Goal: Transaction & Acquisition: Purchase product/service

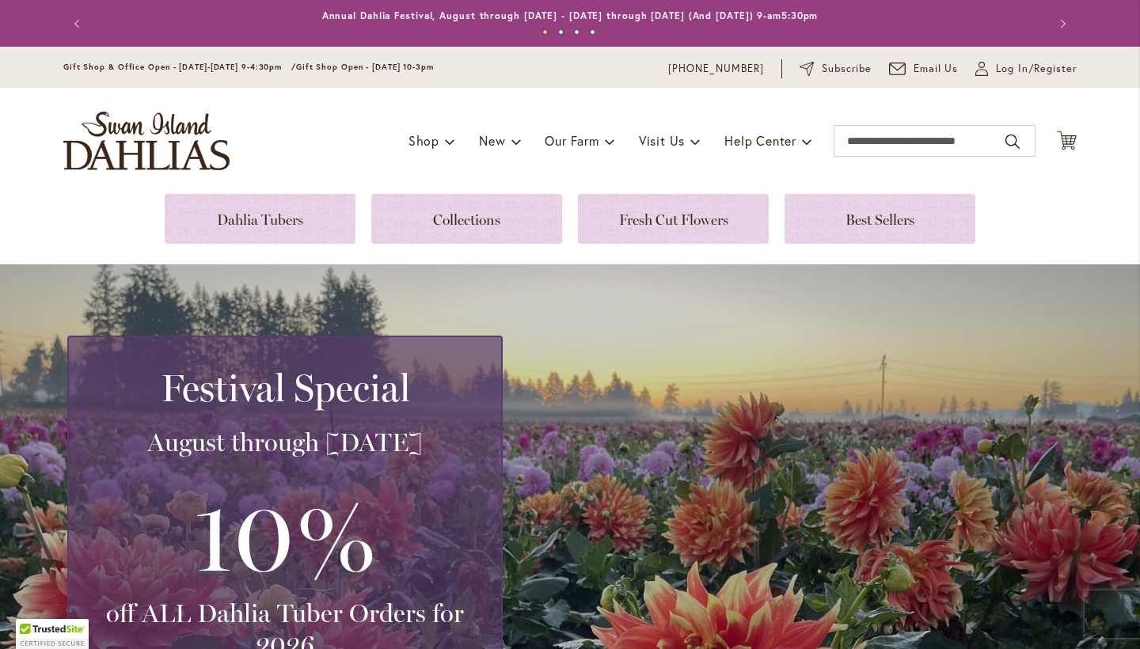
click at [1015, 76] on div "My Account Log In/Register" at bounding box center [1025, 68] width 101 height 19
click at [1016, 71] on span "Log In/Register" at bounding box center [1036, 69] width 81 height 16
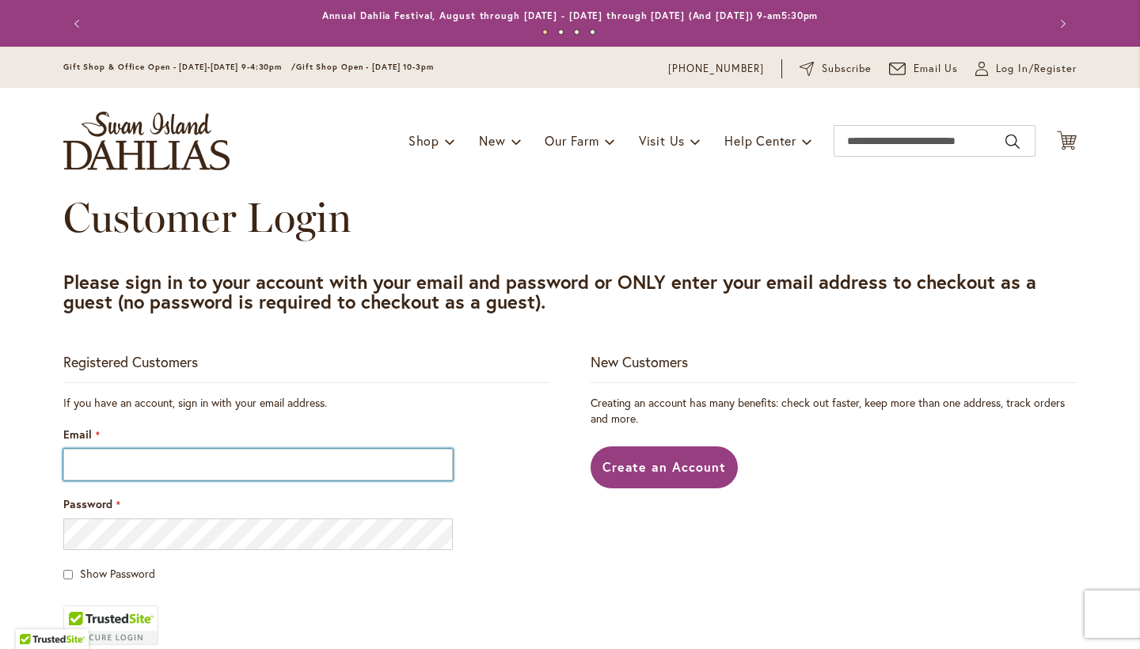
type input "**********"
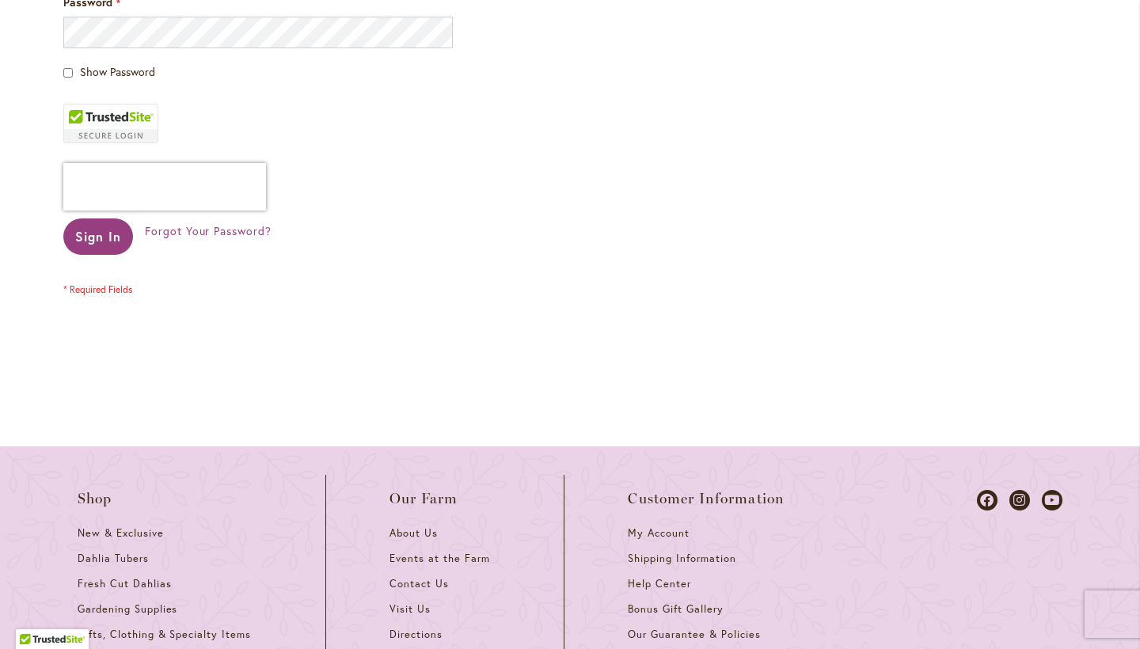
scroll to position [530, 0]
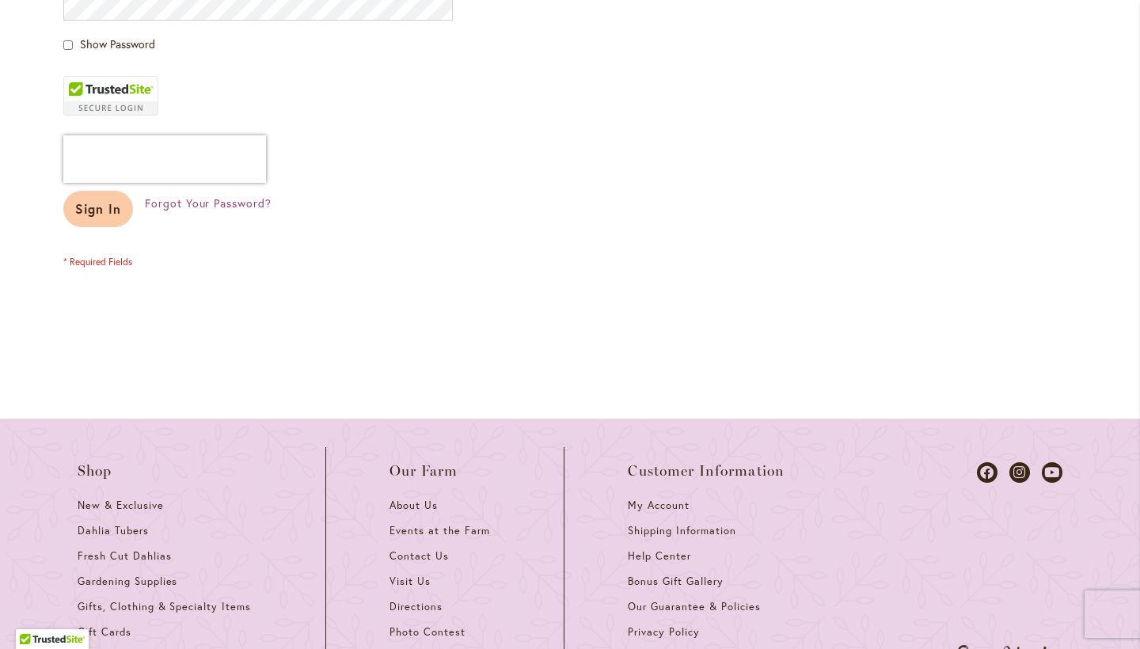
click at [89, 210] on span "Sign In" at bounding box center [98, 208] width 46 height 17
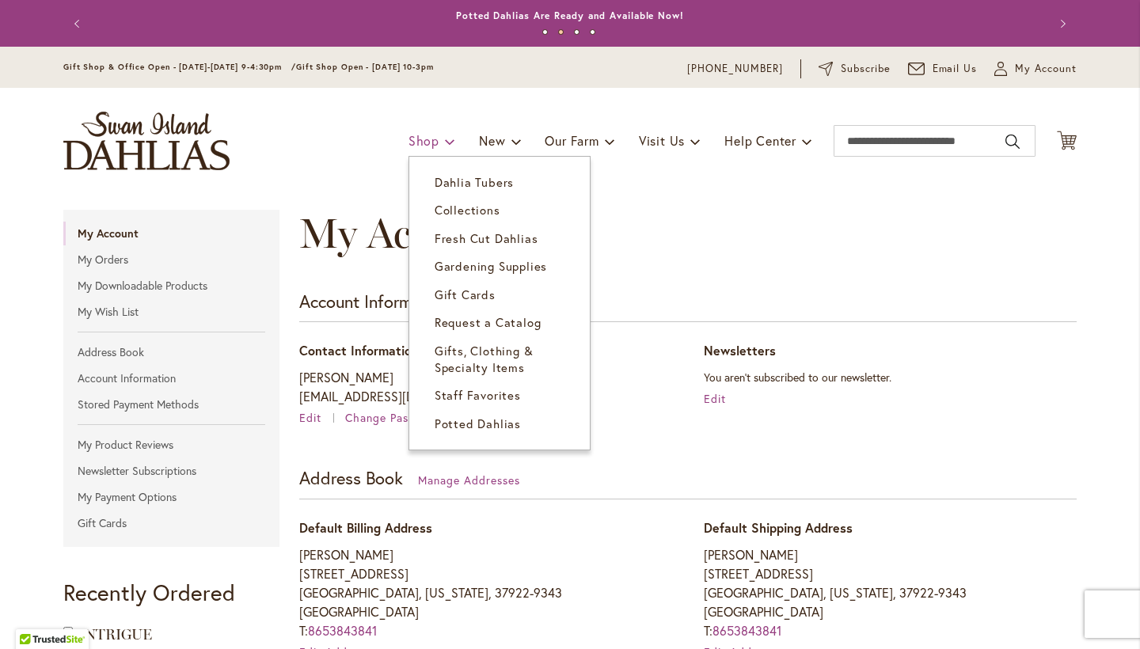
click at [426, 138] on span "Shop" at bounding box center [423, 140] width 31 height 17
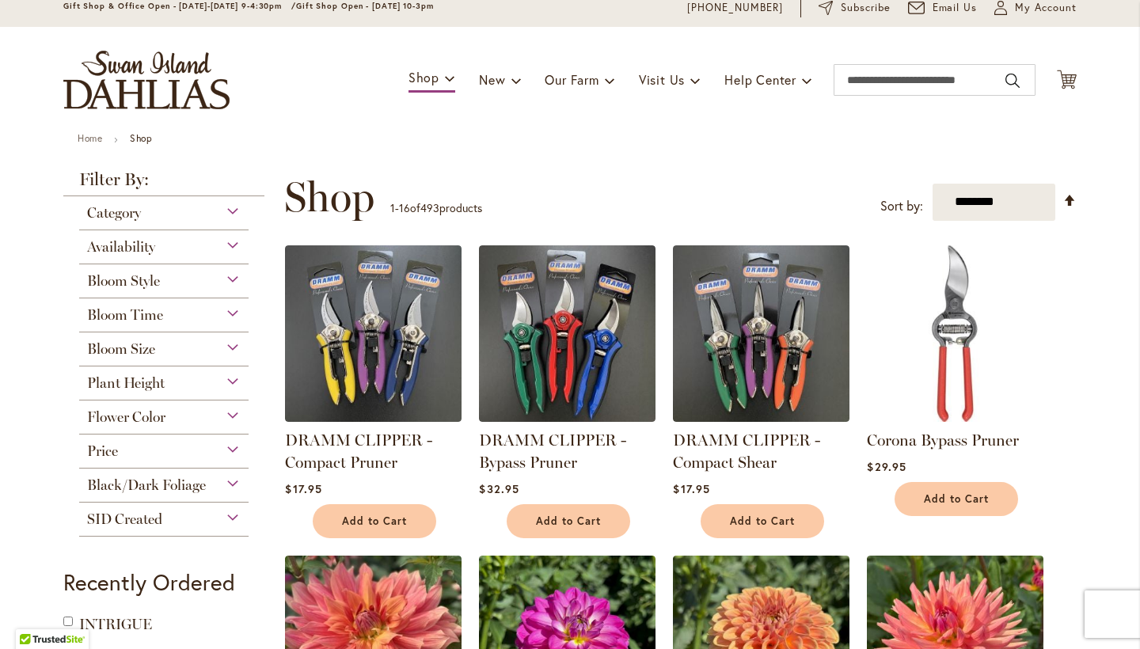
scroll to position [60, 0]
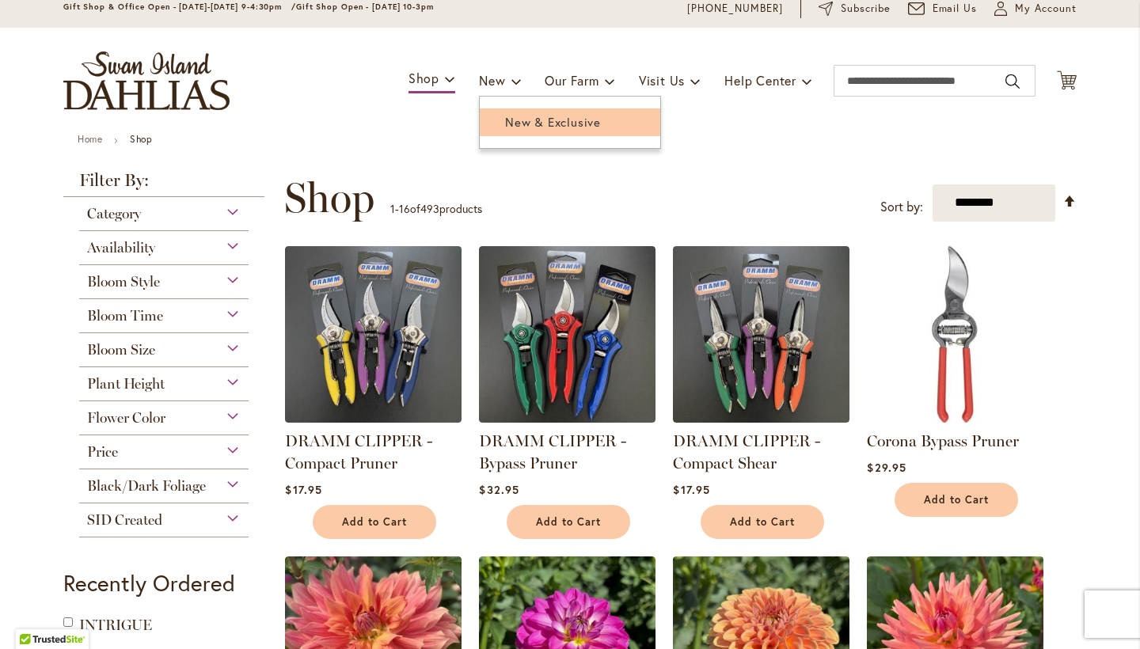
click at [505, 126] on span "New & Exclusive" at bounding box center [553, 122] width 96 height 16
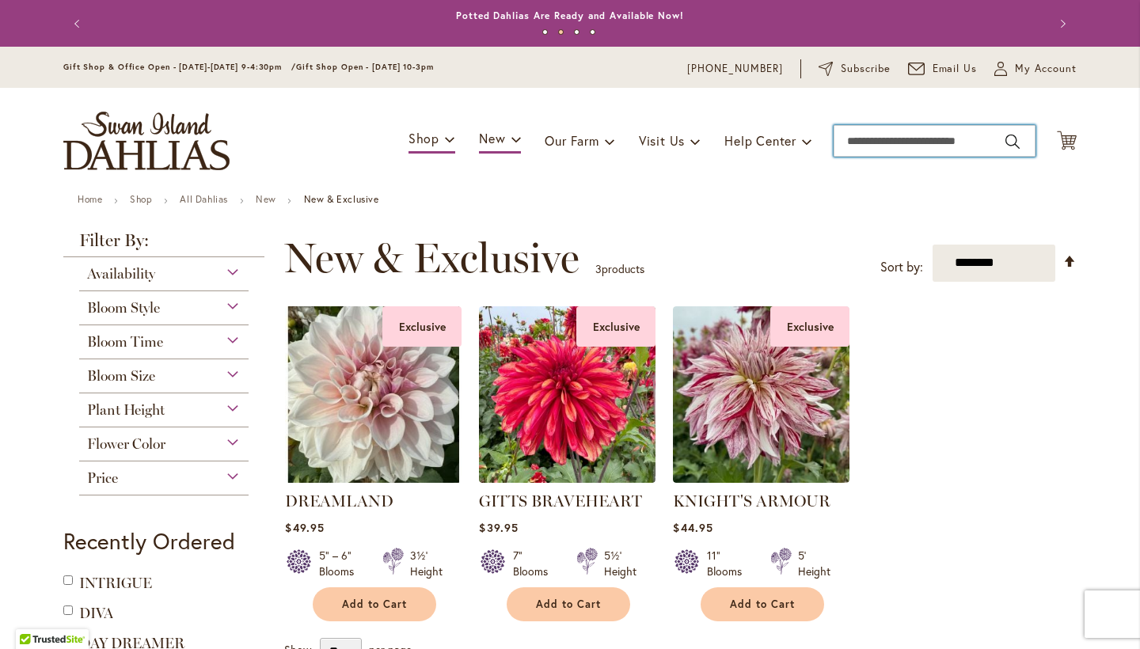
click at [918, 147] on input "Search" at bounding box center [935, 141] width 202 height 32
type input "**********"
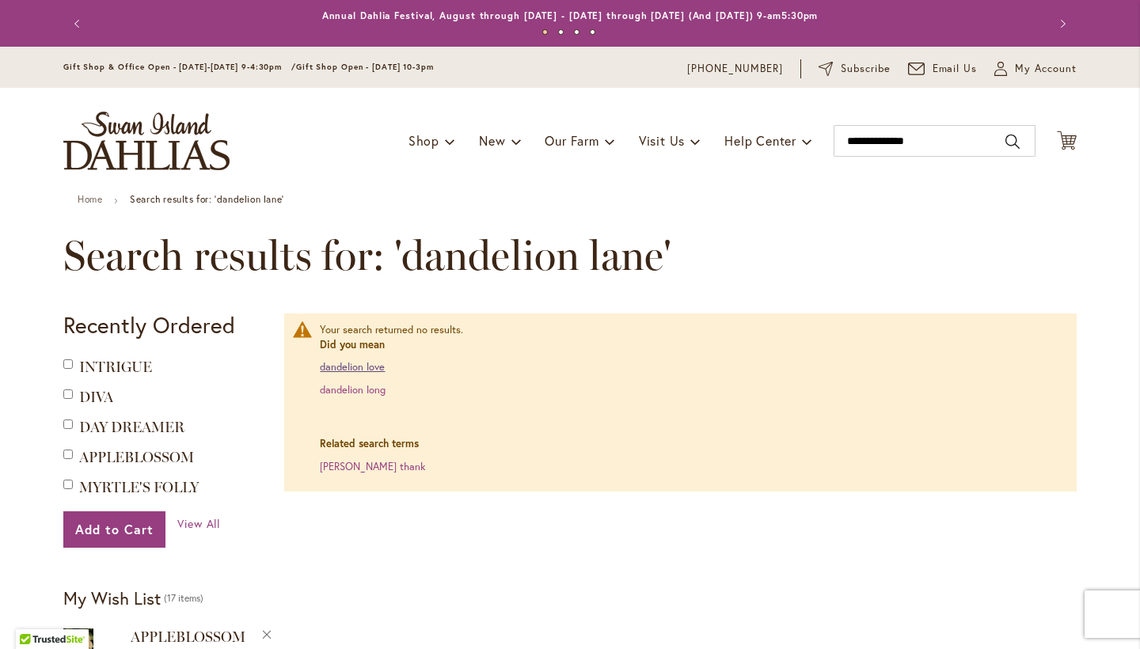
click at [358, 362] on link "dandelion love" at bounding box center [352, 366] width 65 height 13
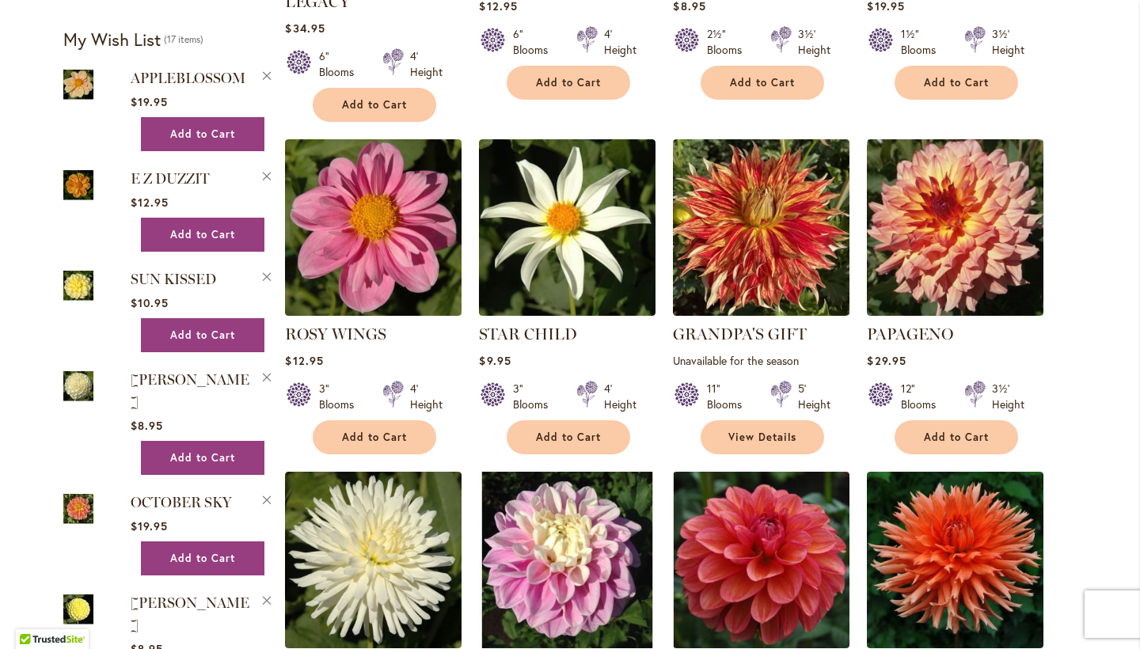
scroll to position [1142, 0]
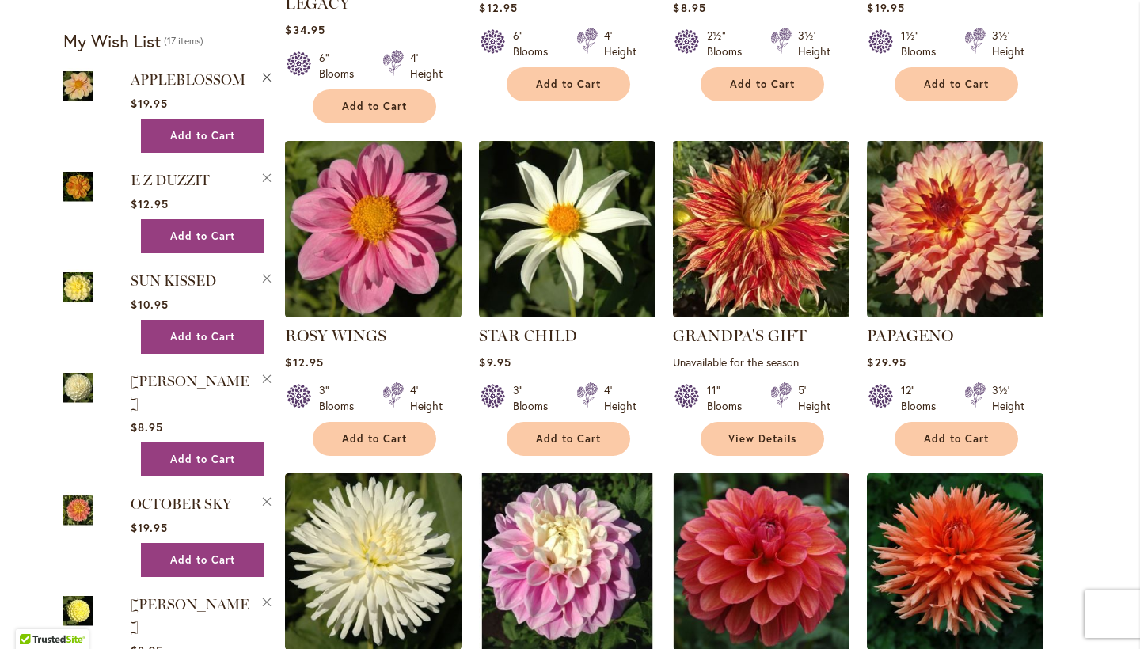
click at [261, 84] on button "Remove APPLEBLOSSOM from Wishlist" at bounding box center [267, 75] width 14 height 17
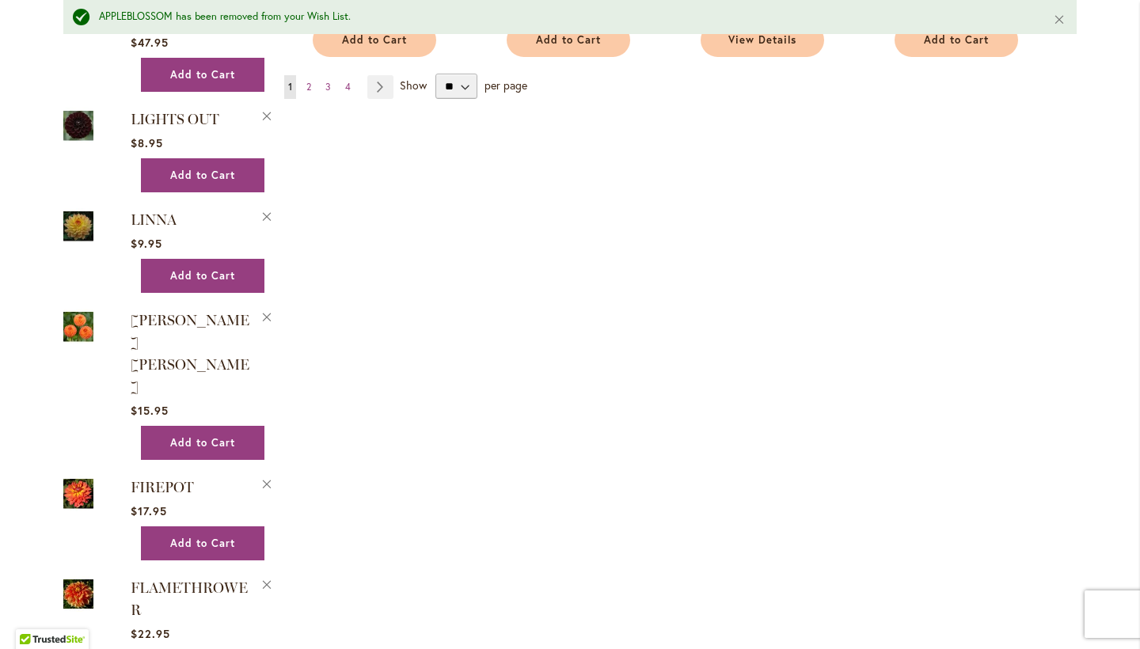
scroll to position [1915, 0]
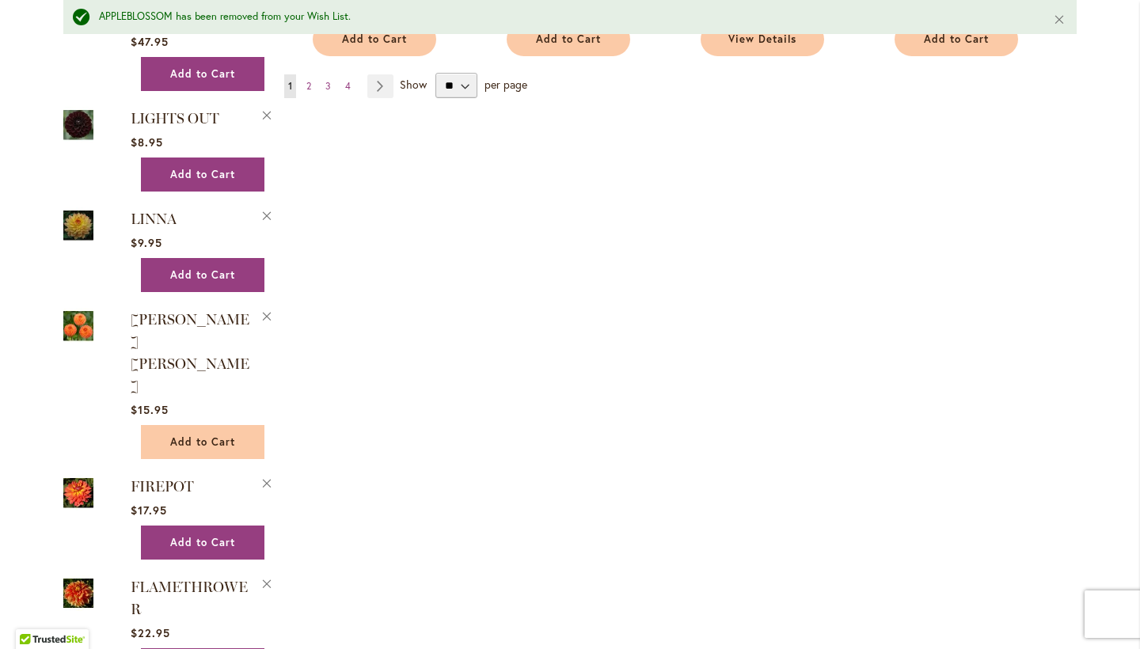
click at [213, 435] on span "Add to Cart" at bounding box center [202, 441] width 65 height 13
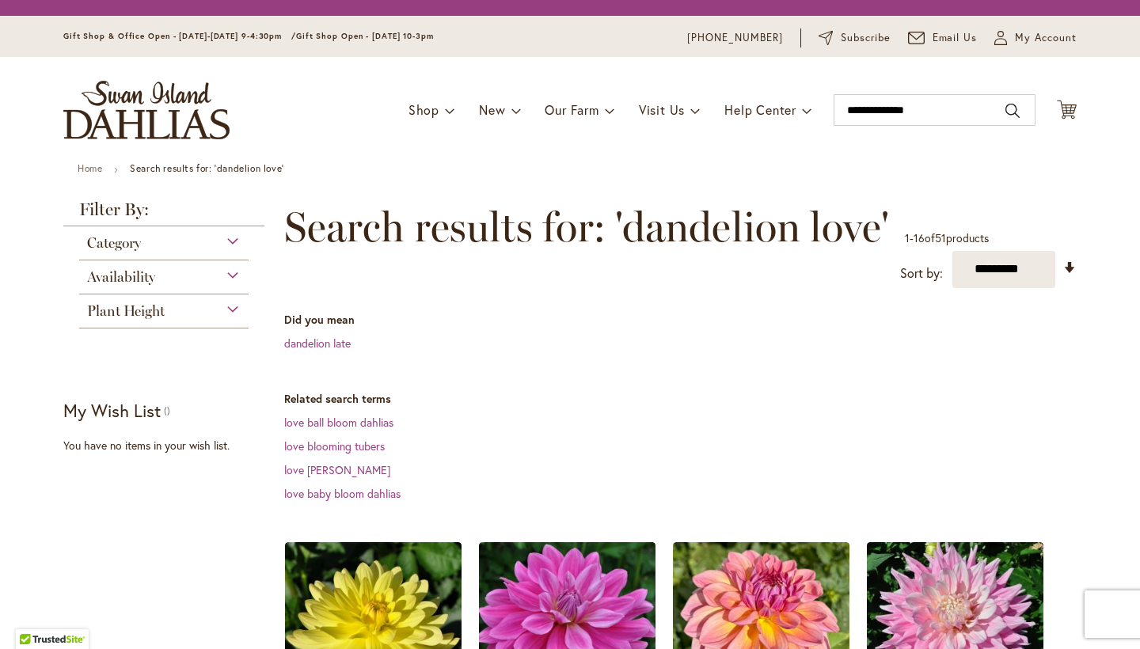
click at [193, 490] on div "Recently Ordered Last Ordered Items Add to Cart Add to Cart View All My Wish Li…" at bounding box center [168, 426] width 211 height 133
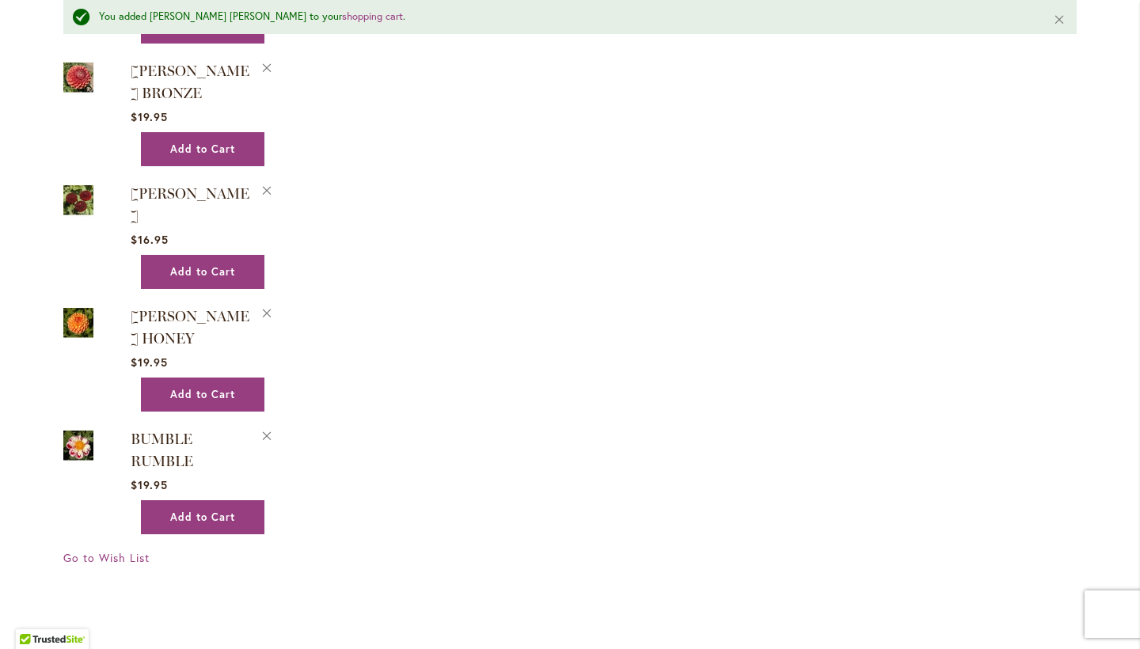
scroll to position [2390, 0]
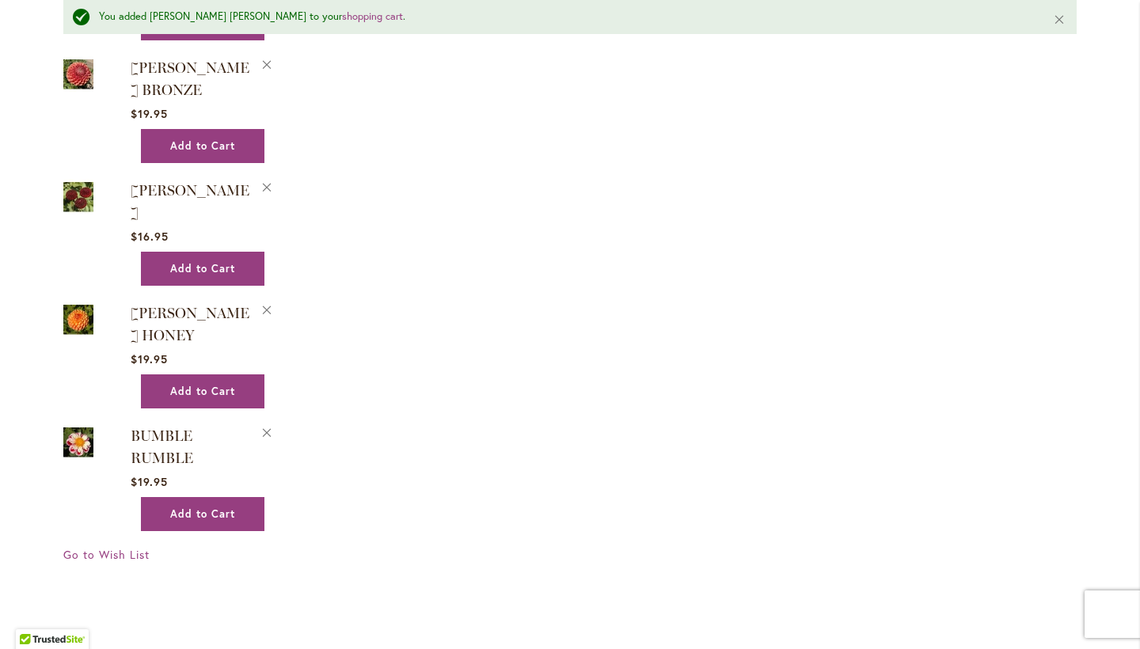
click at [69, 302] on img at bounding box center [78, 320] width 30 height 36
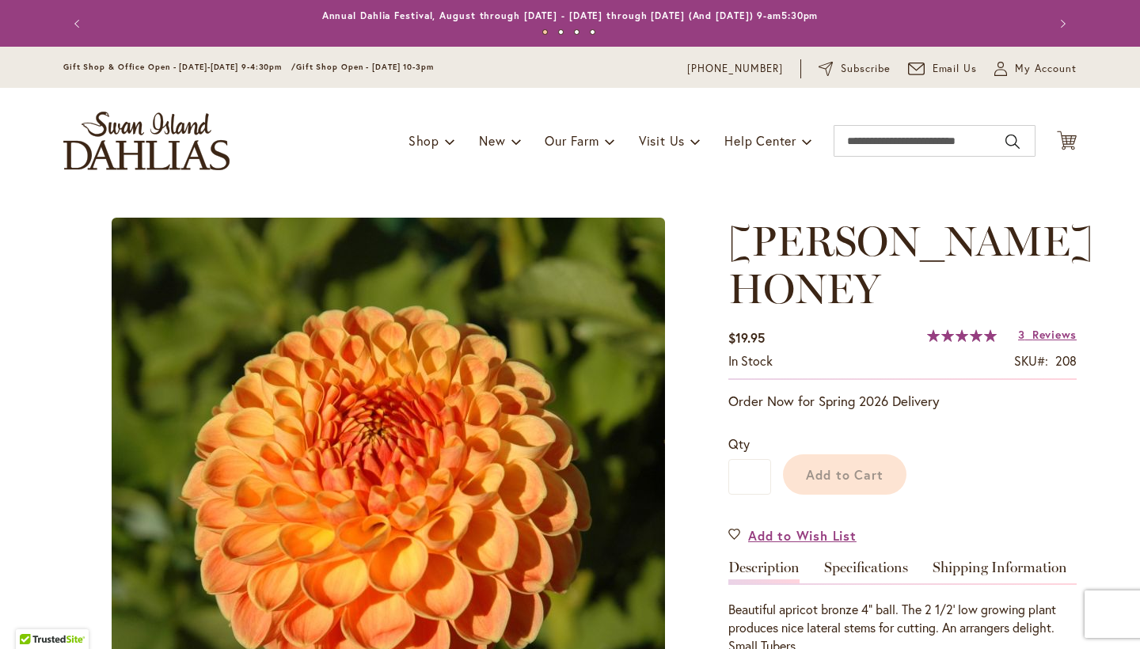
type input "*****"
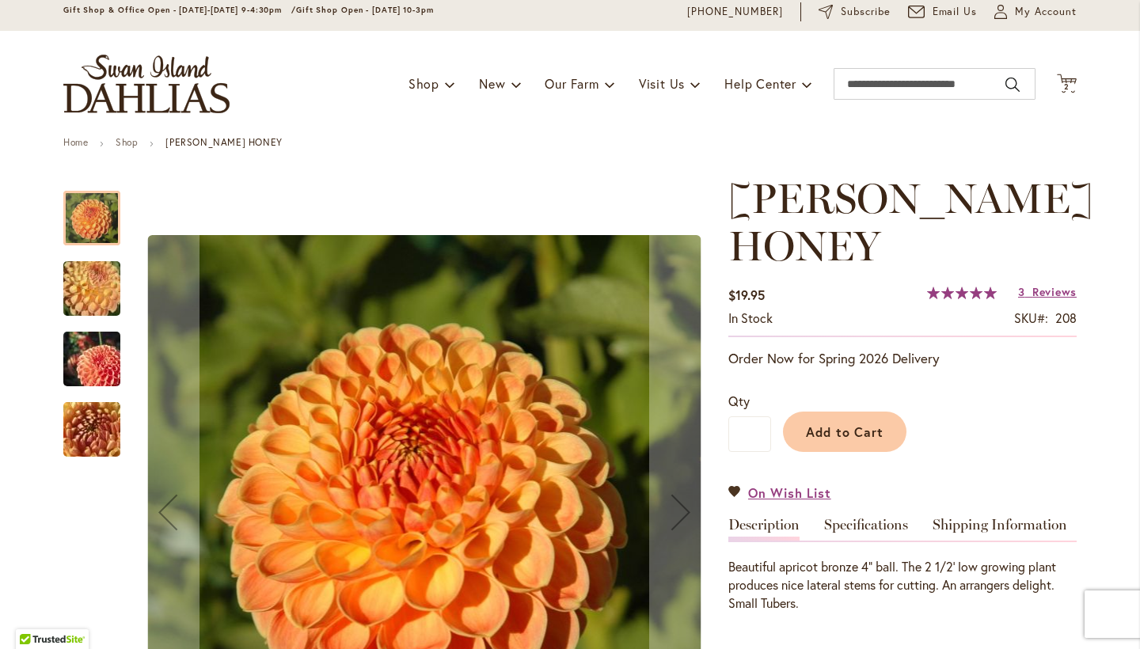
scroll to position [66, 0]
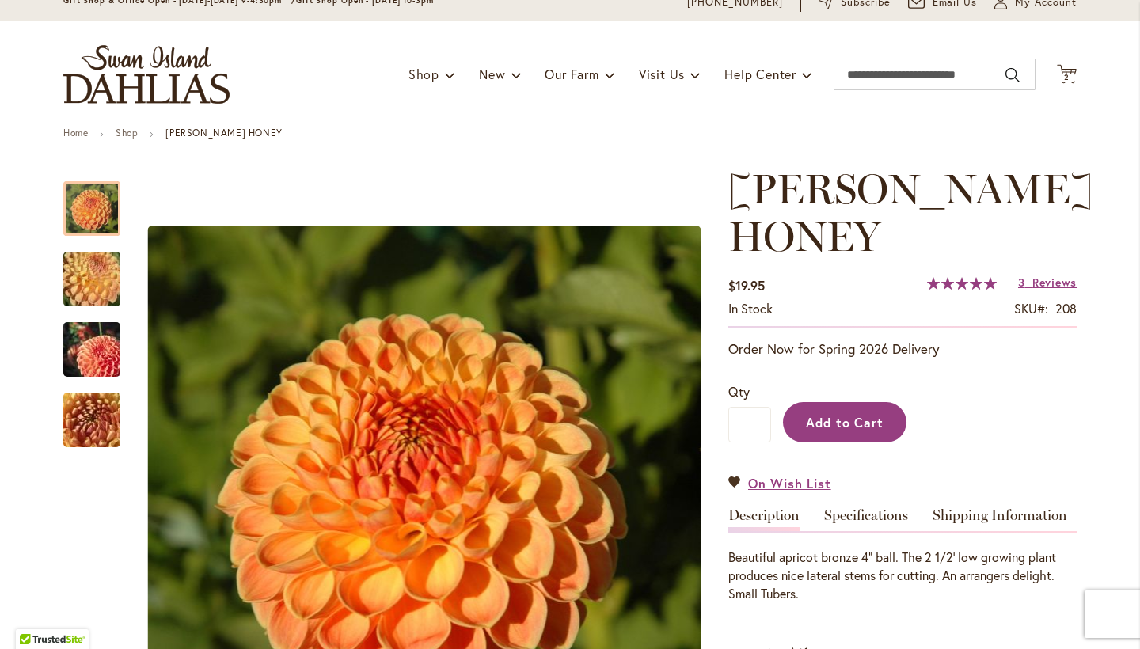
click at [848, 424] on span "Add to Cart" at bounding box center [845, 422] width 78 height 17
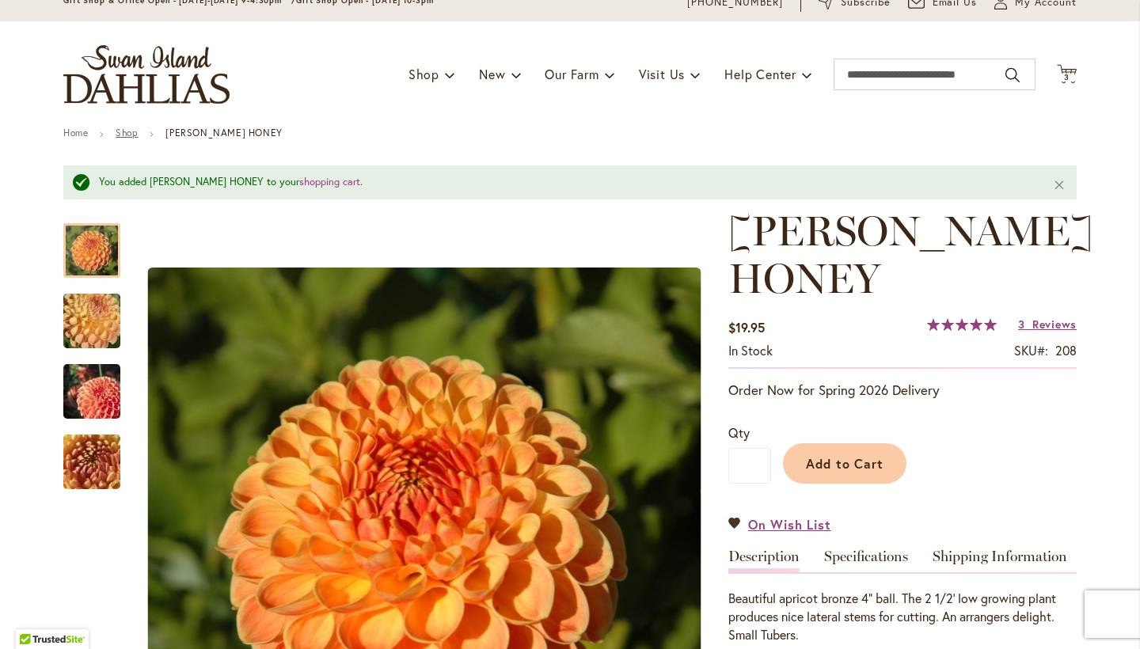
click at [126, 130] on link "Shop" at bounding box center [127, 133] width 22 height 12
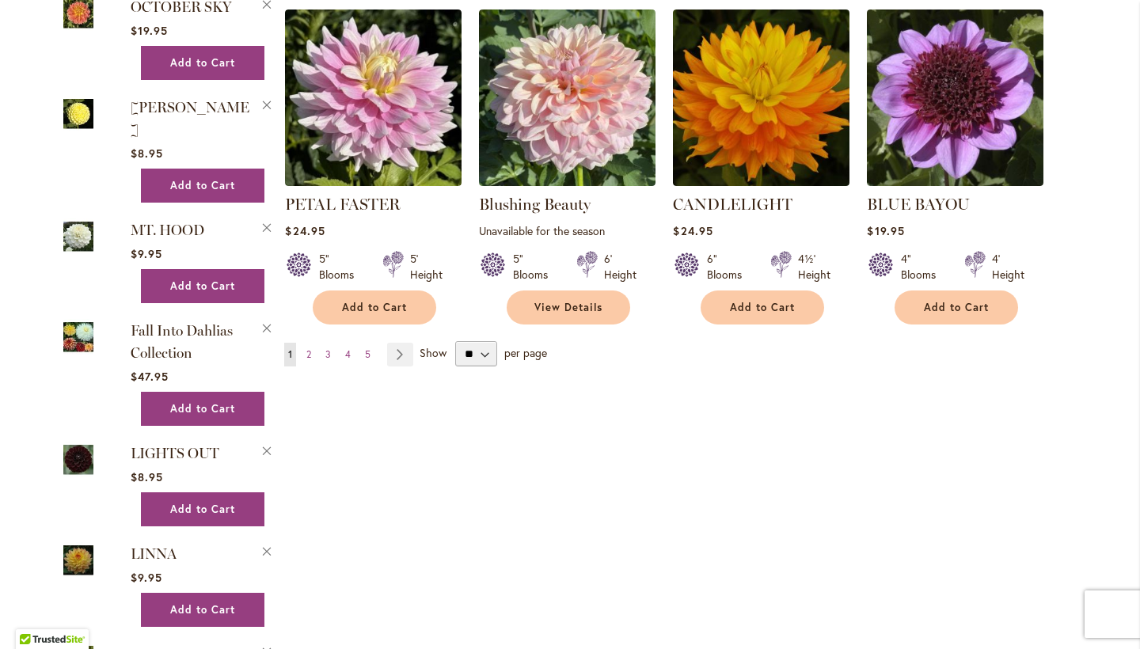
scroll to position [1274, 0]
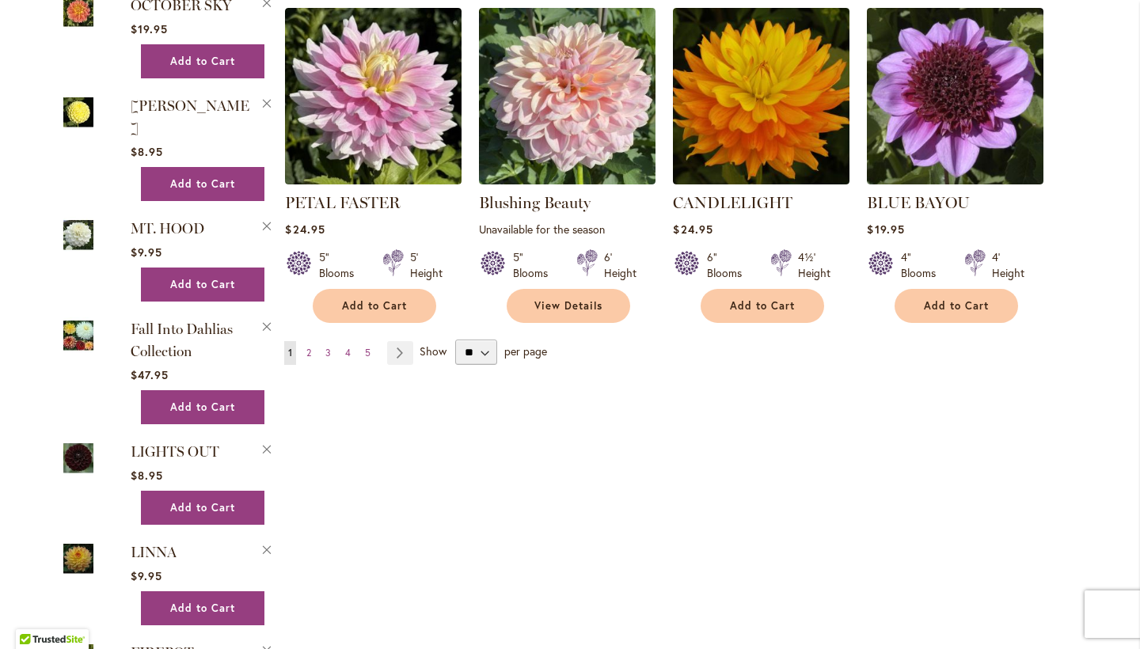
click at [84, 317] on img at bounding box center [78, 335] width 30 height 36
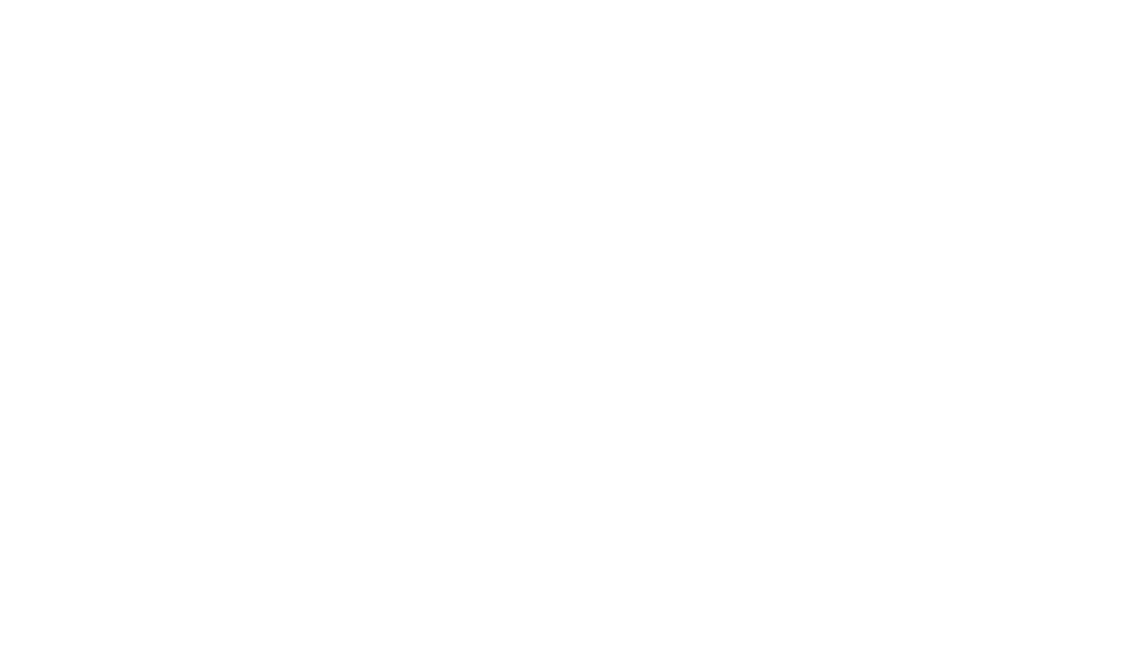
type input "*****"
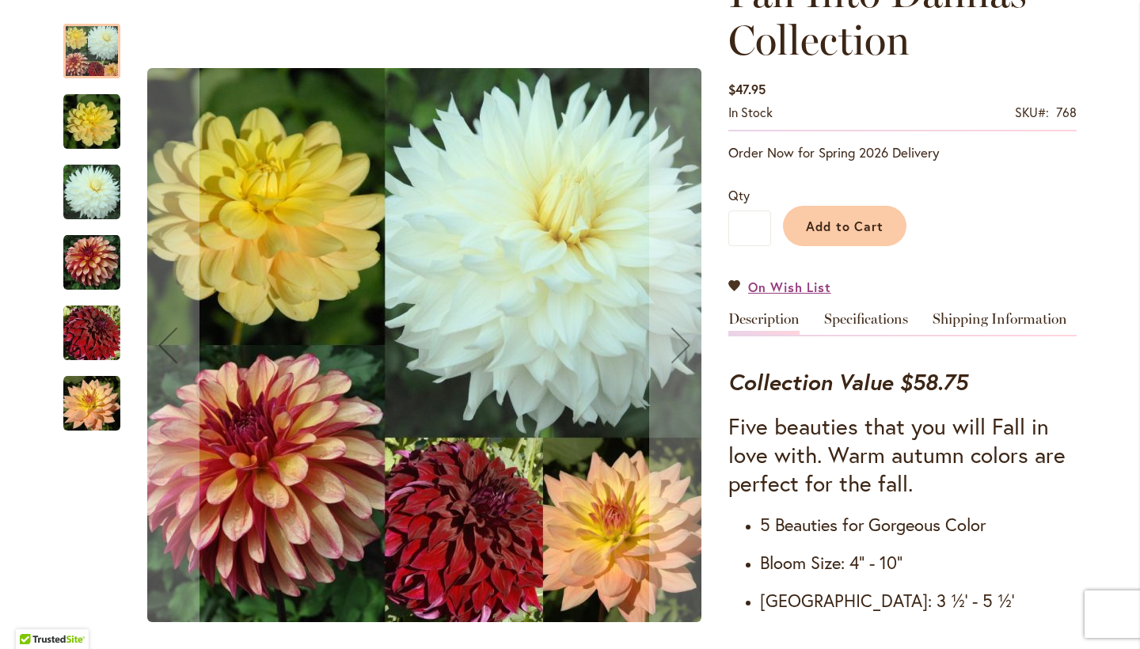
scroll to position [258, 0]
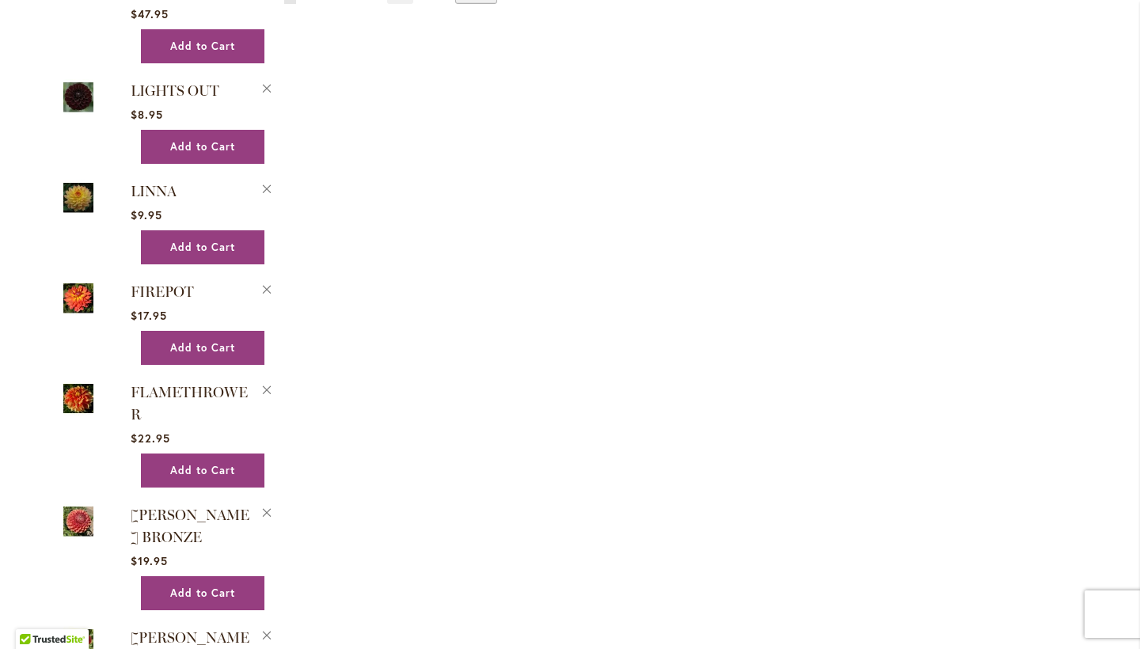
scroll to position [1636, 0]
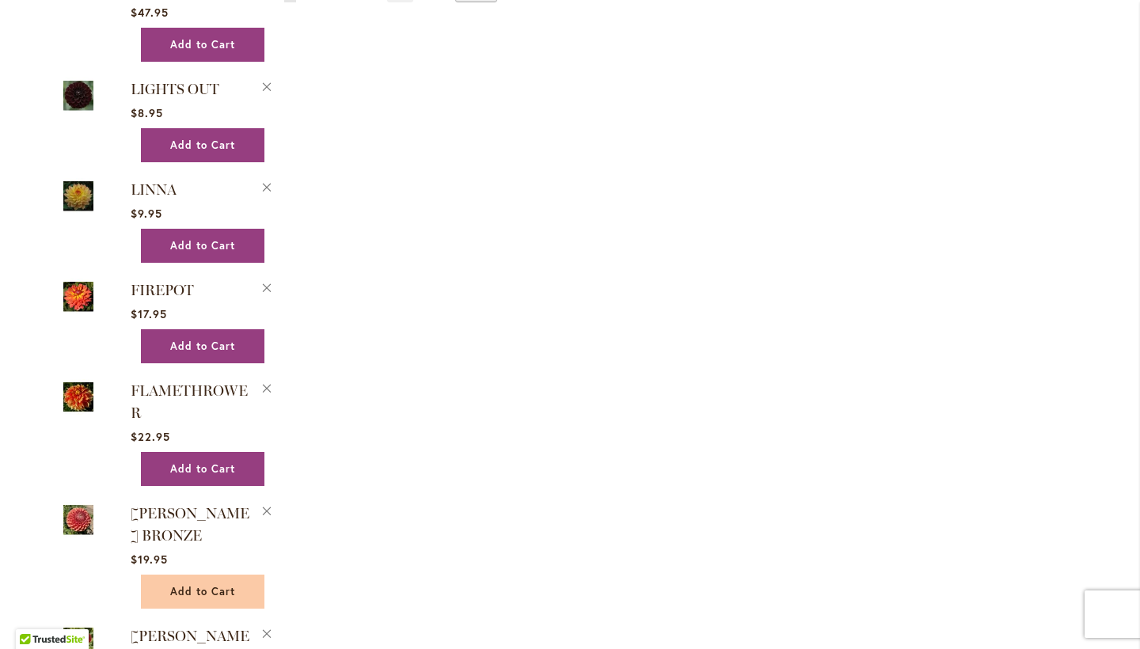
click at [192, 585] on span "Add to Cart" at bounding box center [202, 591] width 65 height 13
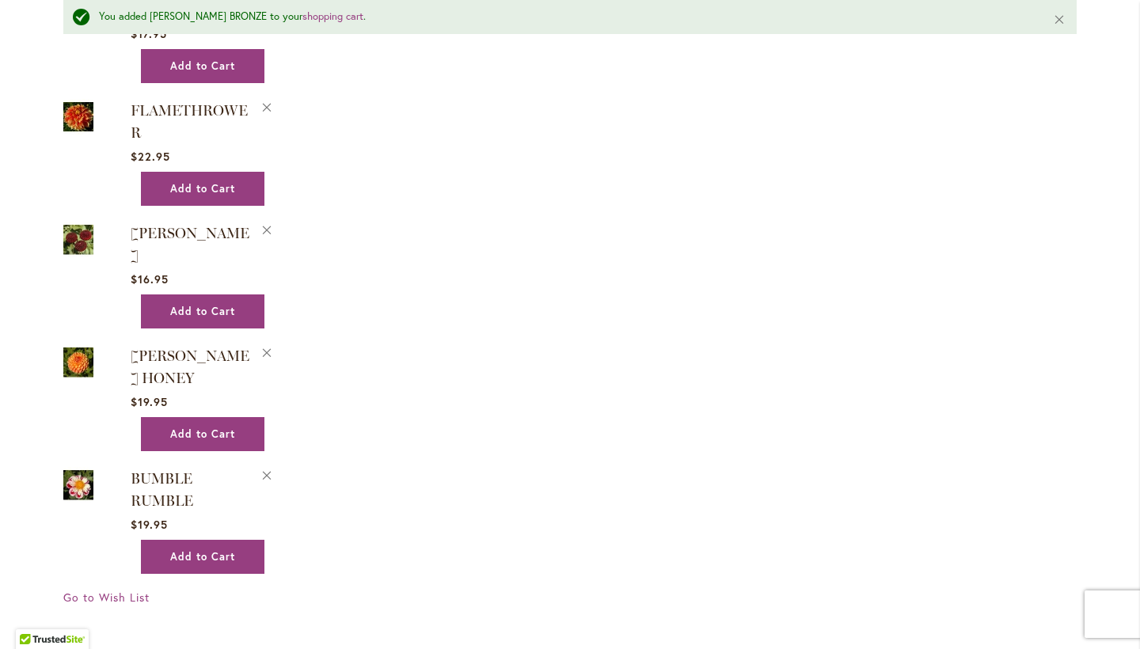
scroll to position [1950, 0]
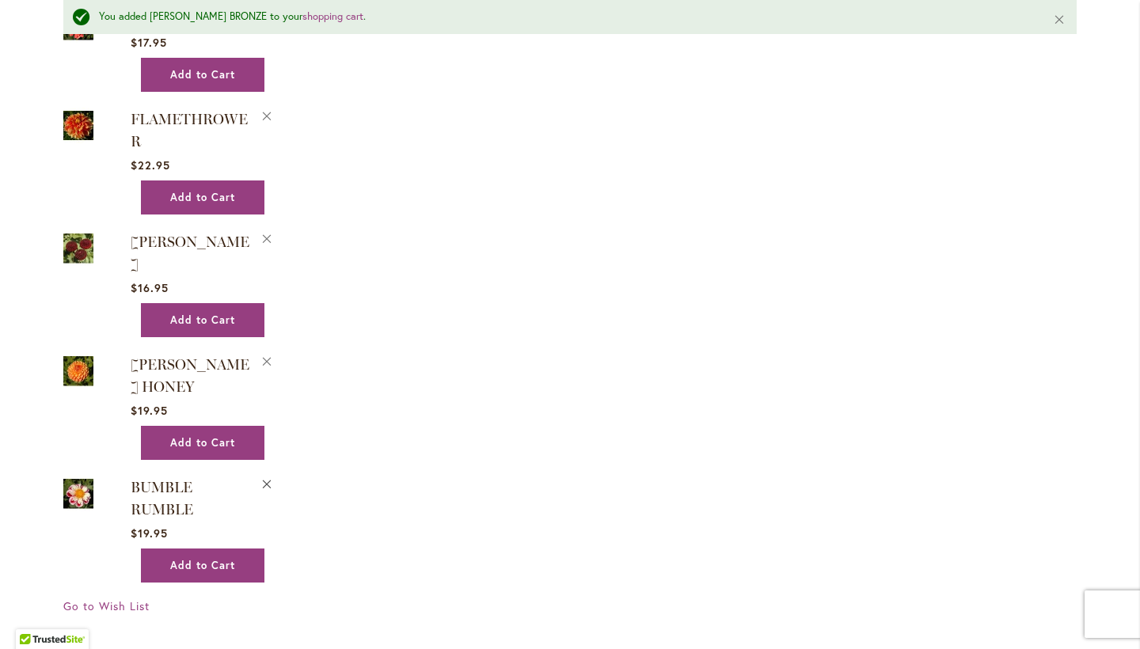
click at [263, 475] on button "Remove BUMBLE RUMBLE from Wishlist" at bounding box center [267, 483] width 14 height 17
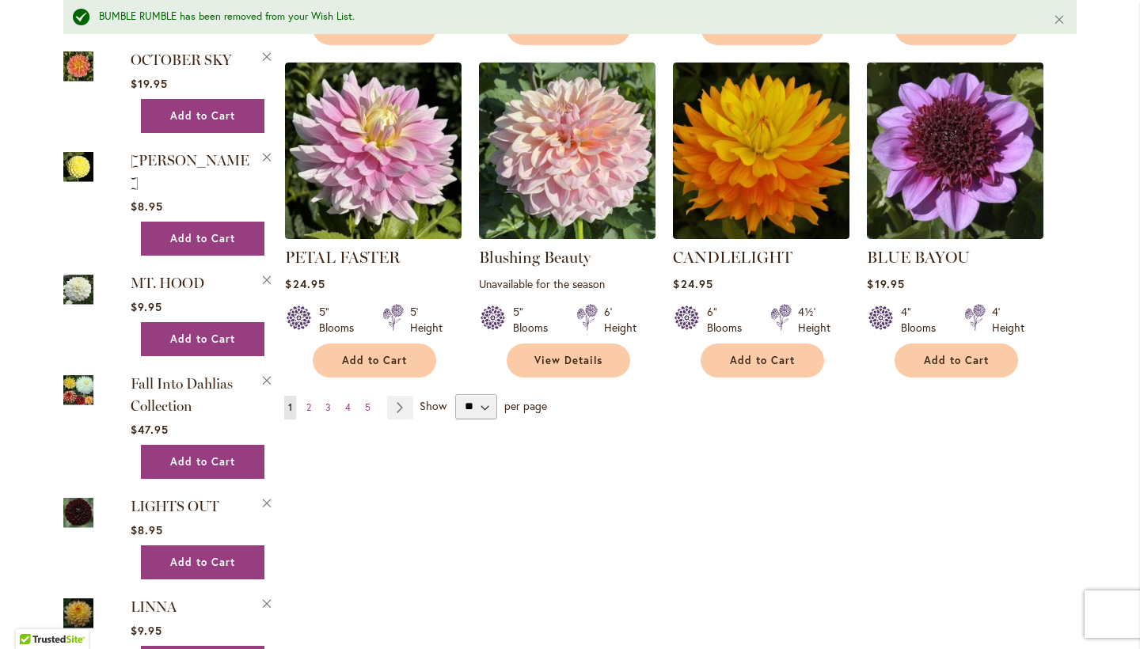
scroll to position [1266, 0]
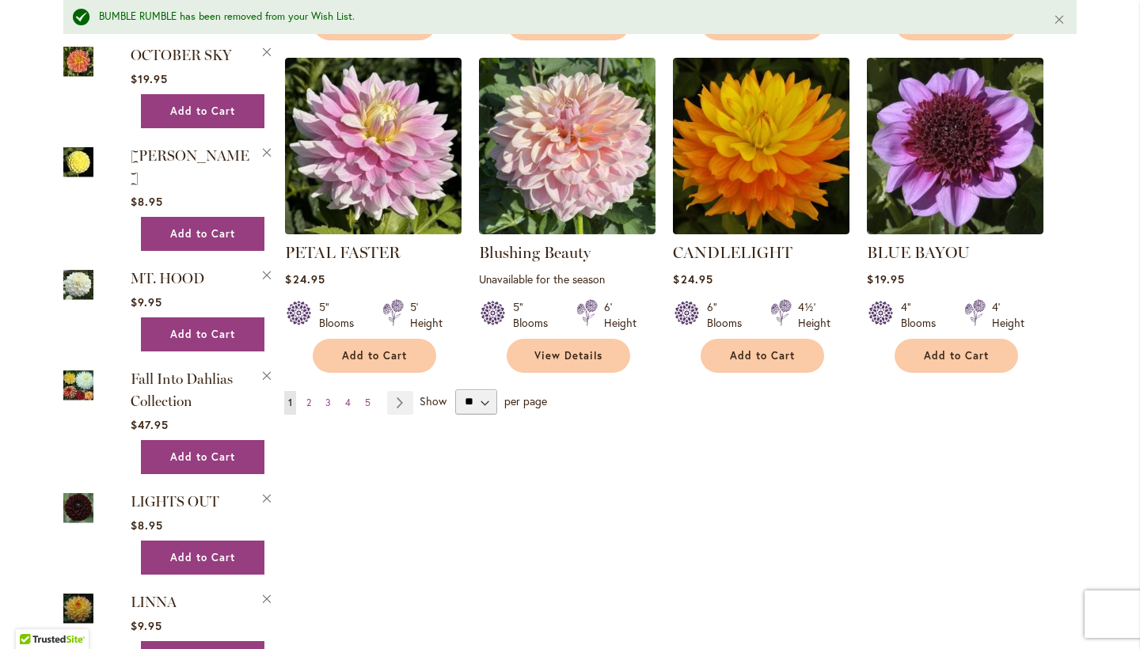
click at [74, 267] on img at bounding box center [78, 285] width 30 height 36
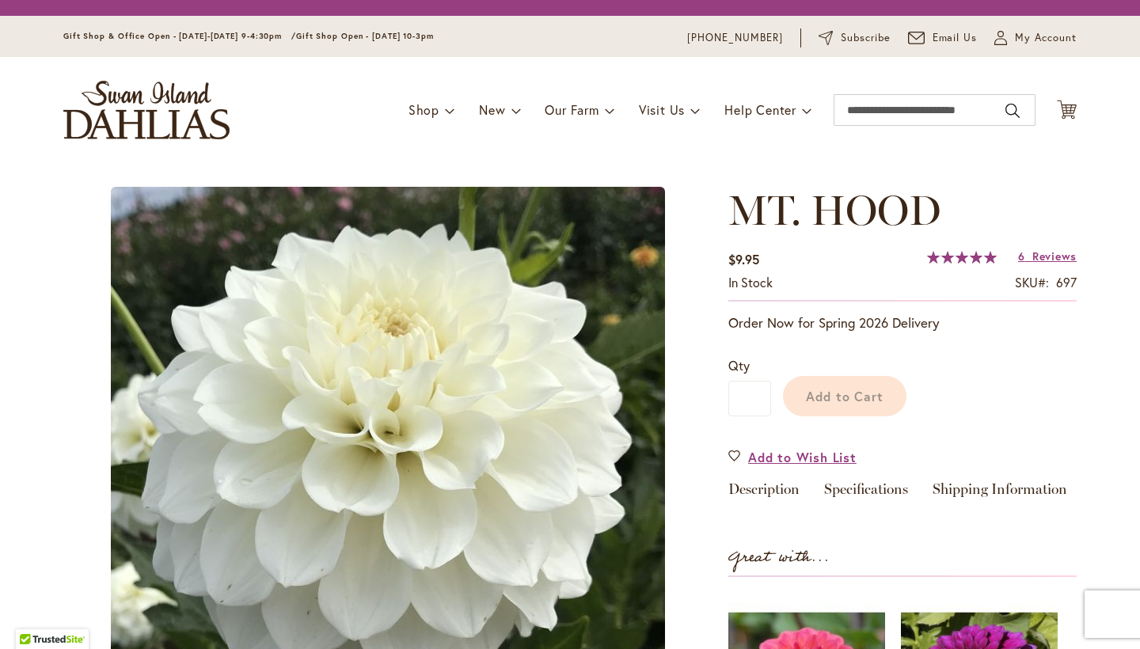
type input "*****"
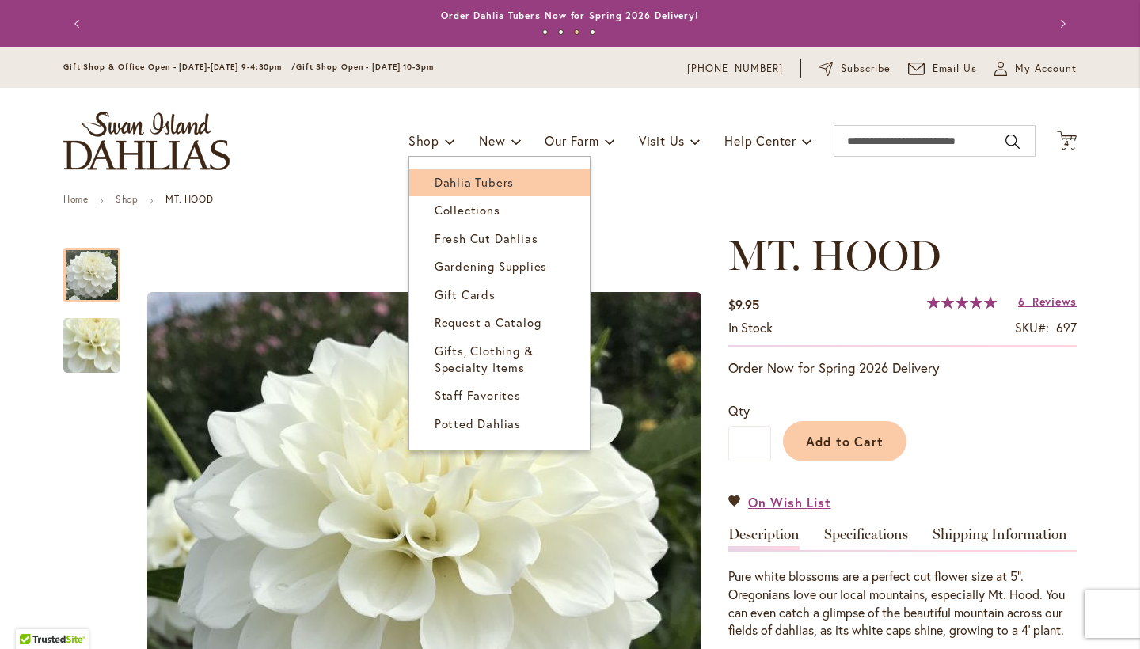
click at [437, 180] on span "Dahlia Tubers" at bounding box center [474, 182] width 79 height 16
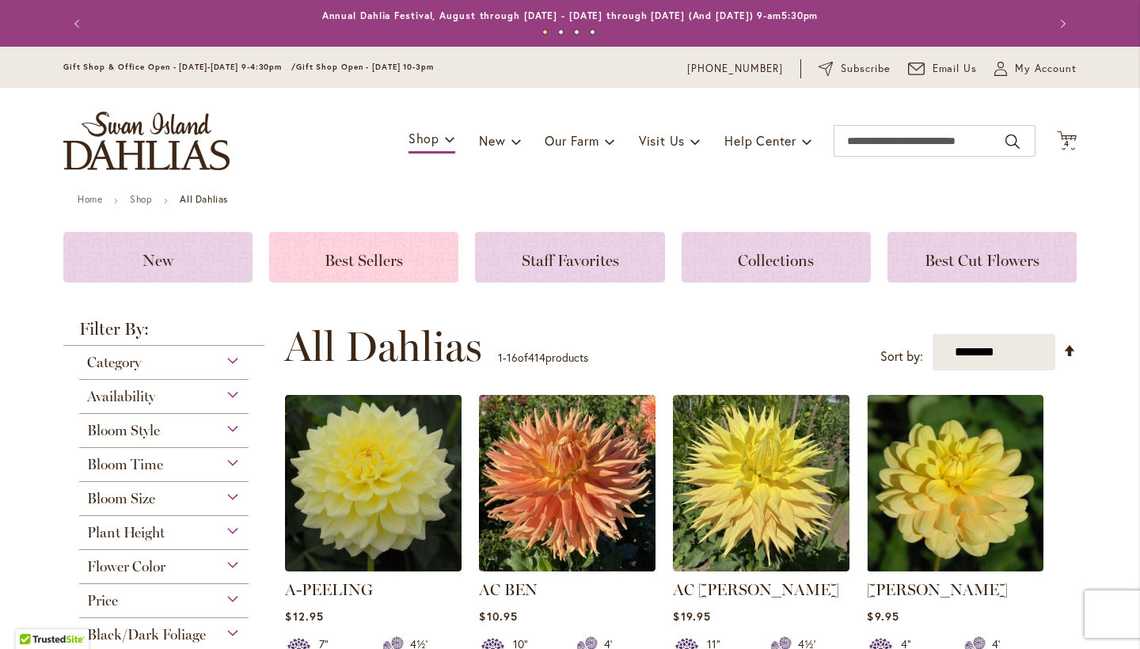
click at [325, 254] on span "Best Sellers" at bounding box center [364, 260] width 78 height 19
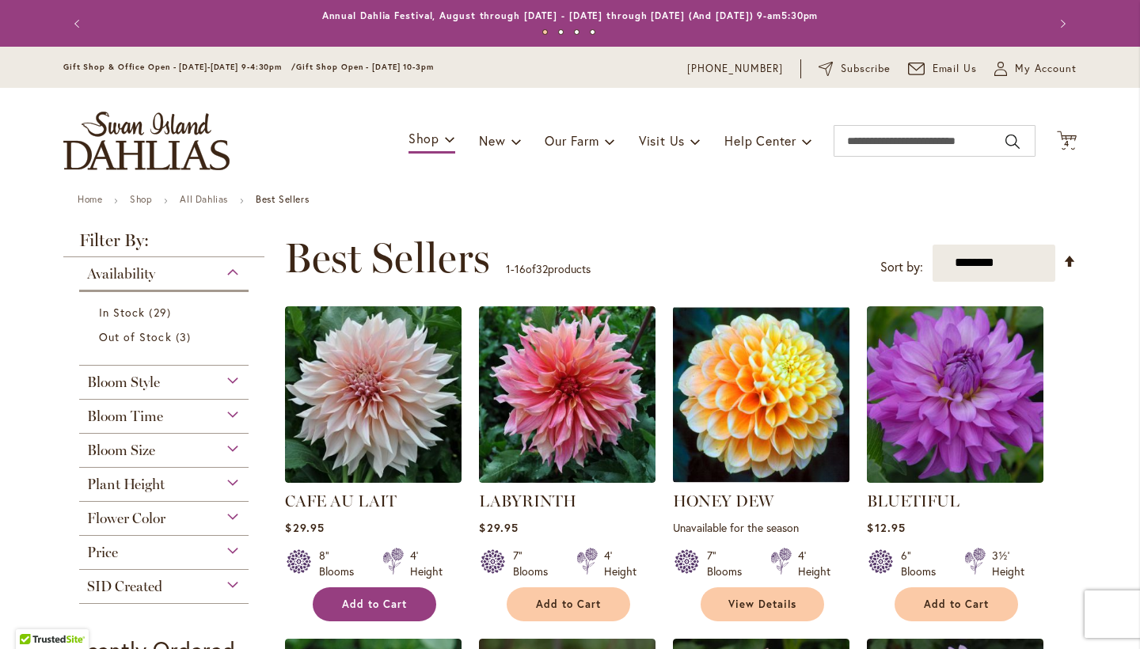
click at [361, 598] on span "Add to Cart" at bounding box center [374, 604] width 65 height 13
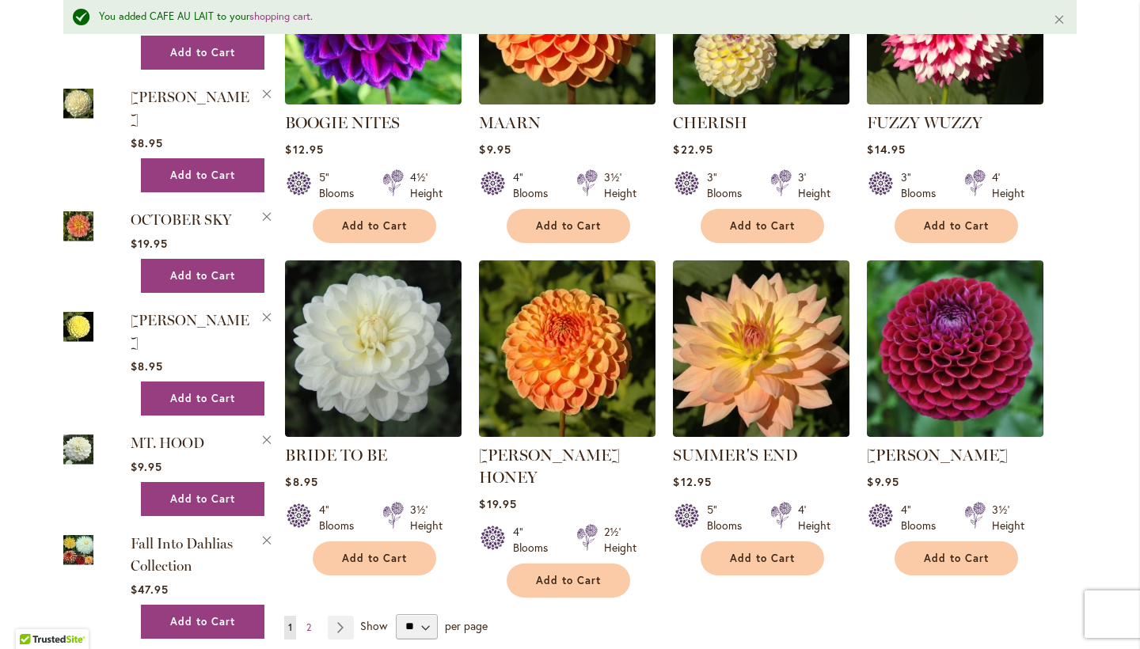
scroll to position [1109, 0]
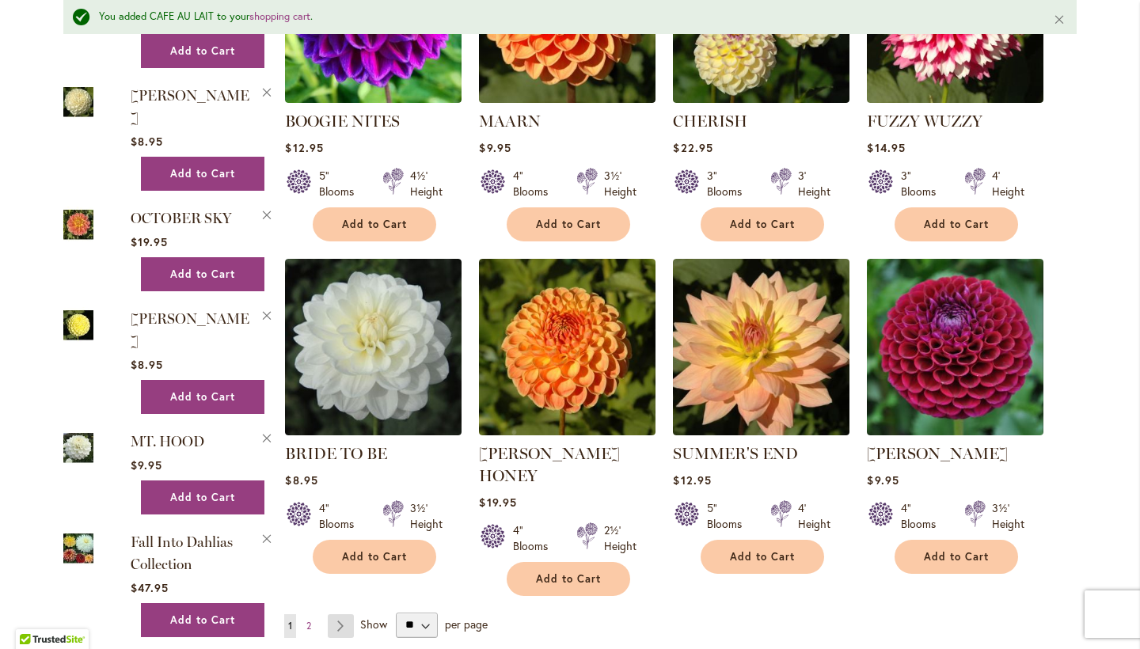
click at [334, 614] on link "Page Next" at bounding box center [341, 626] width 26 height 24
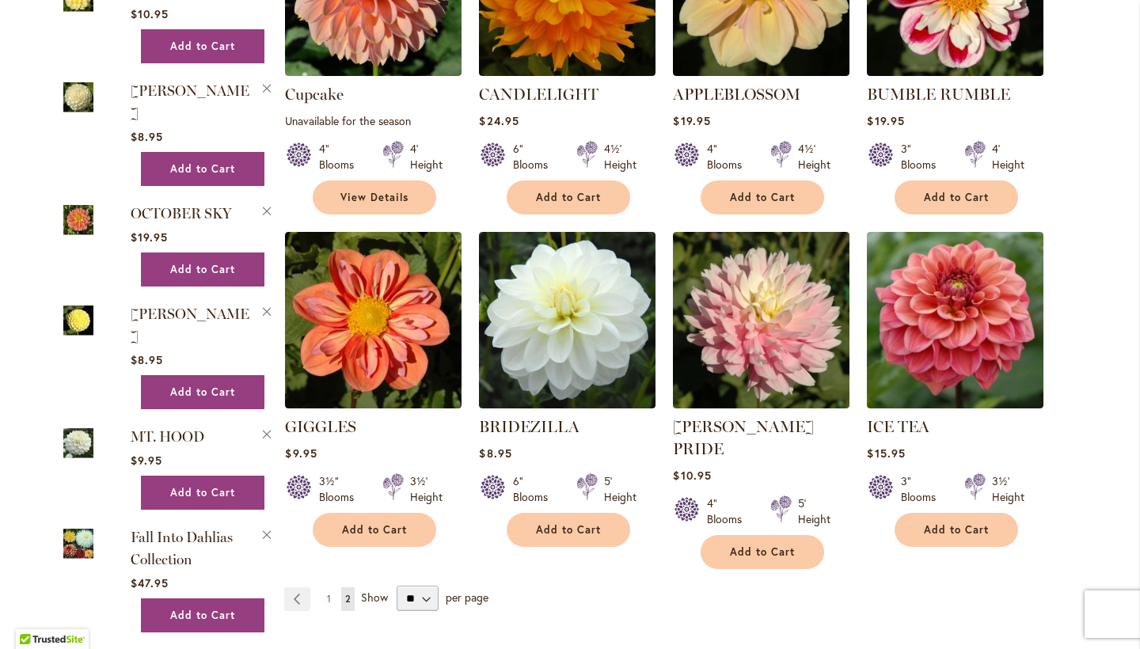
scroll to position [1073, 0]
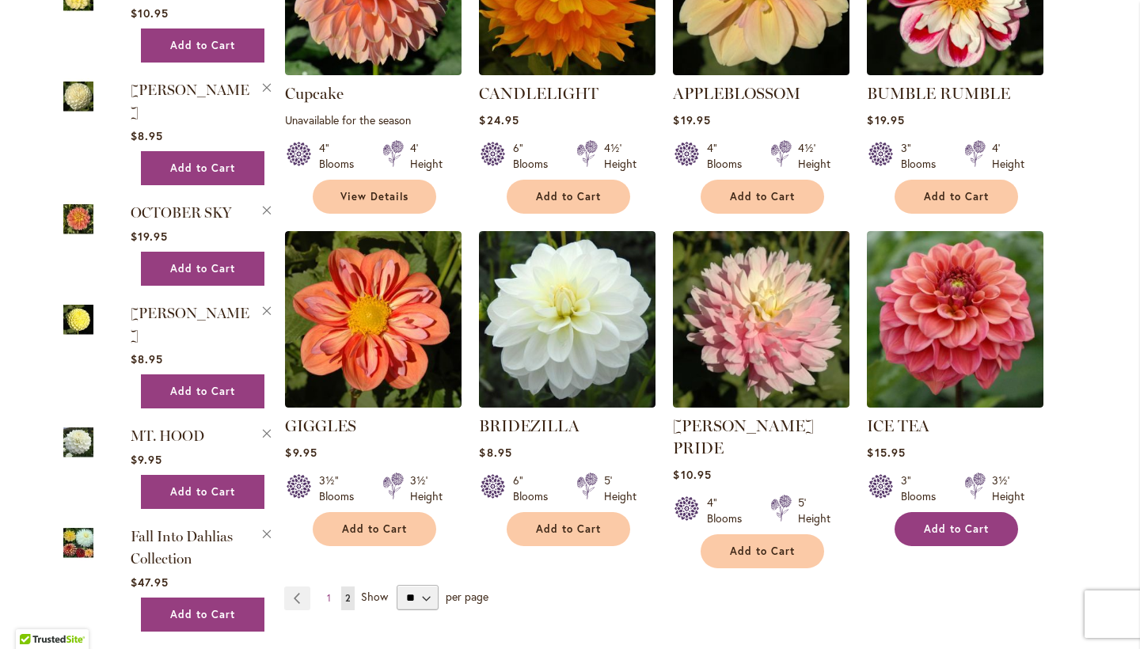
click at [941, 532] on button "Add to Cart" at bounding box center [956, 529] width 123 height 34
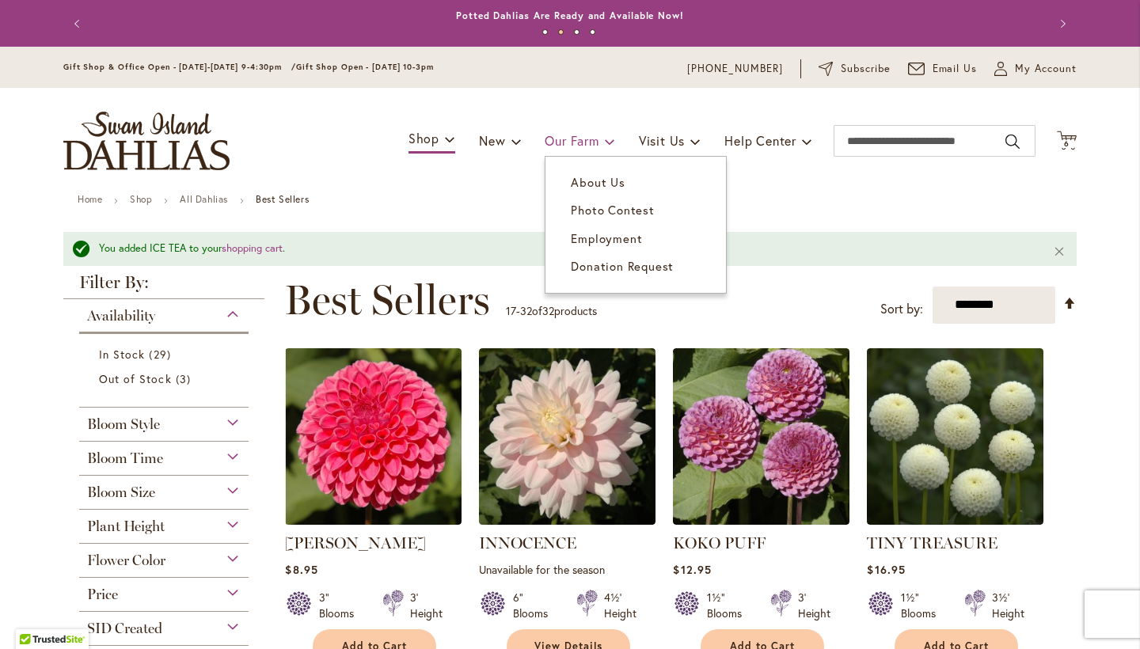
scroll to position [0, 0]
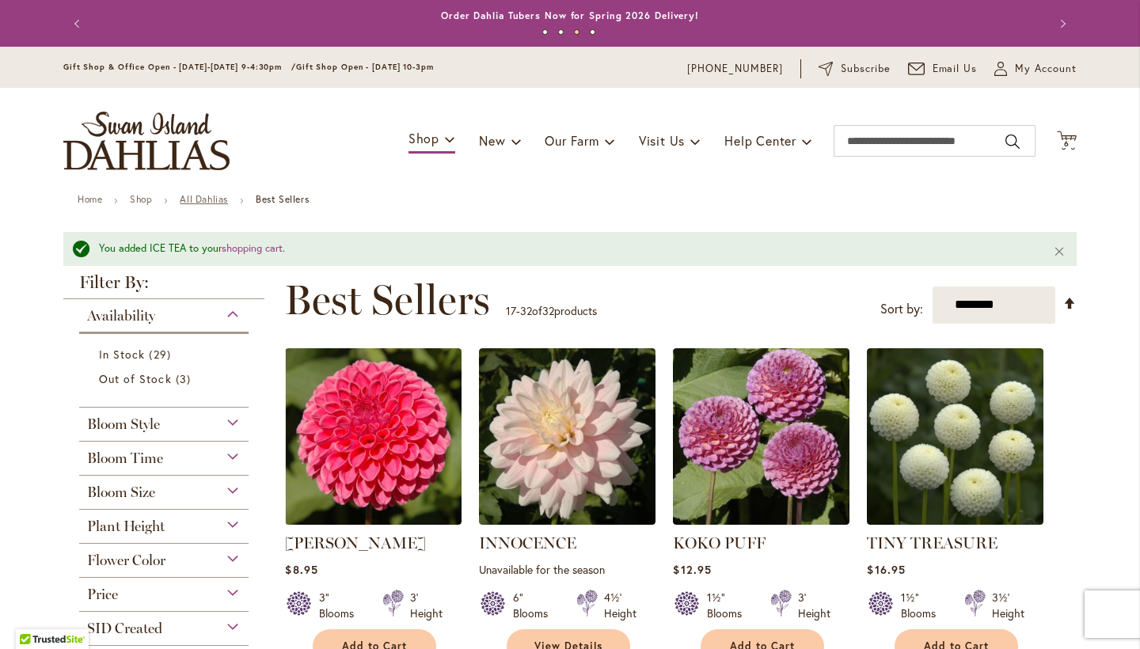
click at [211, 200] on link "All Dahlias" at bounding box center [204, 199] width 48 height 12
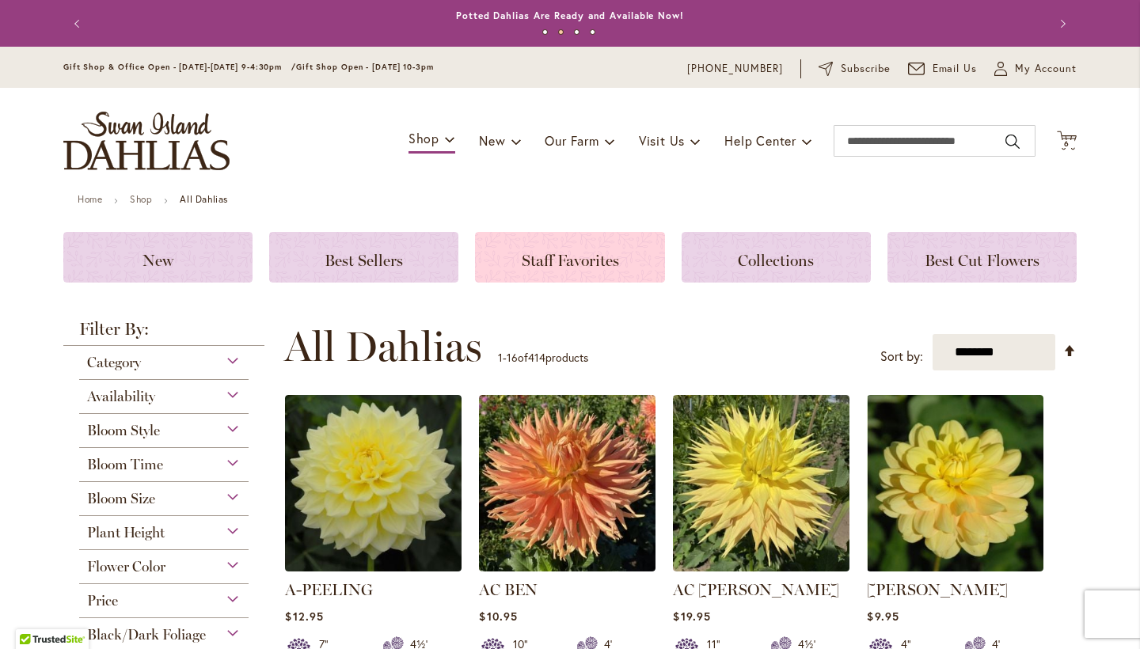
click at [573, 253] on span "Staff Favorites" at bounding box center [570, 260] width 97 height 19
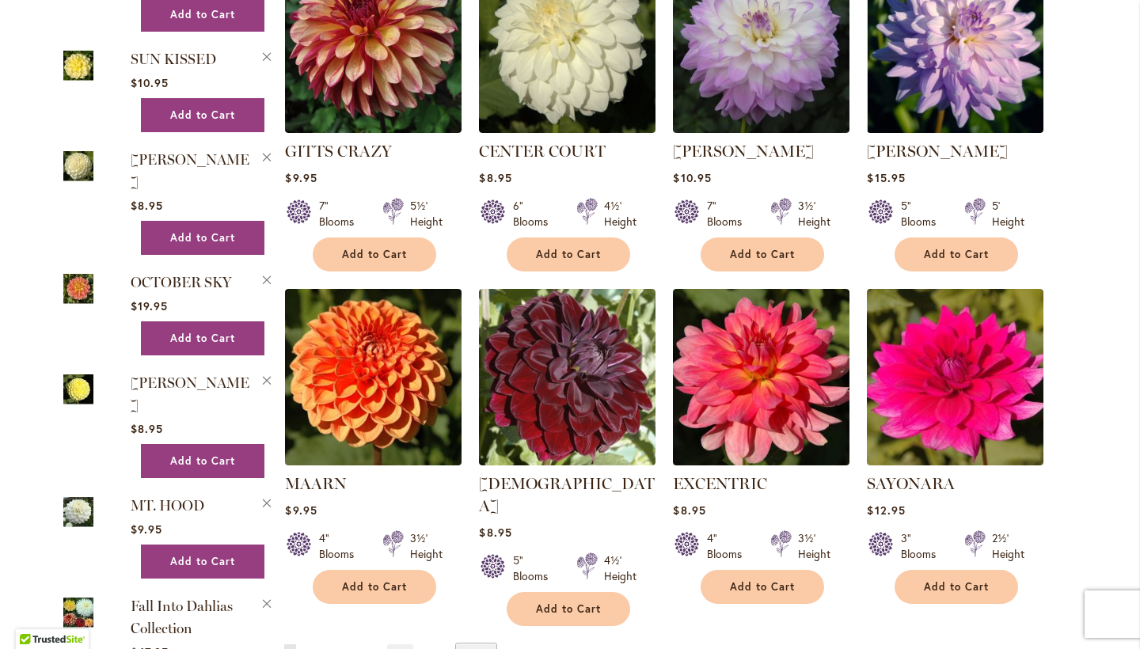
scroll to position [1042, 0]
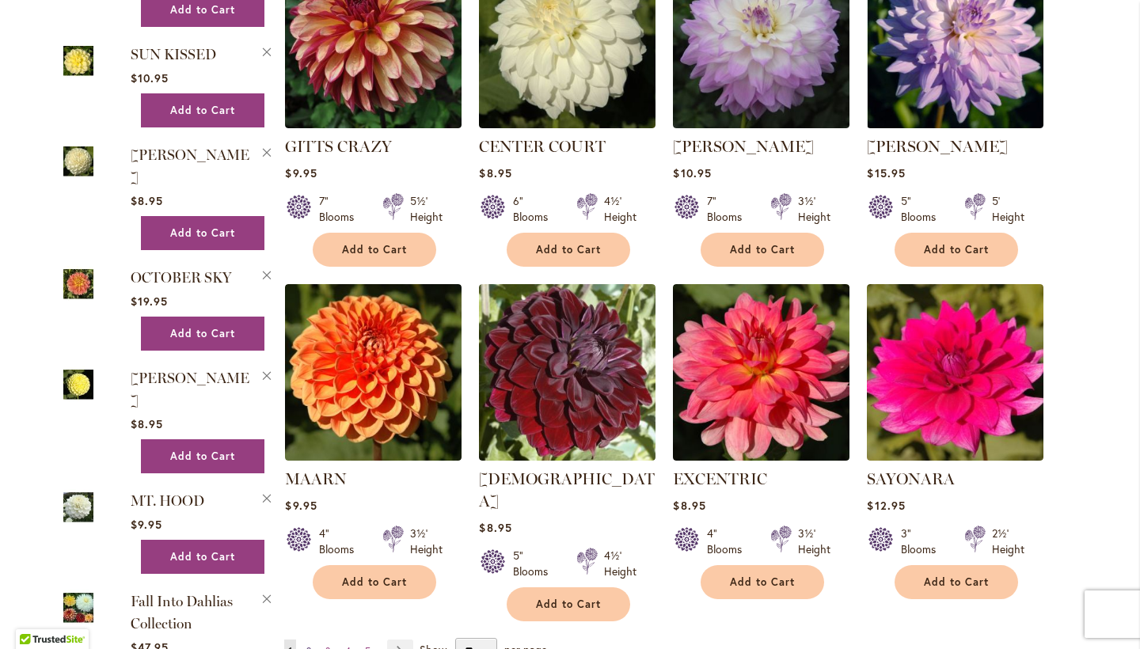
click at [306, 645] on span "2" at bounding box center [308, 651] width 5 height 12
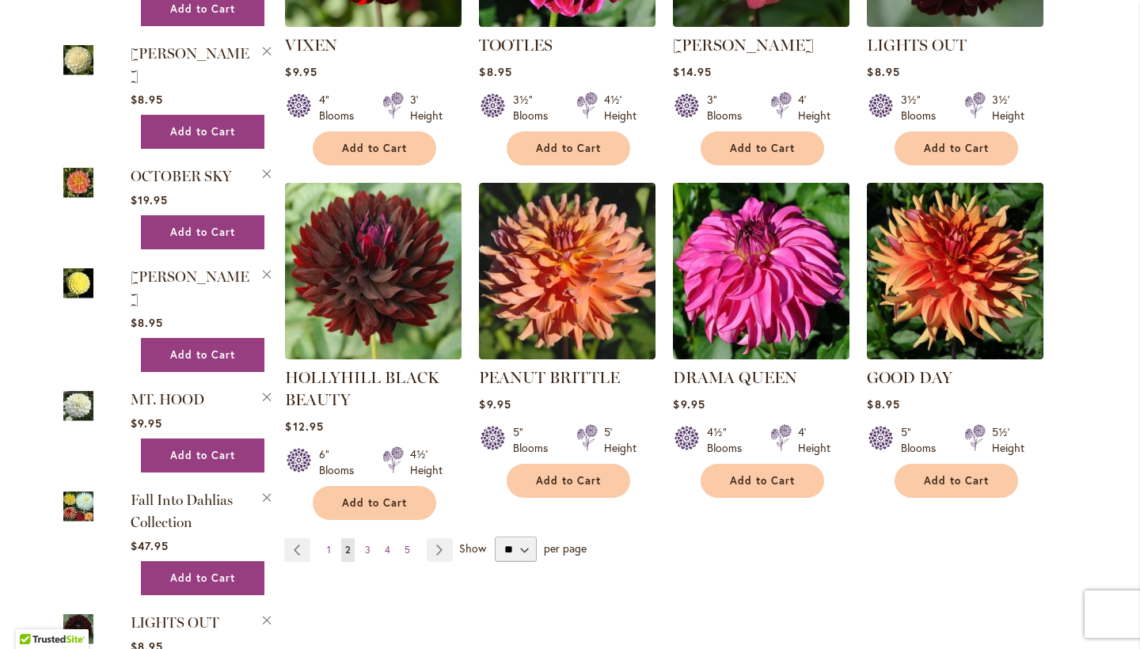
scroll to position [1146, 0]
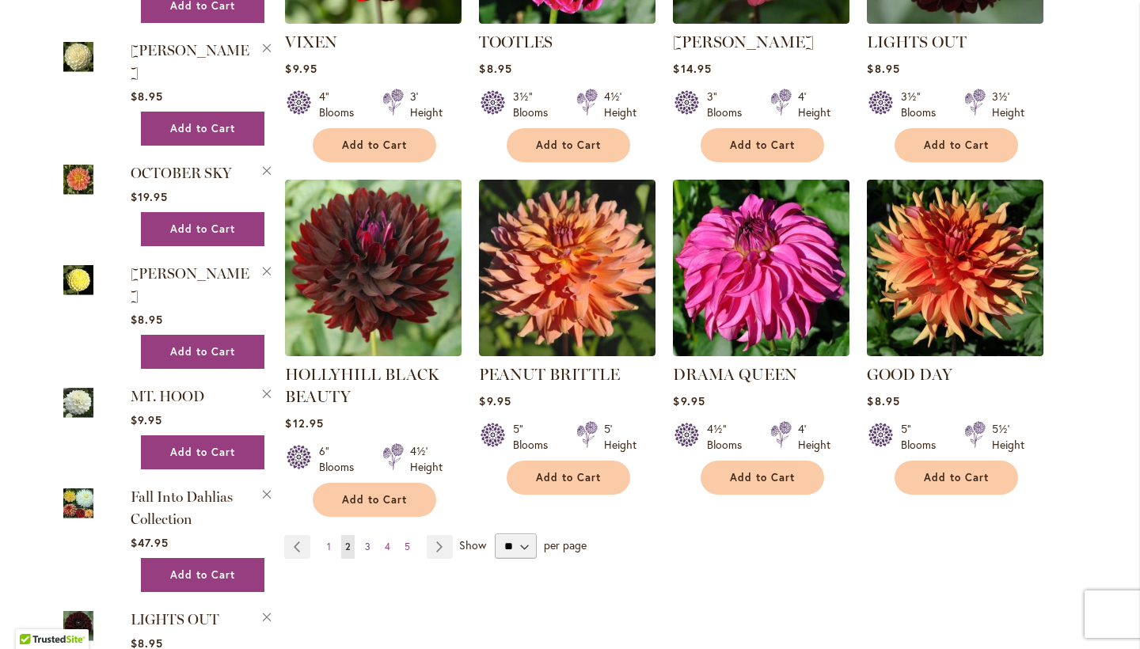
click at [365, 535] on link "Page 3" at bounding box center [367, 547] width 13 height 24
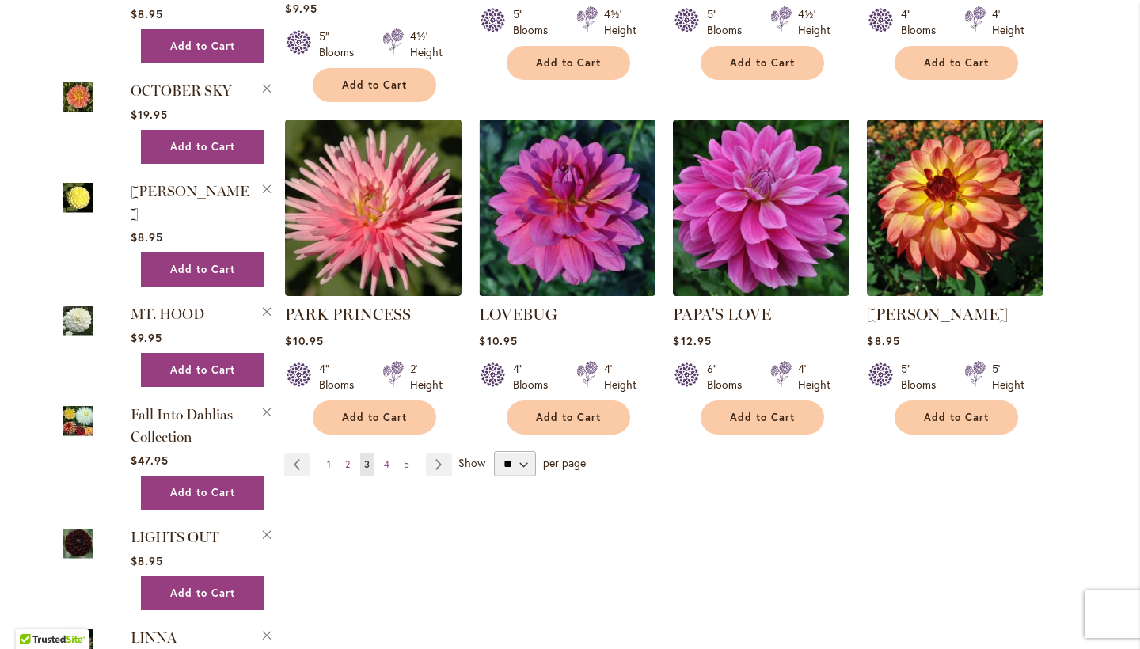
scroll to position [1232, 0]
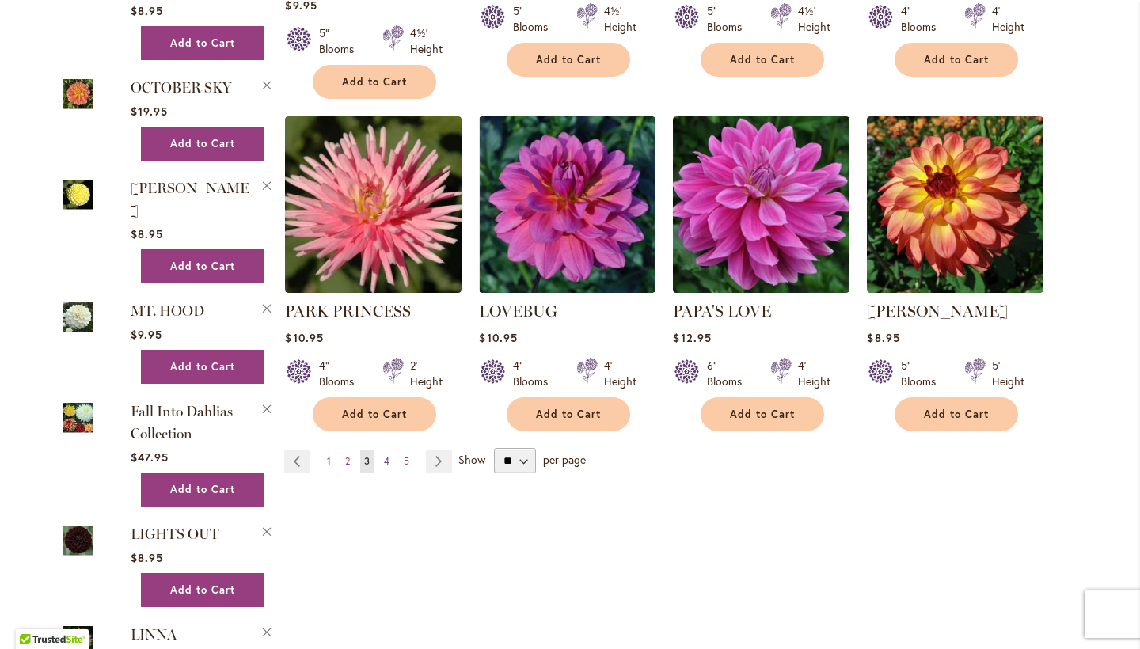
click at [384, 455] on span "4" at bounding box center [387, 461] width 6 height 12
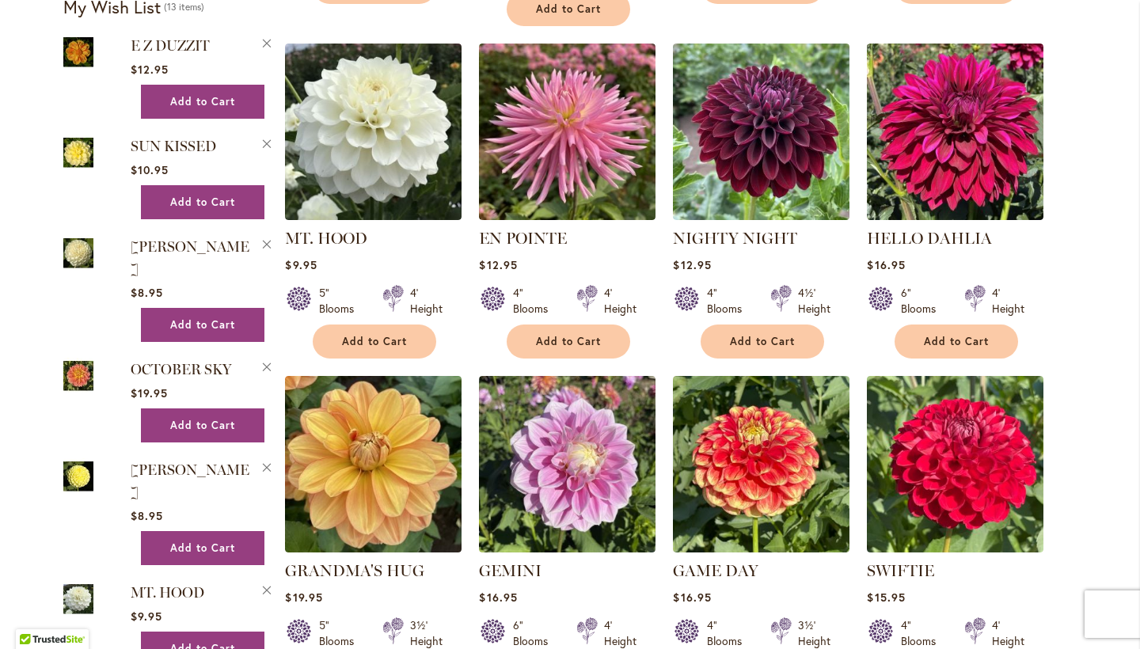
scroll to position [952, 0]
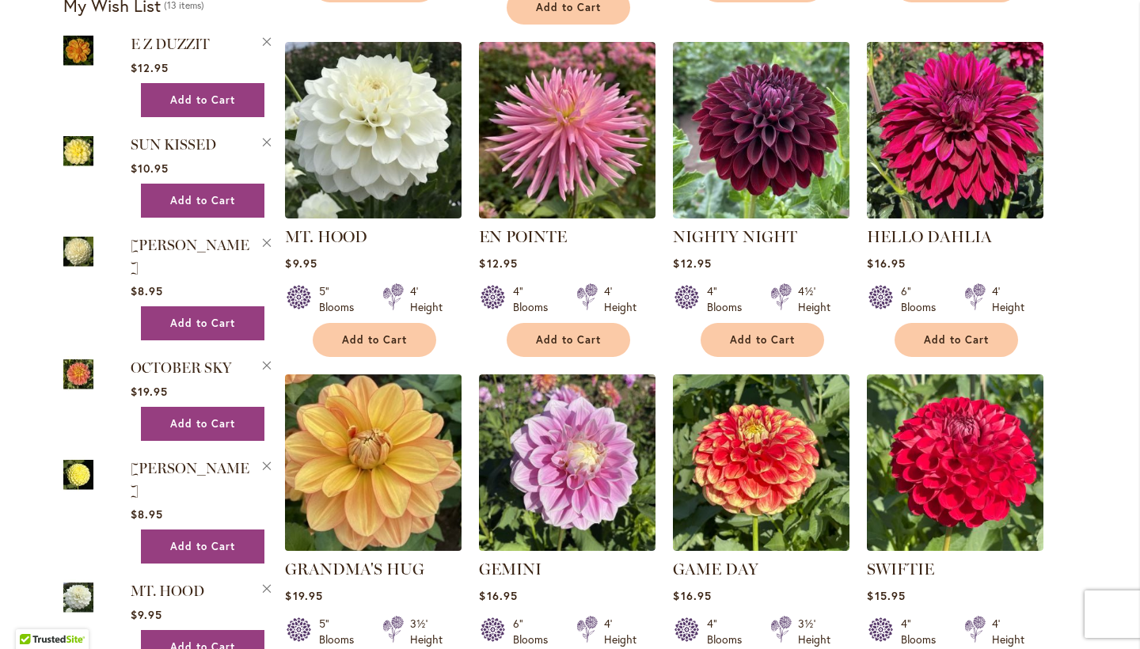
click at [386, 424] on img at bounding box center [373, 462] width 185 height 185
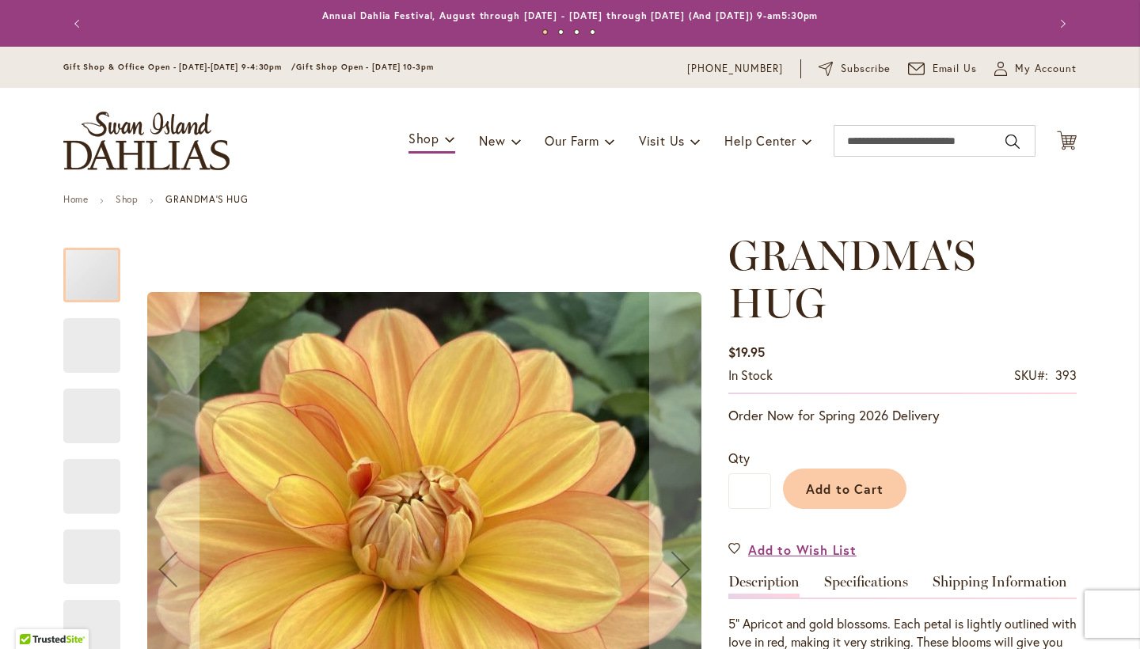
type input "*****"
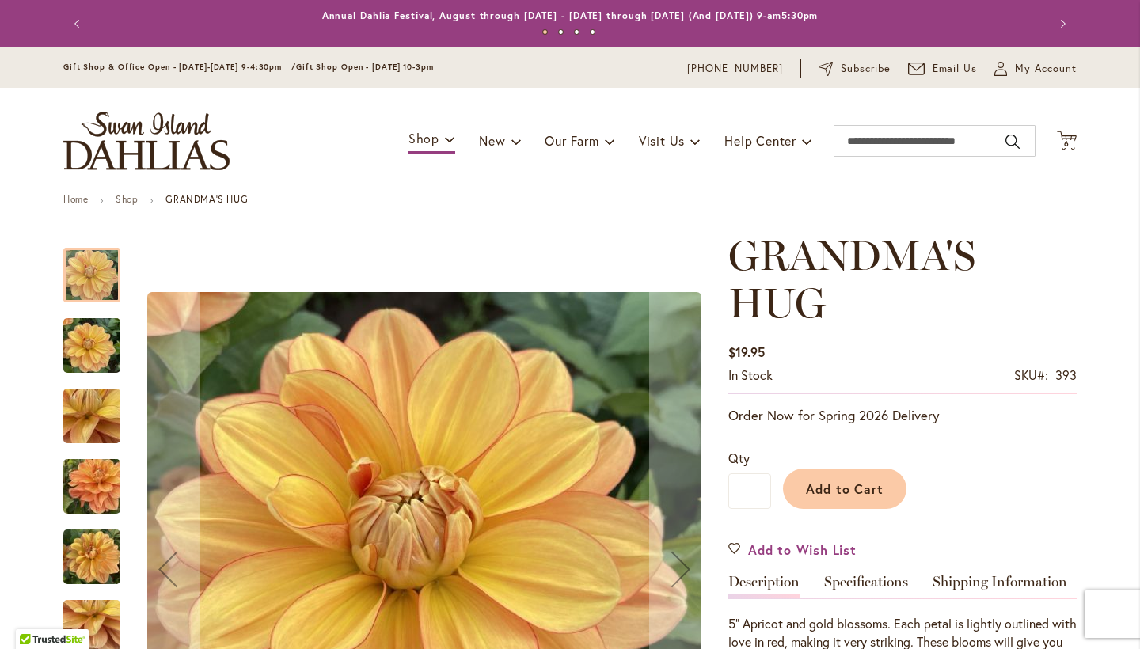
click at [78, 341] on img "GRANDMA'S HUG" at bounding box center [91, 346] width 57 height 76
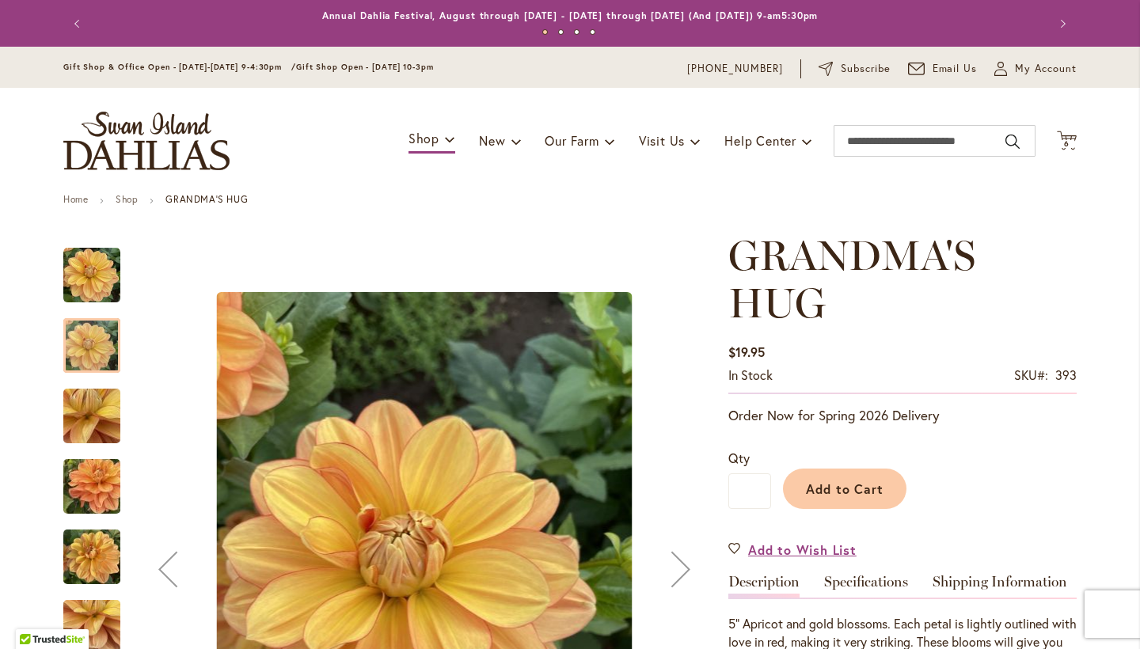
click at [82, 413] on img "GRANDMA'S HUG" at bounding box center [92, 416] width 114 height 85
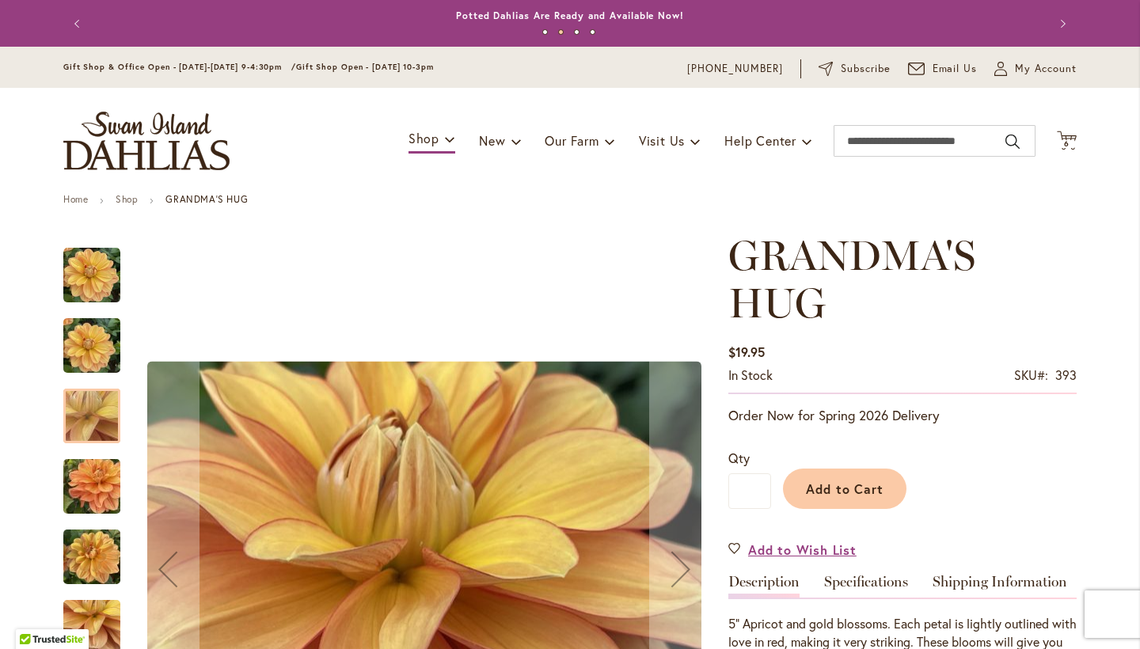
click at [85, 490] on img "GRANDMA'S HUG" at bounding box center [92, 486] width 114 height 85
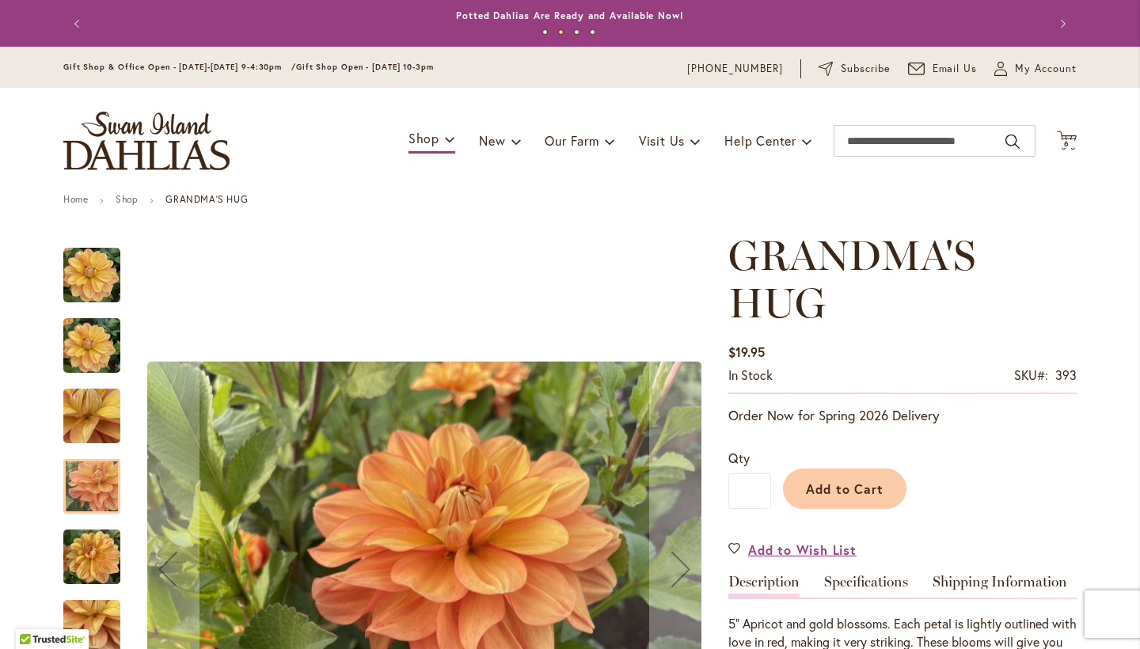
click at [96, 557] on img "GRANDMA'S HUG" at bounding box center [91, 557] width 57 height 76
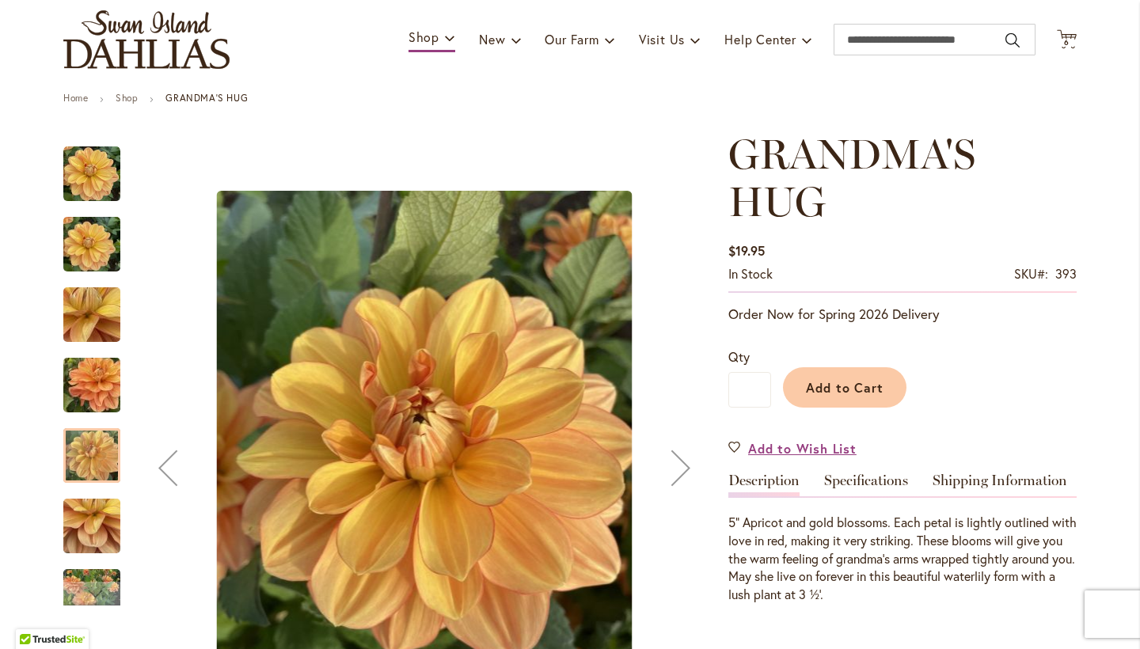
scroll to position [117, 0]
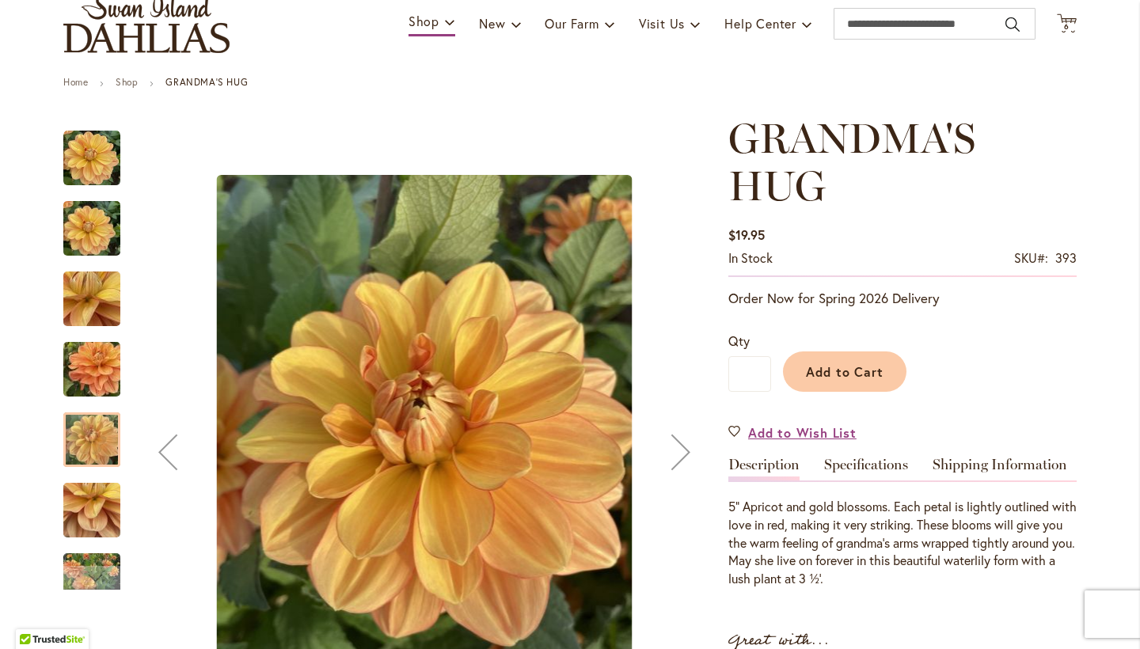
click at [93, 443] on div at bounding box center [91, 439] width 57 height 55
click at [93, 508] on img "GRANDMA'S HUG" at bounding box center [91, 511] width 57 height 76
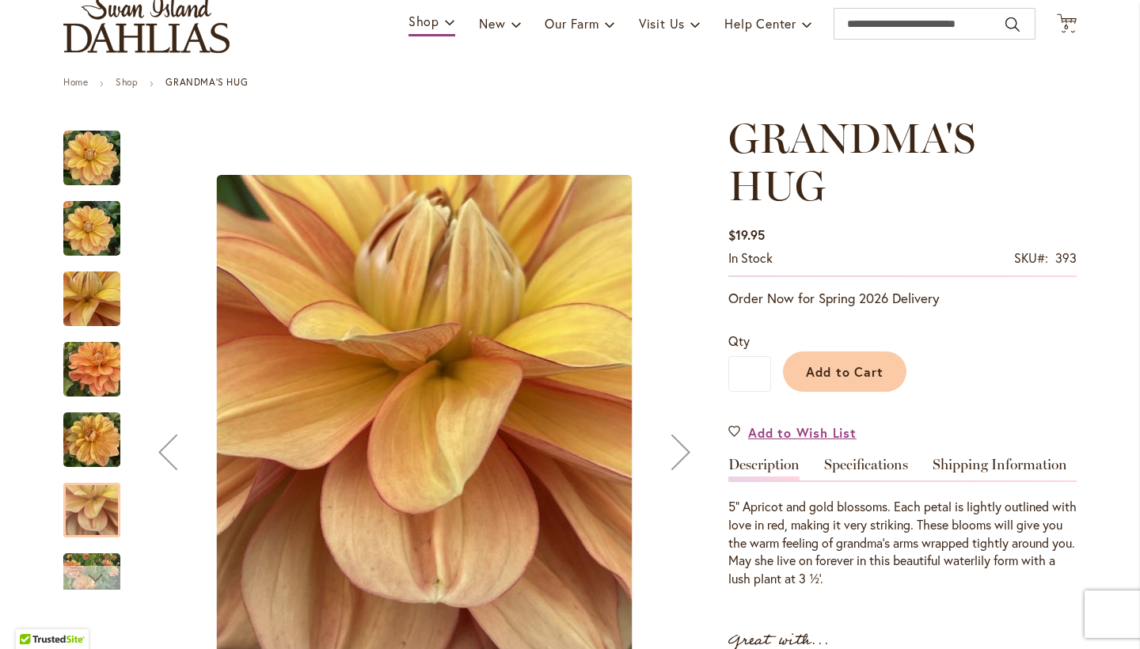
click at [89, 575] on div "Next" at bounding box center [92, 578] width 24 height 24
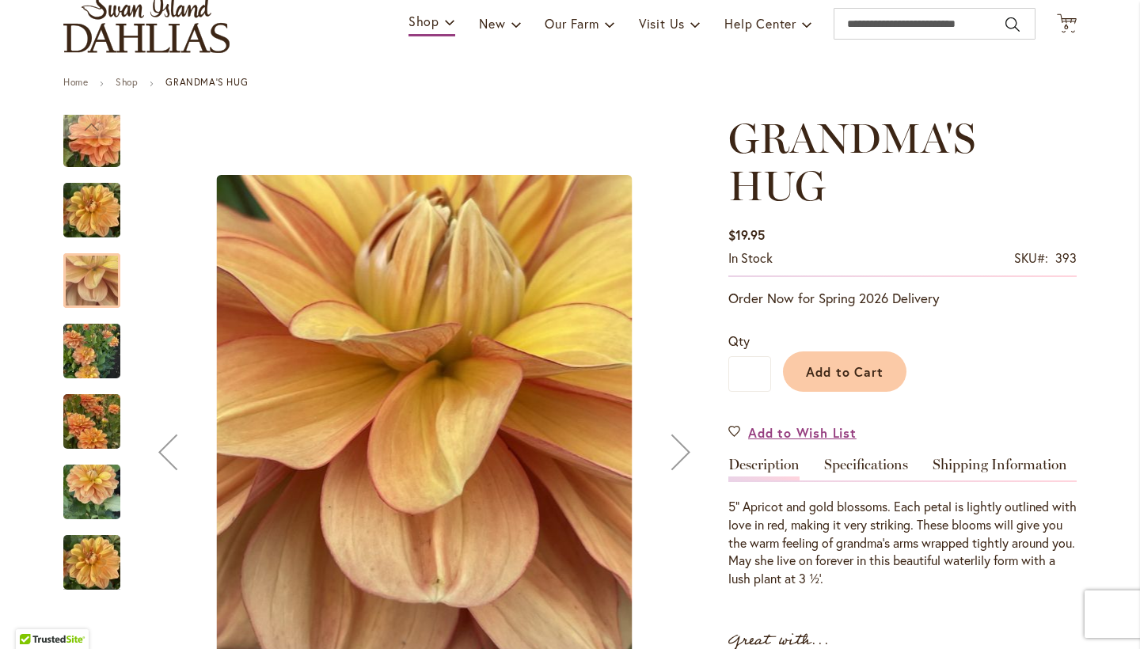
click at [81, 499] on img "GRANDMA'S HUG" at bounding box center [91, 492] width 57 height 76
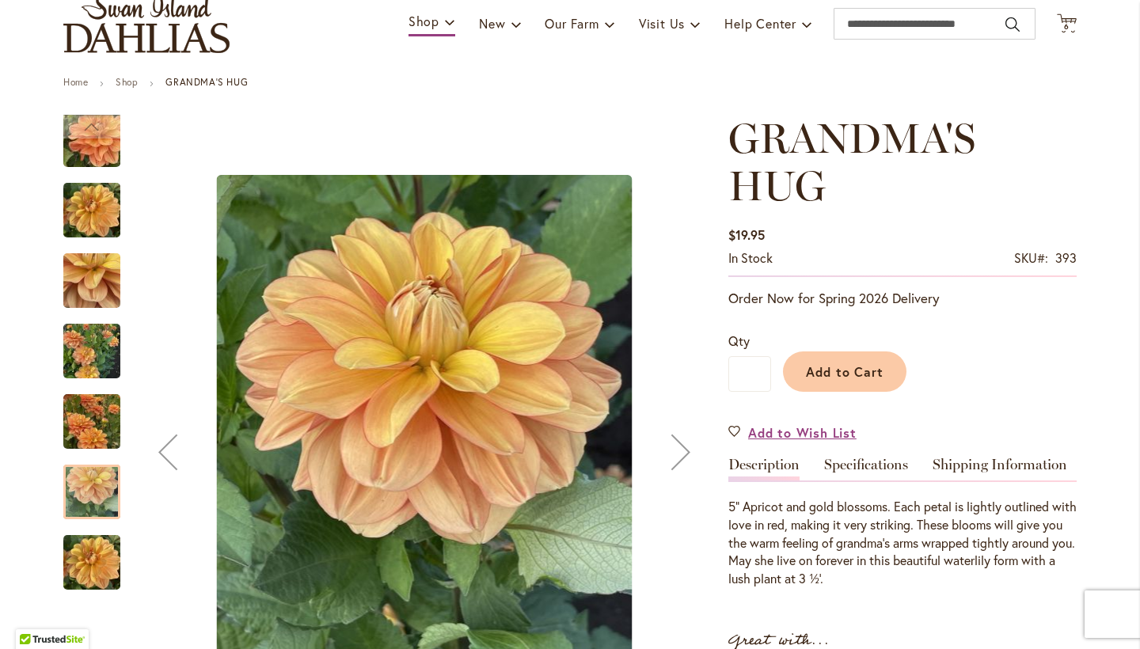
click at [90, 577] on img "GRANDMA'S HUG" at bounding box center [91, 563] width 57 height 76
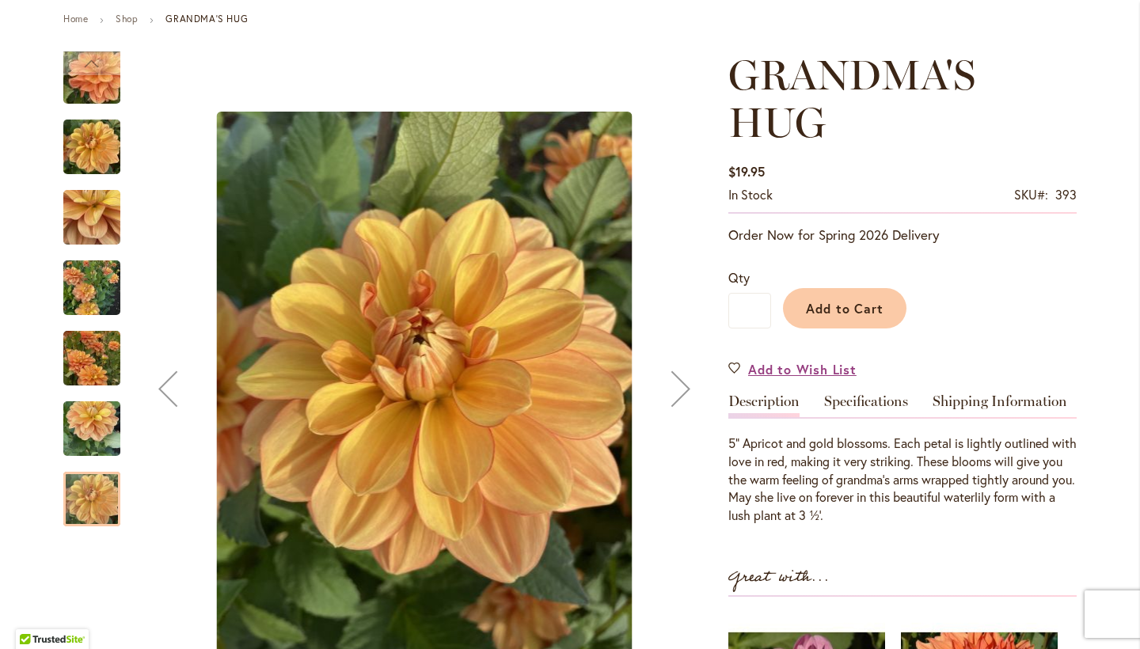
scroll to position [180, 0]
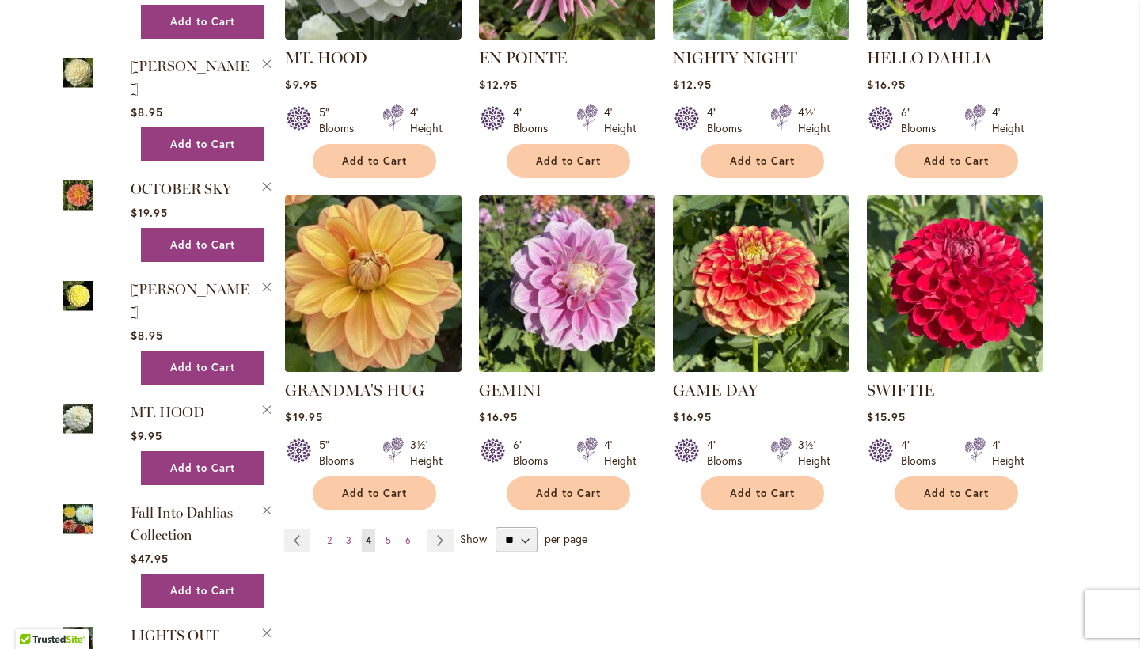
scroll to position [1127, 0]
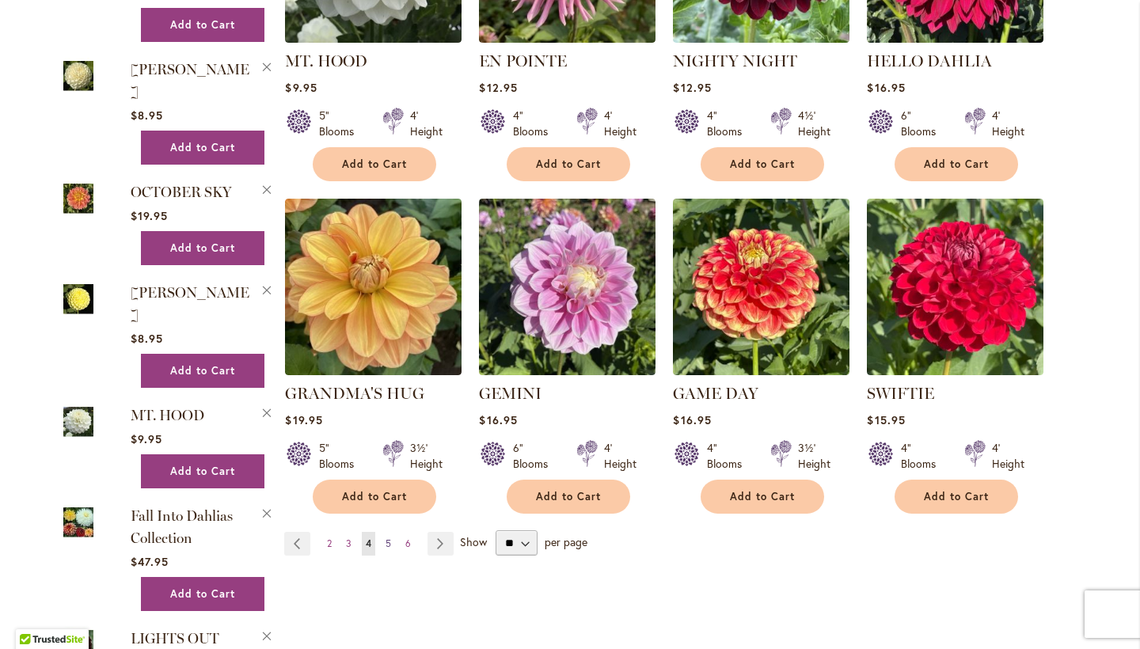
click at [387, 532] on link "Page 5" at bounding box center [388, 544] width 13 height 24
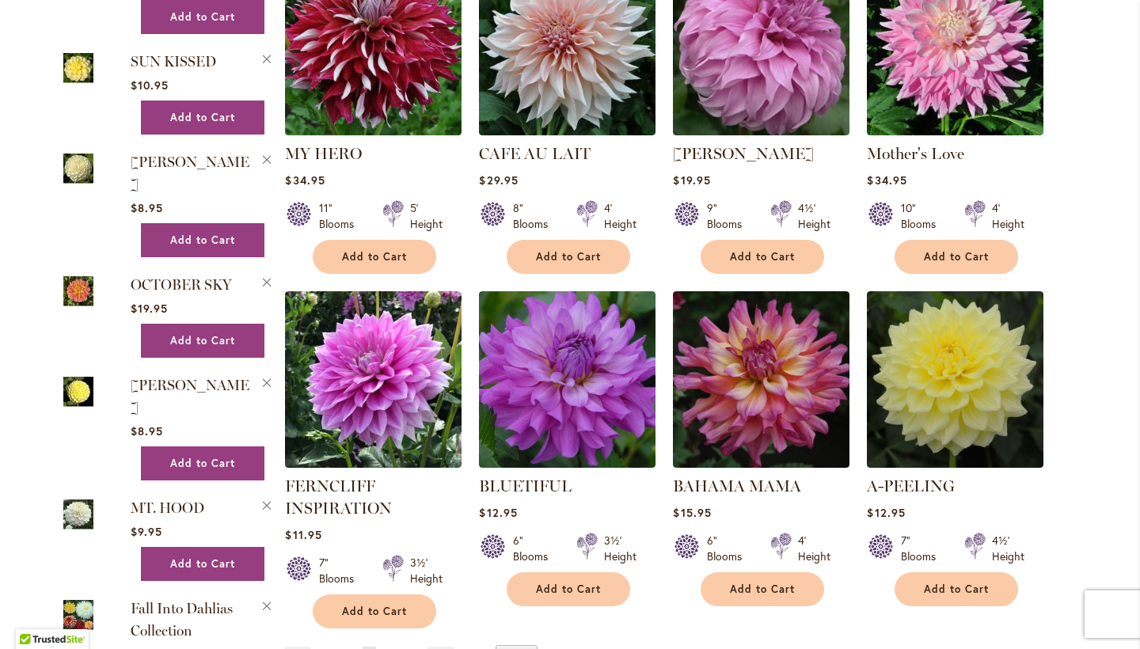
scroll to position [1039, 0]
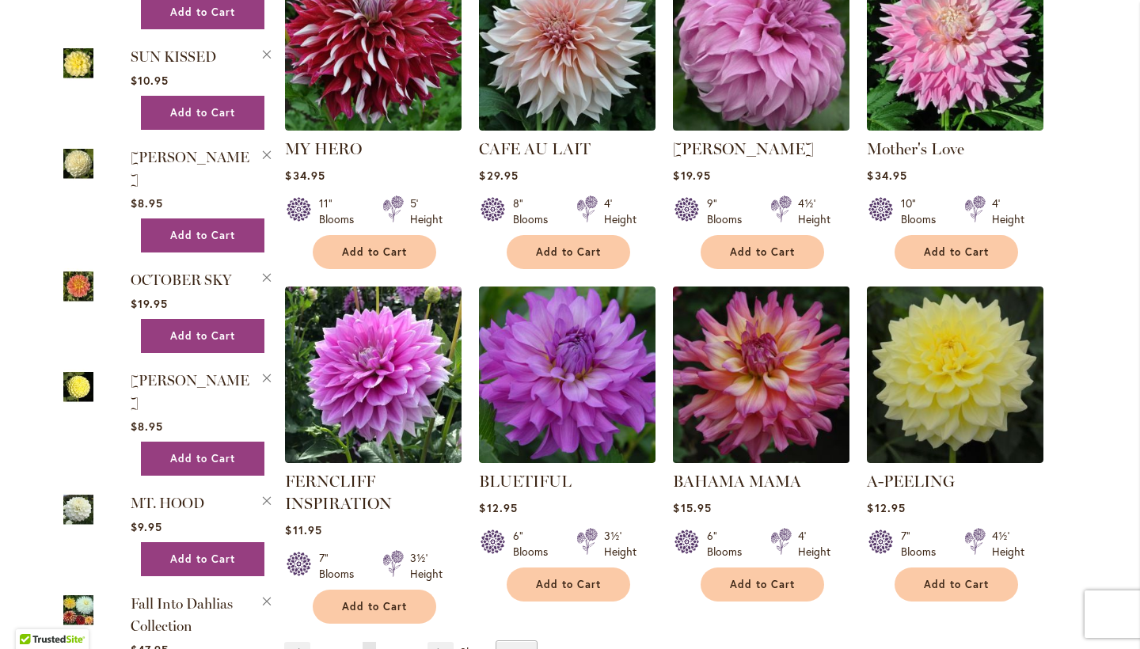
click at [767, 341] on img at bounding box center [761, 374] width 185 height 185
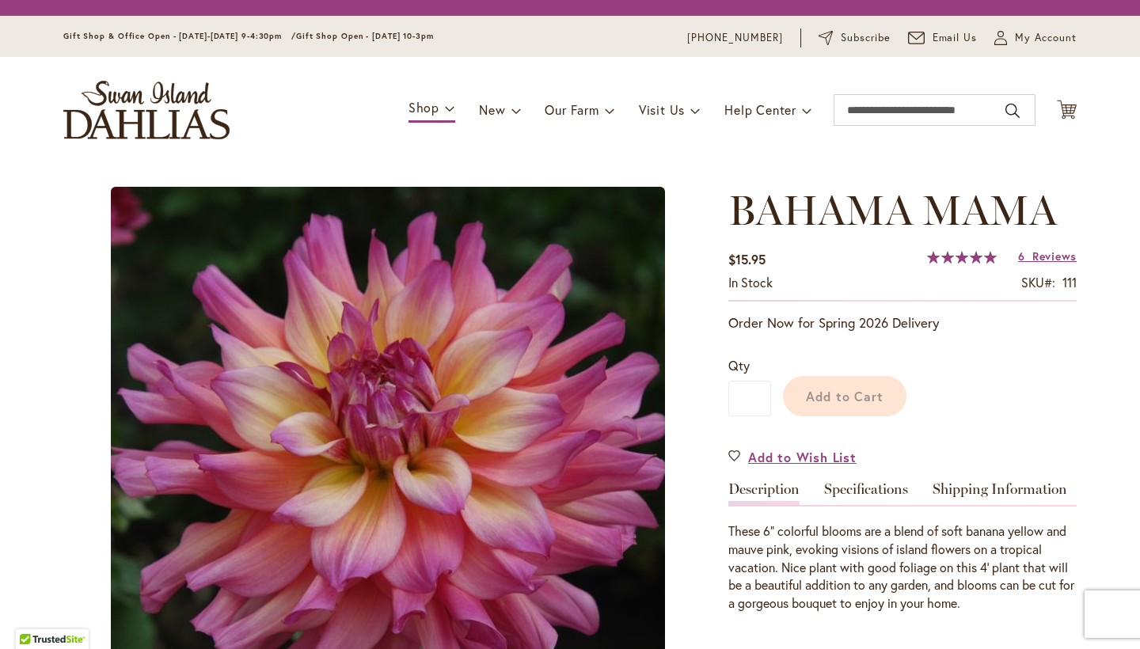
type input "*****"
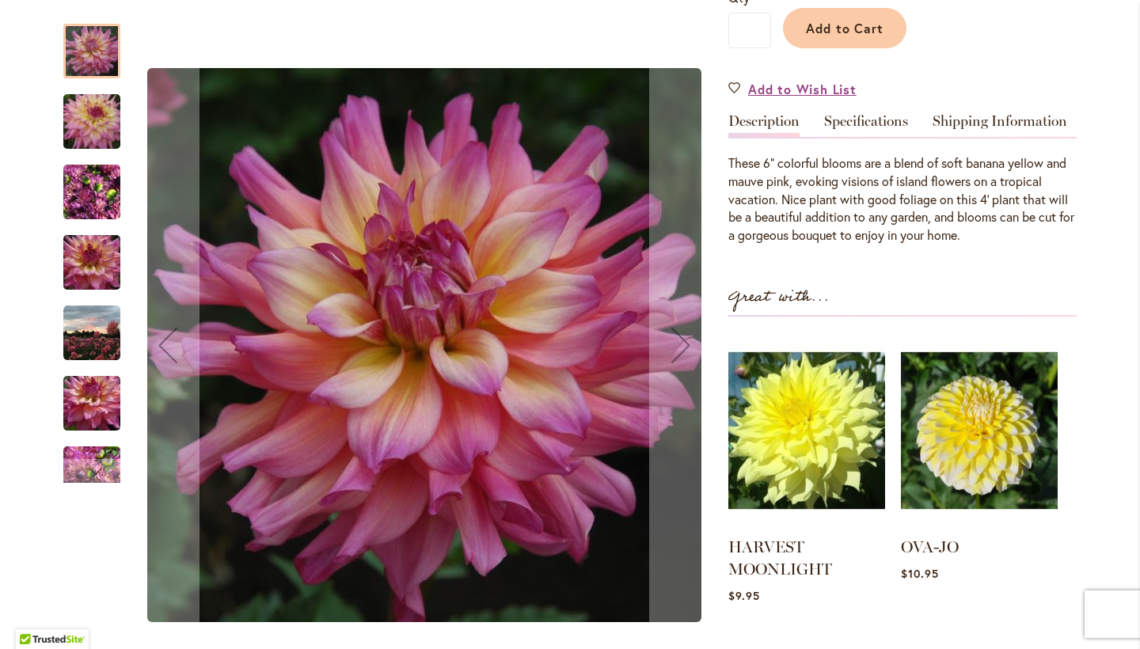
scroll to position [416, 0]
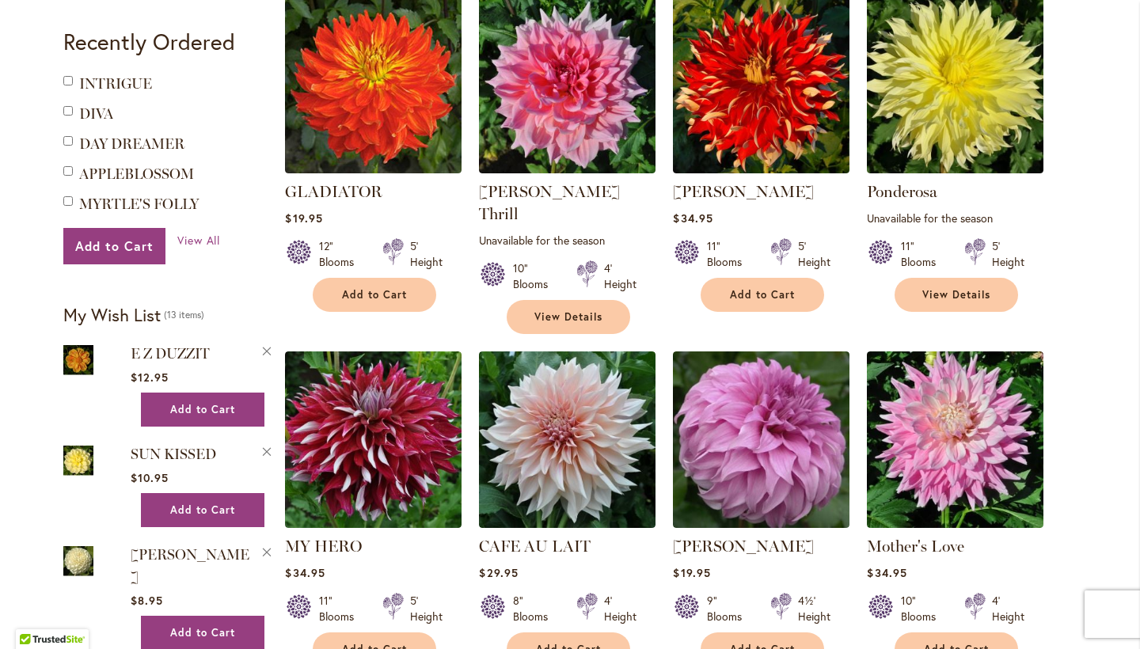
scroll to position [644, 0]
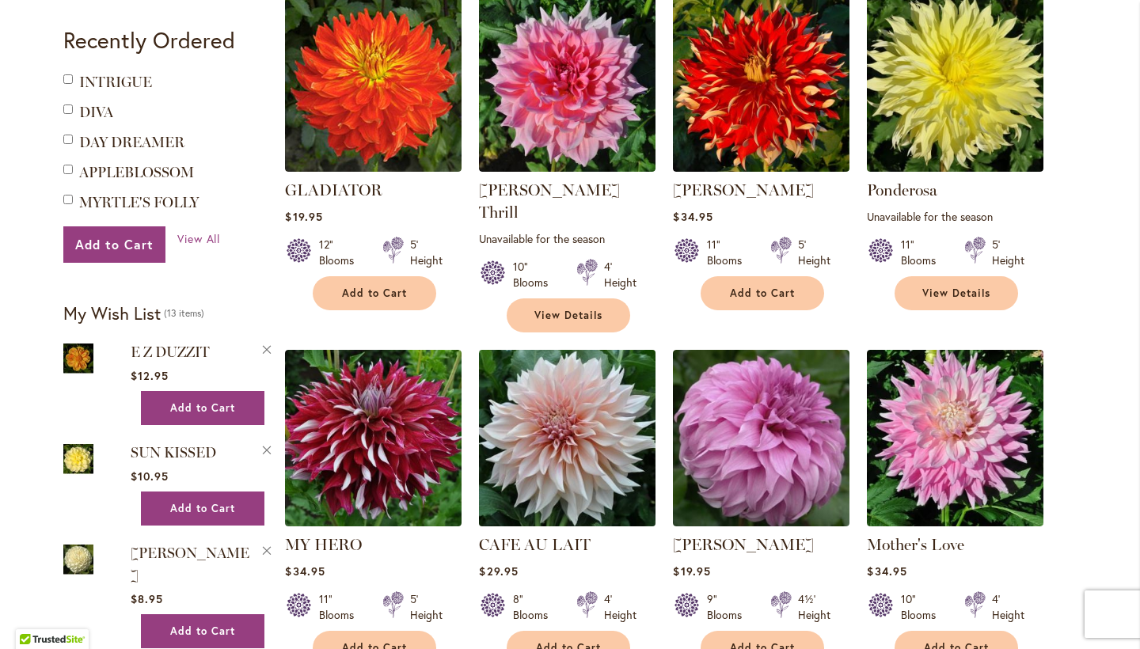
click at [547, 405] on img at bounding box center [567, 437] width 185 height 185
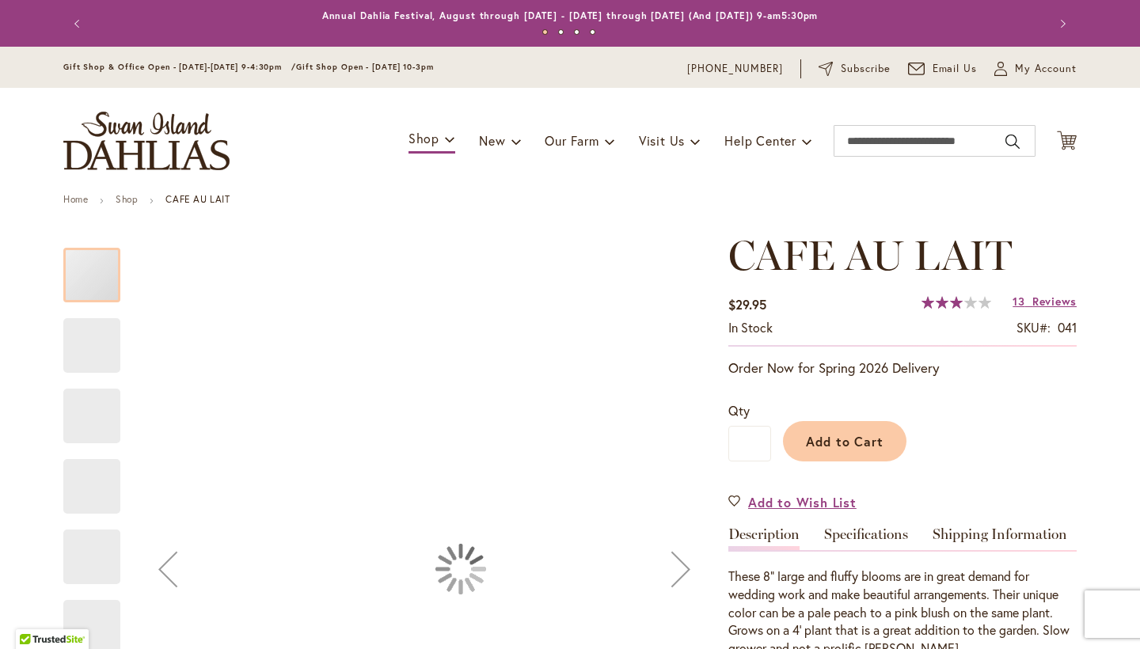
type input "*****"
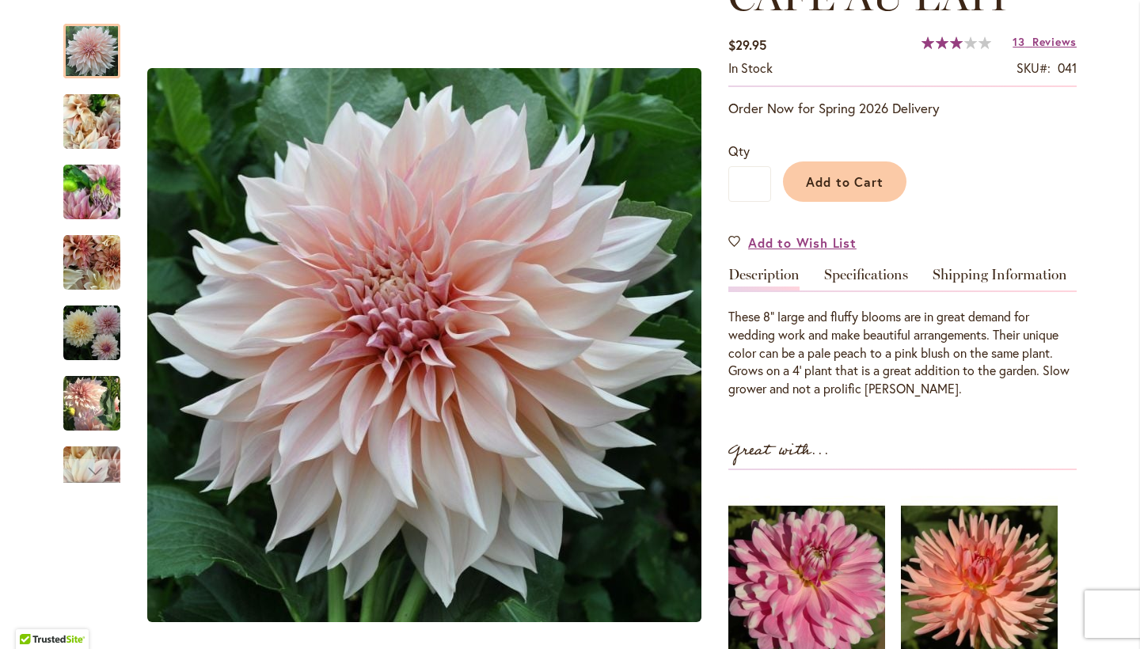
scroll to position [253, 0]
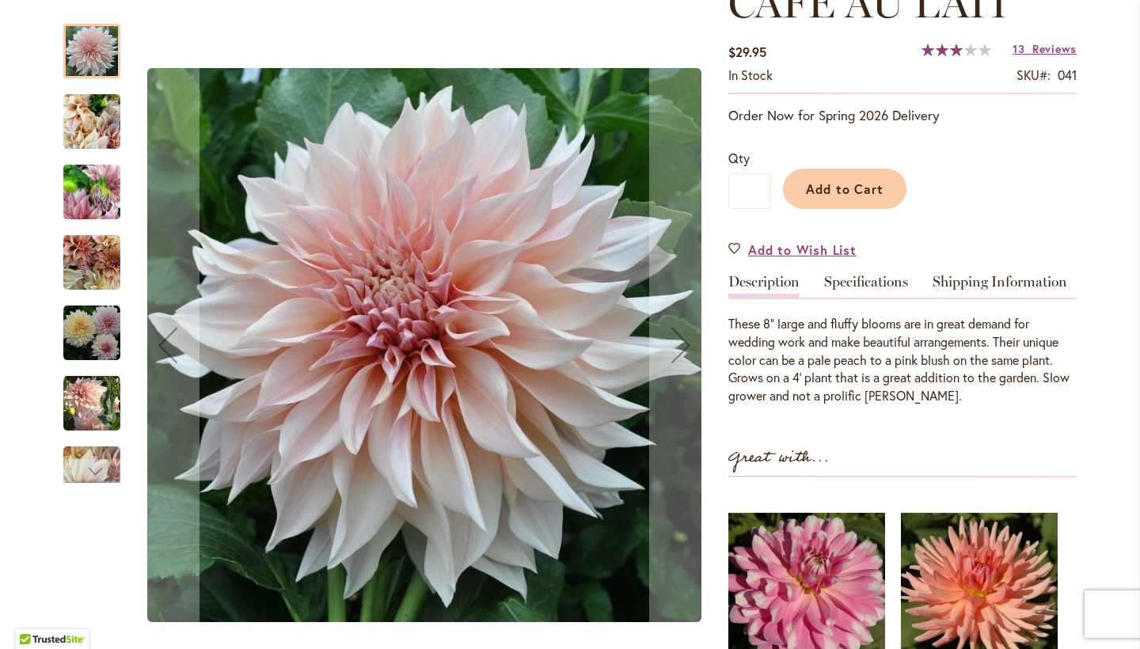
click at [83, 257] on img "Café Au Lait" at bounding box center [91, 262] width 57 height 57
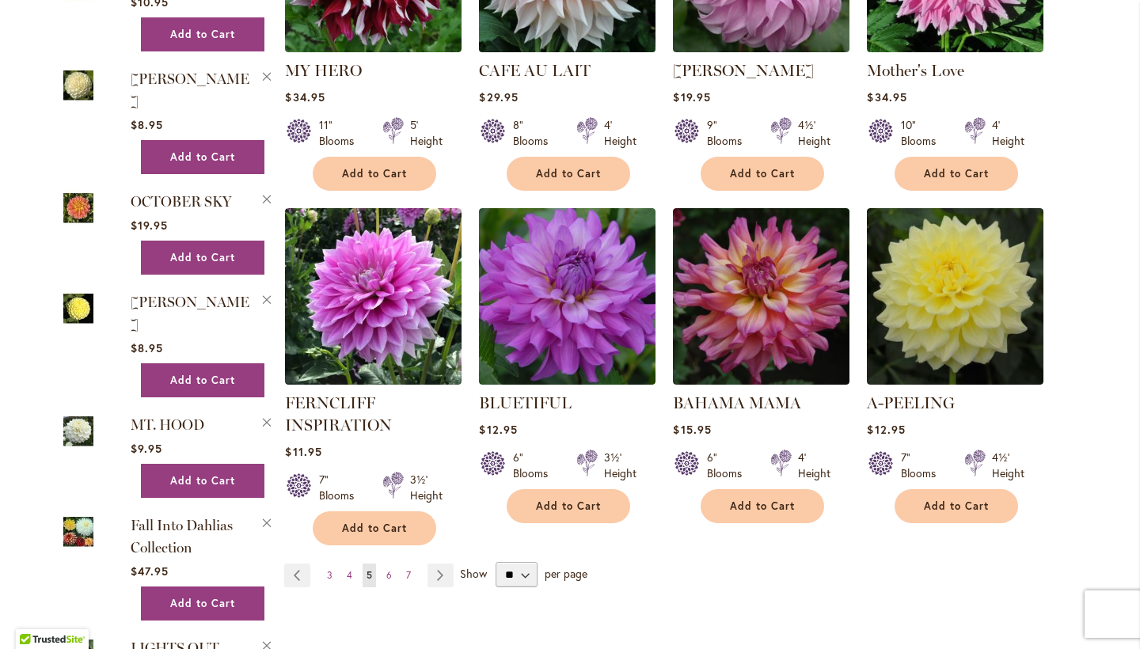
scroll to position [1120, 0]
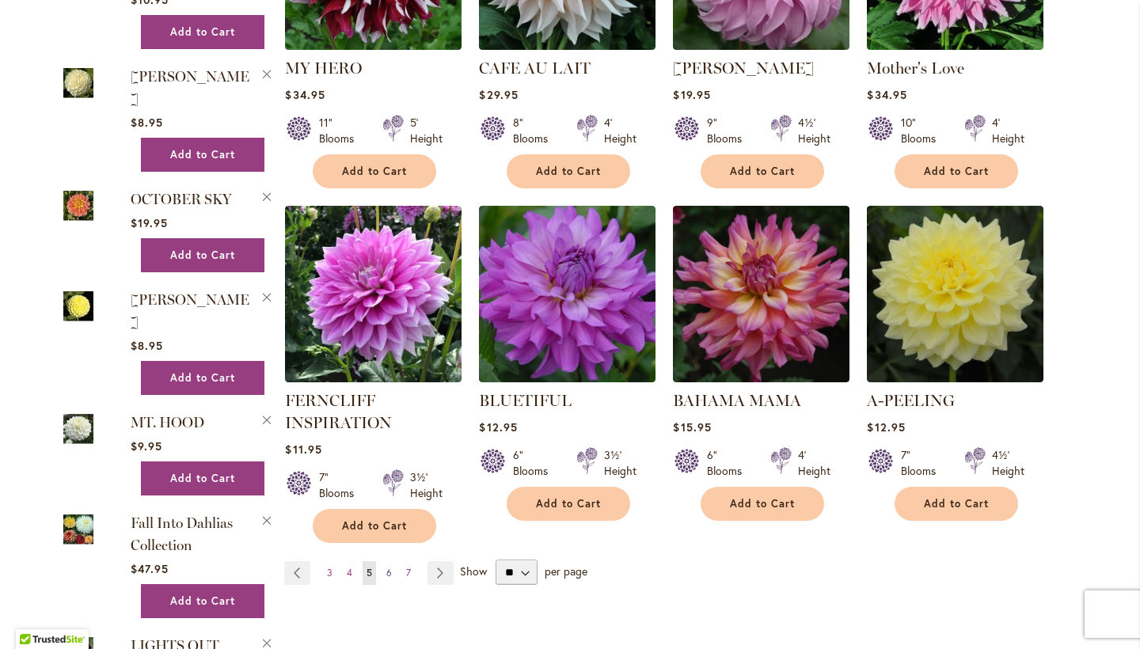
click at [386, 561] on link "Page 6" at bounding box center [388, 573] width 13 height 24
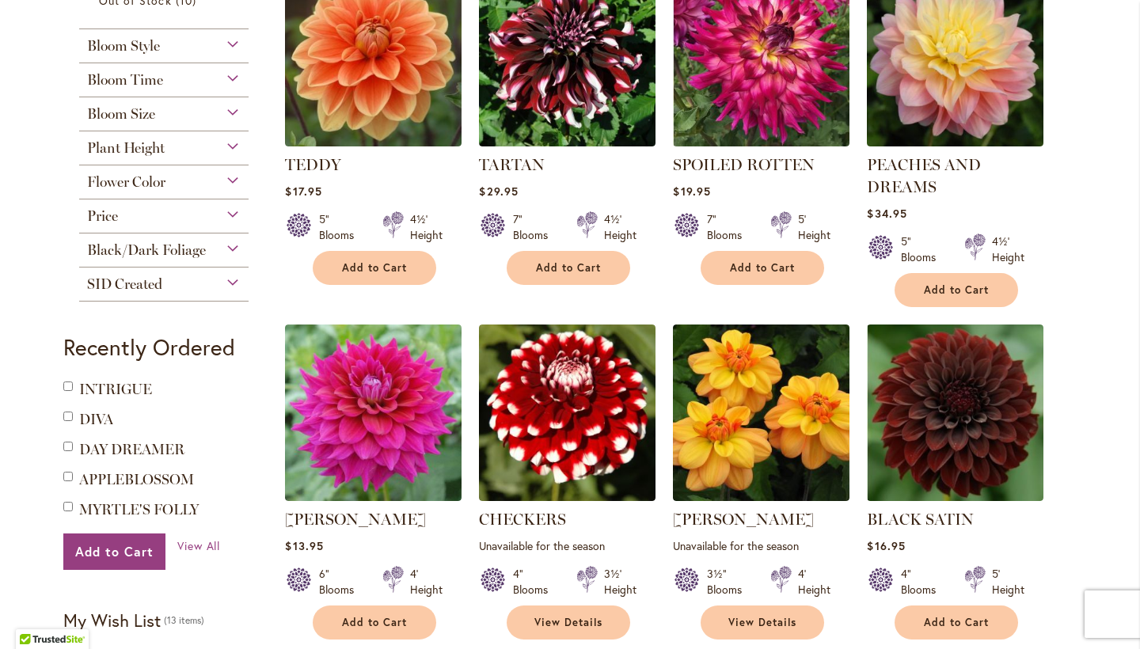
scroll to position [338, 0]
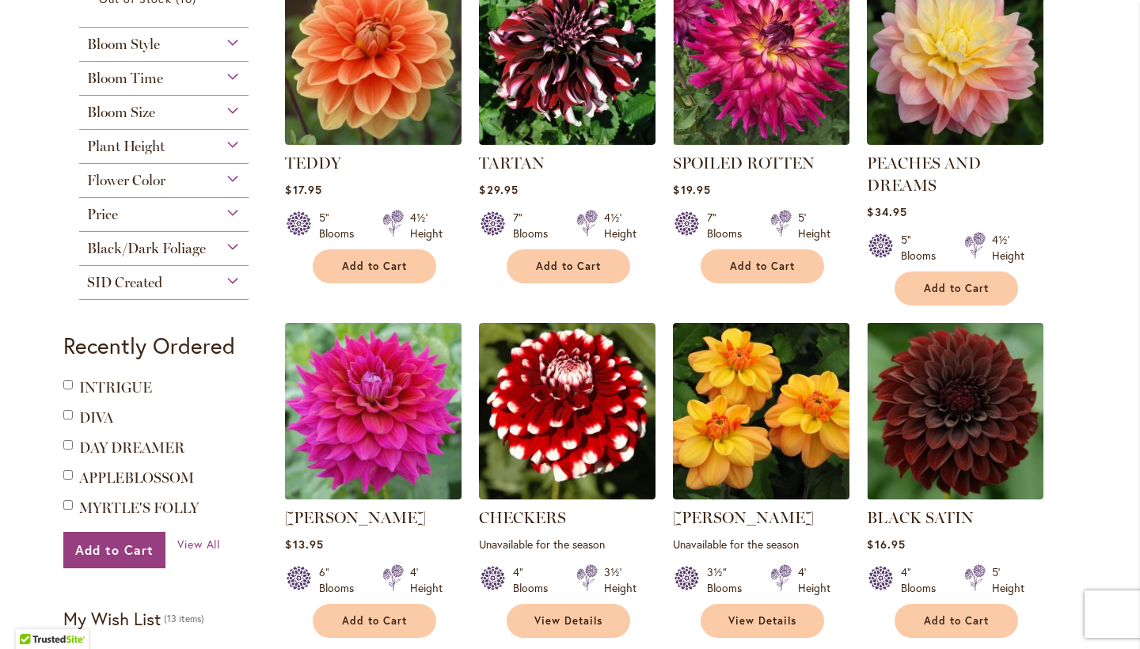
click at [378, 412] on img at bounding box center [373, 410] width 185 height 185
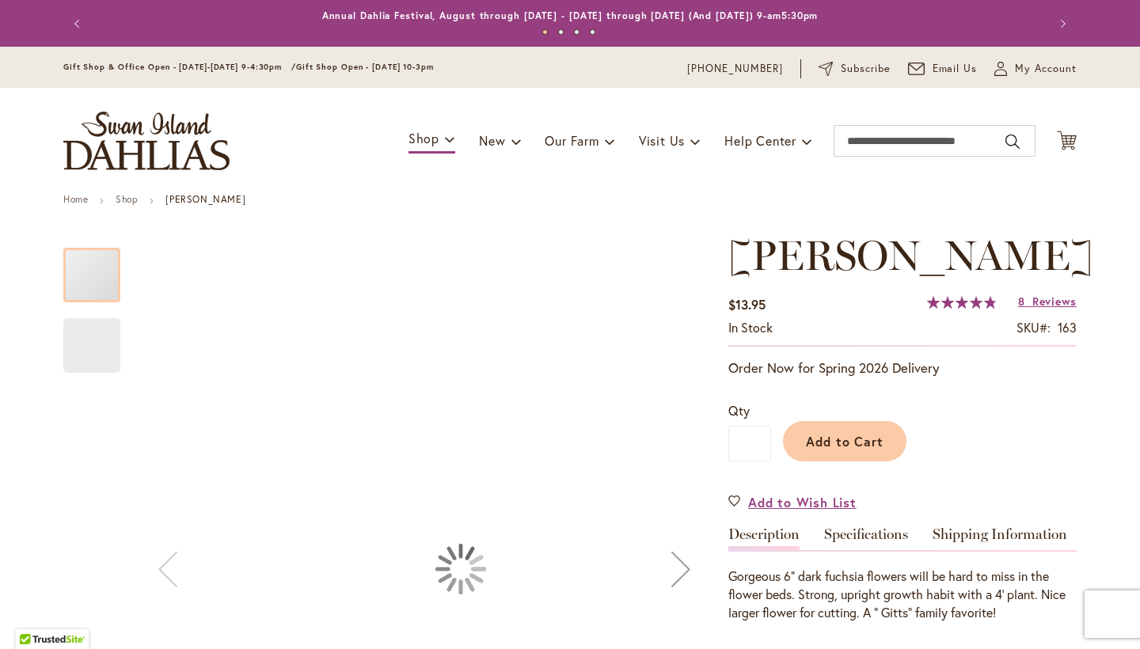
type input "*****"
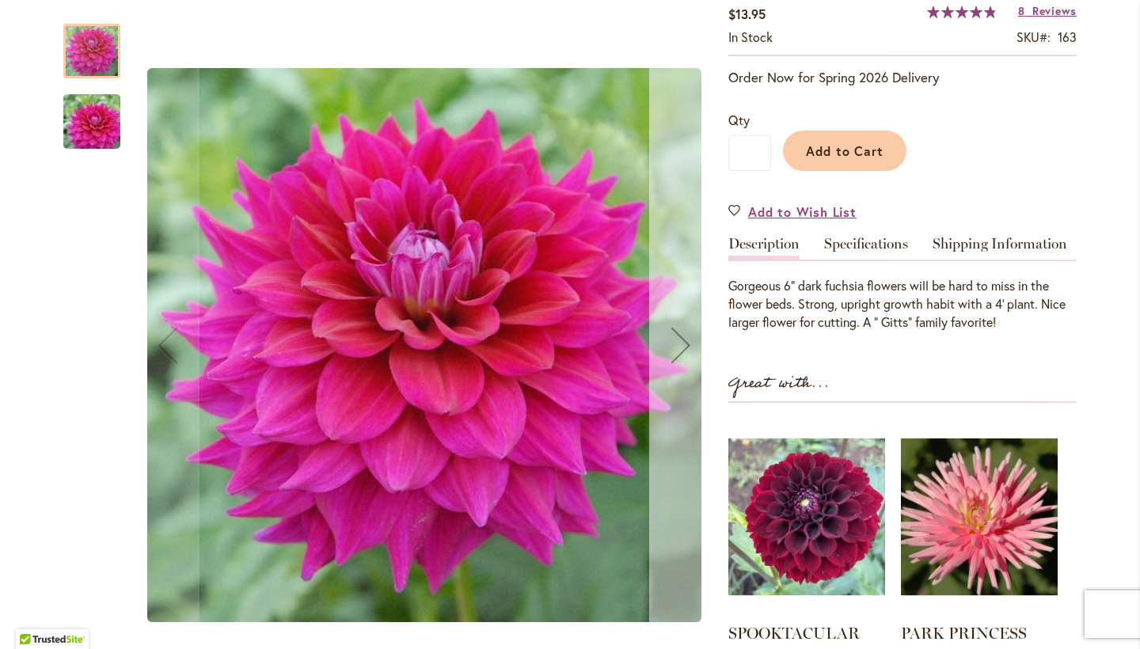
scroll to position [334, 0]
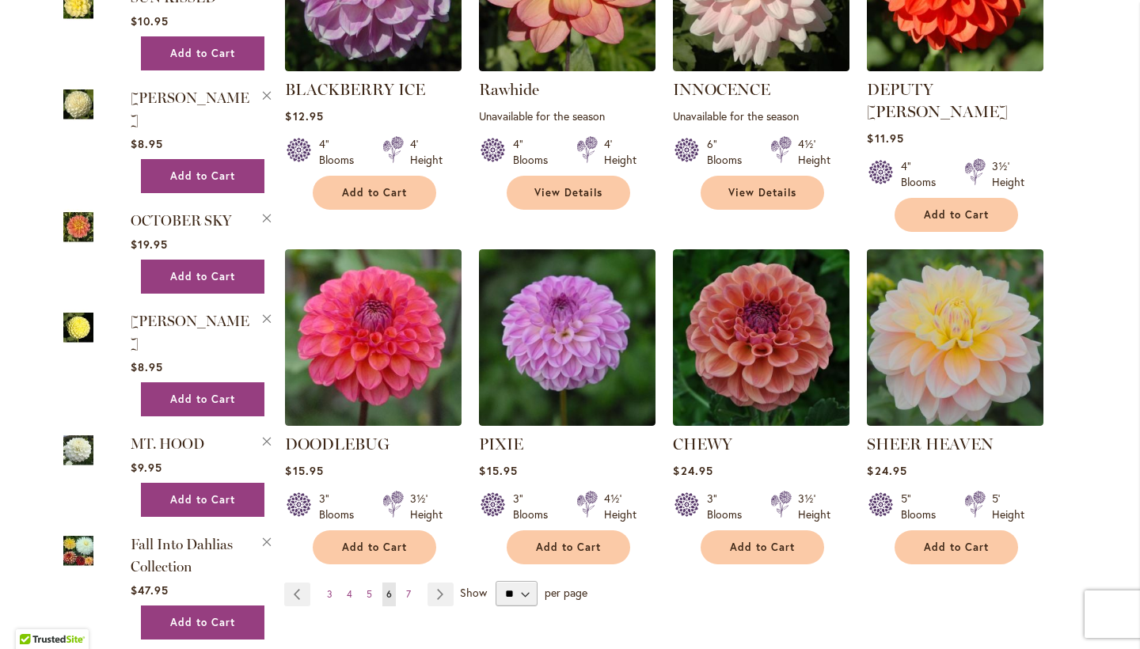
scroll to position [1108, 0]
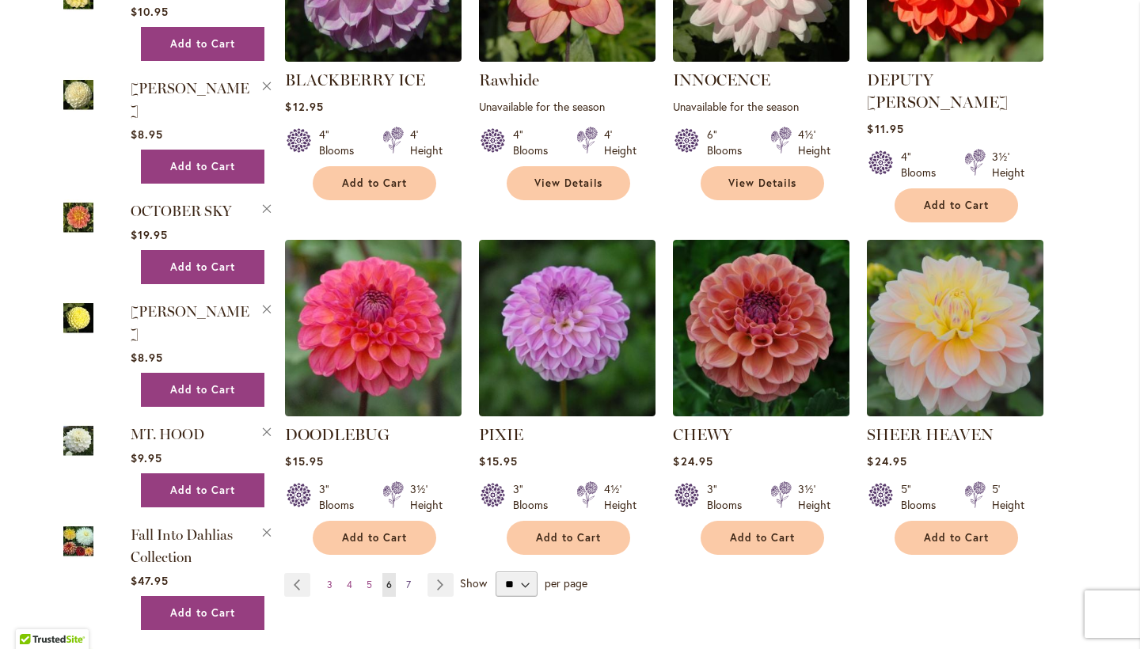
click at [406, 579] on span "7" at bounding box center [408, 585] width 5 height 12
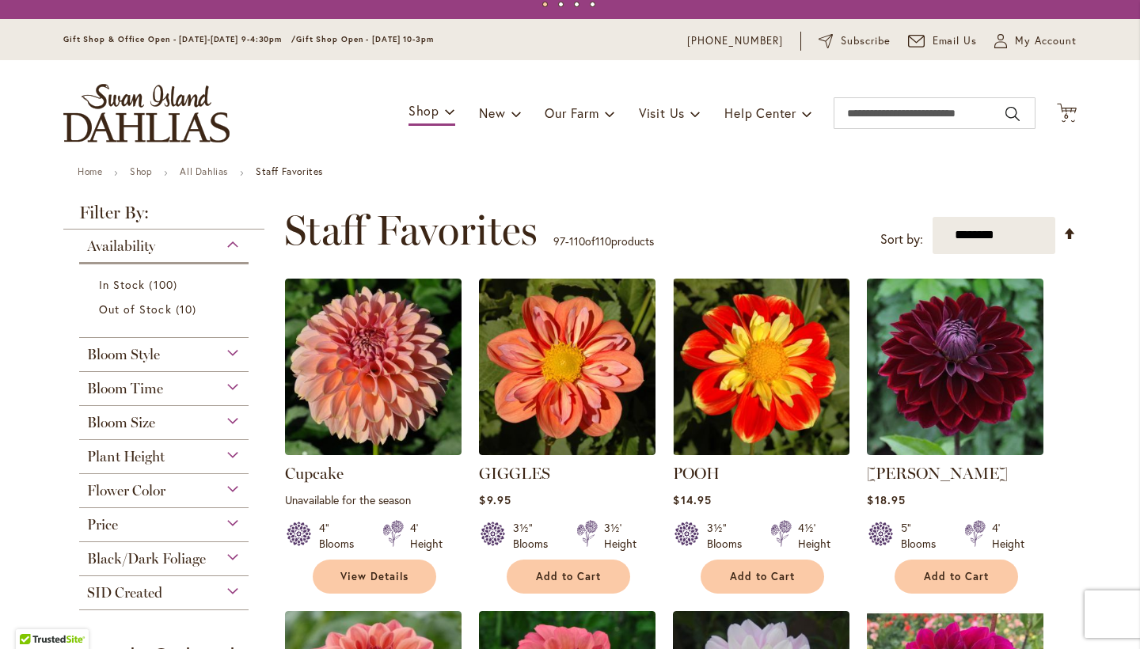
scroll to position [29, 0]
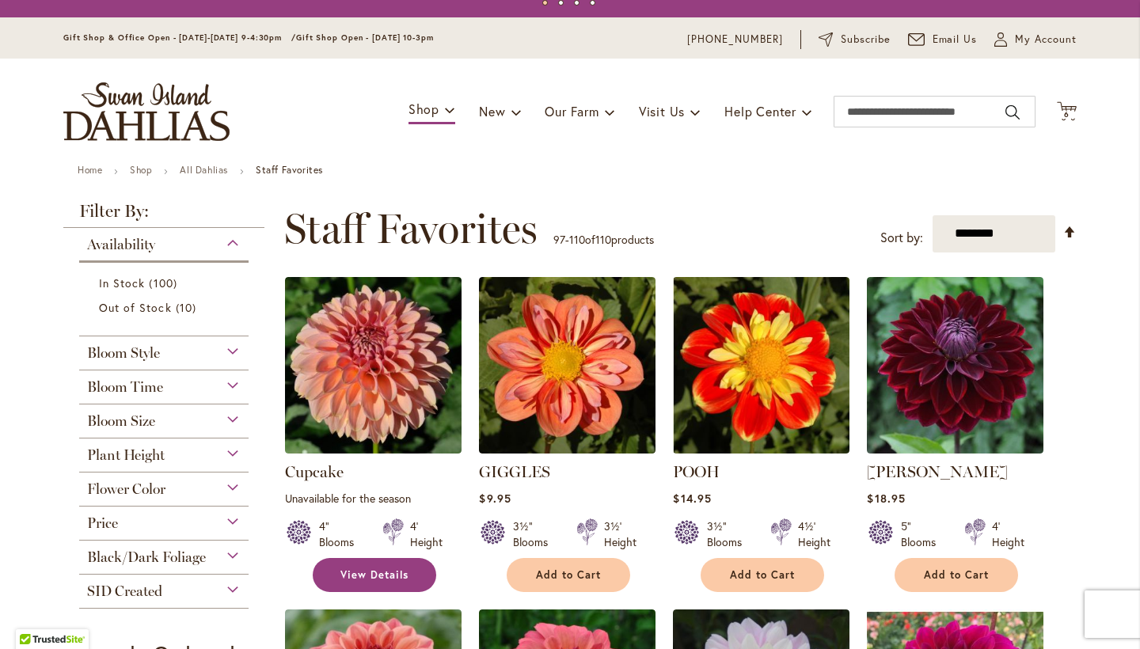
click at [386, 571] on span "View Details" at bounding box center [374, 574] width 68 height 13
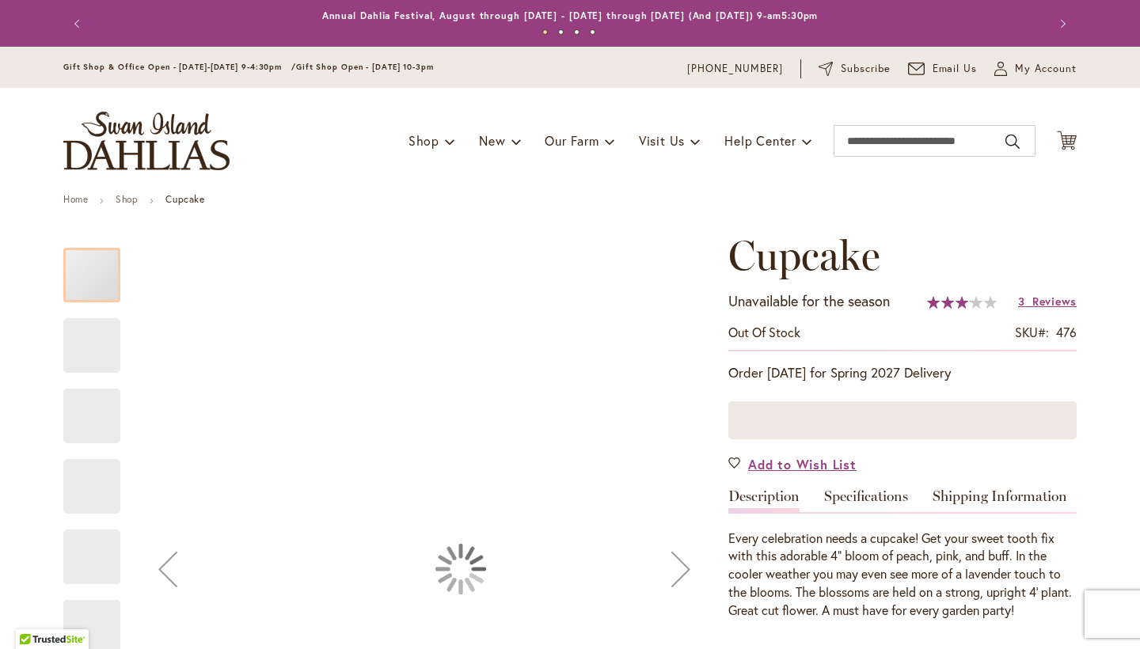
type input "*****"
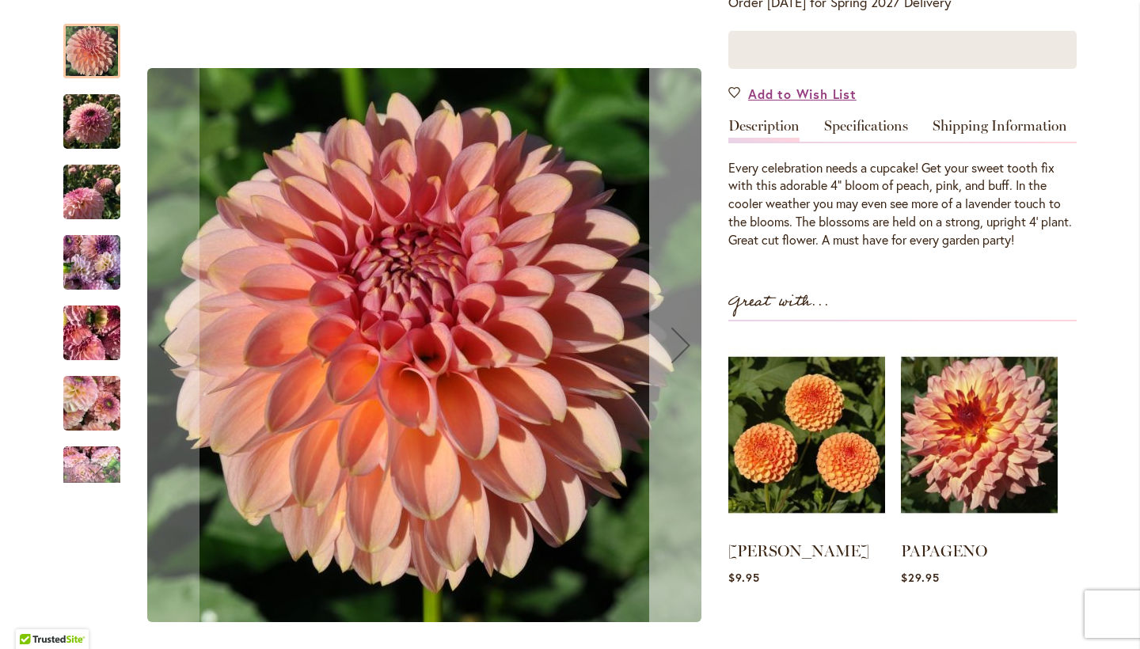
scroll to position [407, 0]
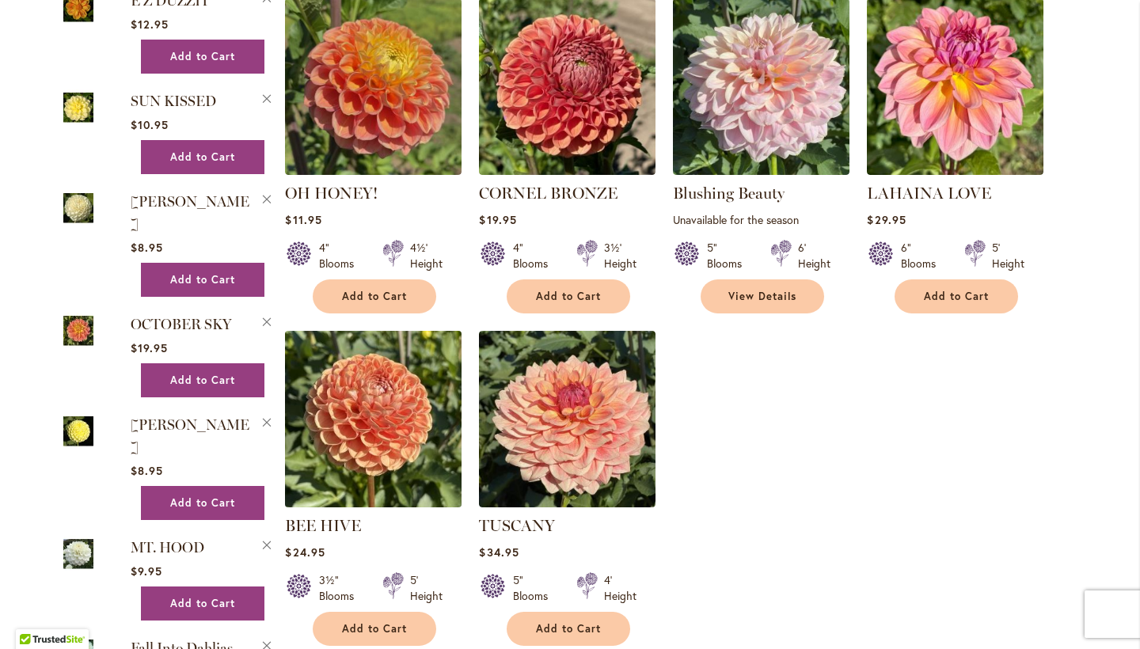
scroll to position [989, 0]
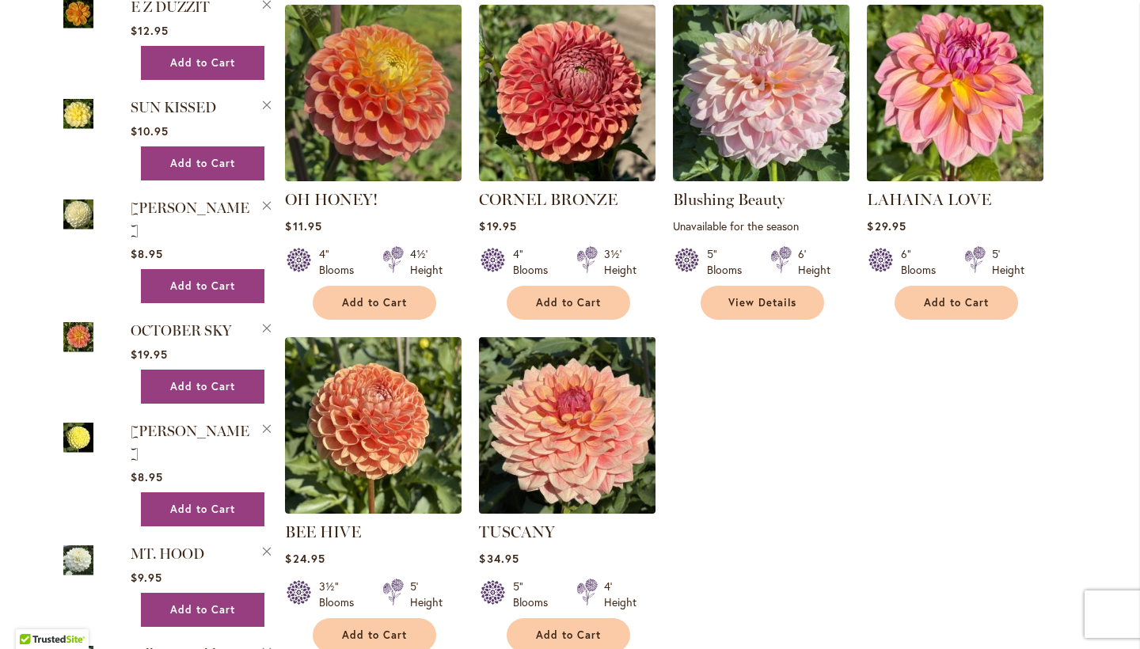
click at [550, 391] on img at bounding box center [567, 424] width 185 height 185
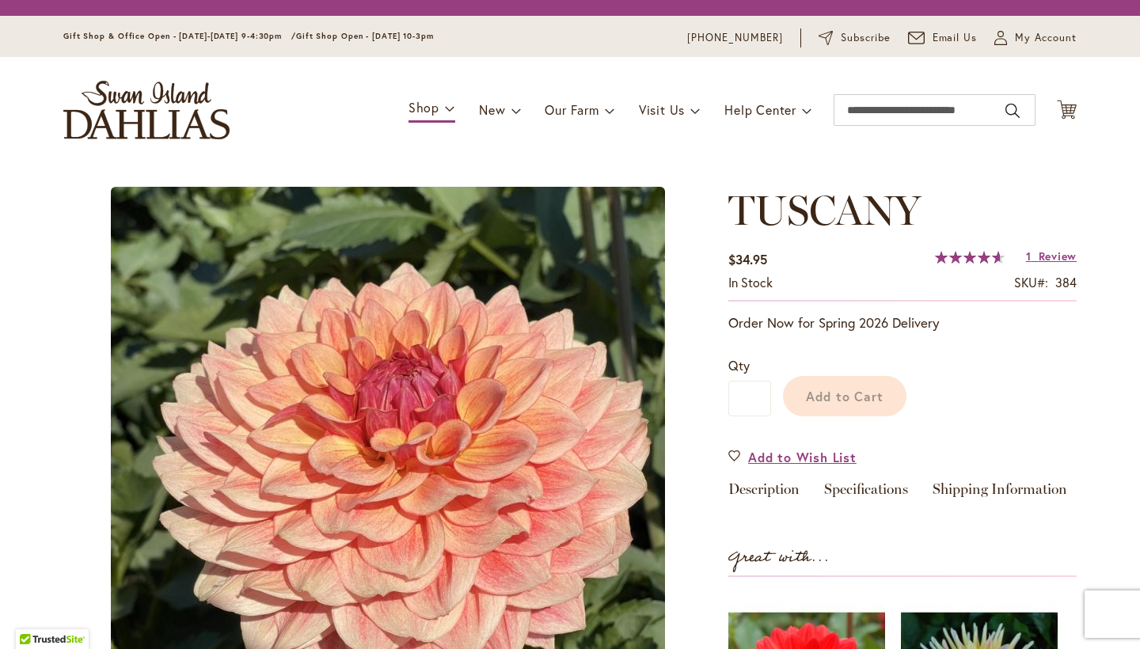
type input "*****"
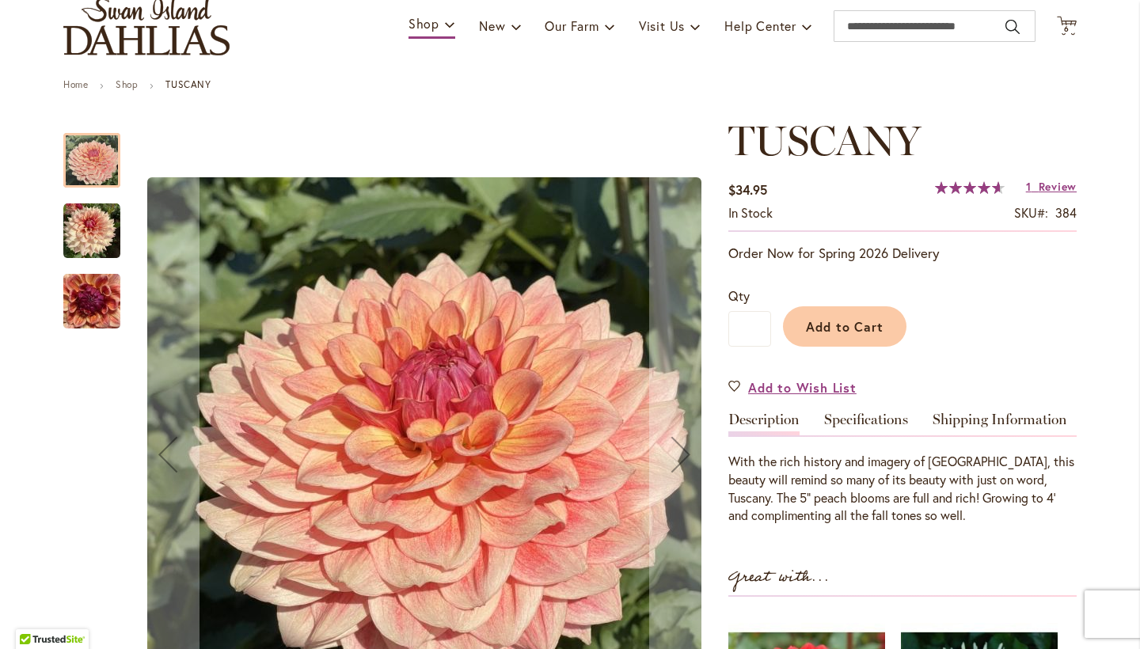
scroll to position [116, 0]
click at [82, 224] on img "TUSCANY" at bounding box center [91, 230] width 57 height 57
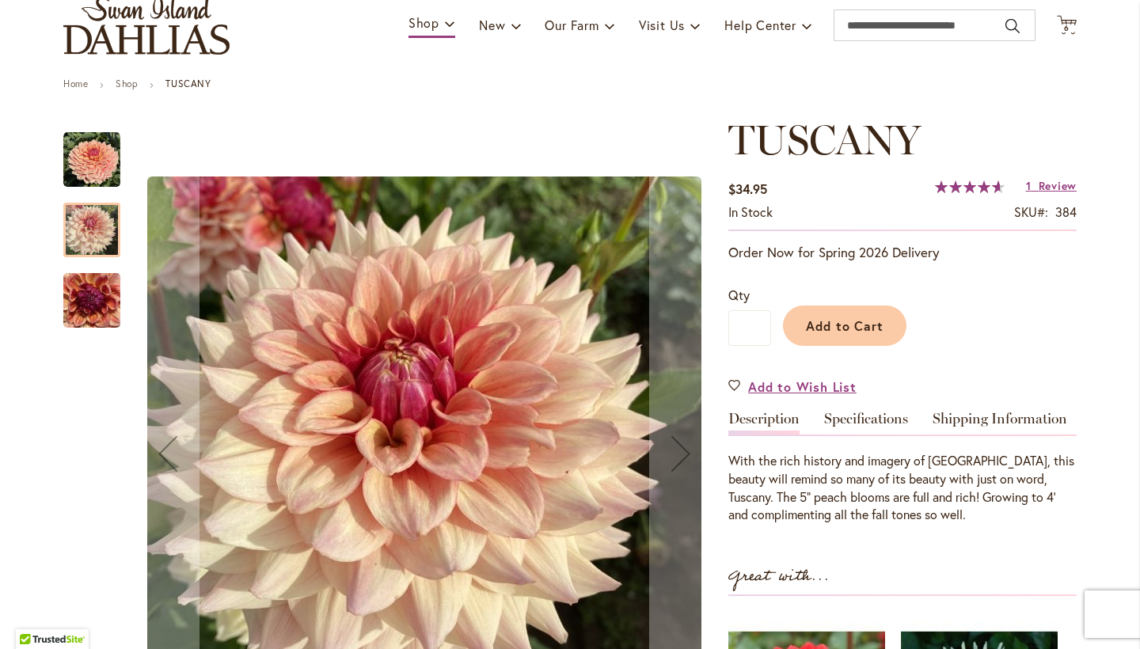
click at [93, 296] on img "TUSCANY" at bounding box center [91, 301] width 57 height 76
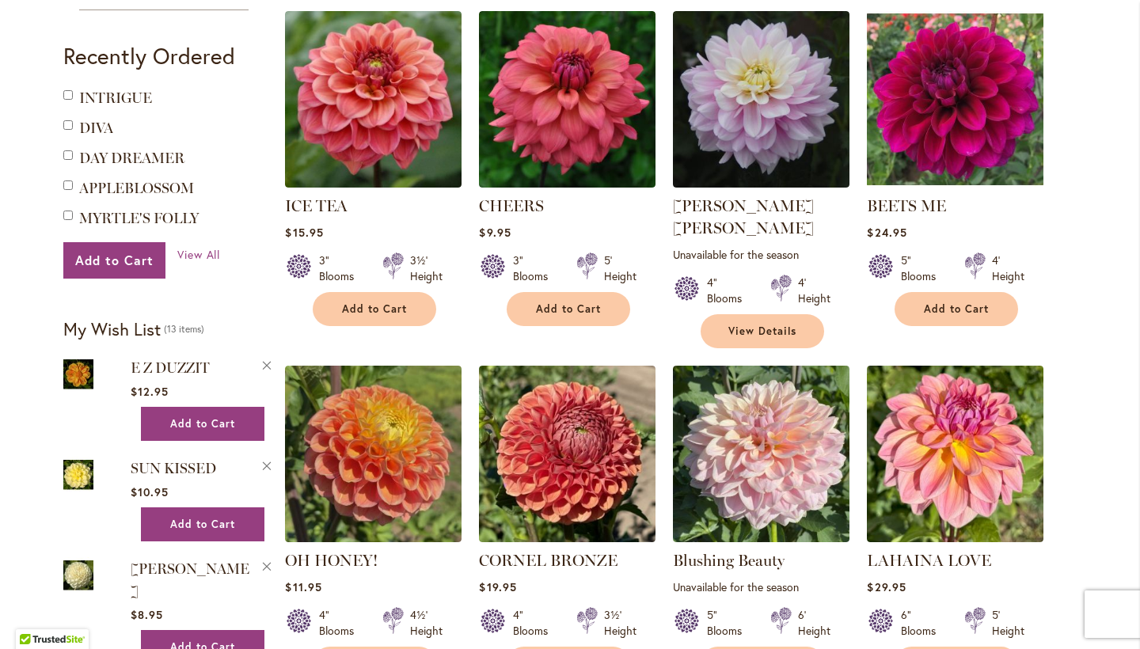
scroll to position [759, 0]
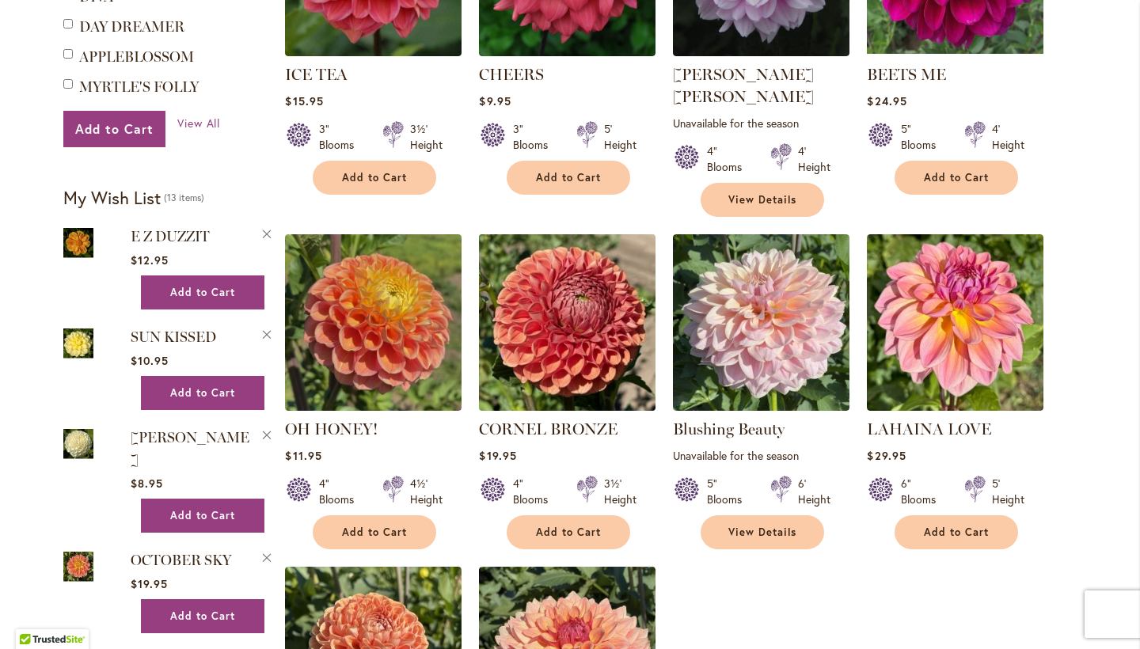
click at [552, 339] on img at bounding box center [567, 322] width 185 height 185
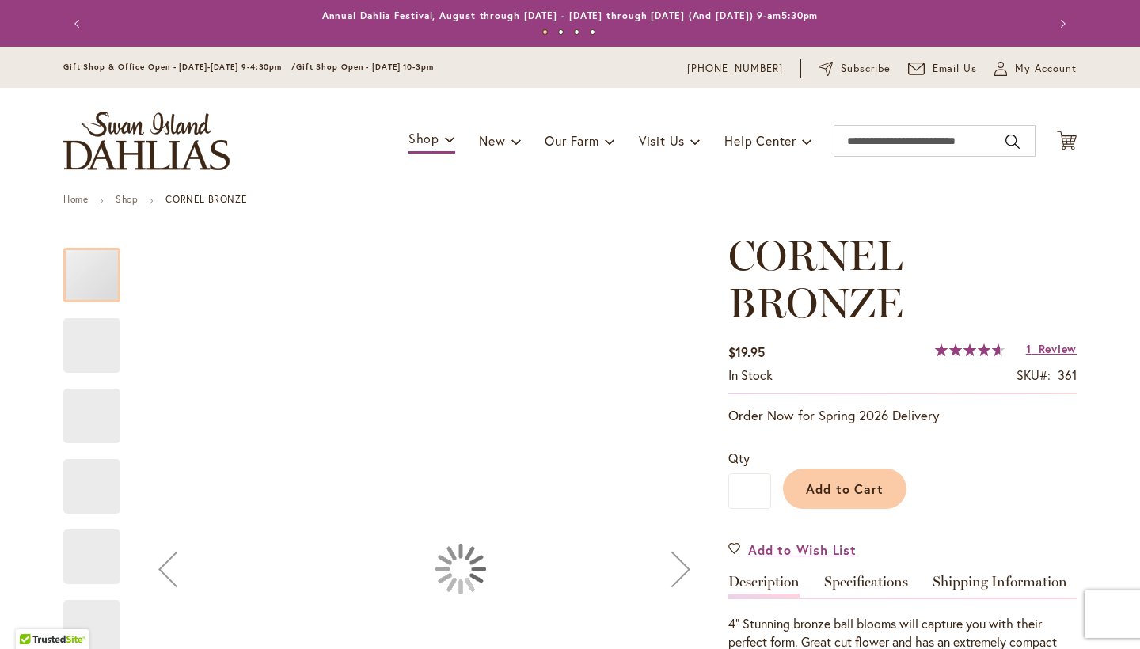
type input "*****"
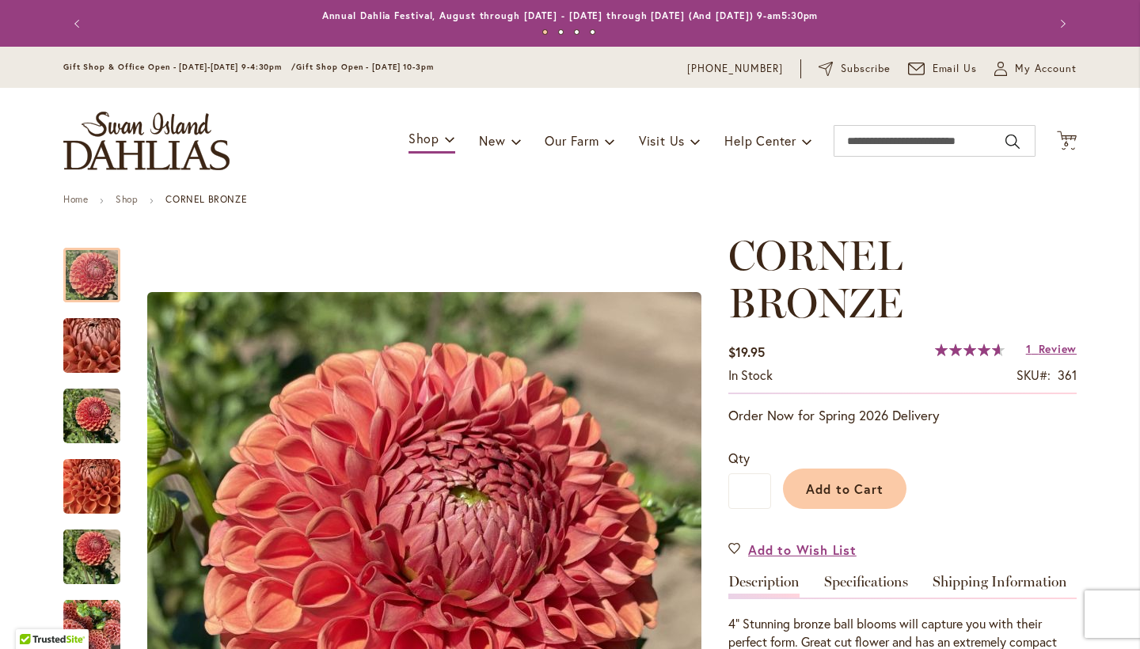
scroll to position [3, 0]
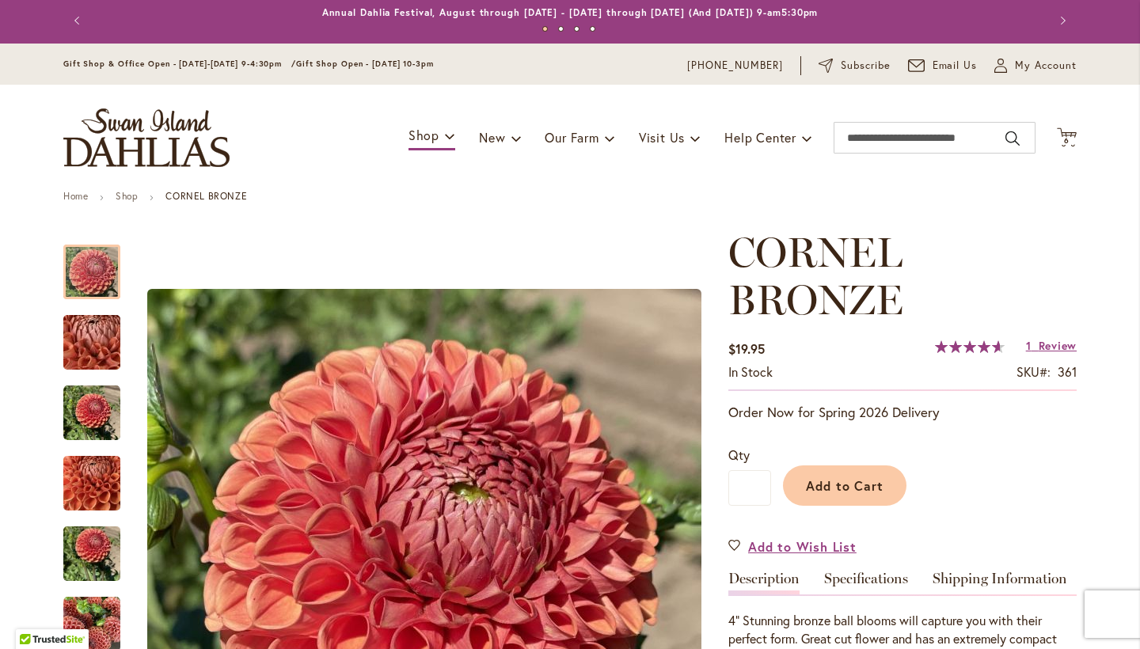
drag, startPoint x: 845, startPoint y: 486, endPoint x: 853, endPoint y: 480, distance: 9.5
click at [845, 486] on span "Add to Cart" at bounding box center [845, 485] width 78 height 17
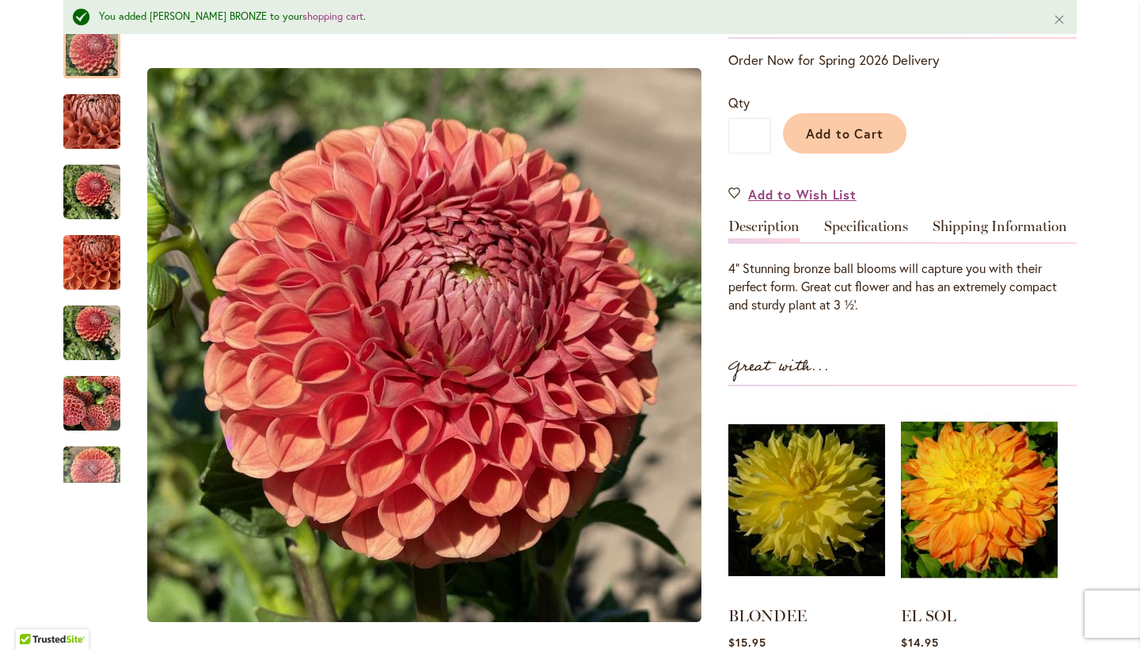
scroll to position [400, 0]
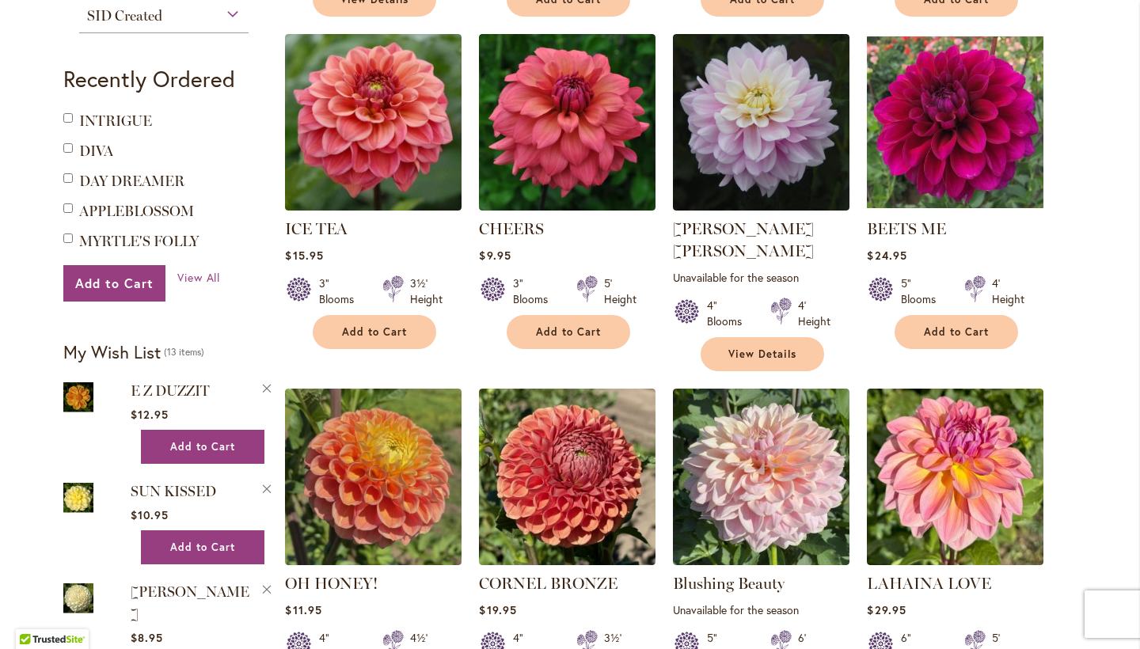
scroll to position [3, 0]
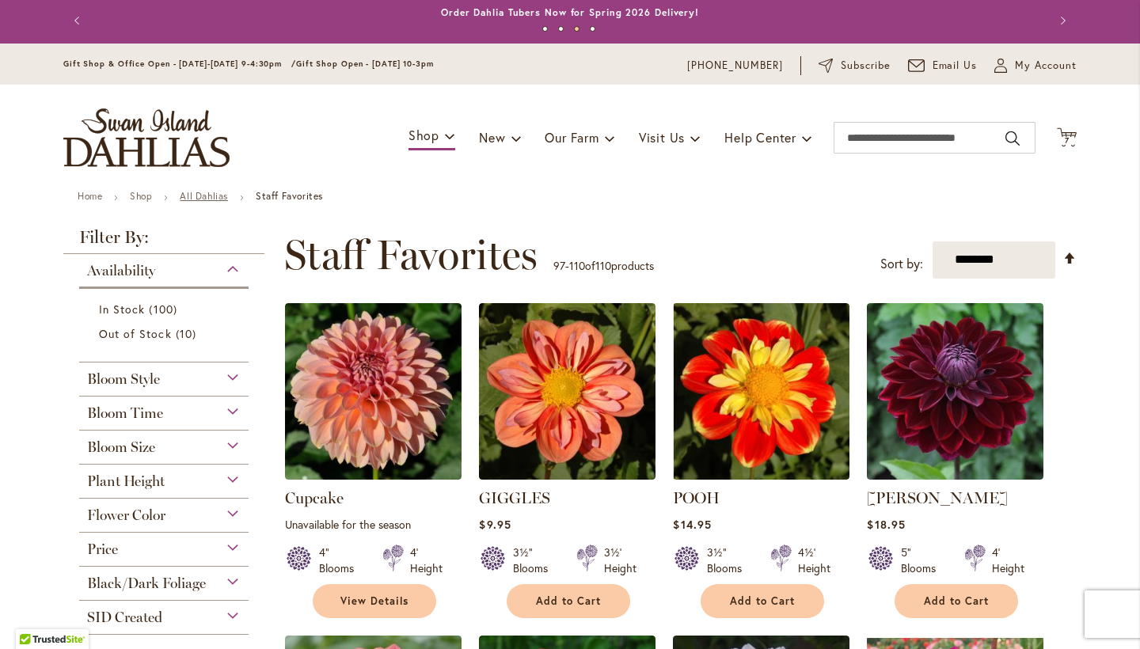
click at [215, 198] on link "All Dahlias" at bounding box center [204, 196] width 48 height 12
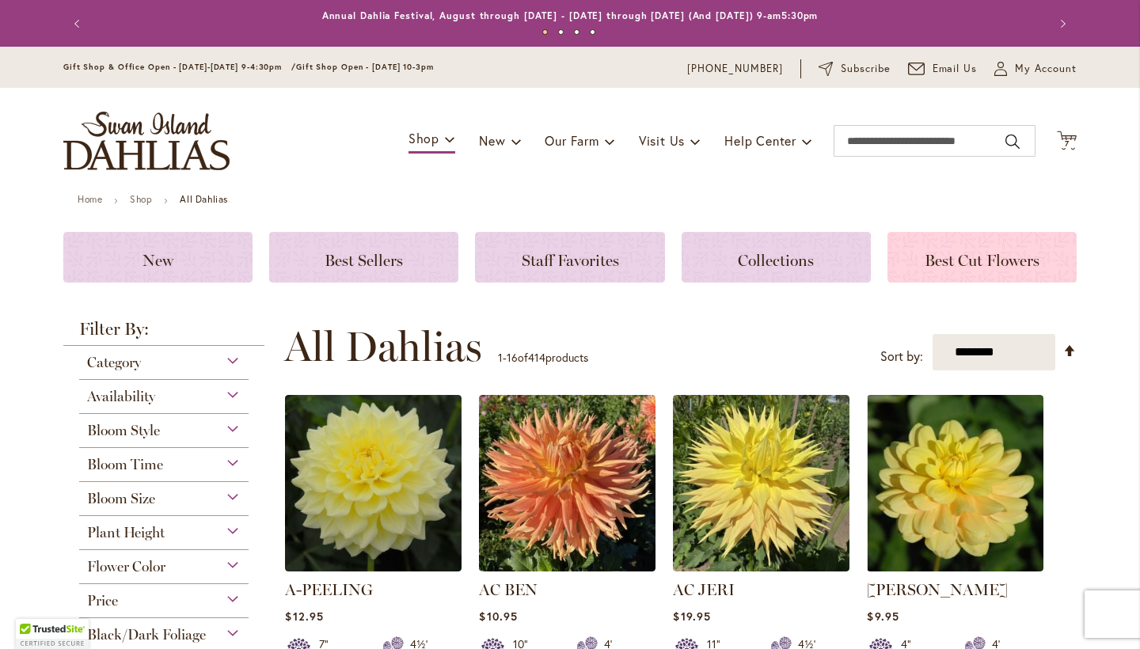
click at [992, 249] on h3 "Best Cut Flowers" at bounding box center [981, 257] width 151 height 17
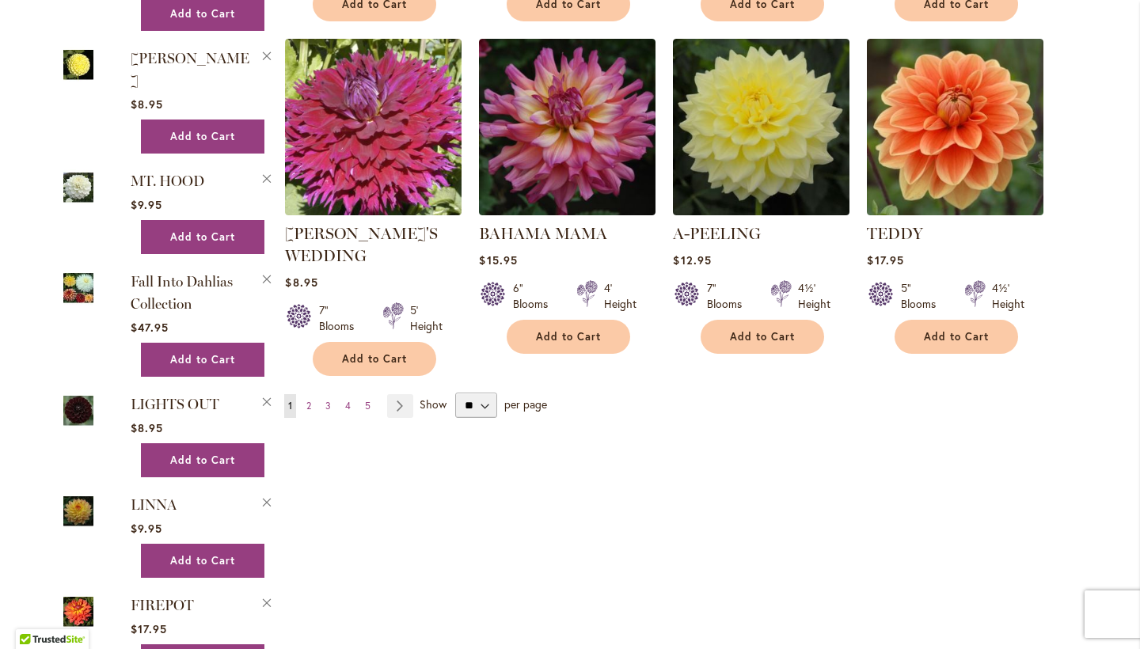
scroll to position [1284, 0]
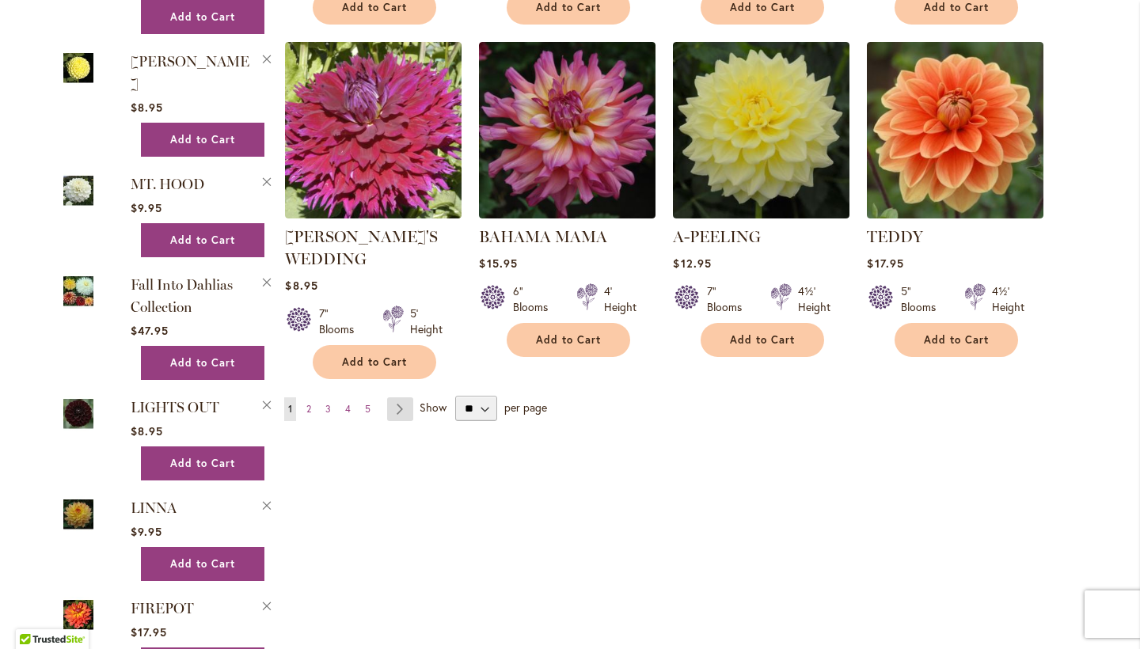
click at [401, 401] on link "Page Next" at bounding box center [400, 409] width 26 height 24
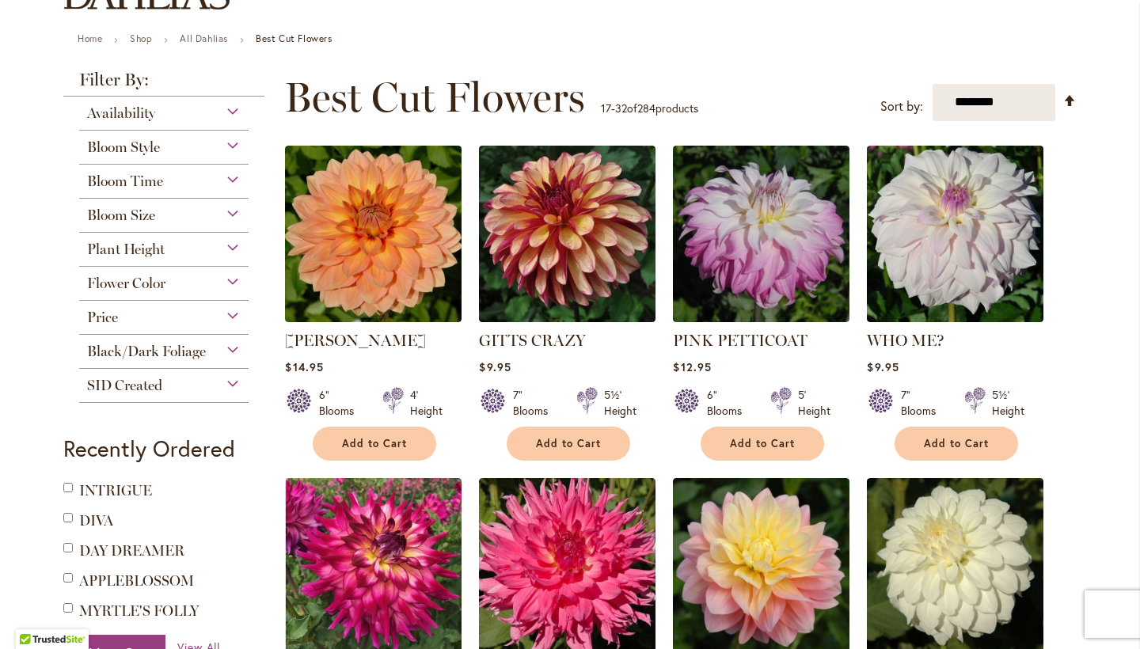
scroll to position [164, 0]
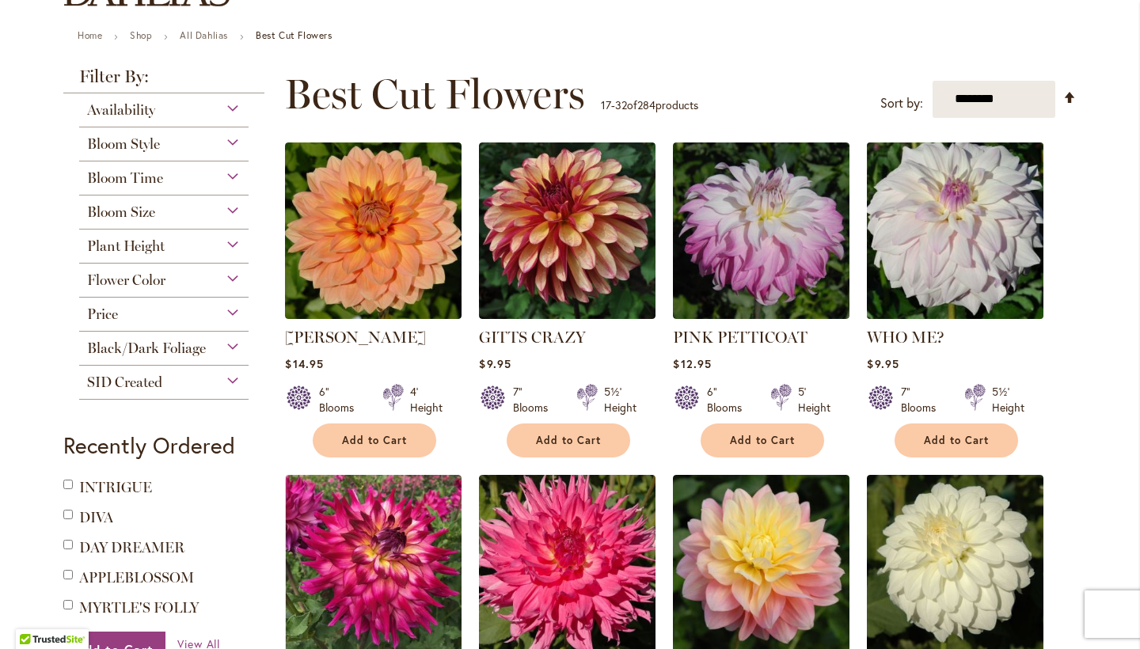
click at [931, 239] on img at bounding box center [955, 230] width 185 height 185
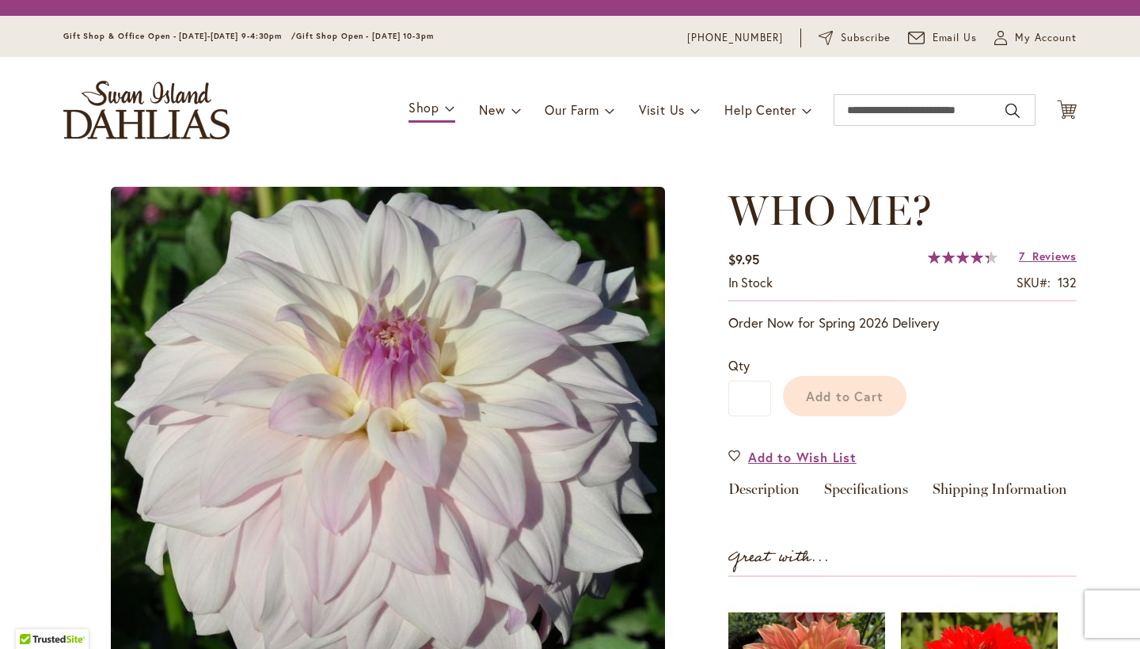
type input "*****"
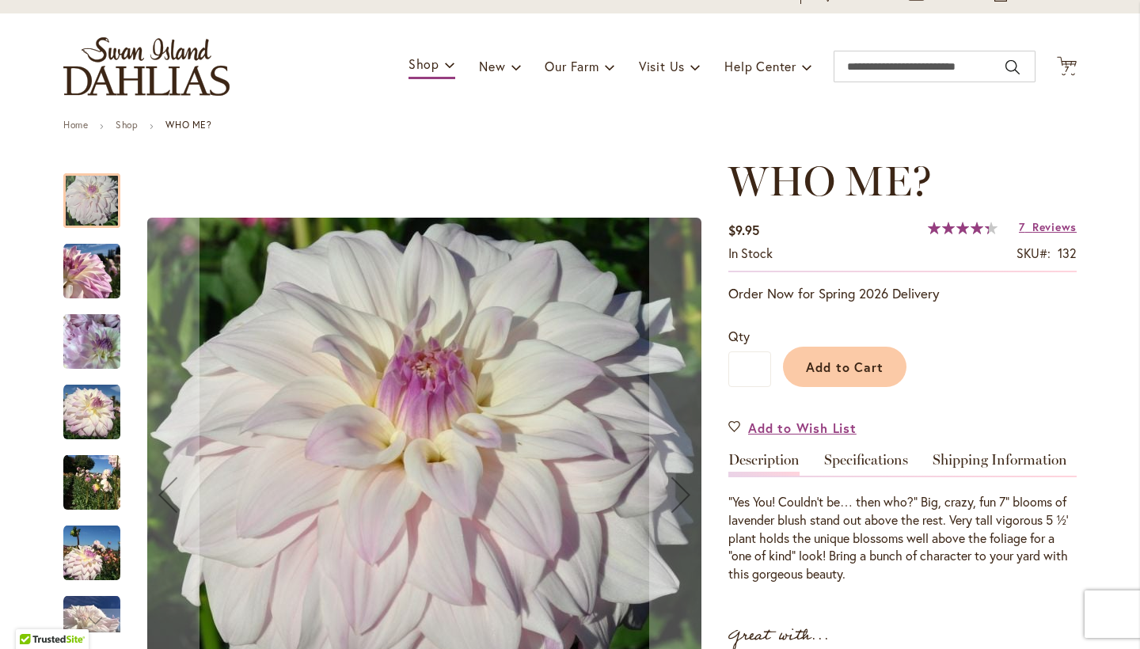
scroll to position [80, 0]
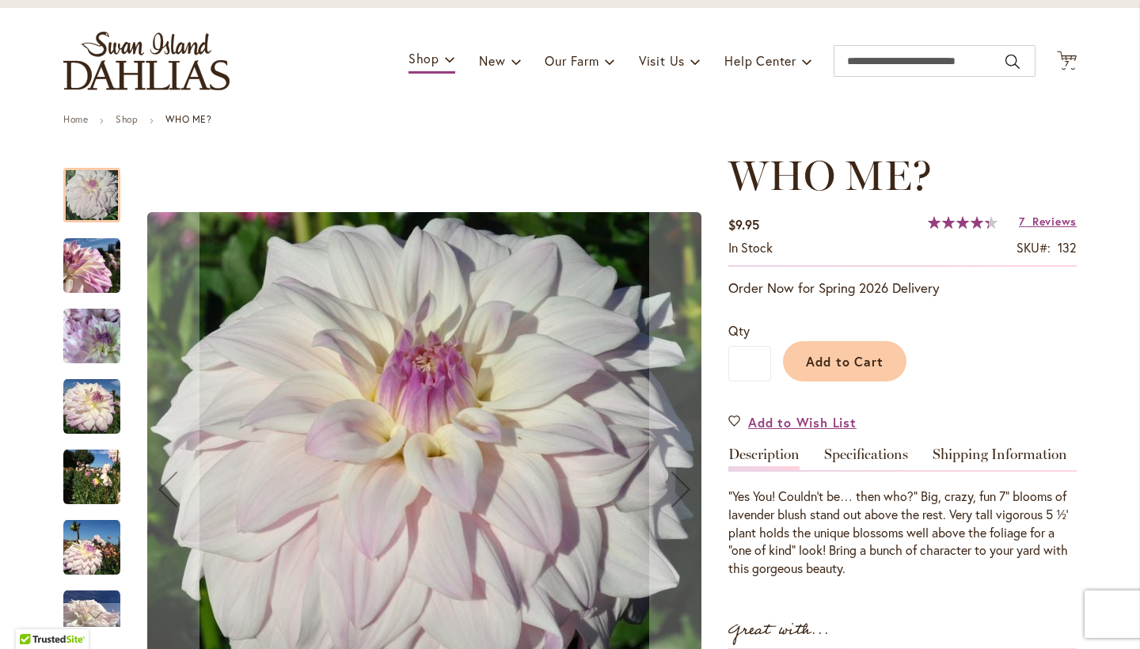
click at [82, 262] on img "Who Me?" at bounding box center [91, 265] width 57 height 57
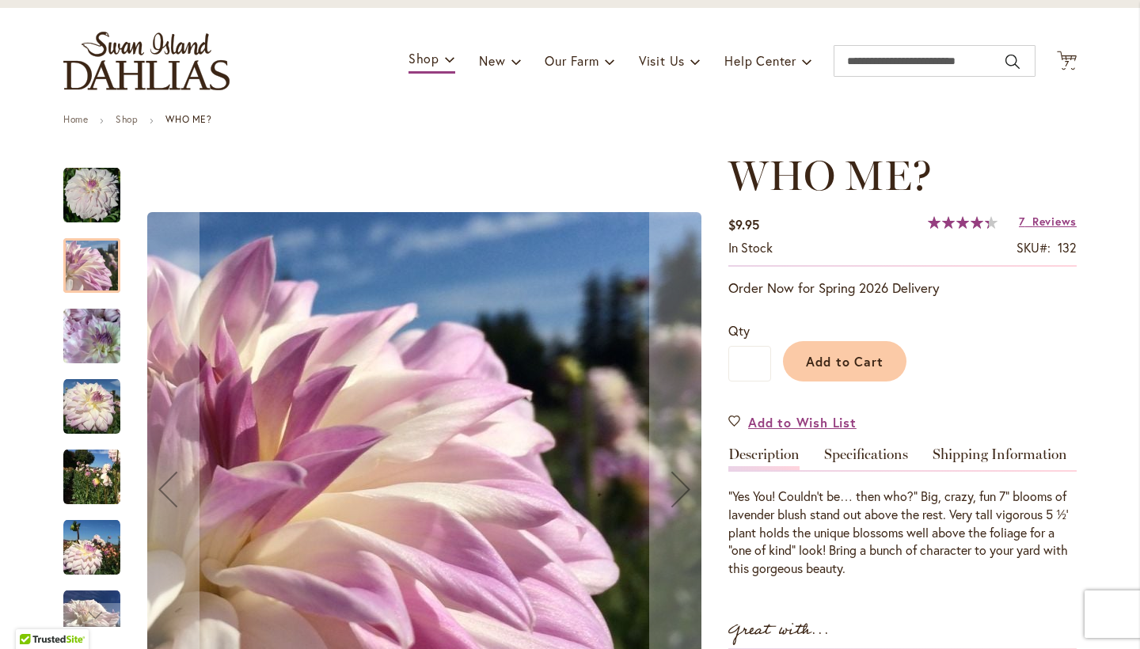
click at [94, 345] on img "Who Me?" at bounding box center [91, 336] width 57 height 76
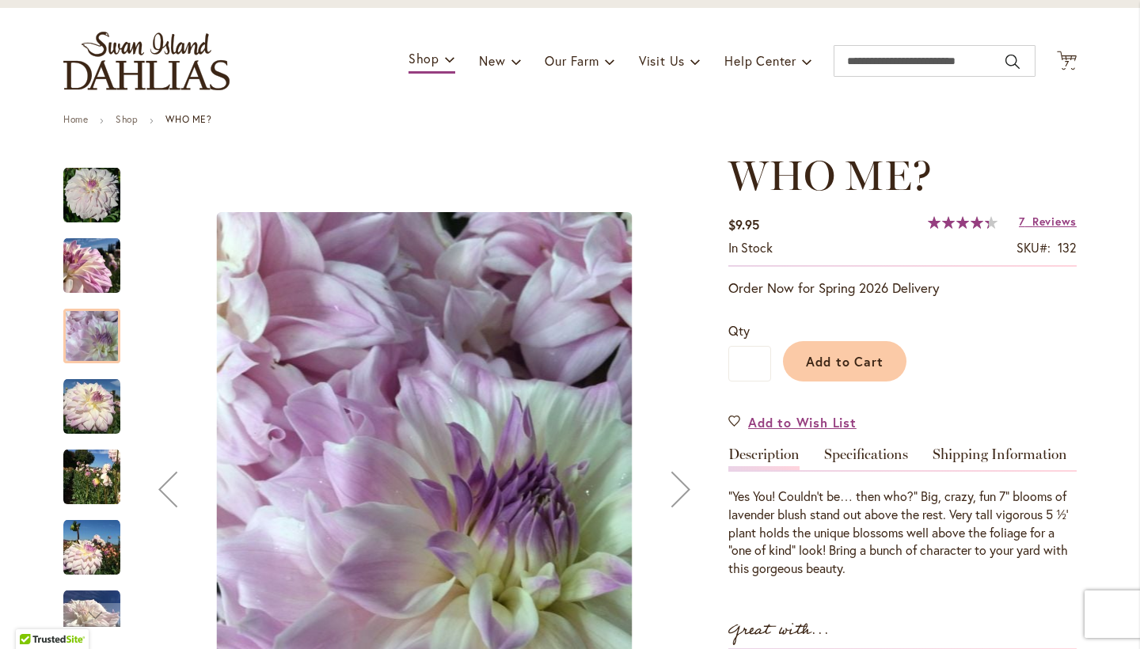
click at [91, 404] on img "Who Me?" at bounding box center [91, 406] width 57 height 57
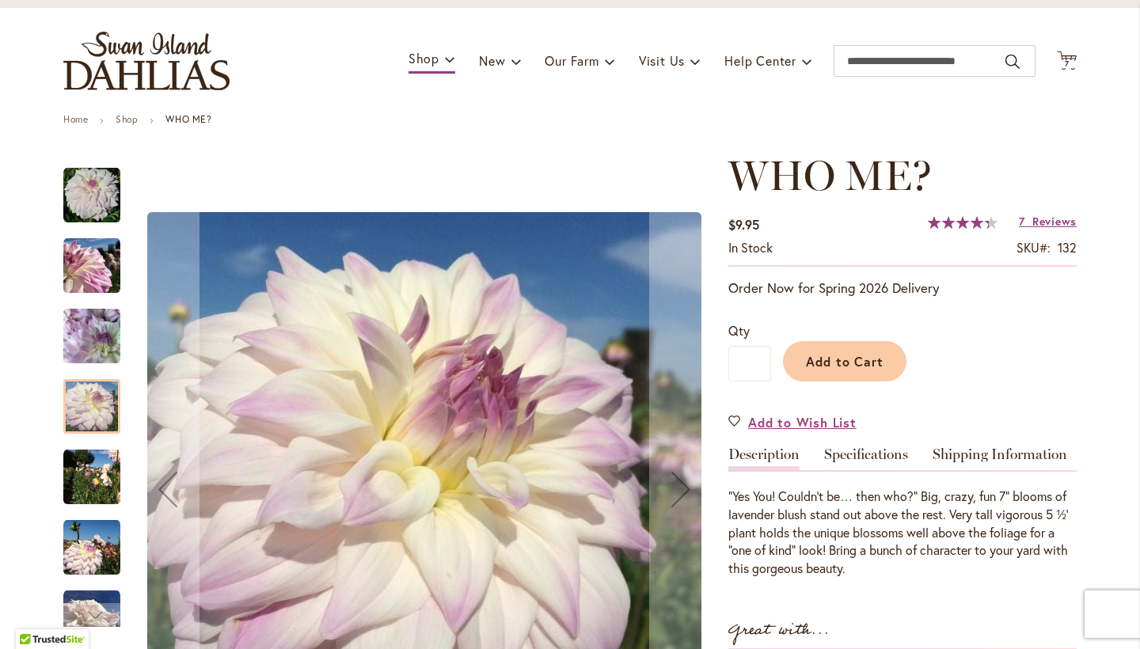
click at [85, 472] on img "Who Me?" at bounding box center [91, 477] width 57 height 57
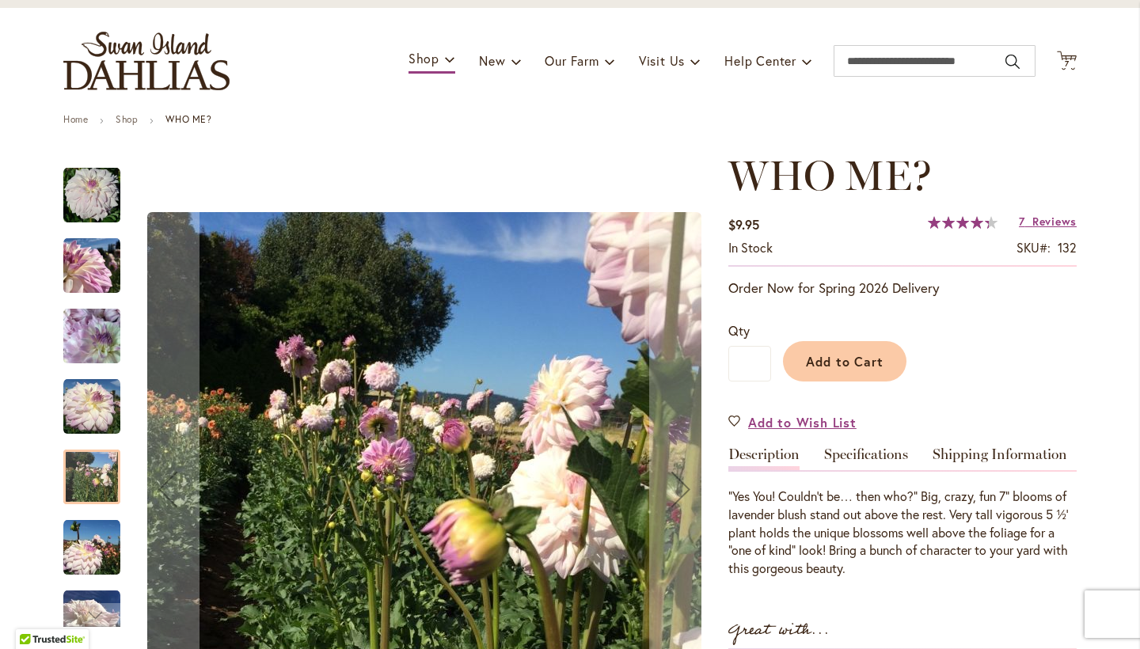
click at [88, 563] on img "Who Me?" at bounding box center [91, 547] width 57 height 57
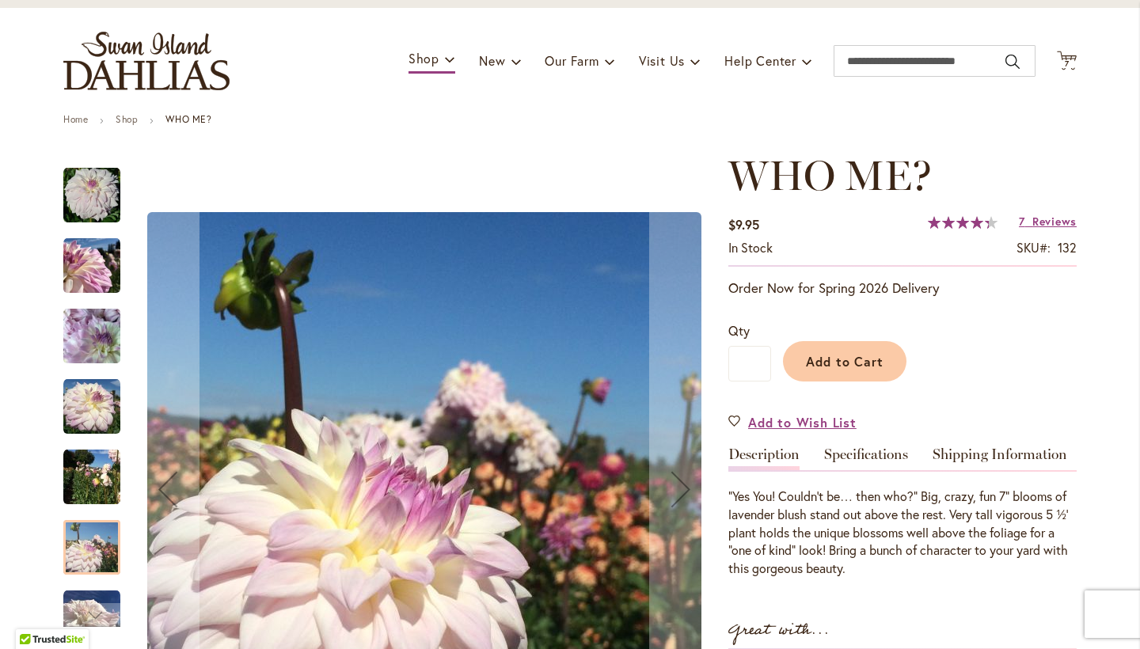
click at [88, 476] on img "Who Me?" at bounding box center [91, 477] width 57 height 57
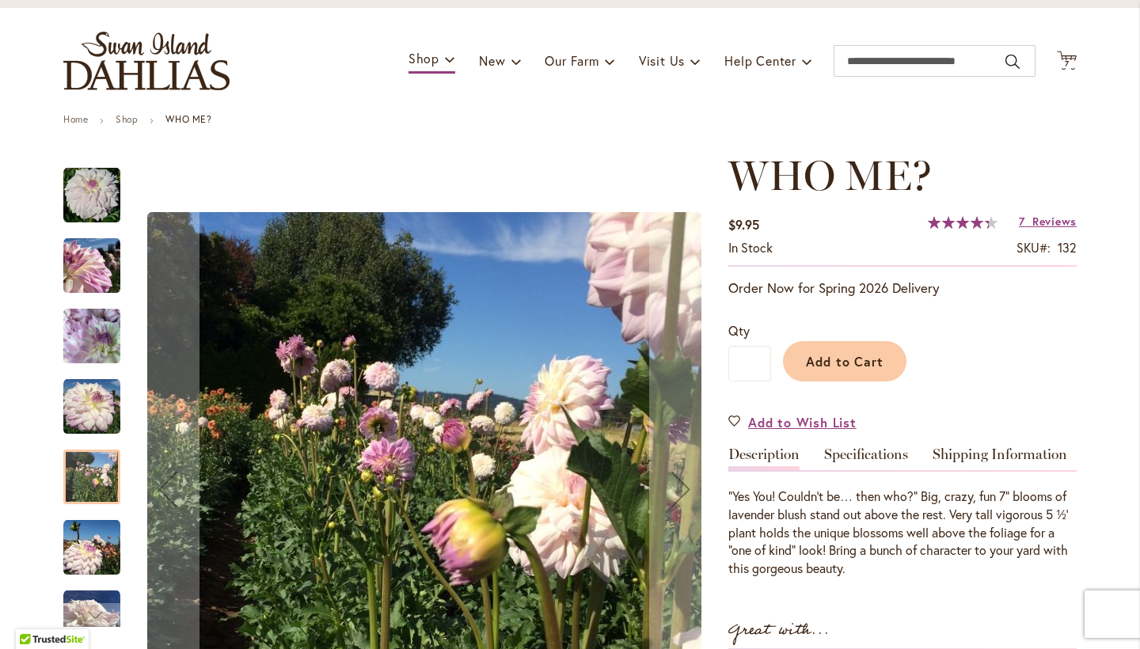
click at [80, 540] on img "Who Me?" at bounding box center [91, 547] width 57 height 57
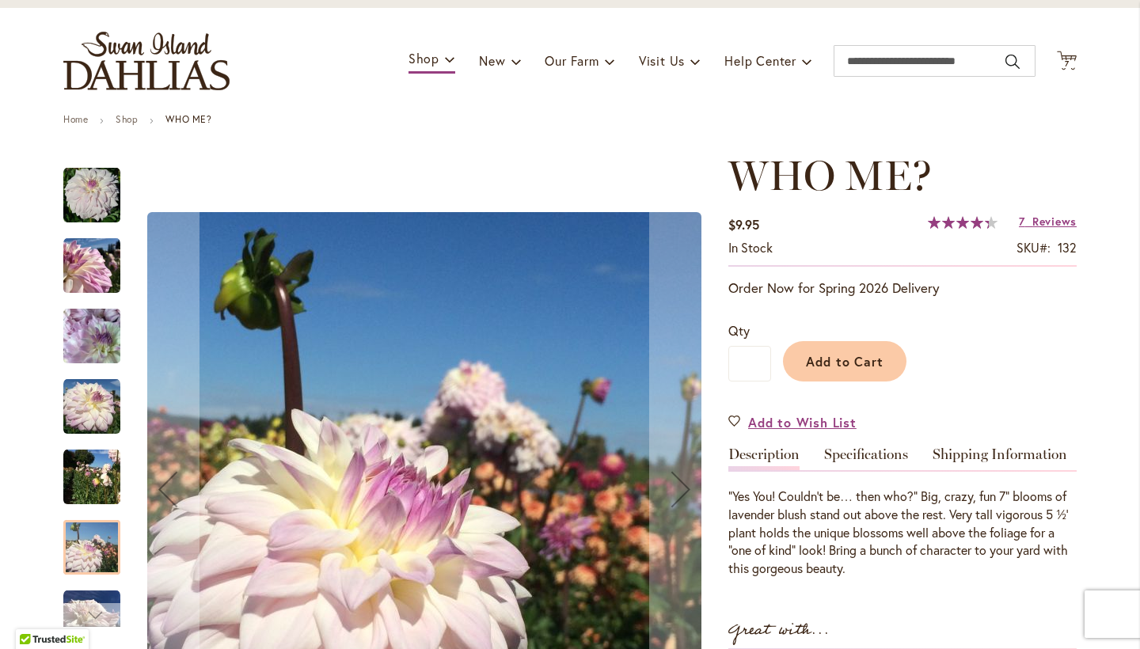
click at [85, 605] on div "Next" at bounding box center [92, 615] width 24 height 24
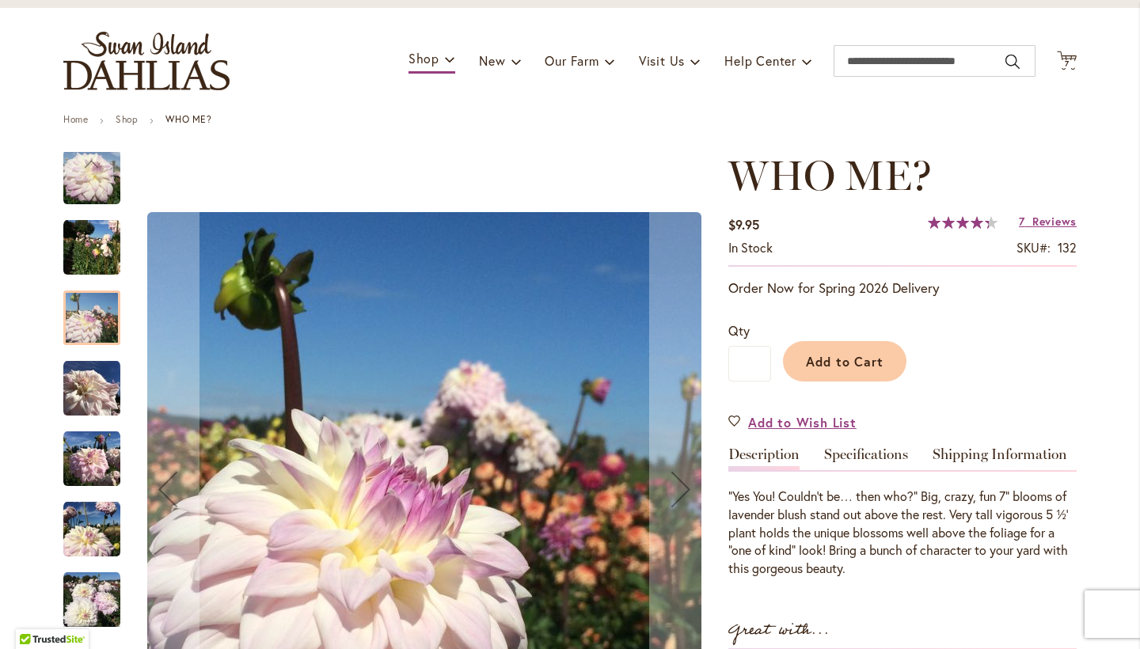
click at [74, 543] on img "Who Me?" at bounding box center [91, 529] width 57 height 57
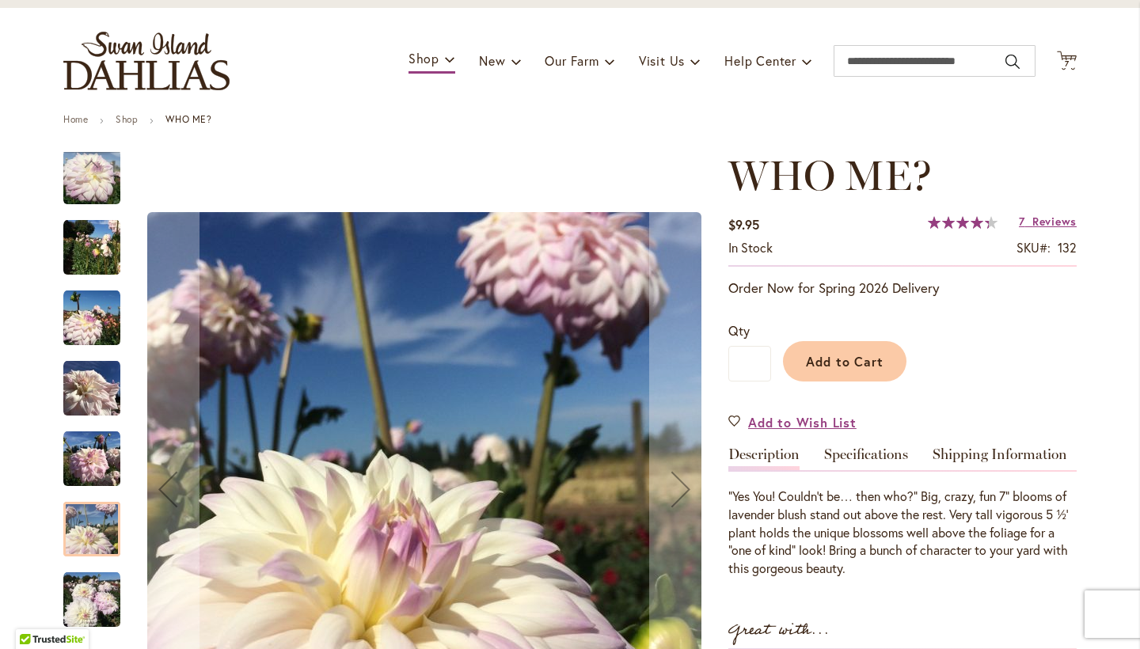
click at [97, 602] on img "Who Me?" at bounding box center [91, 600] width 57 height 57
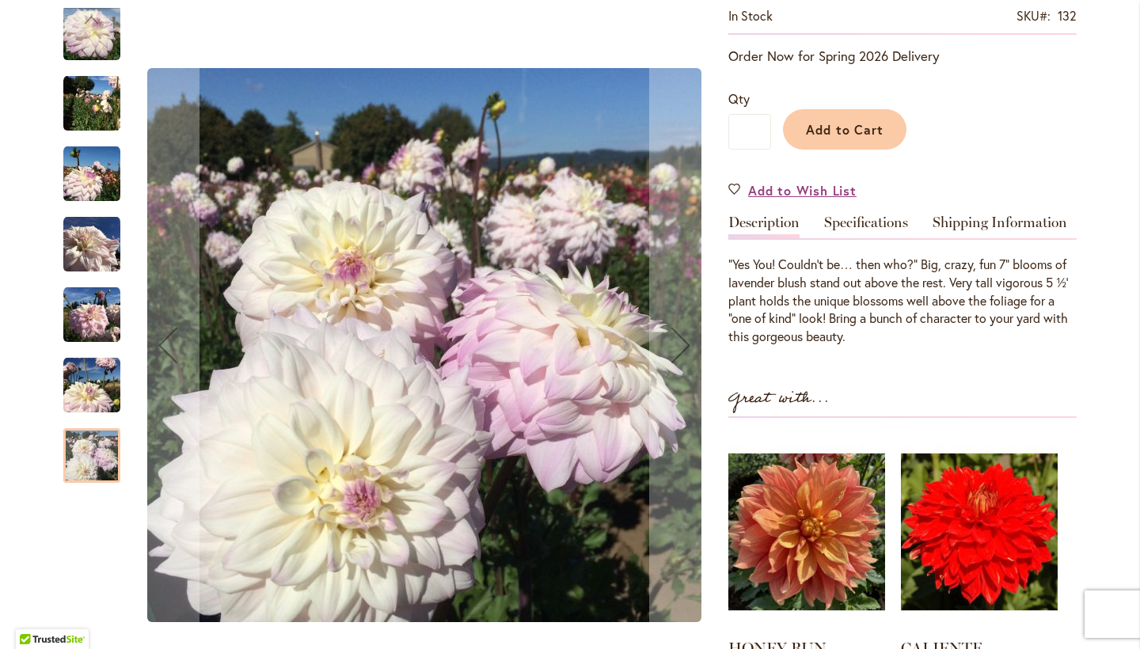
scroll to position [0, 0]
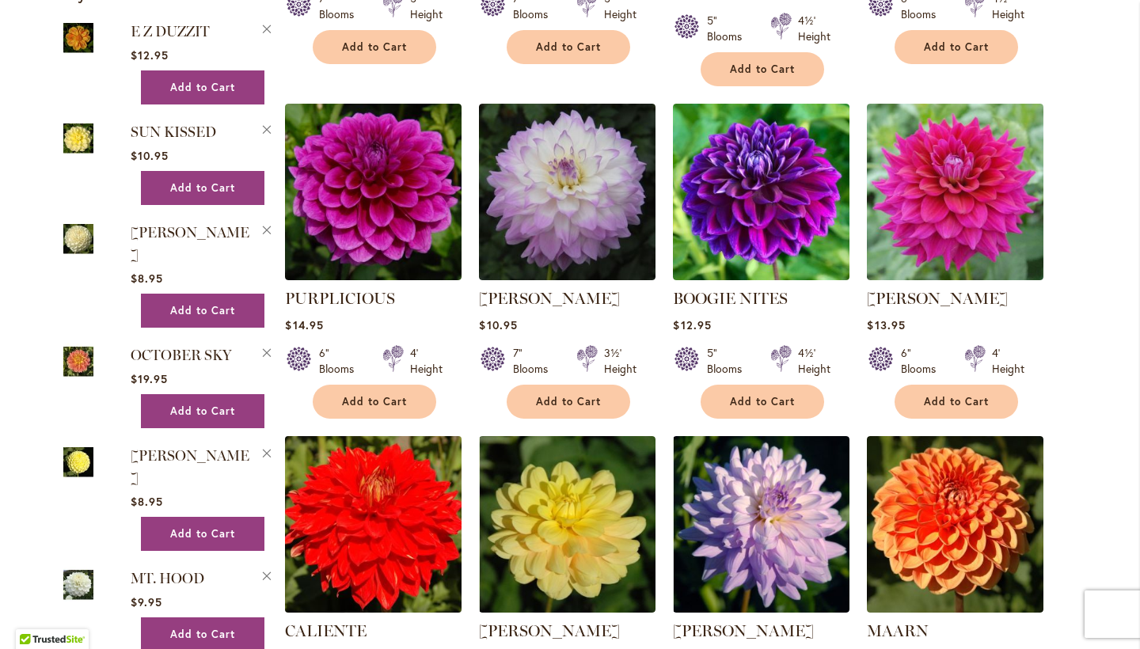
scroll to position [922, 0]
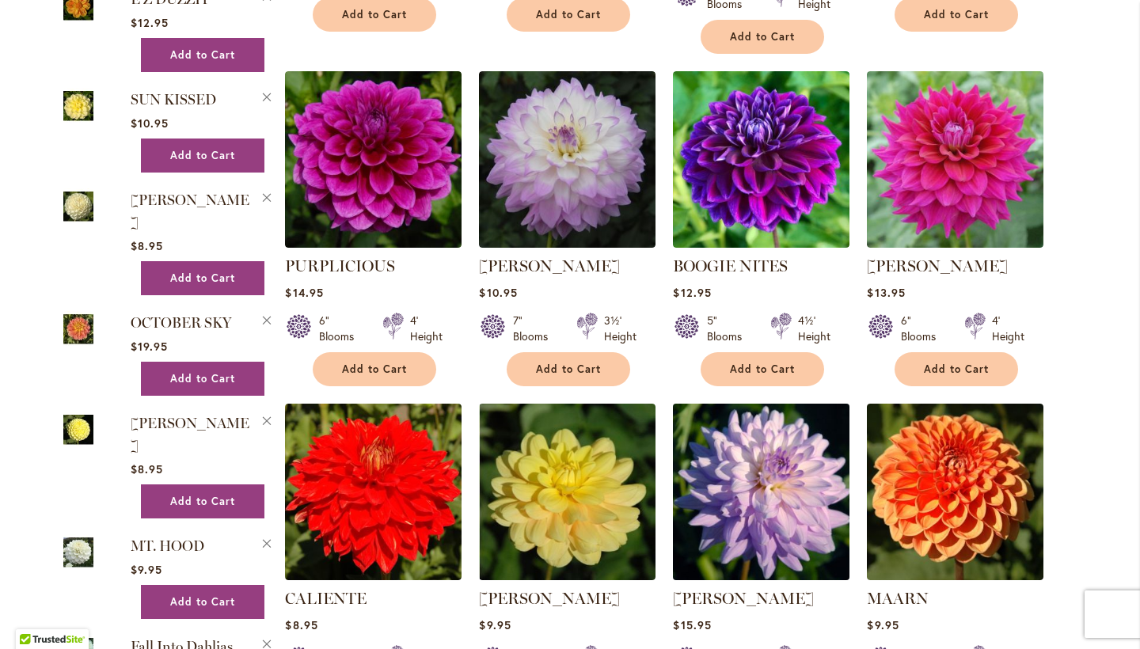
click at [709, 462] on img at bounding box center [761, 491] width 185 height 185
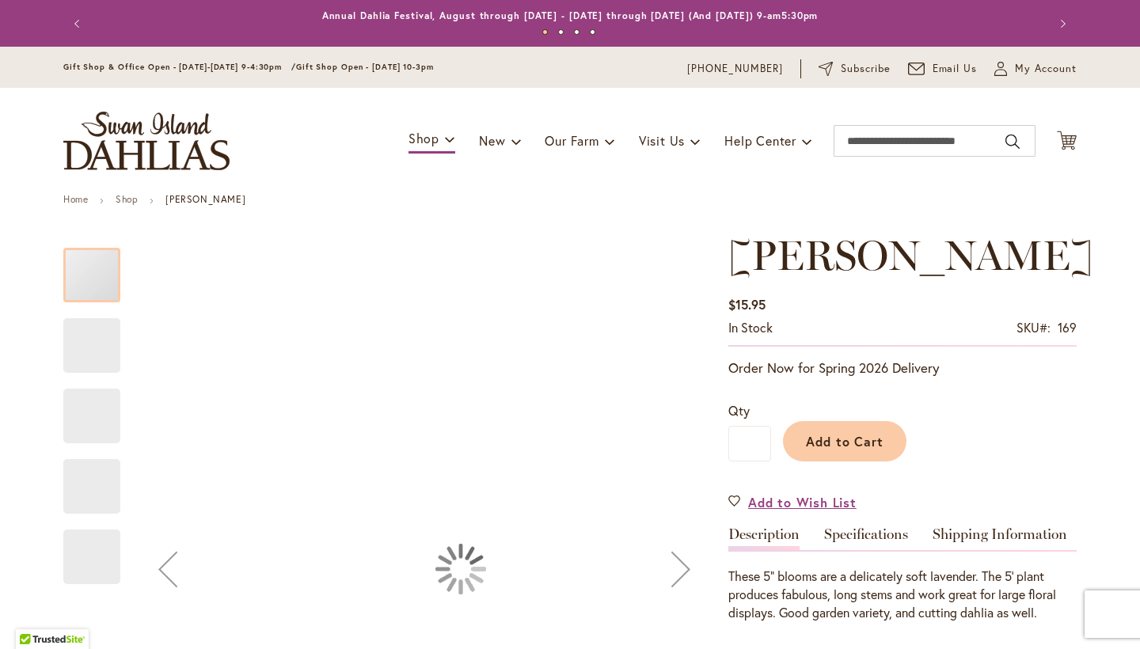
type input "*****"
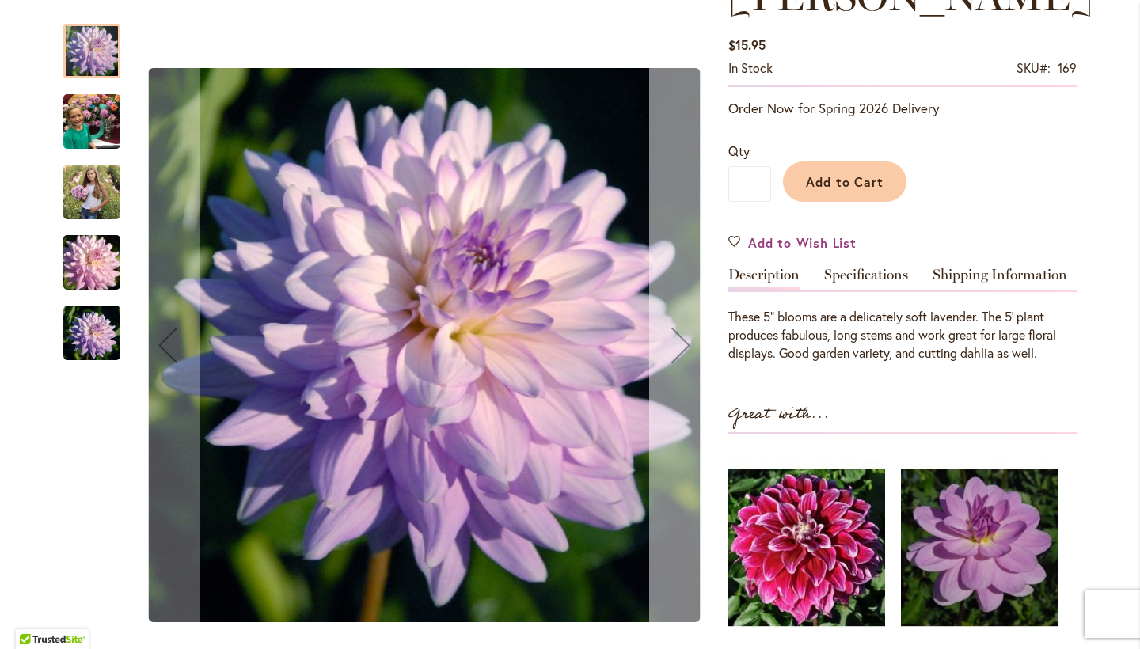
scroll to position [263, 0]
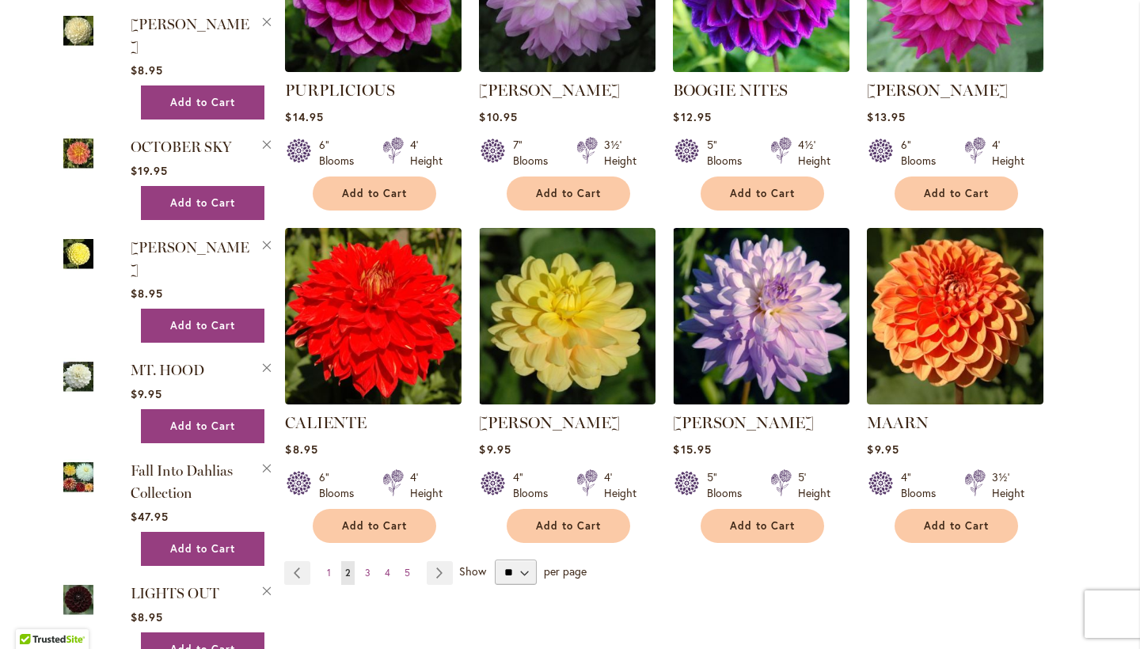
scroll to position [1237, 0]
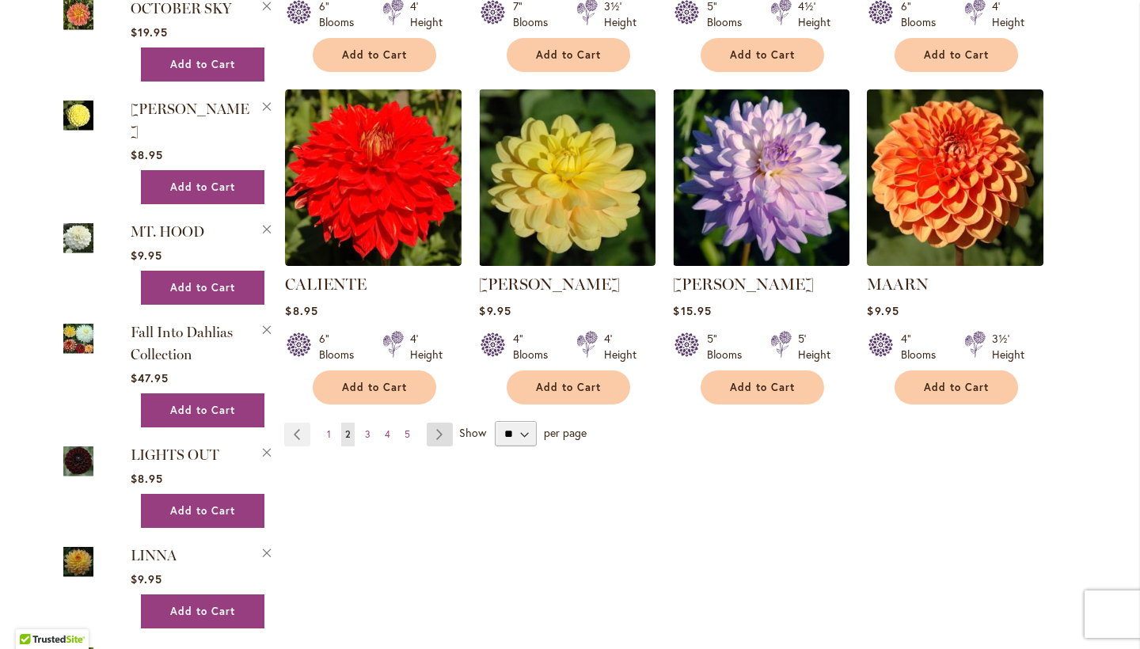
click at [430, 427] on link "Page Next" at bounding box center [440, 435] width 26 height 24
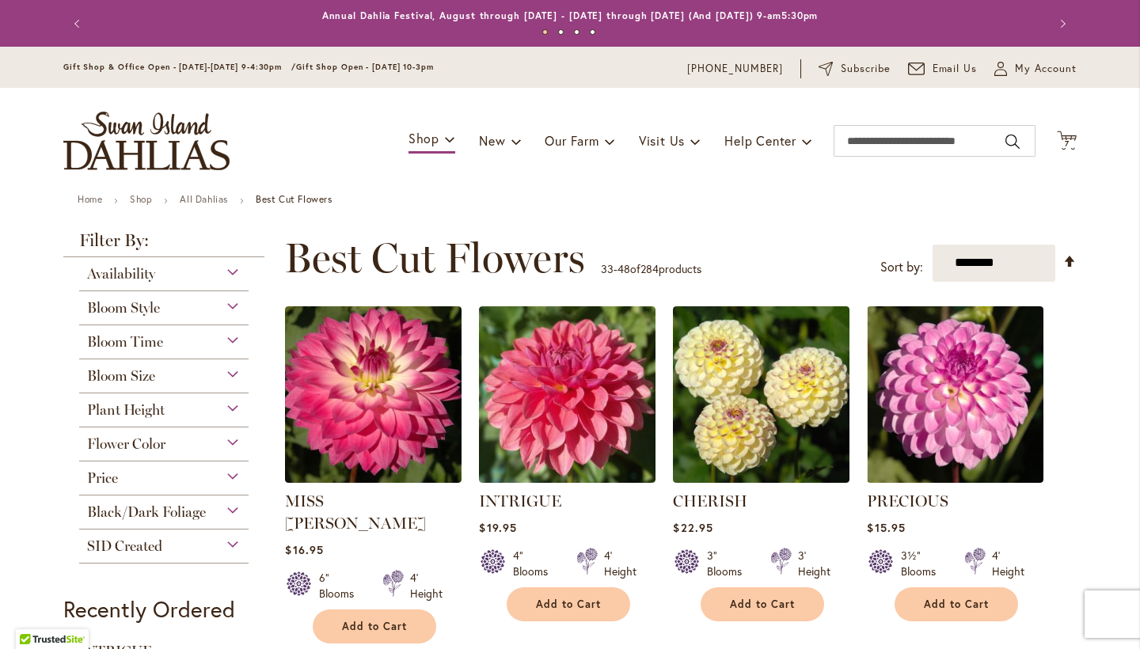
scroll to position [3, 0]
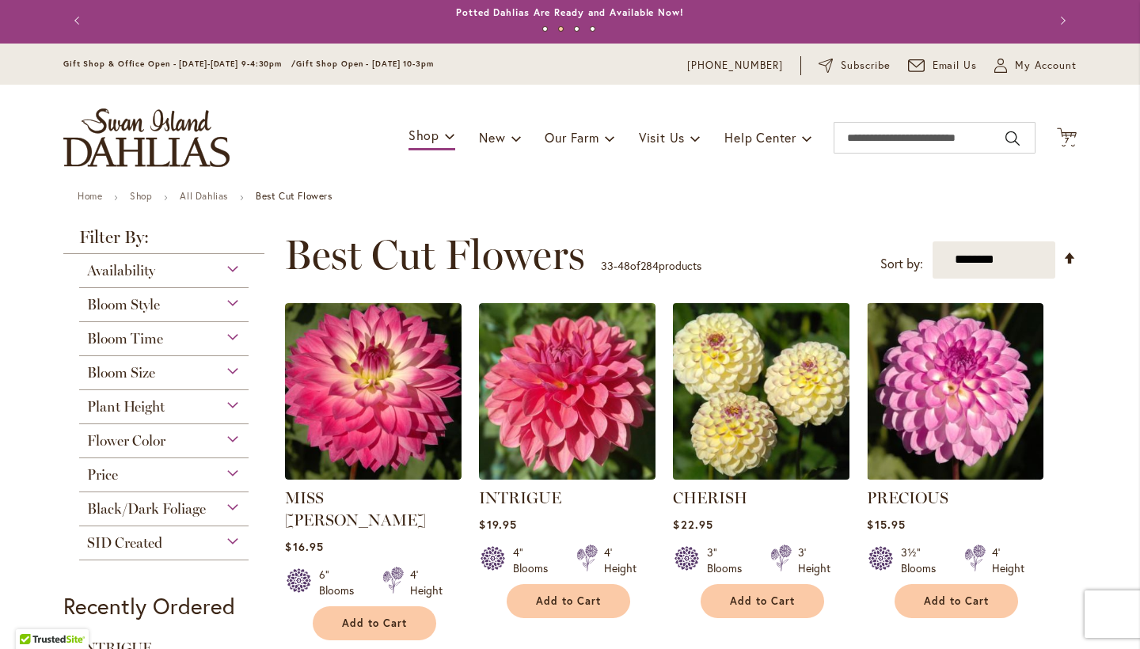
click at [739, 388] on img at bounding box center [761, 390] width 185 height 185
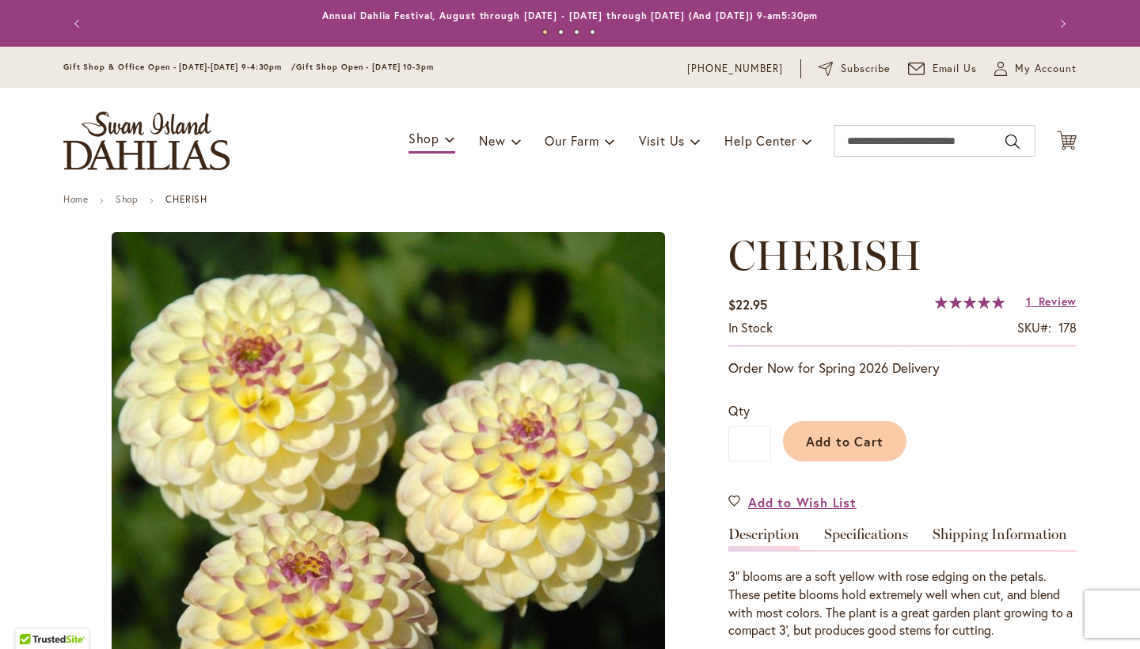
type input "*****"
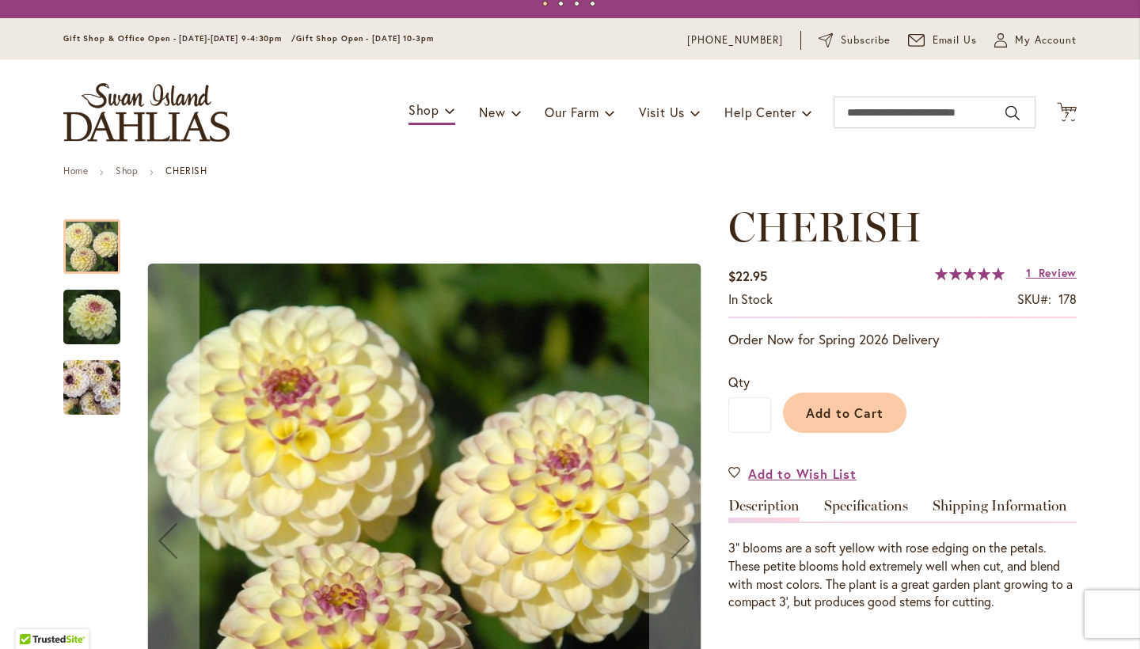
scroll to position [58, 0]
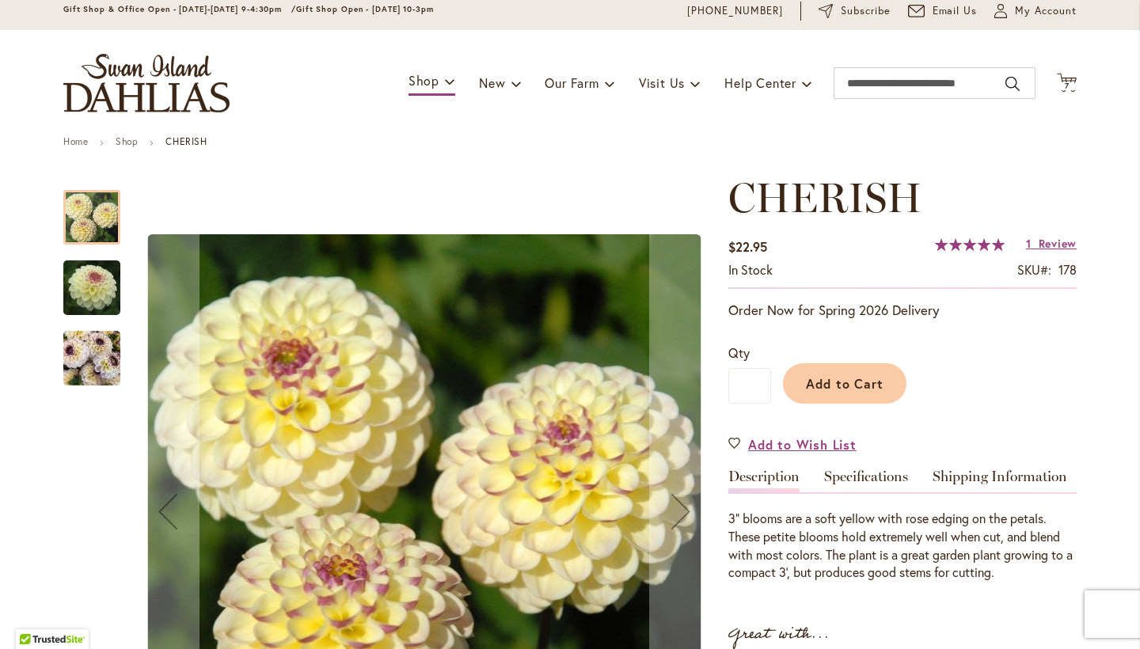
click at [84, 278] on img "CHERISH" at bounding box center [92, 288] width 114 height 76
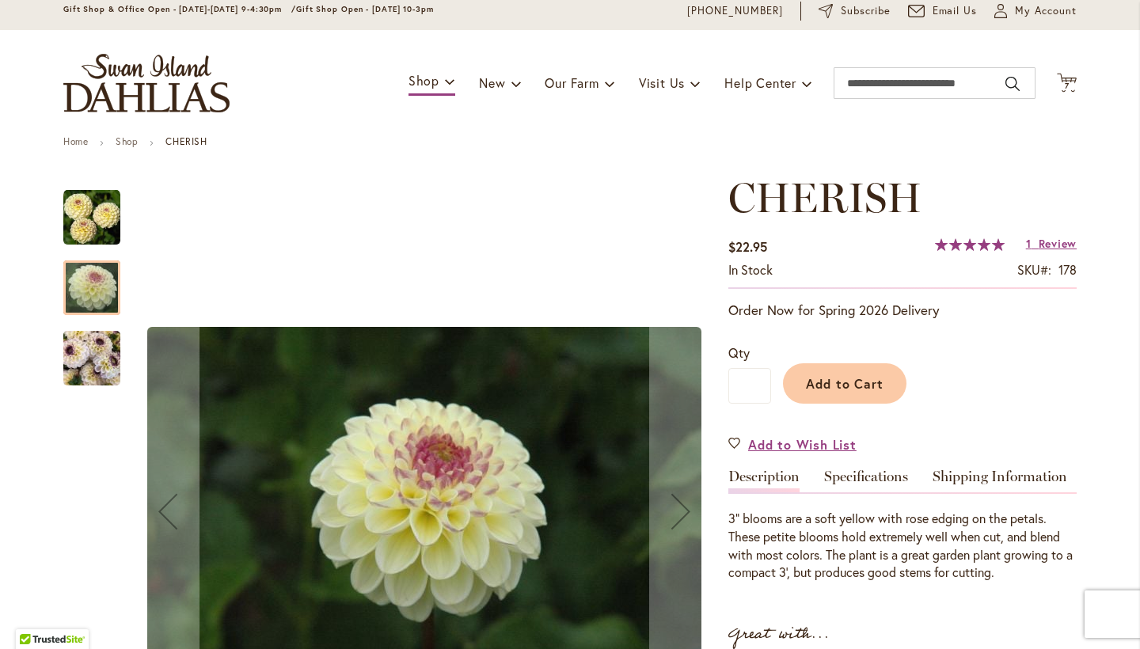
click at [92, 368] on img "CHERISH" at bounding box center [91, 359] width 57 height 76
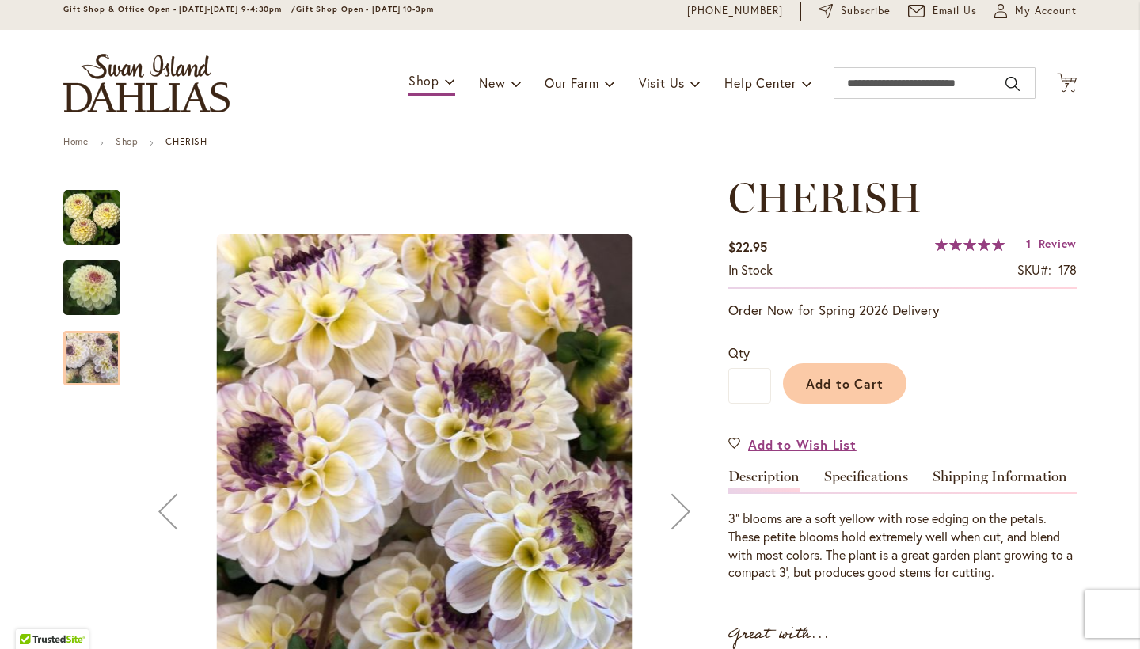
click at [81, 222] on img "CHERISH" at bounding box center [91, 217] width 57 height 57
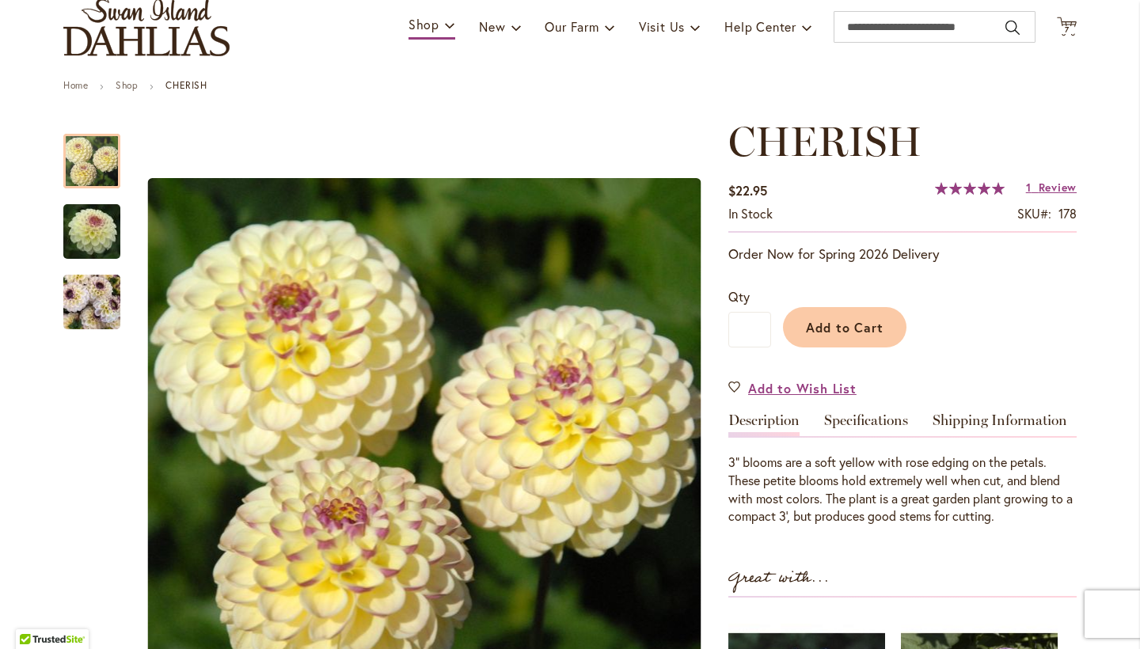
scroll to position [256, 0]
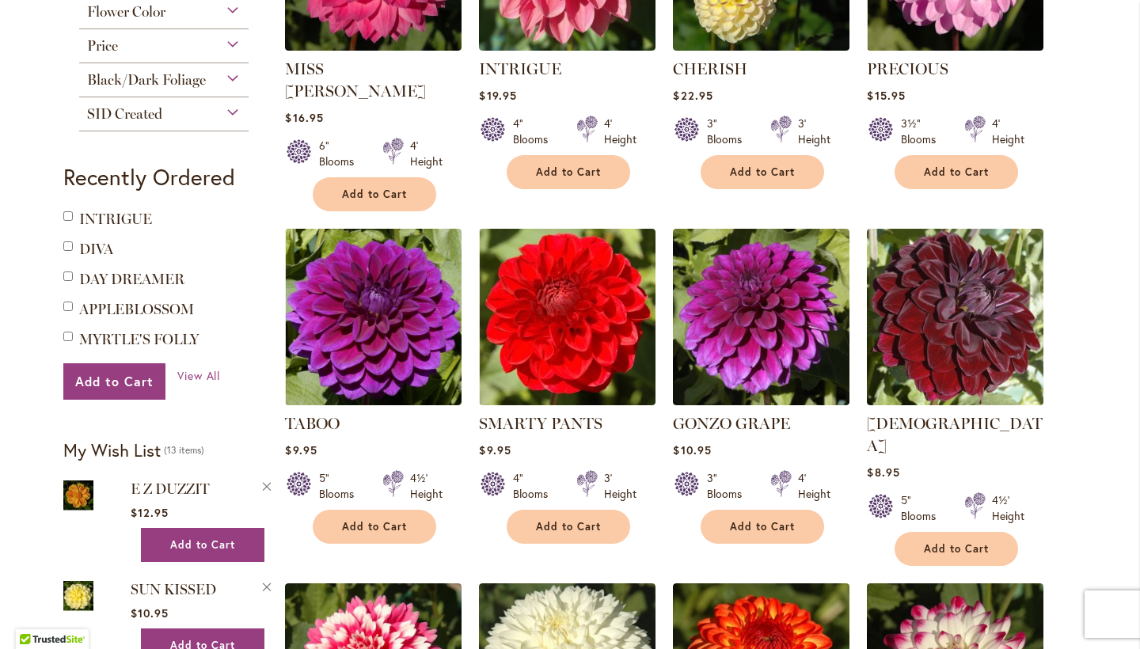
scroll to position [435, 0]
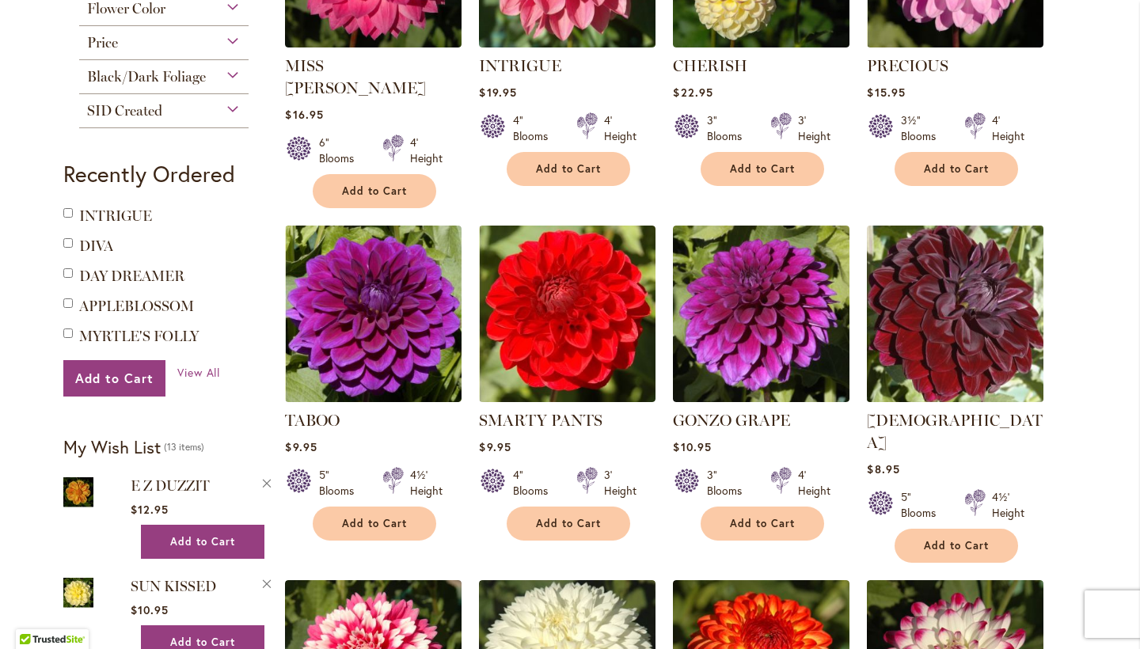
click at [993, 262] on img at bounding box center [955, 313] width 185 height 185
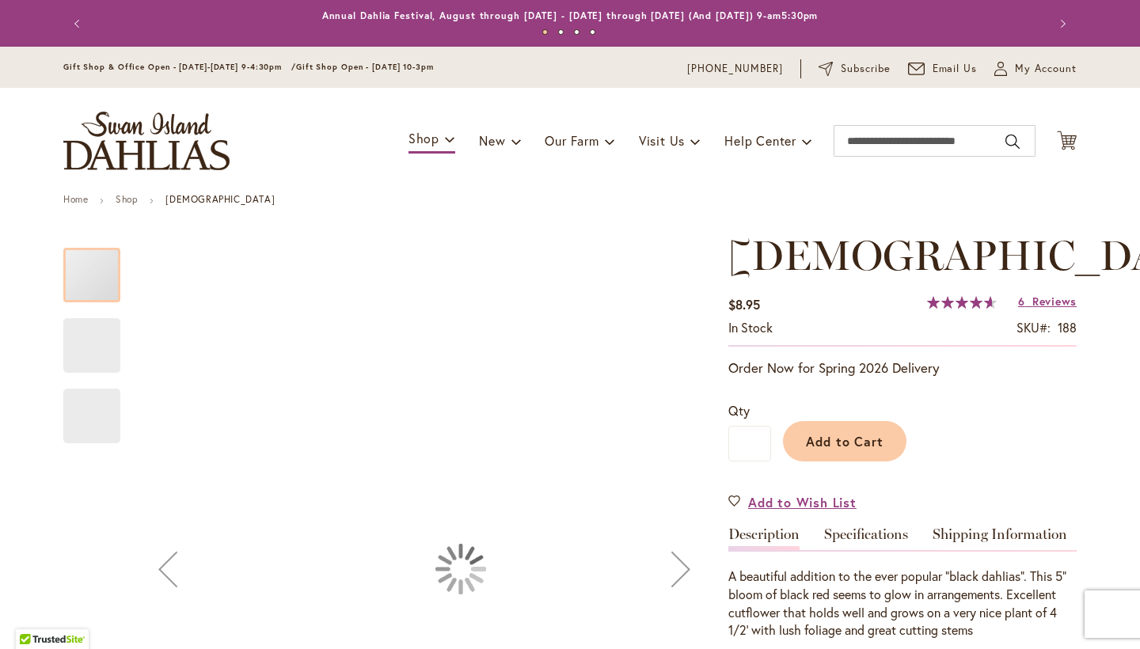
type input "*****"
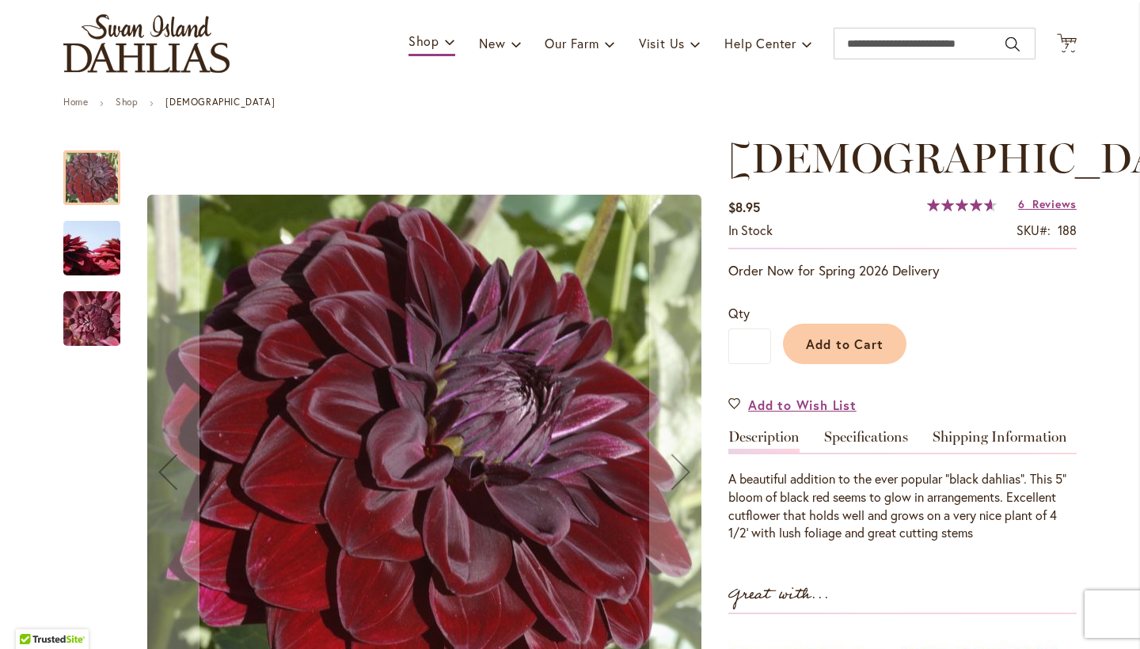
scroll to position [340, 0]
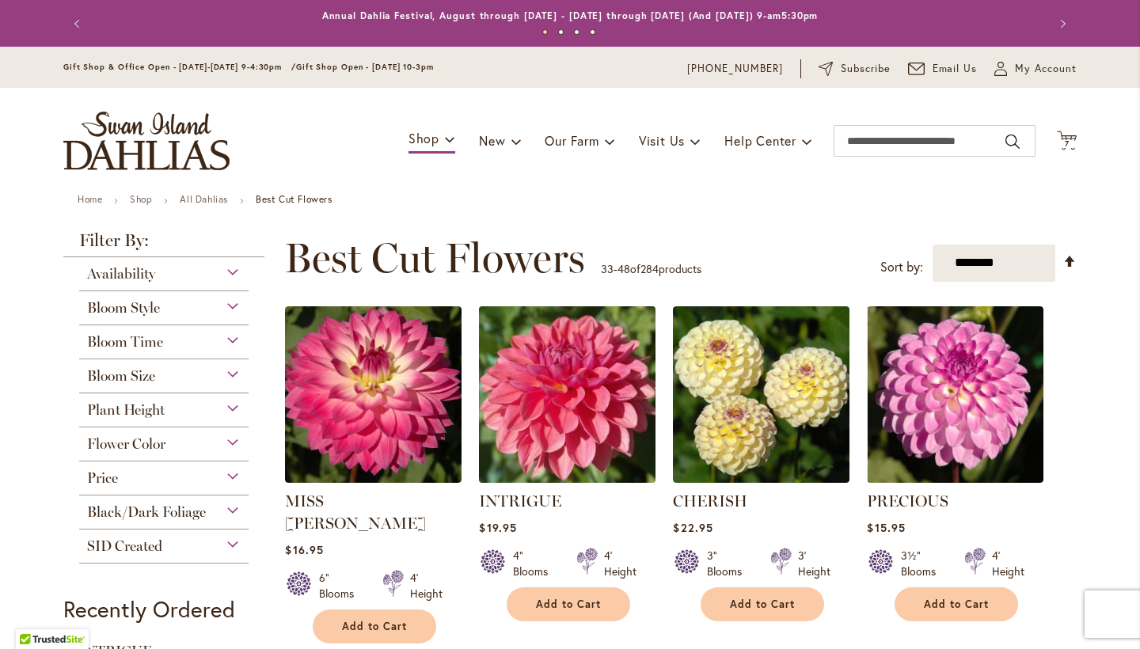
scroll to position [605, 0]
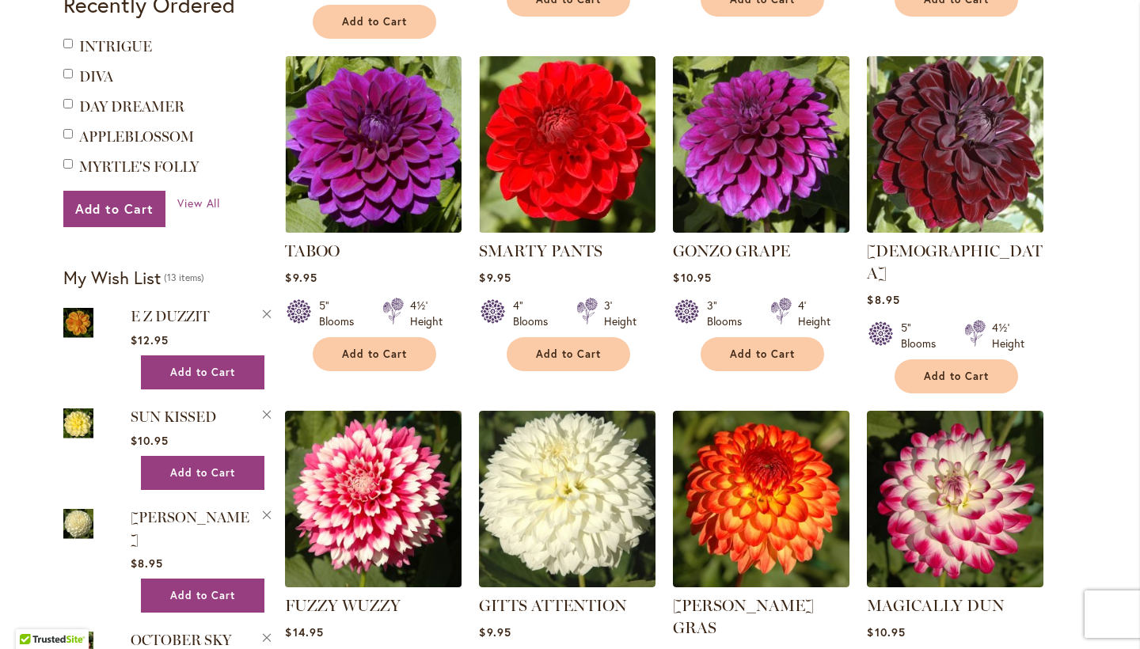
click at [386, 437] on img at bounding box center [373, 498] width 185 height 185
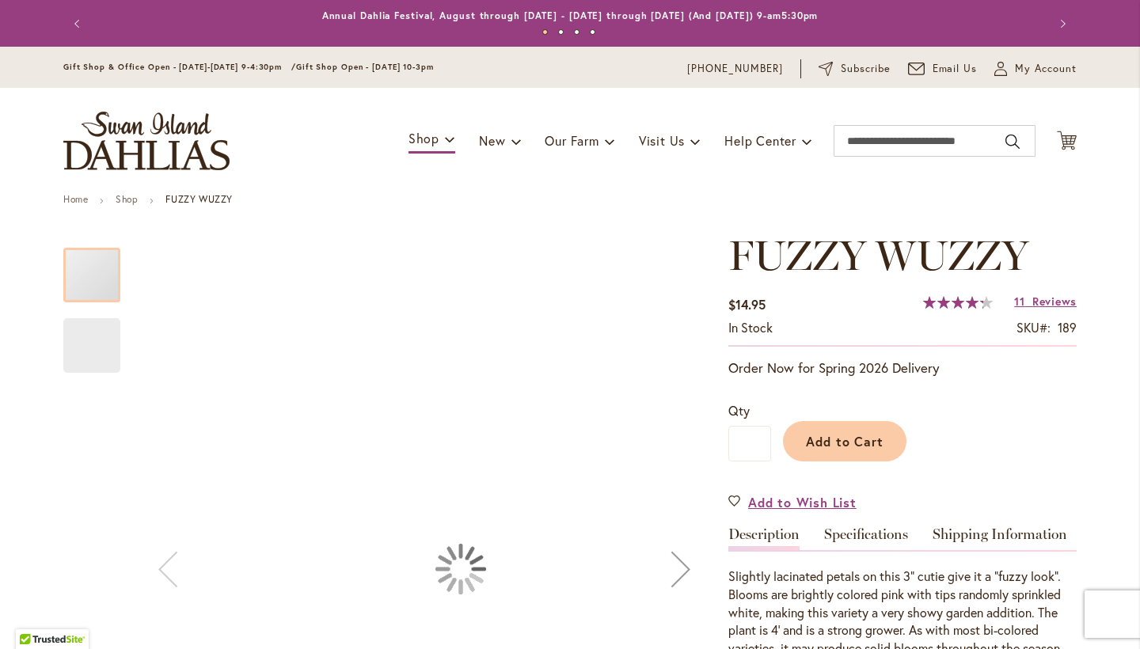
type input "*****"
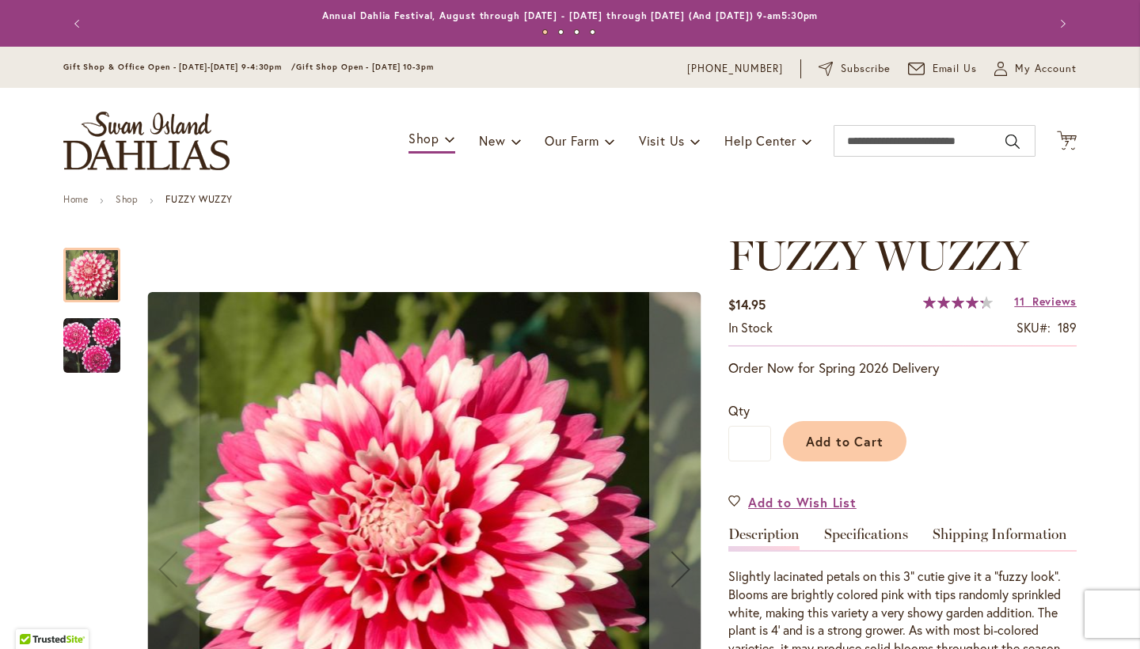
scroll to position [121, 0]
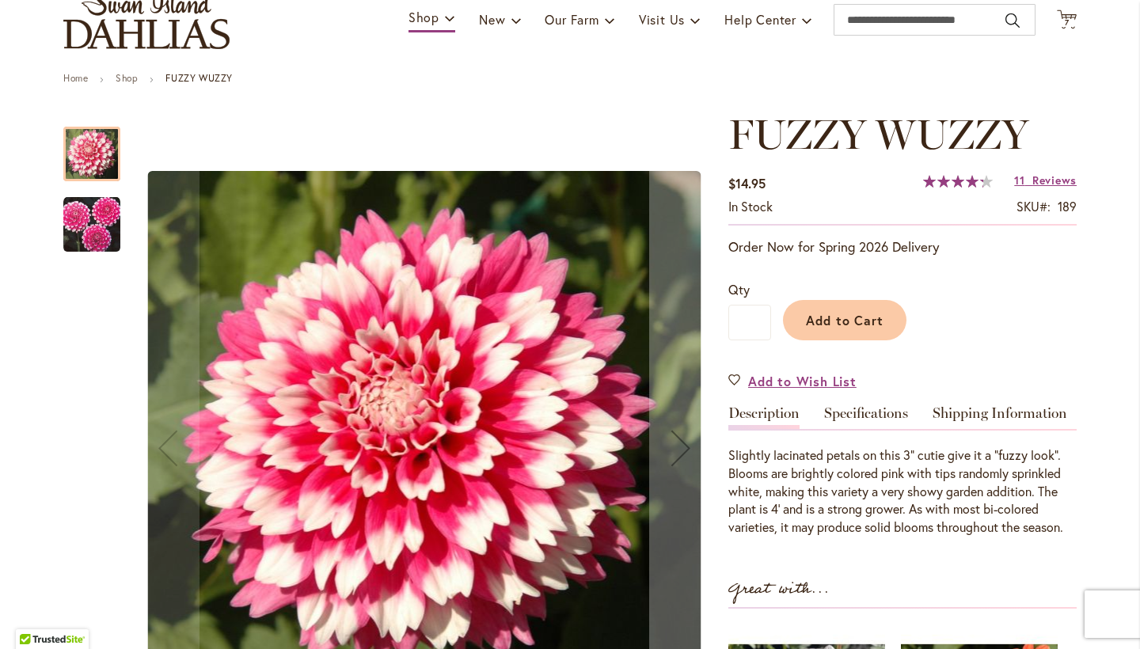
click at [73, 229] on img "FUZZY WUZZY" at bounding box center [91, 224] width 57 height 57
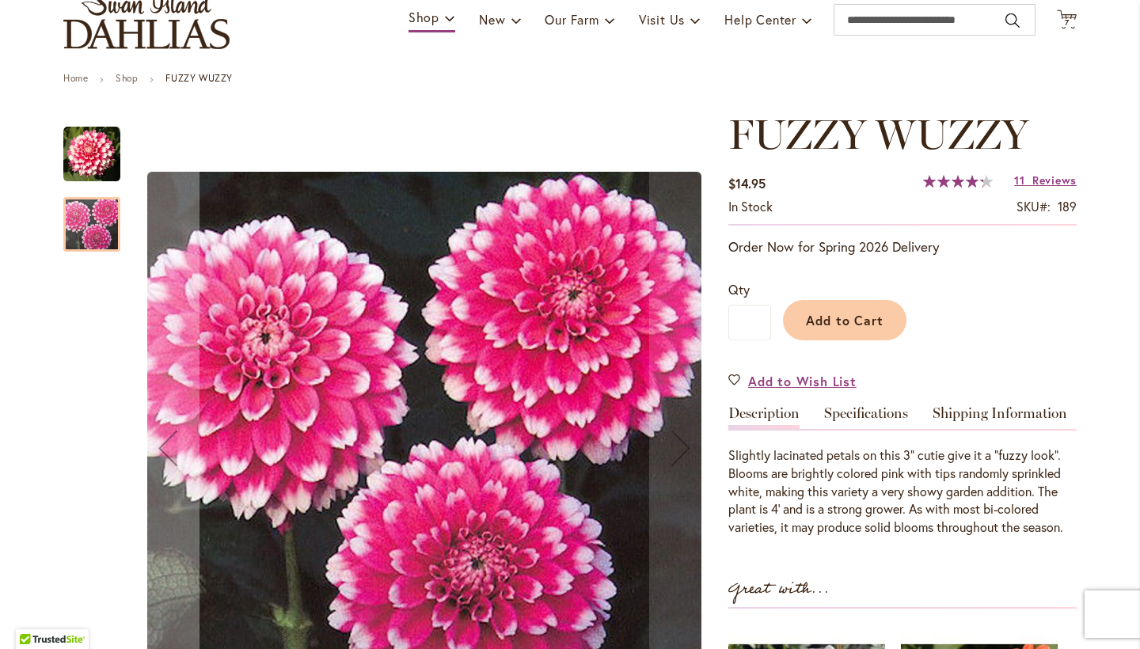
click at [92, 163] on img "FUZZY WUZZY" at bounding box center [91, 154] width 57 height 57
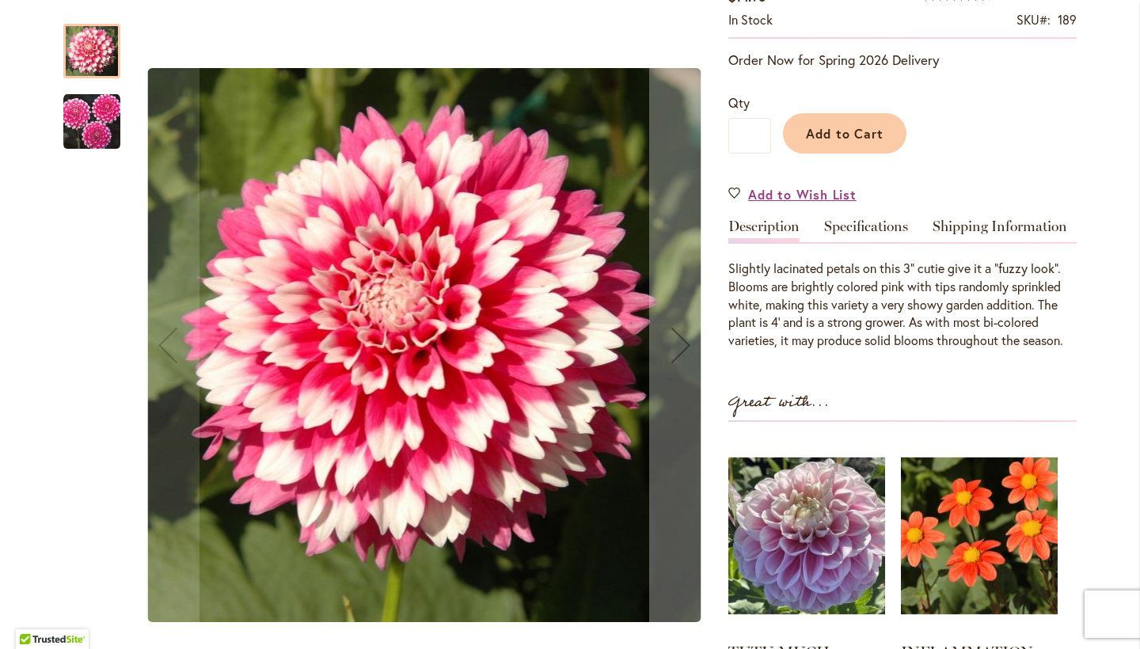
scroll to position [311, 0]
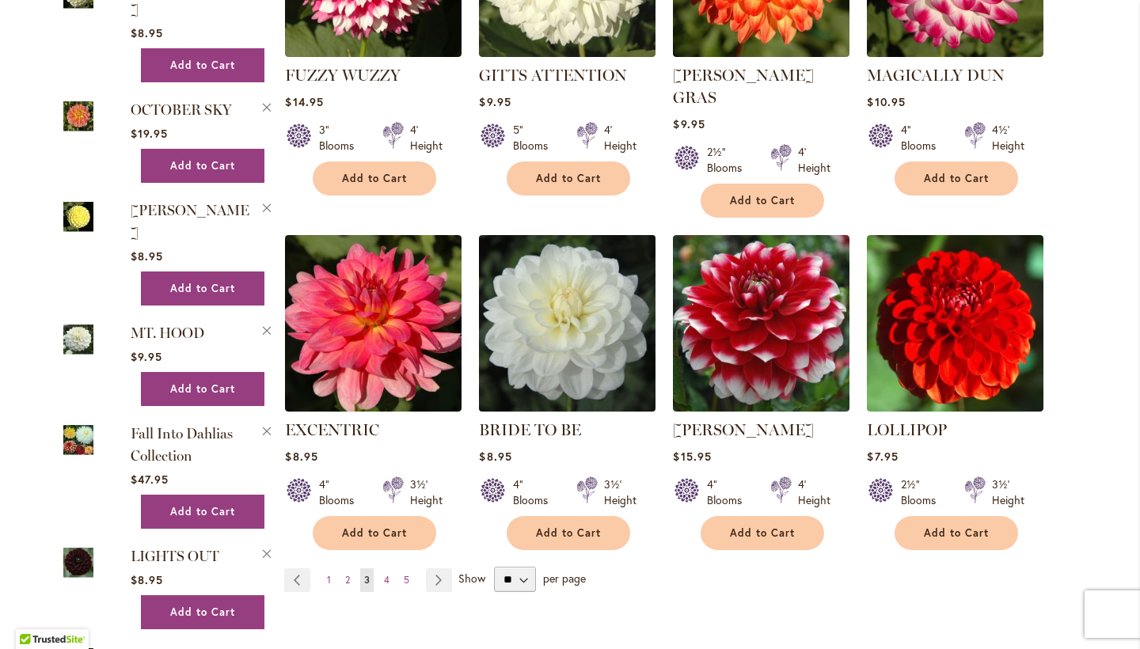
scroll to position [1209, 0]
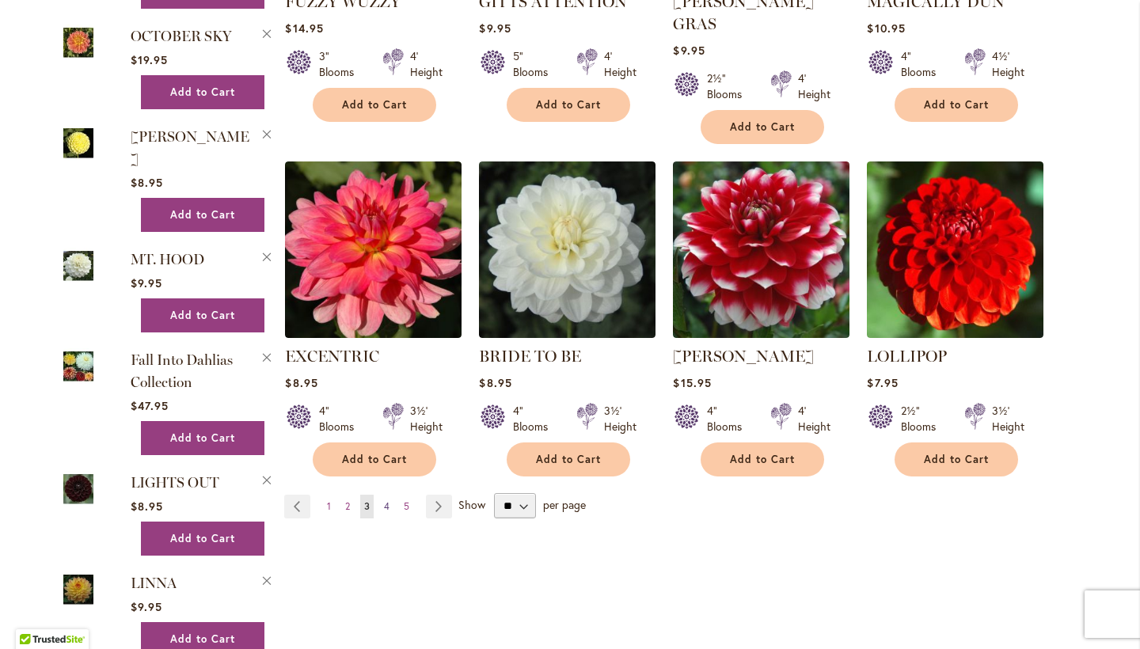
click at [384, 495] on link "Page 4" at bounding box center [386, 507] width 13 height 24
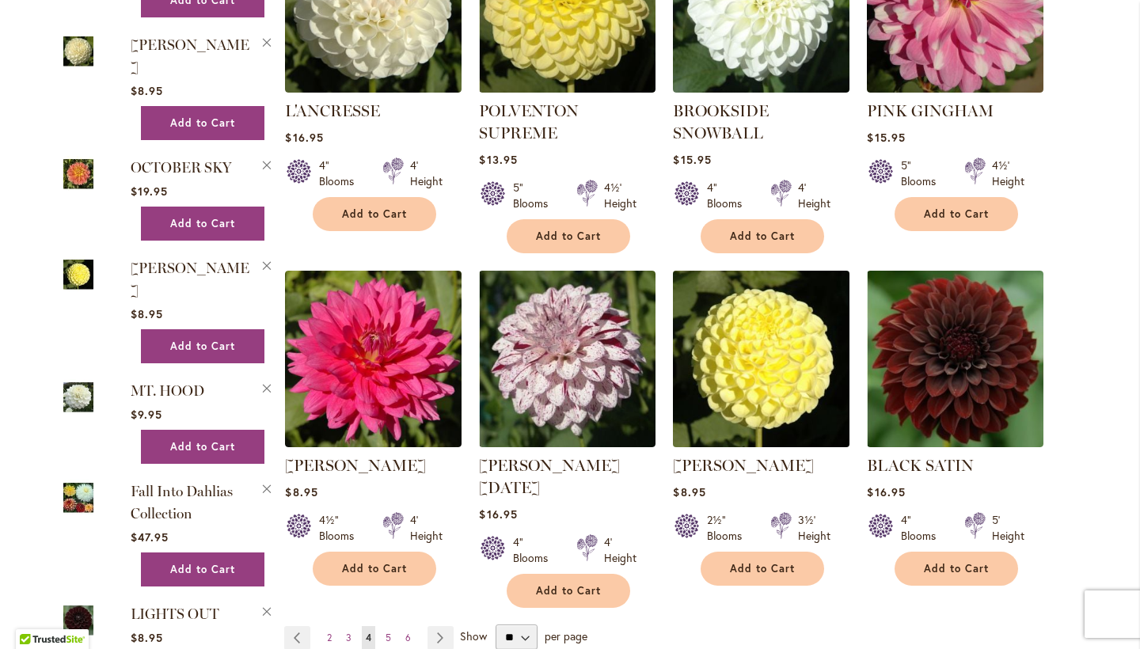
scroll to position [1081, 0]
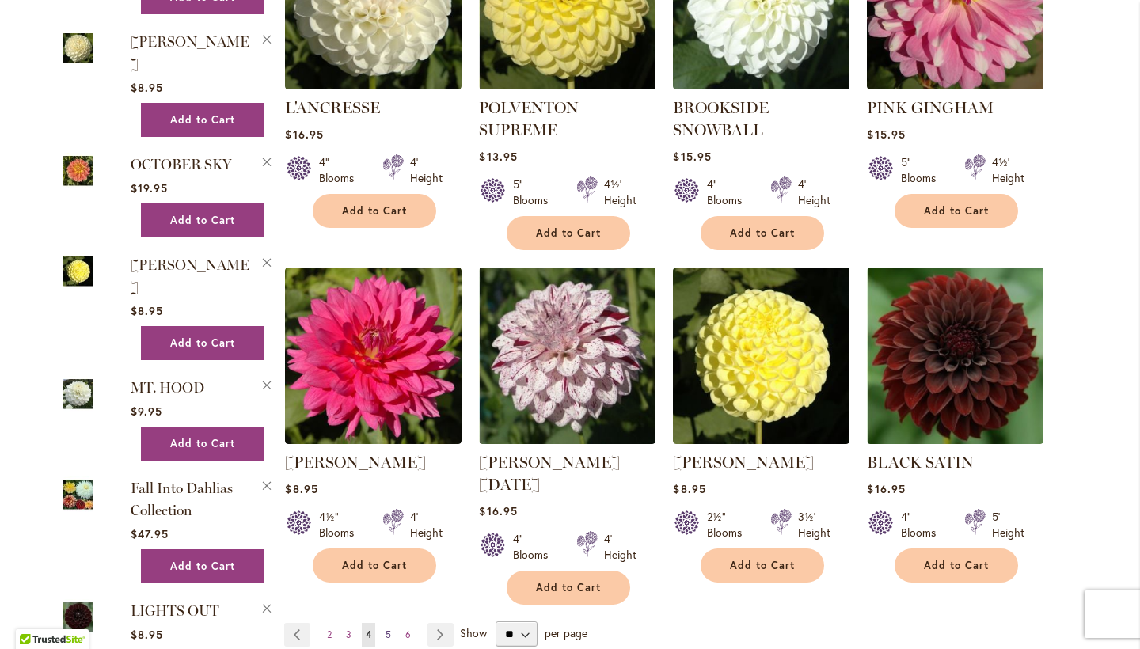
click at [382, 623] on link "Page 5" at bounding box center [388, 635] width 13 height 24
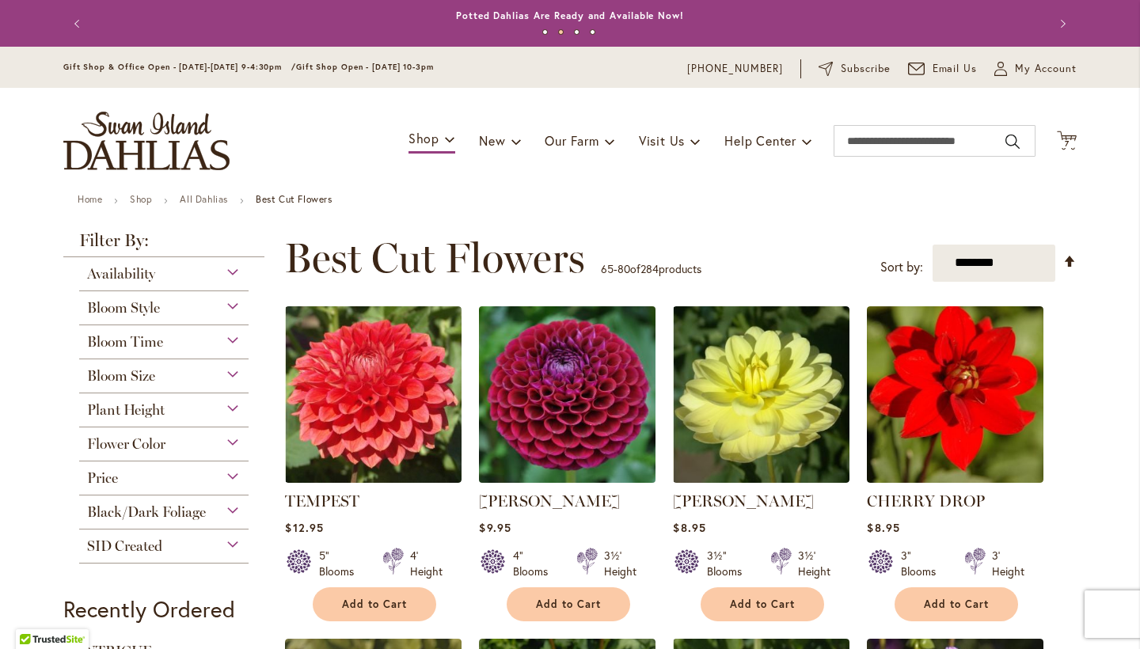
click at [560, 416] on img at bounding box center [567, 394] width 185 height 185
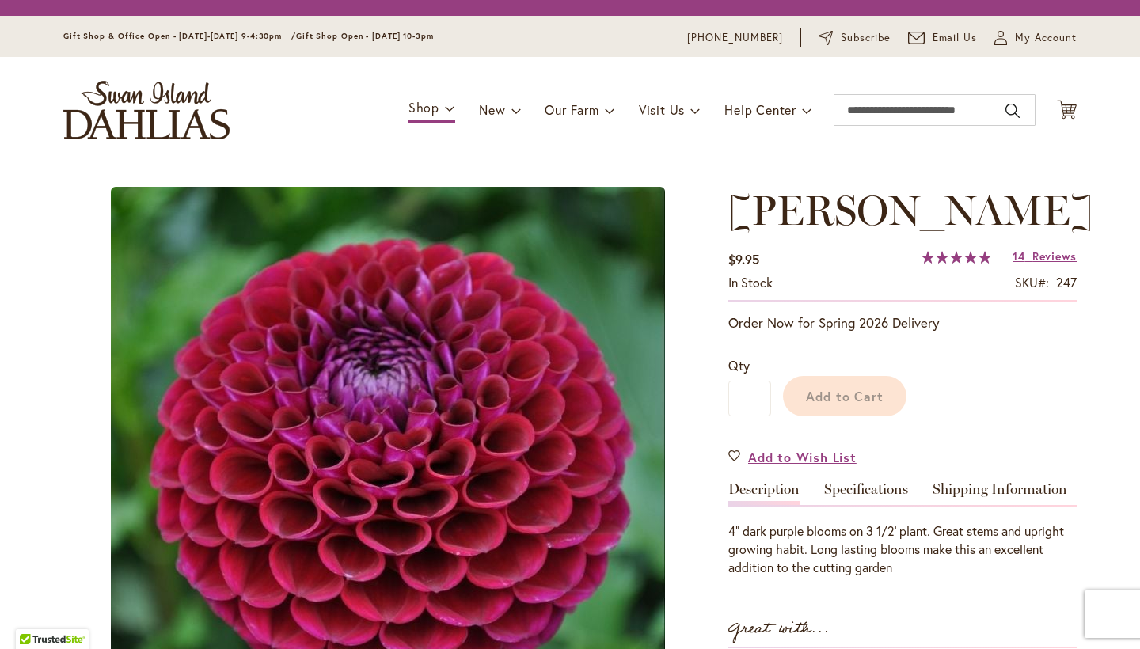
type input "*****"
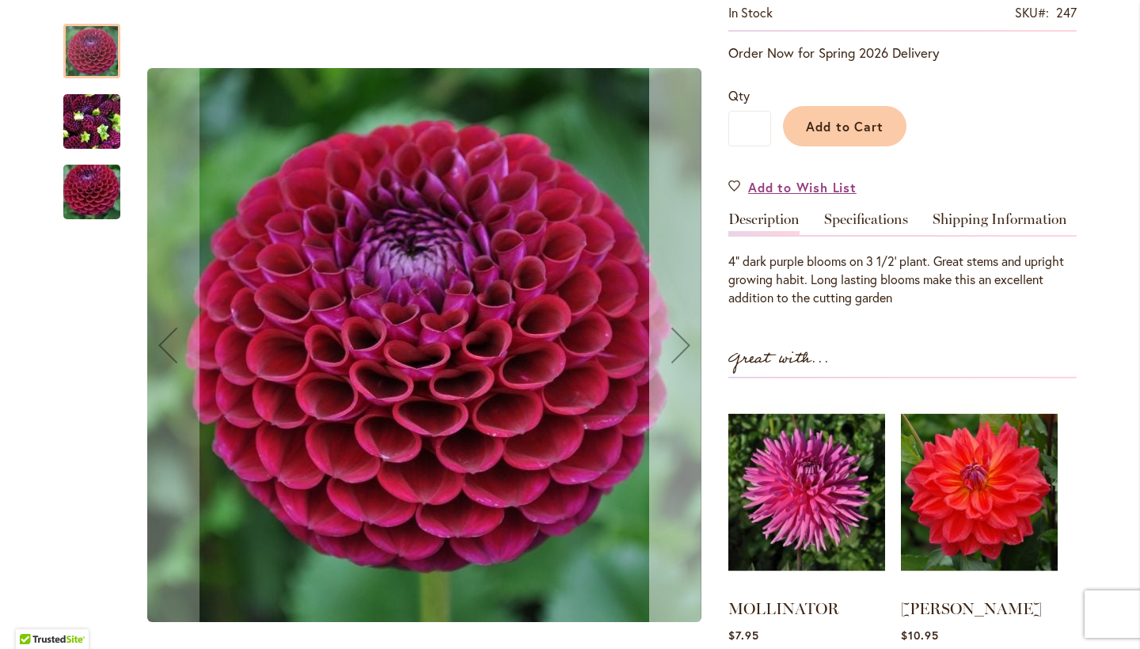
scroll to position [318, 0]
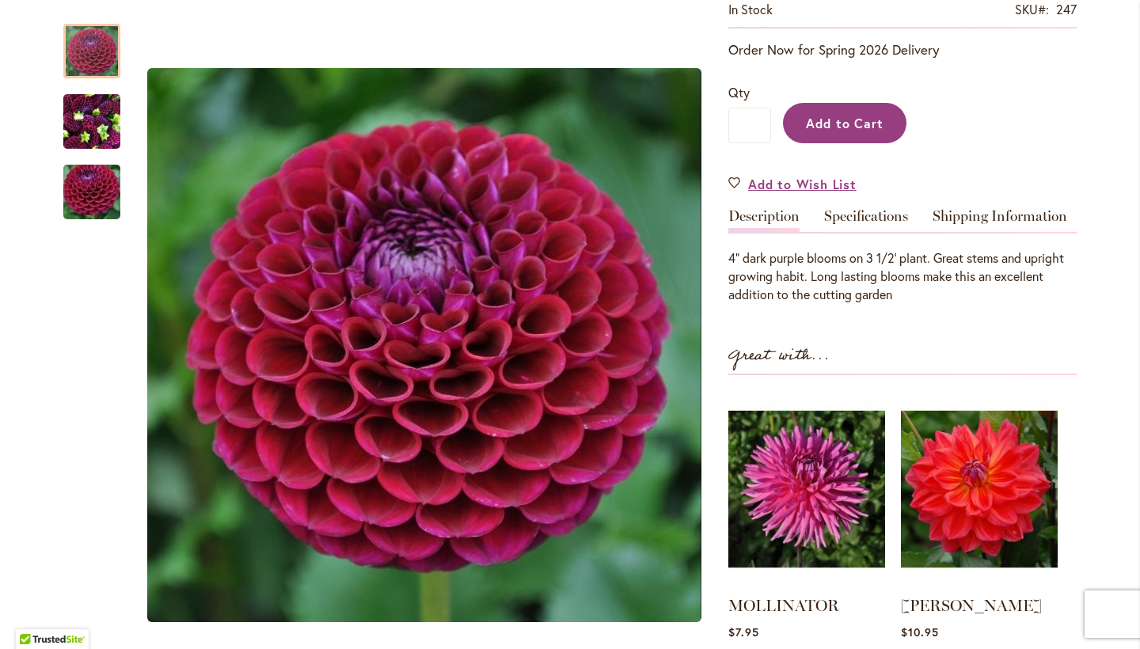
click at [855, 115] on span "Add to Cart" at bounding box center [845, 123] width 78 height 17
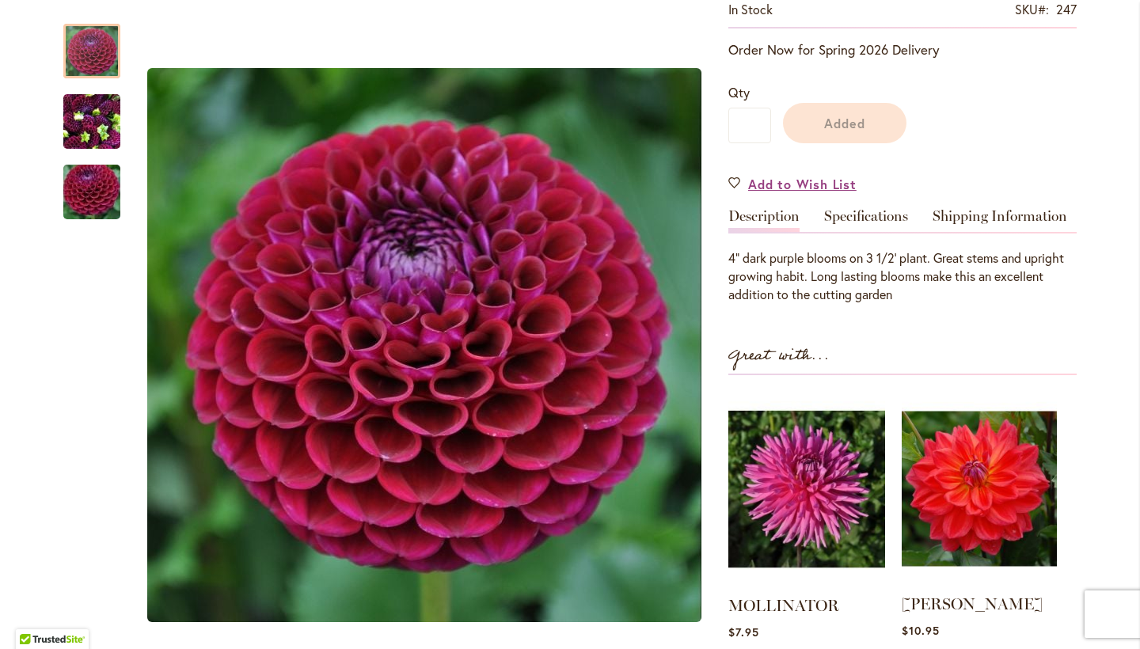
scroll to position [518, 0]
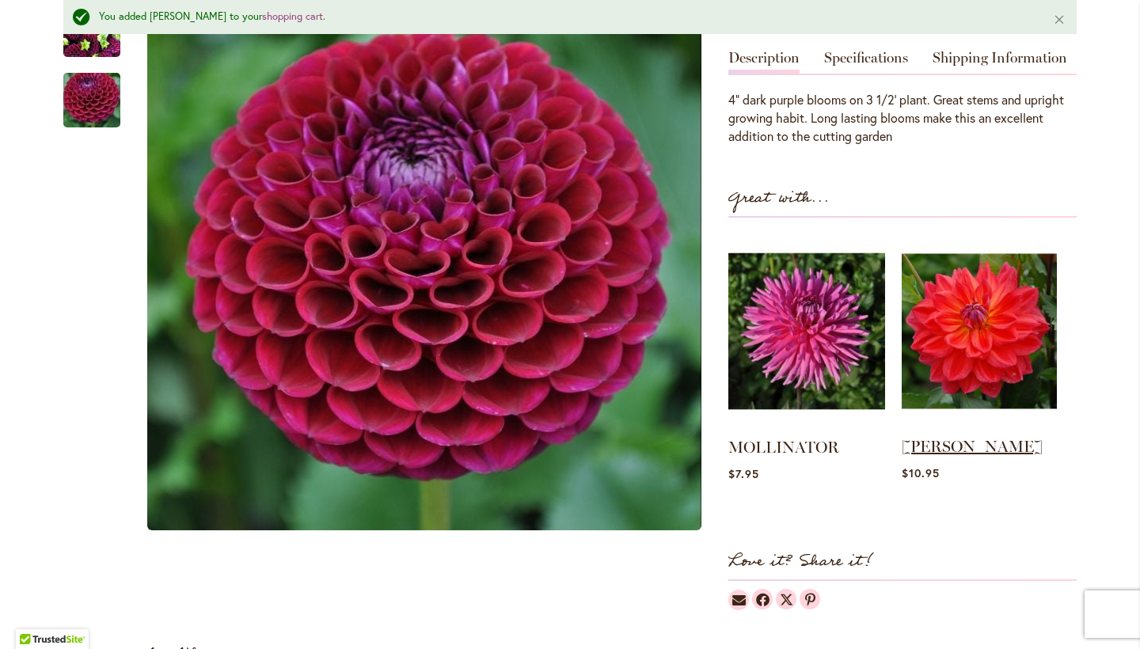
click at [958, 440] on link "COOPER BLAINE" at bounding box center [972, 446] width 141 height 19
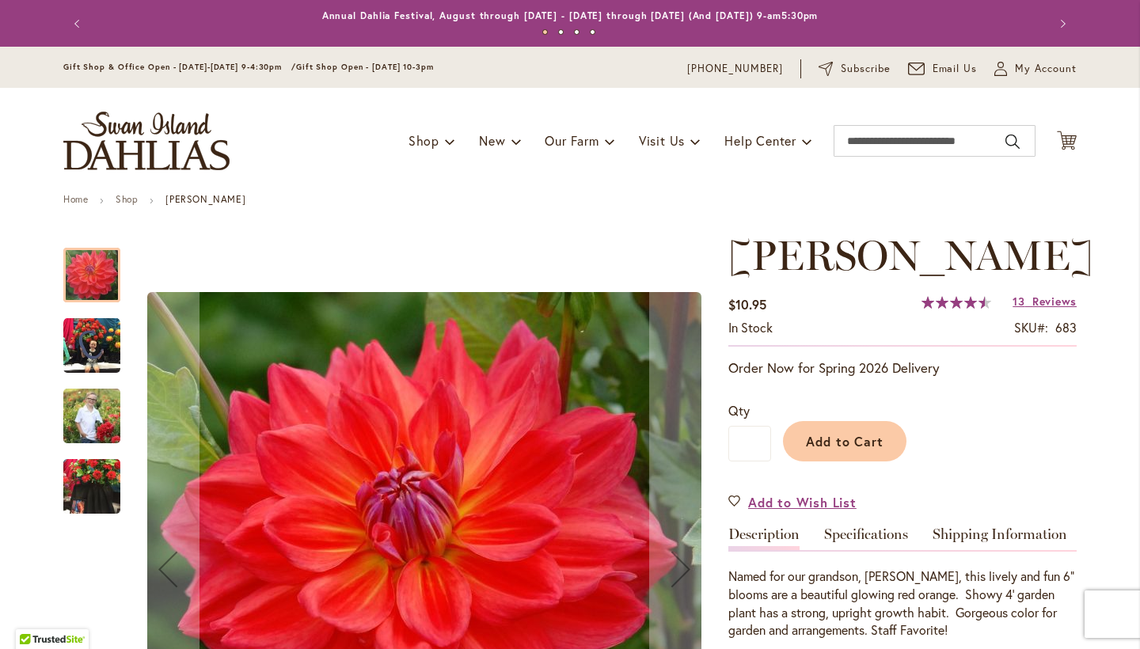
type input "*****"
click at [65, 275] on div at bounding box center [91, 275] width 57 height 55
drag, startPoint x: 88, startPoint y: 409, endPoint x: 87, endPoint y: 366, distance: 43.5
click at [88, 408] on img "COOPER BLAINE" at bounding box center [91, 415] width 57 height 71
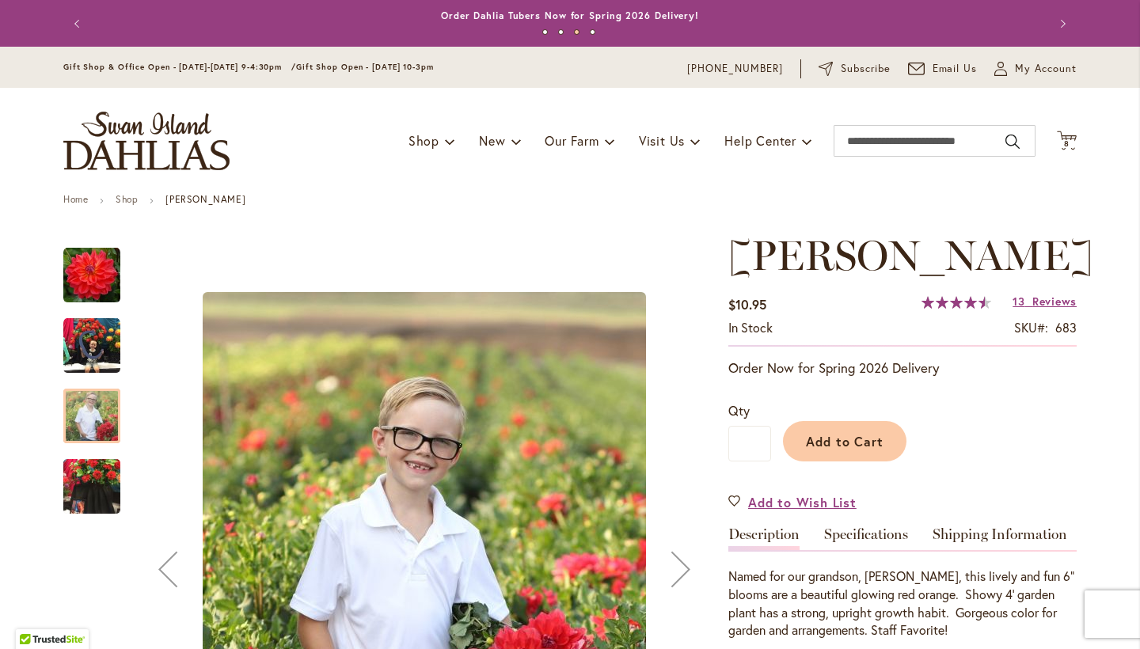
click at [86, 351] on img "COOPER BLAINE" at bounding box center [91, 345] width 57 height 57
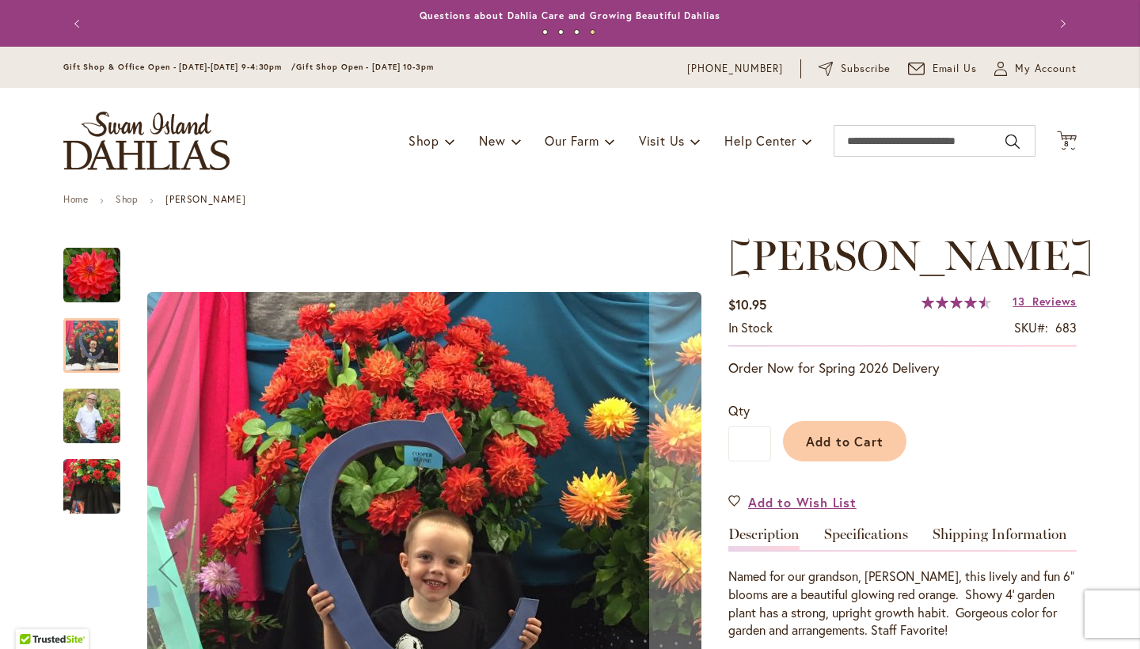
click at [95, 481] on img "COOPER BLAINE" at bounding box center [91, 487] width 57 height 76
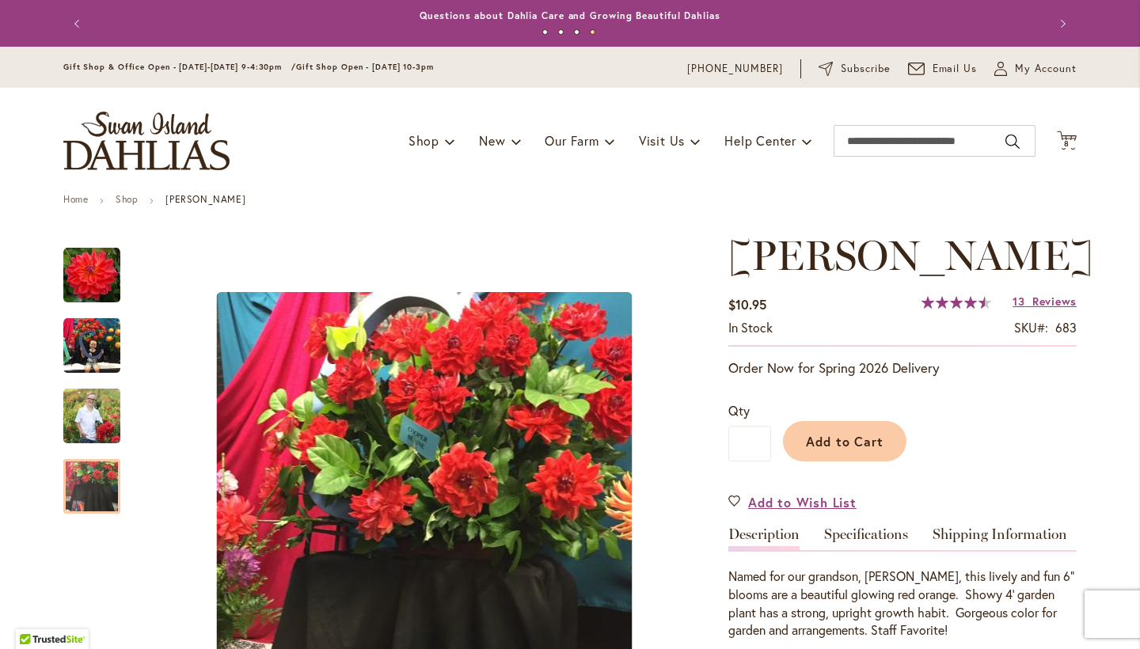
click at [74, 23] on button "Previous" at bounding box center [79, 24] width 32 height 32
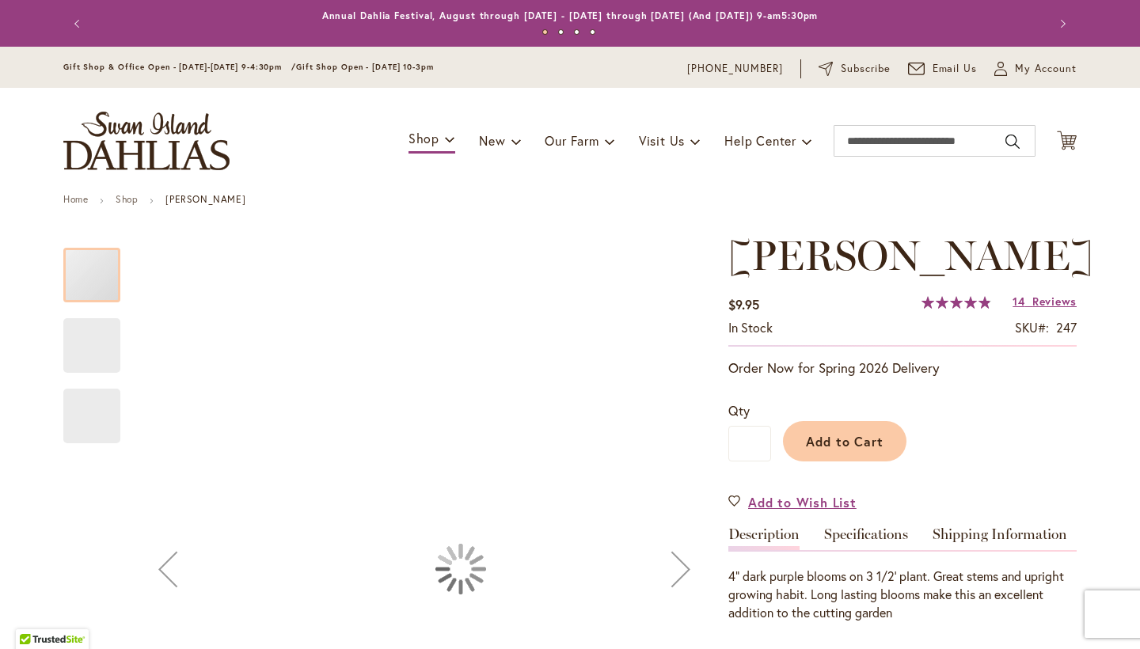
type input "*****"
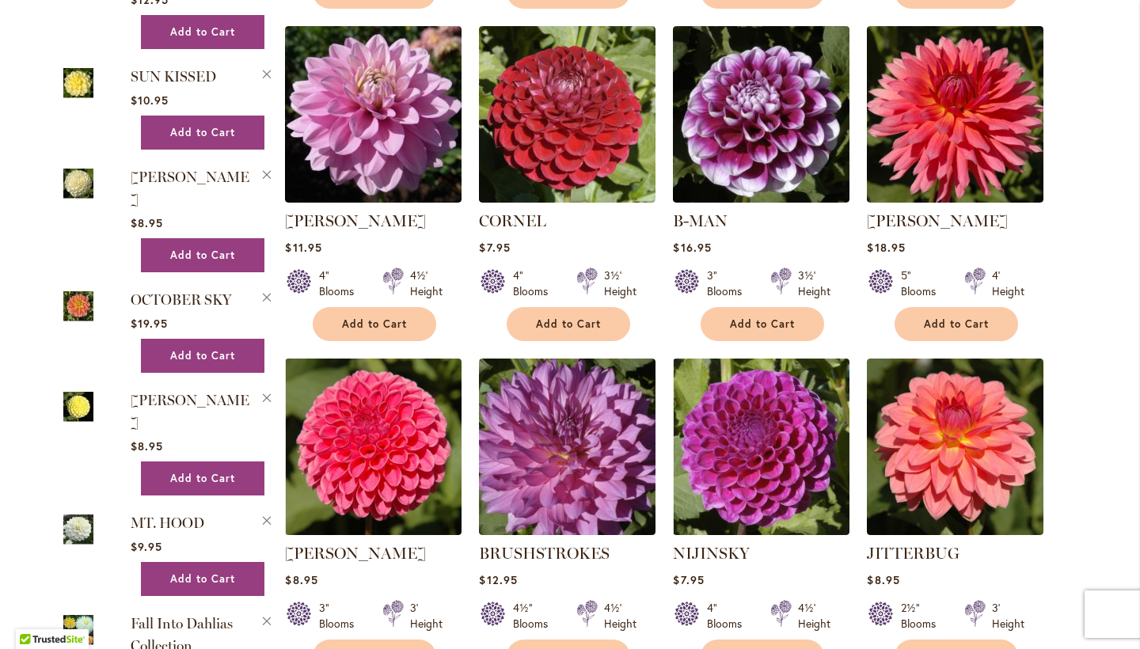
scroll to position [1058, 0]
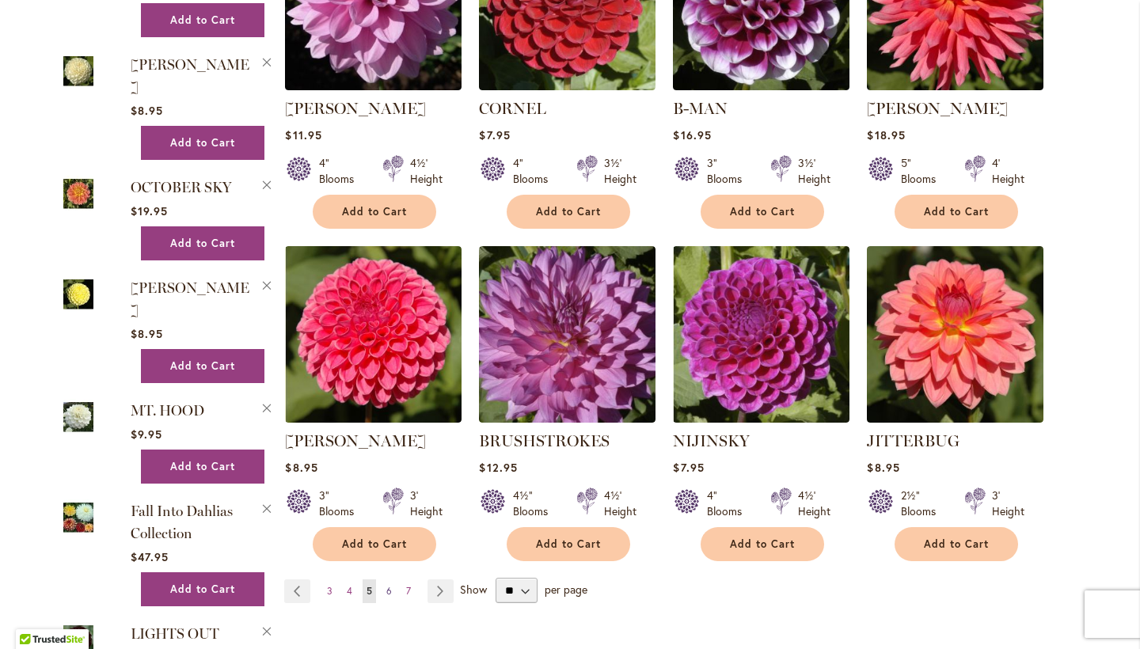
click at [386, 591] on span "6" at bounding box center [389, 591] width 6 height 12
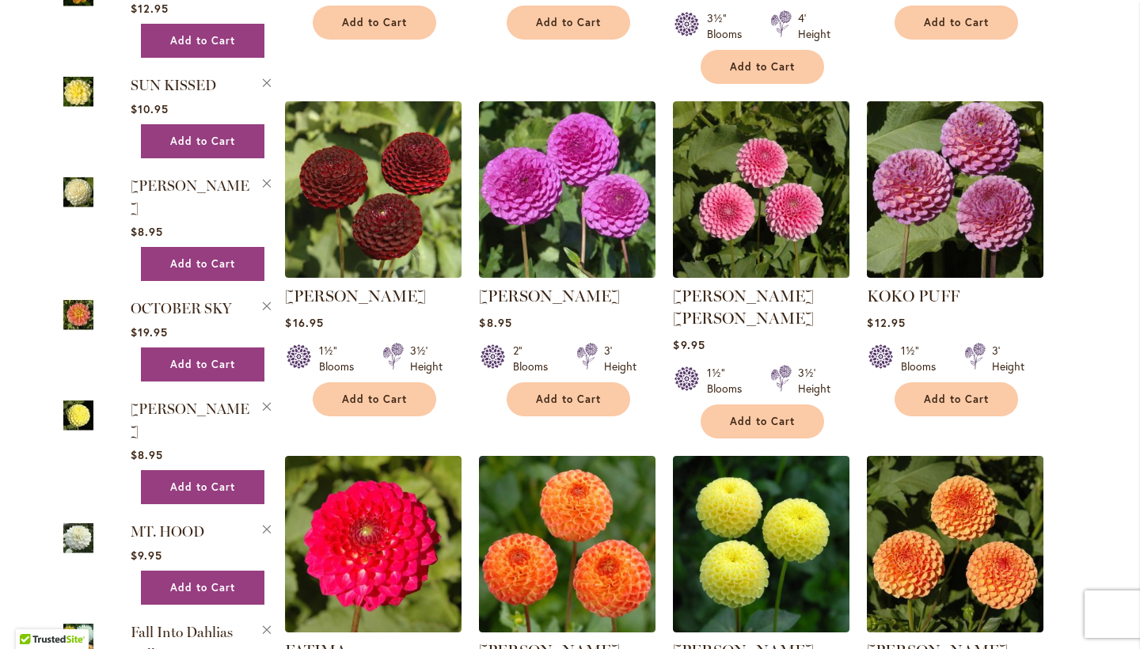
scroll to position [1055, 0]
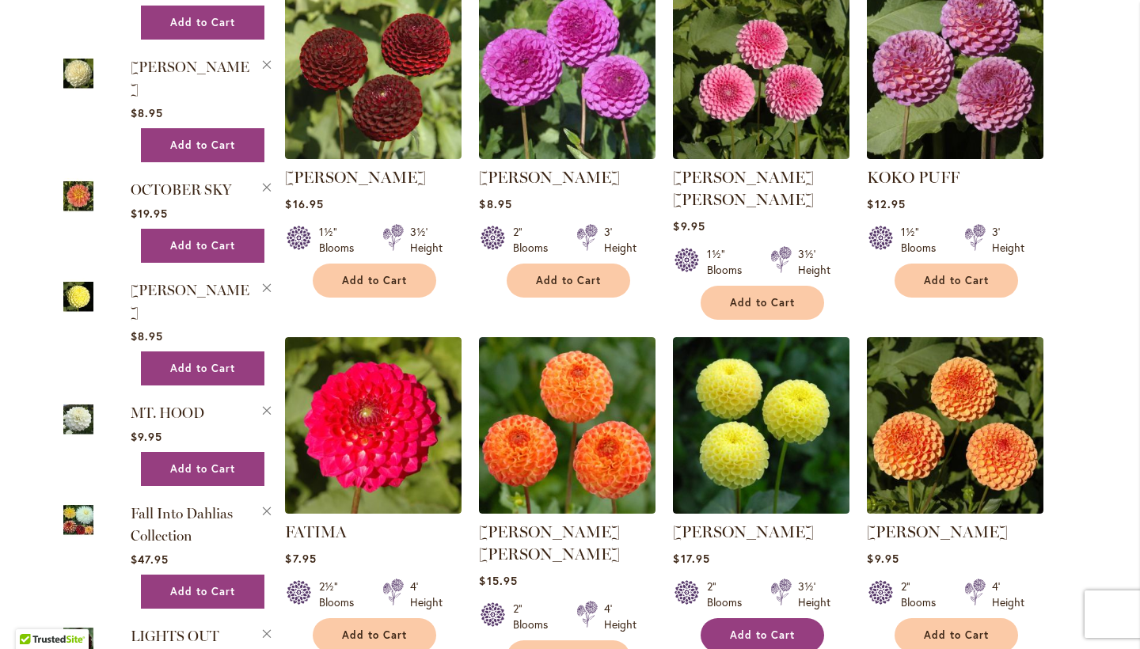
click at [756, 629] on span "Add to Cart" at bounding box center [762, 635] width 65 height 13
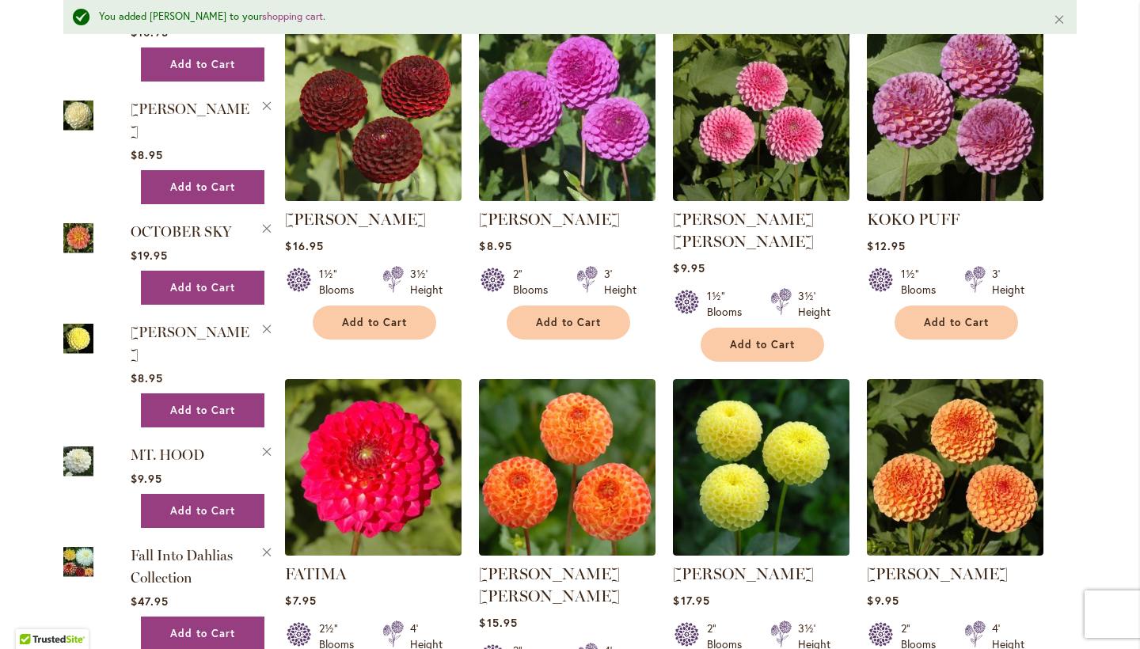
click at [389, 393] on img at bounding box center [373, 466] width 185 height 185
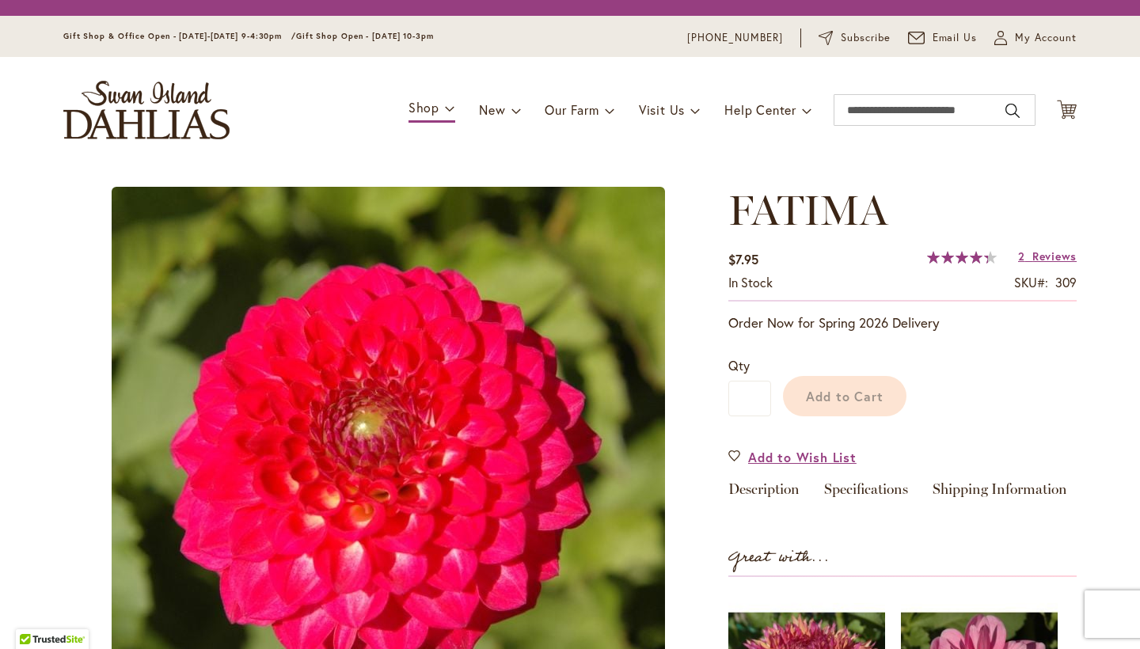
type input "*****"
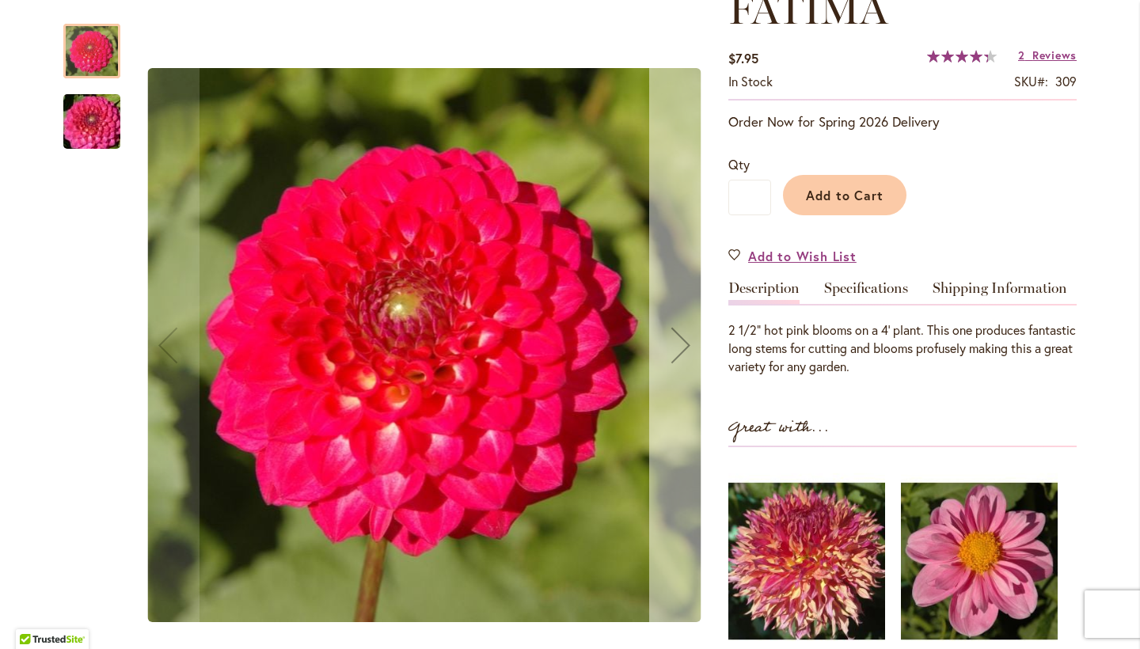
scroll to position [333, 0]
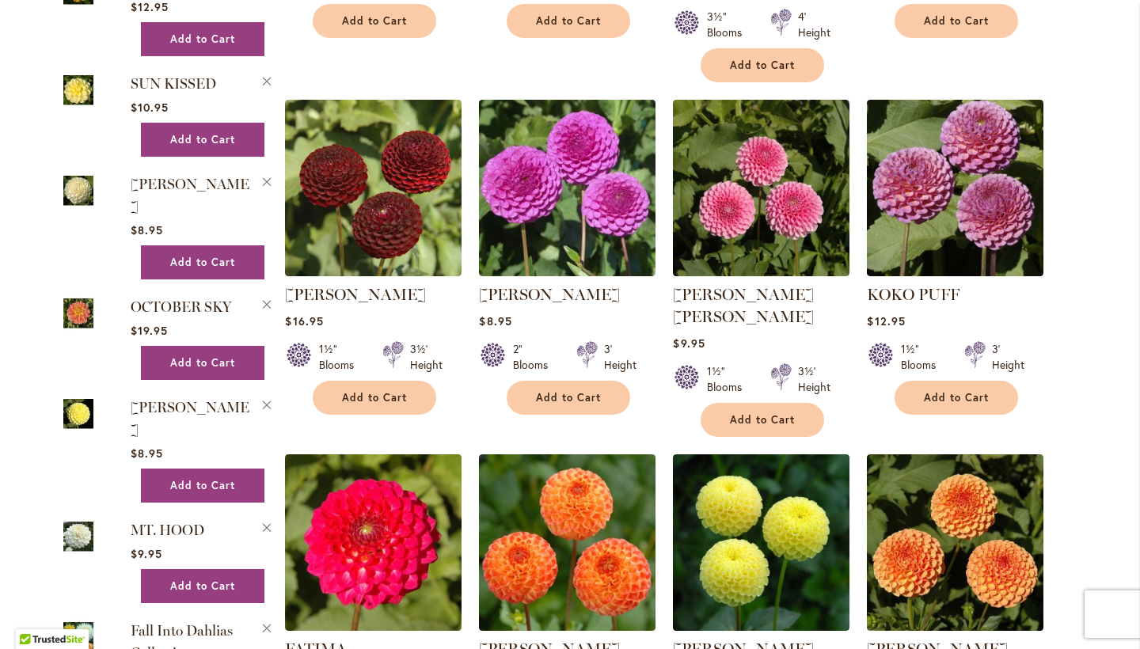
scroll to position [1190, 0]
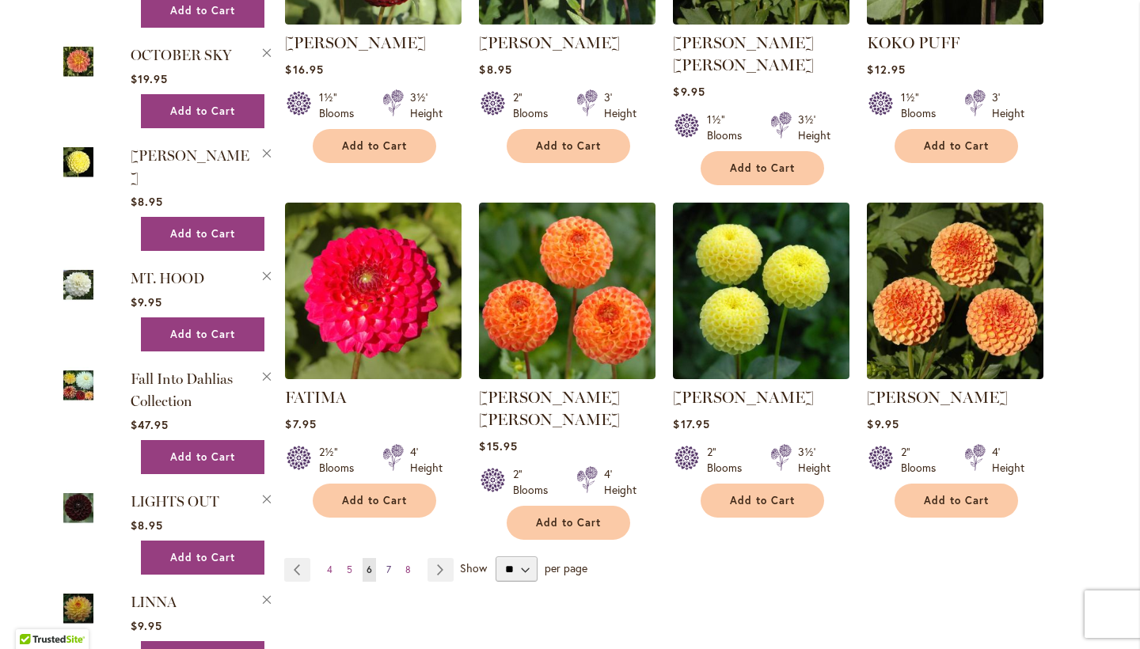
click at [386, 564] on span "7" at bounding box center [388, 570] width 5 height 12
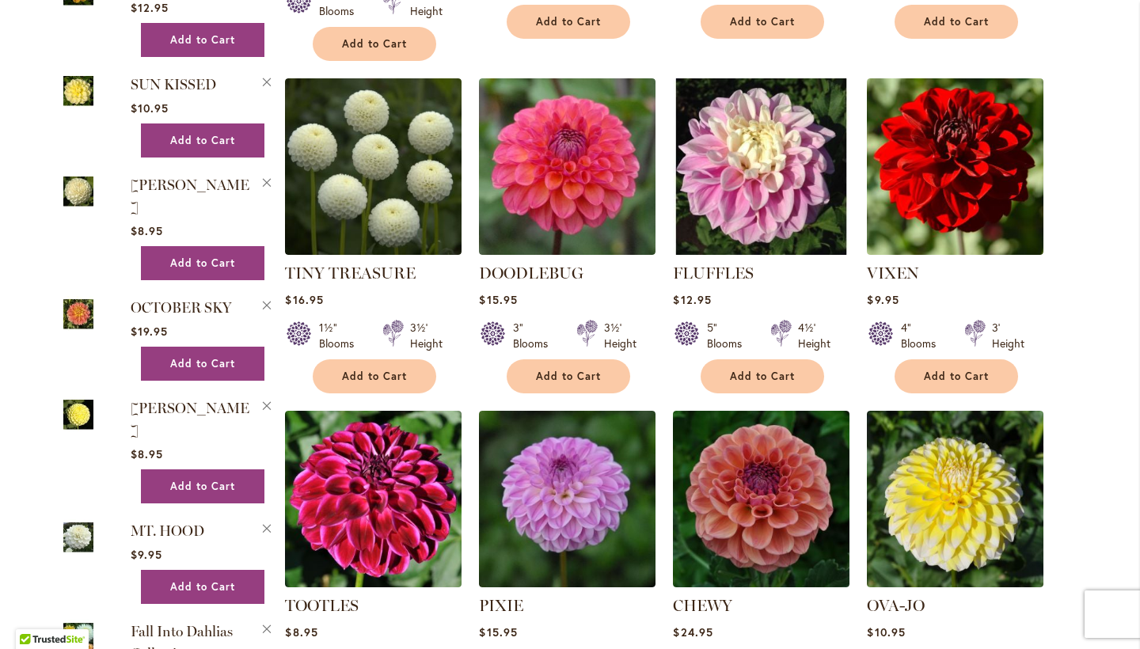
scroll to position [1021, 0]
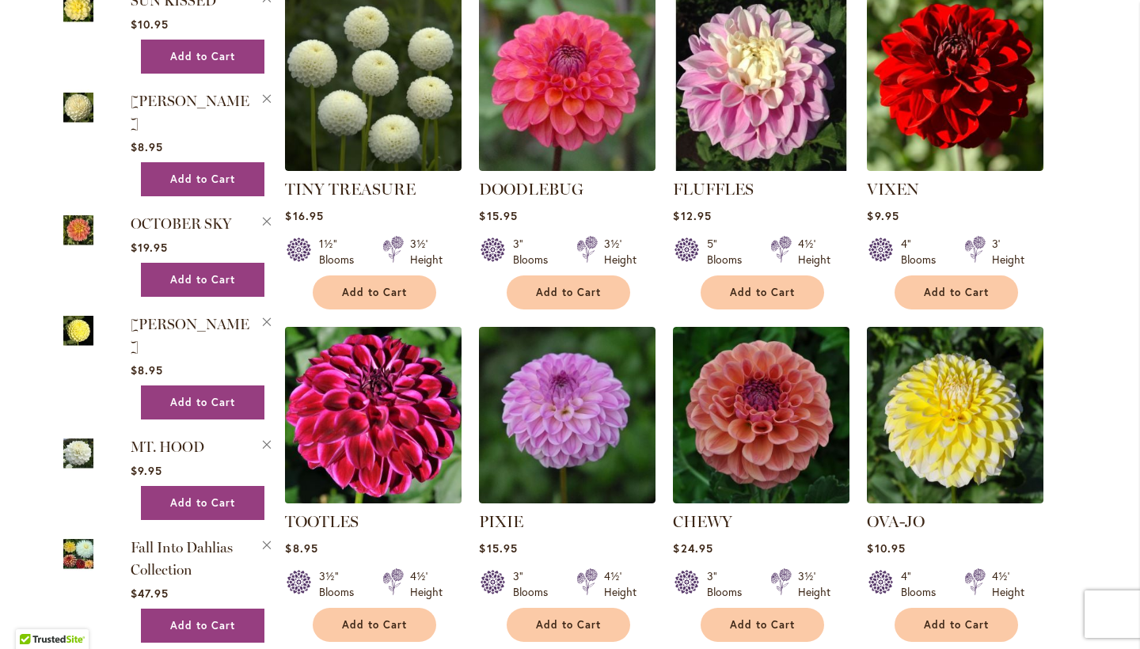
click at [364, 362] on img at bounding box center [373, 414] width 185 height 185
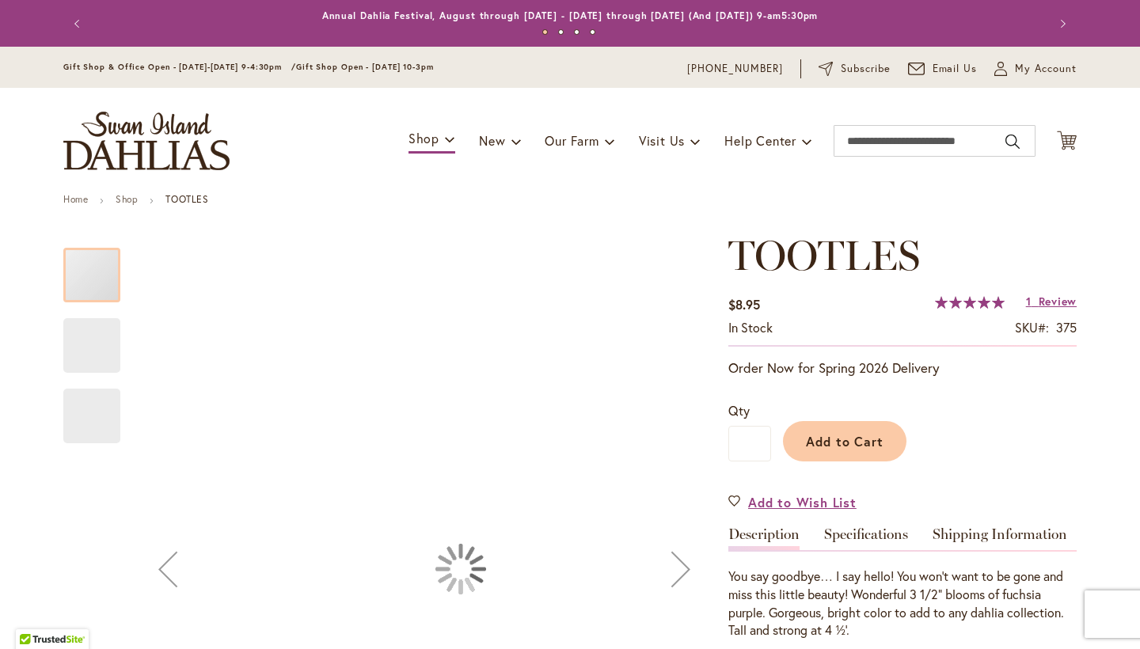
type input "*****"
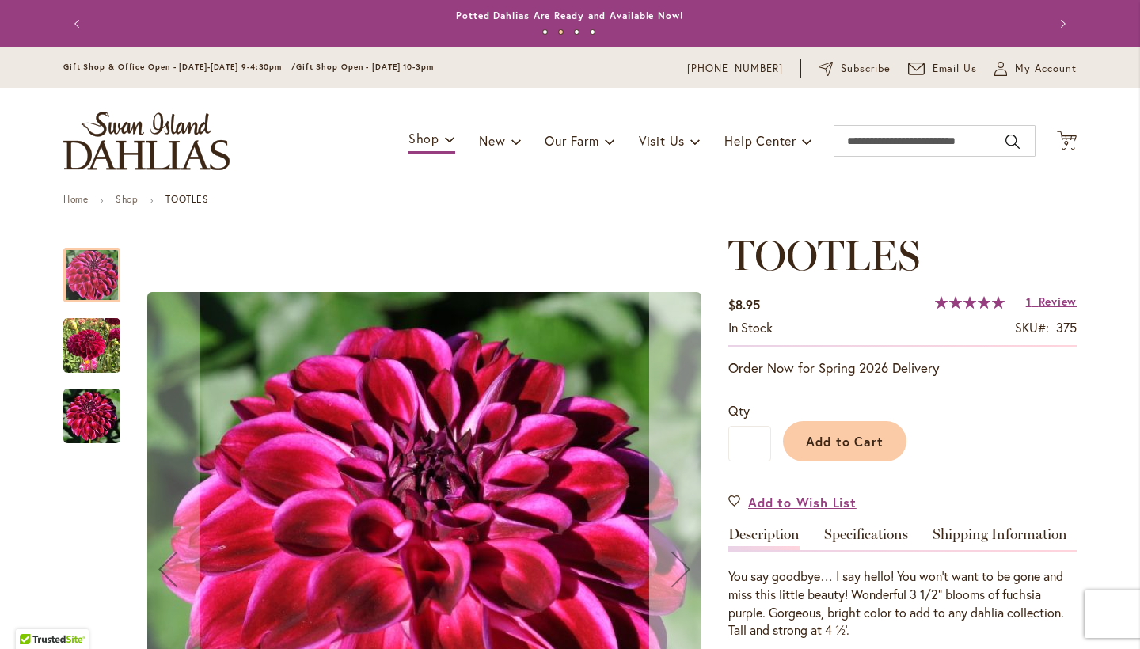
click at [692, 412] on button "Next" at bounding box center [680, 569] width 63 height 675
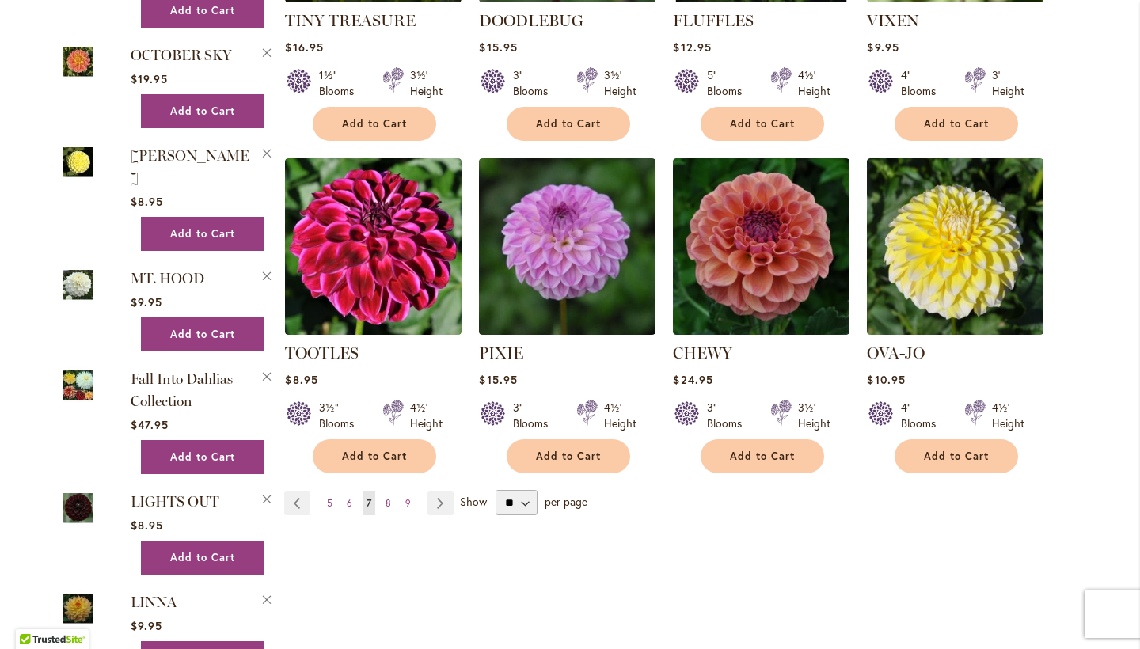
scroll to position [1193, 0]
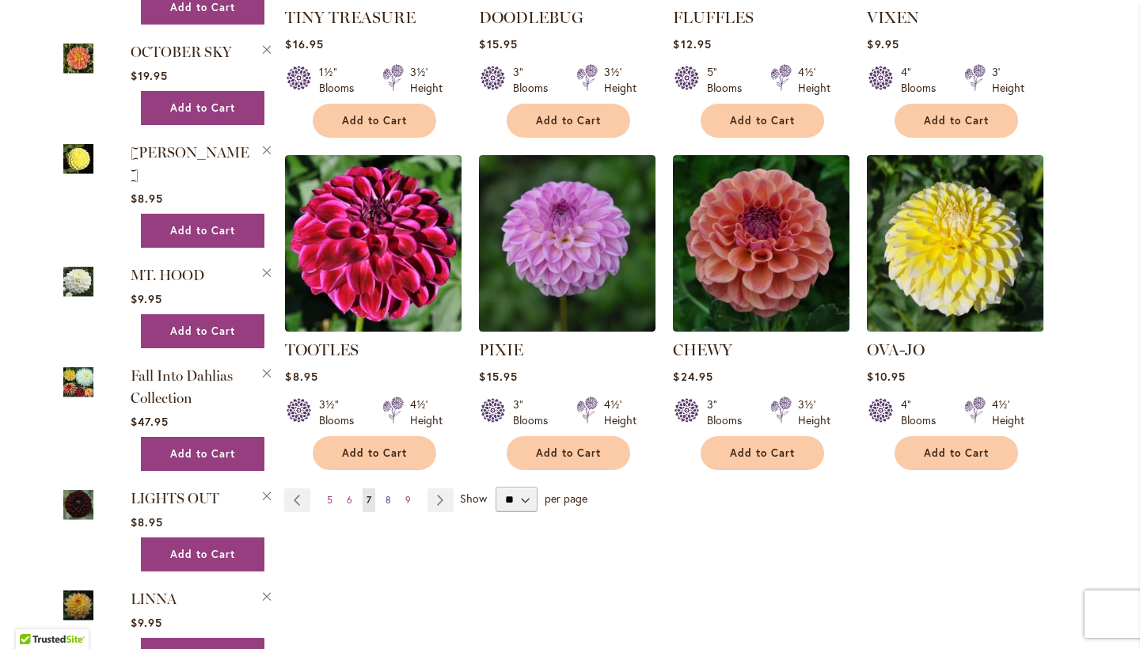
click at [386, 494] on span "8" at bounding box center [389, 500] width 6 height 12
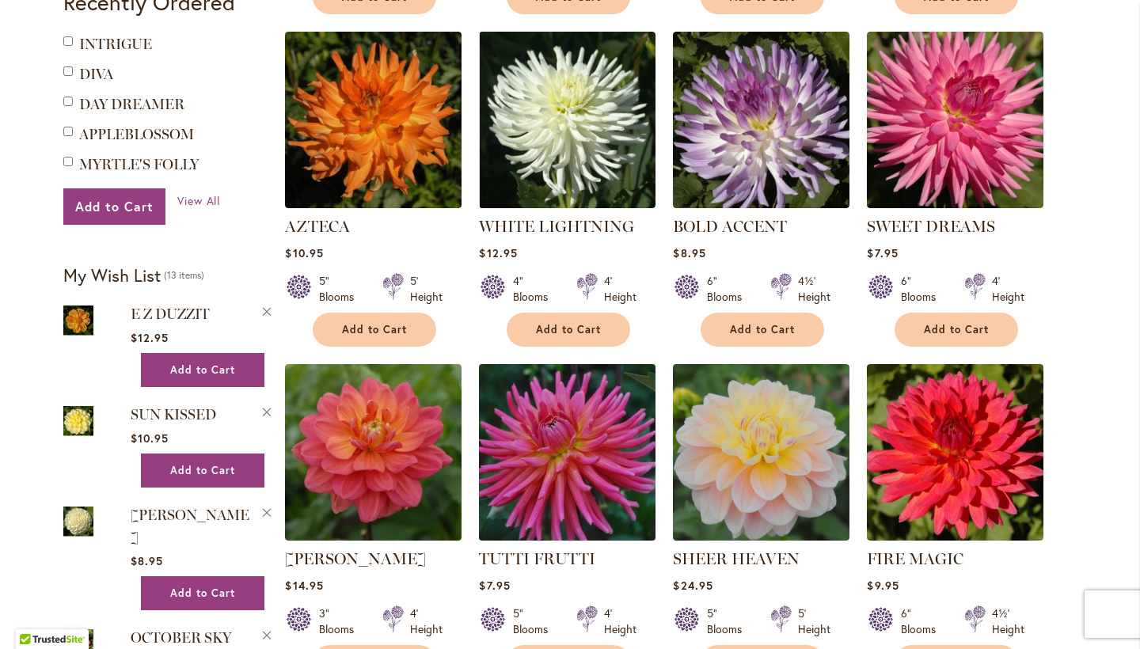
scroll to position [655, 0]
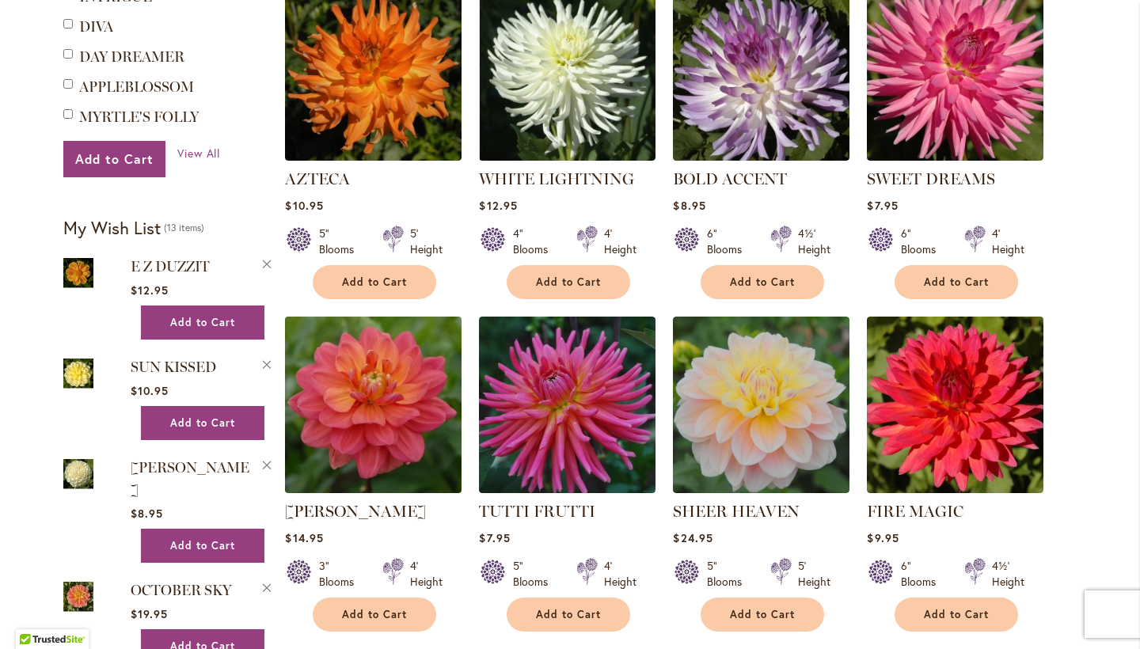
click at [348, 398] on img at bounding box center [373, 404] width 185 height 185
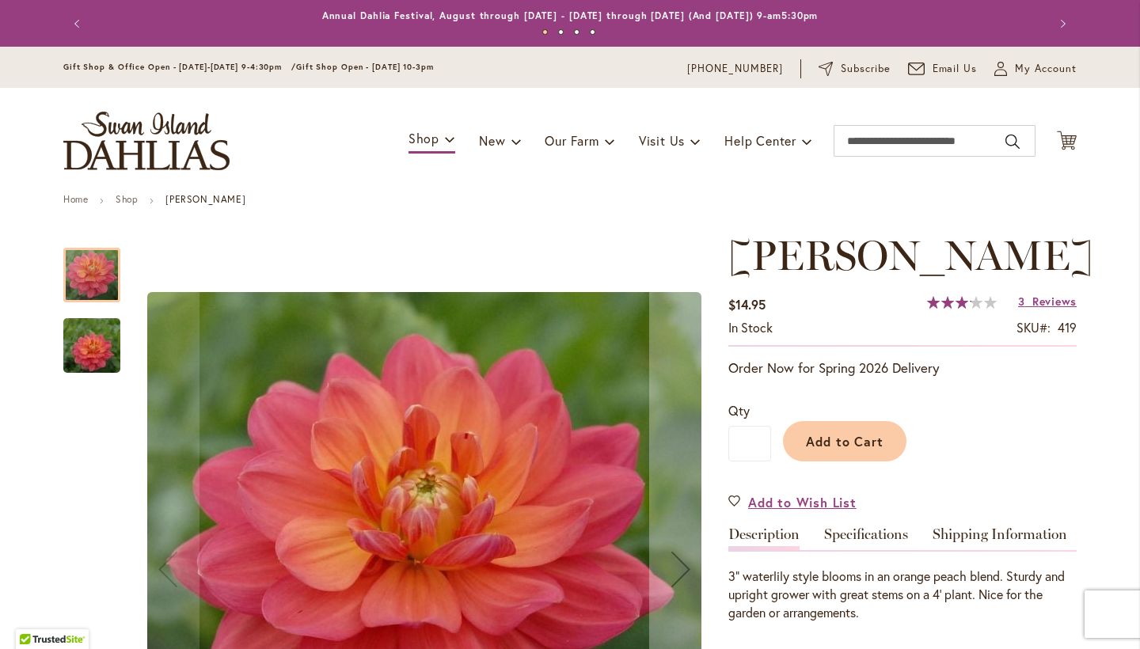
type input "*****"
click at [84, 348] on img "LORA ASHLEY" at bounding box center [92, 346] width 114 height 76
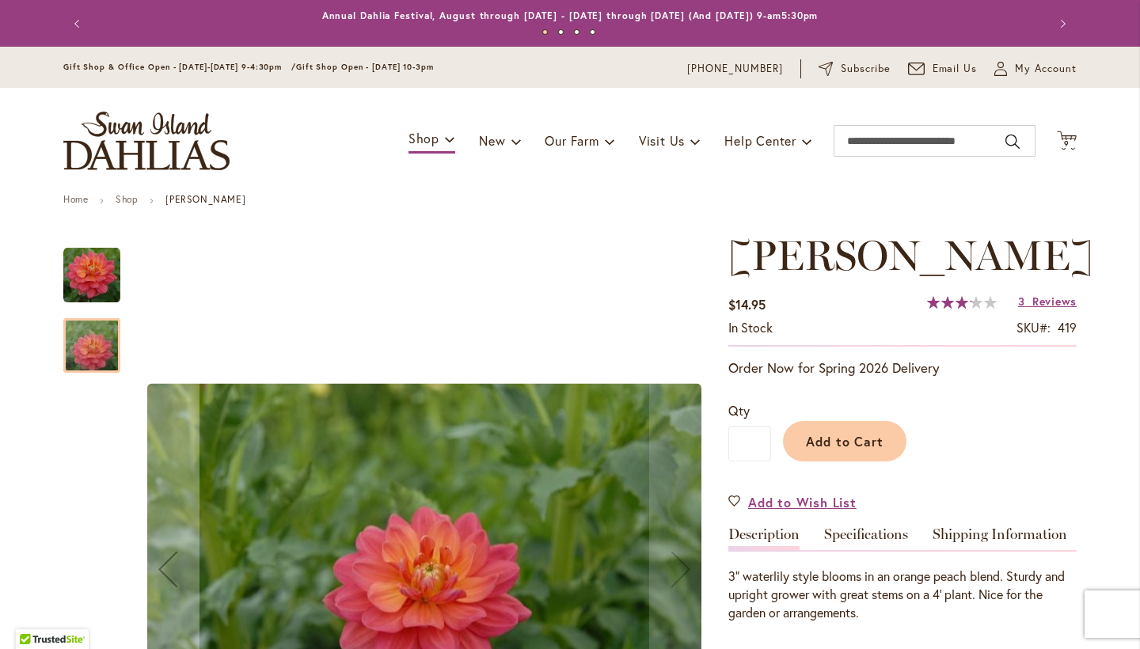
click at [83, 282] on img "LORA ASHLEY" at bounding box center [91, 275] width 57 height 57
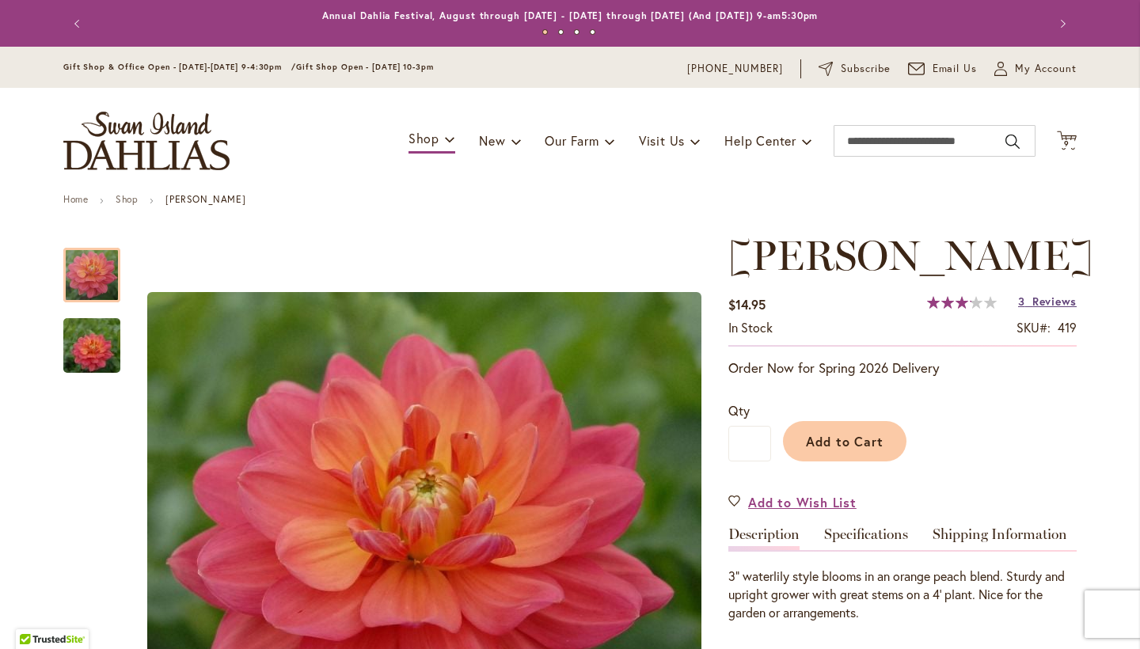
click at [1040, 300] on span "Reviews" at bounding box center [1054, 301] width 44 height 15
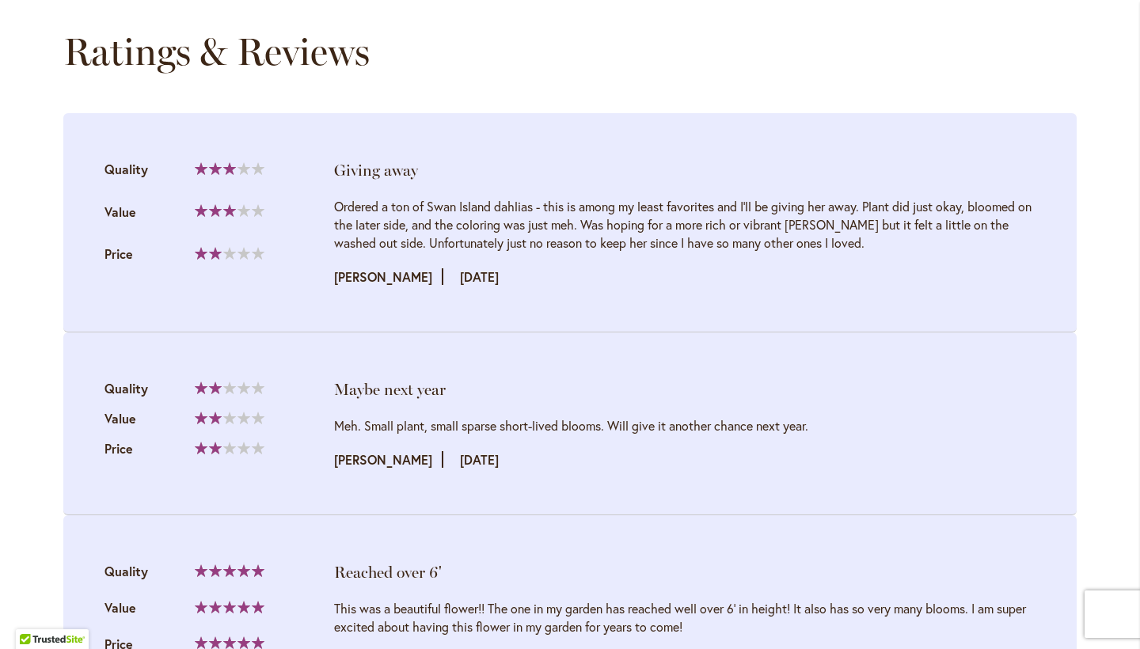
scroll to position [1598, 0]
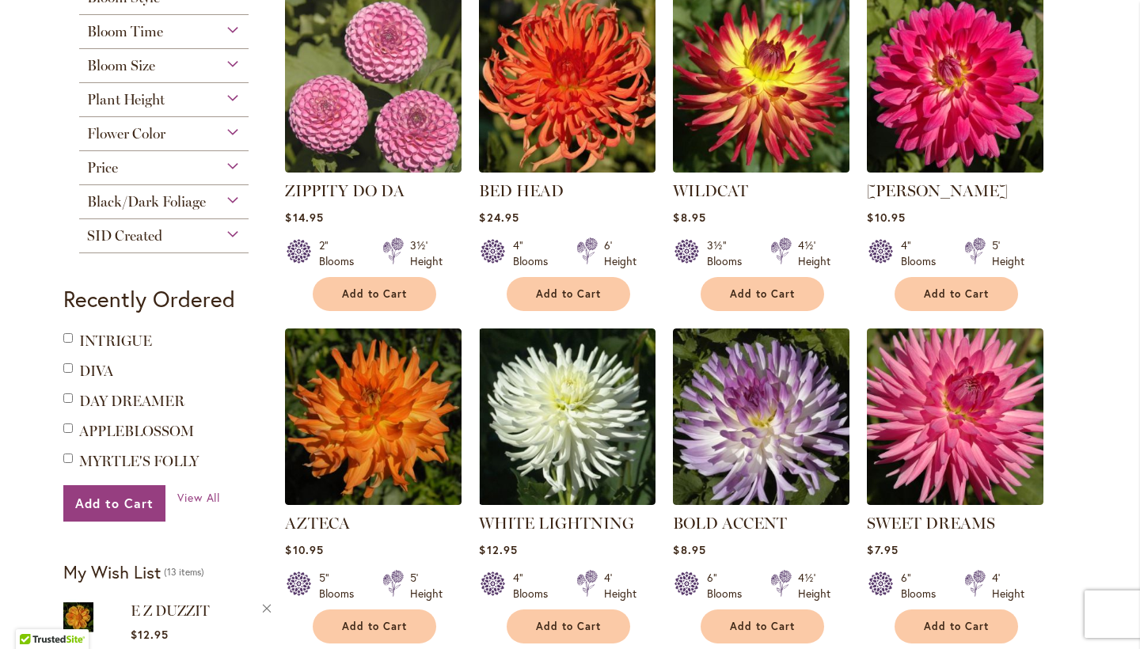
scroll to position [173, 0]
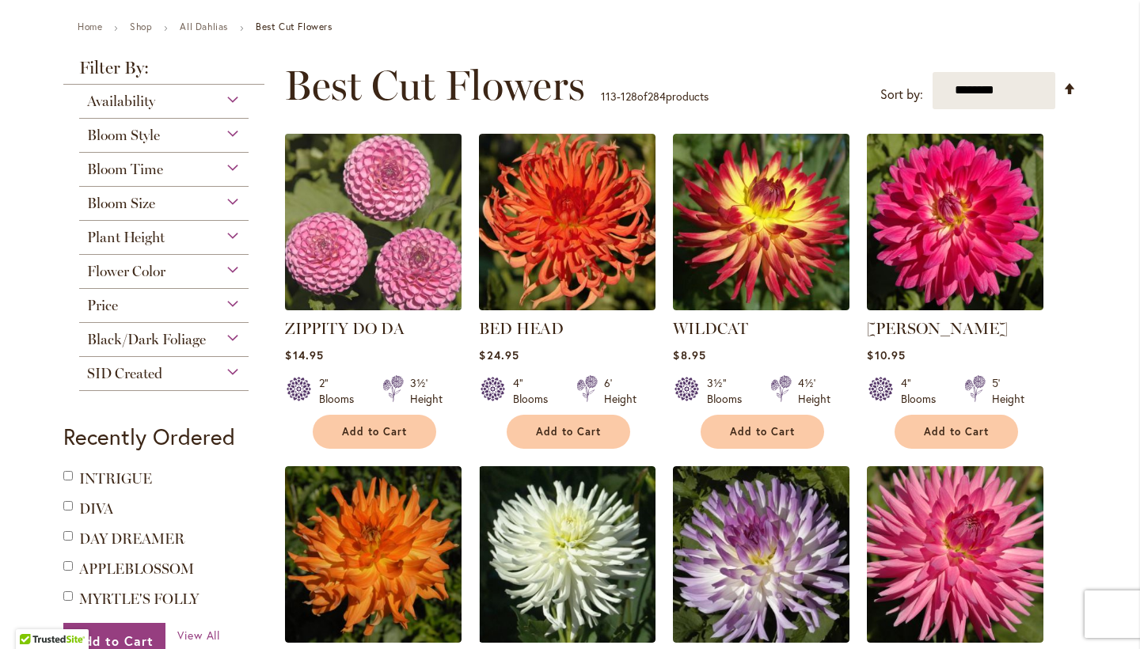
click at [358, 237] on img at bounding box center [373, 221] width 185 height 185
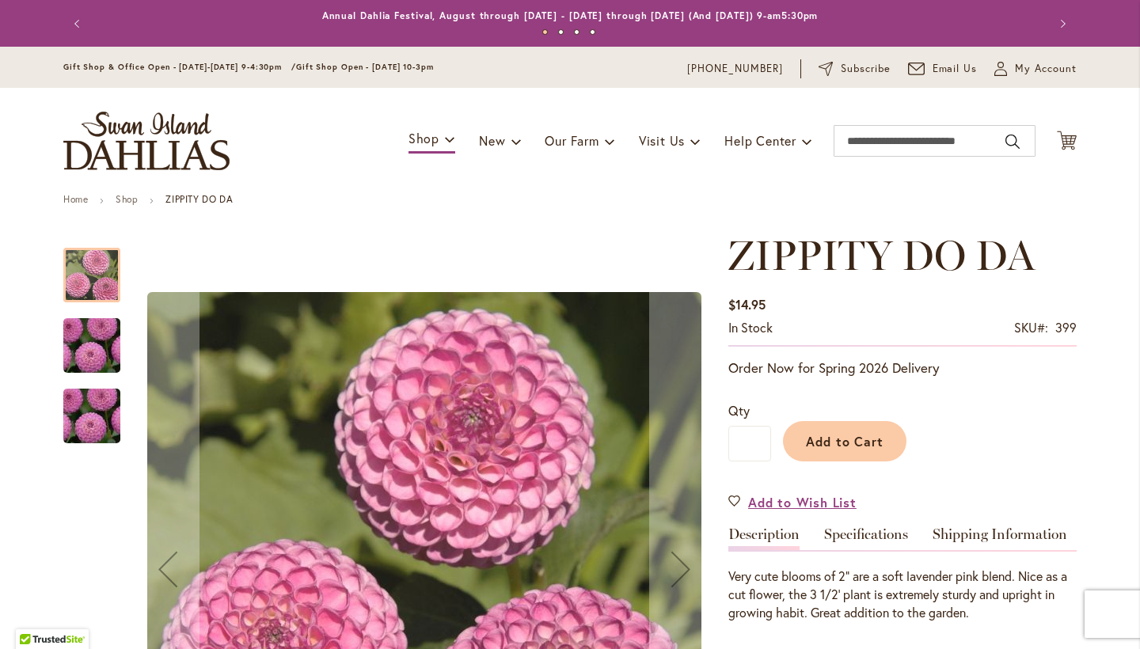
type input "*****"
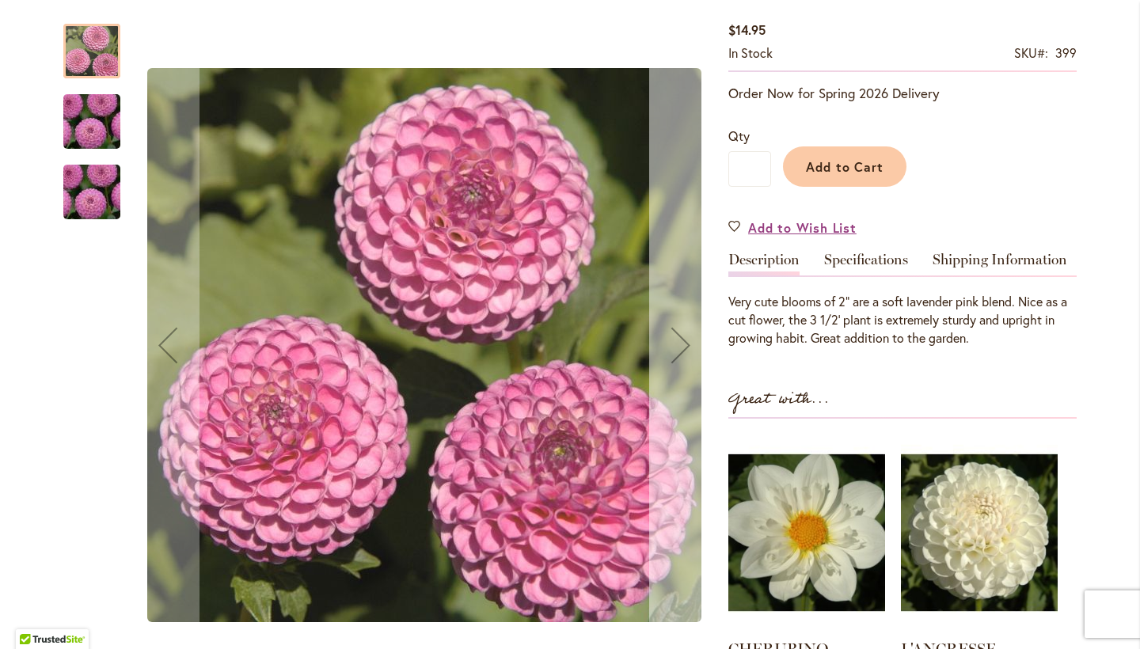
scroll to position [368, 0]
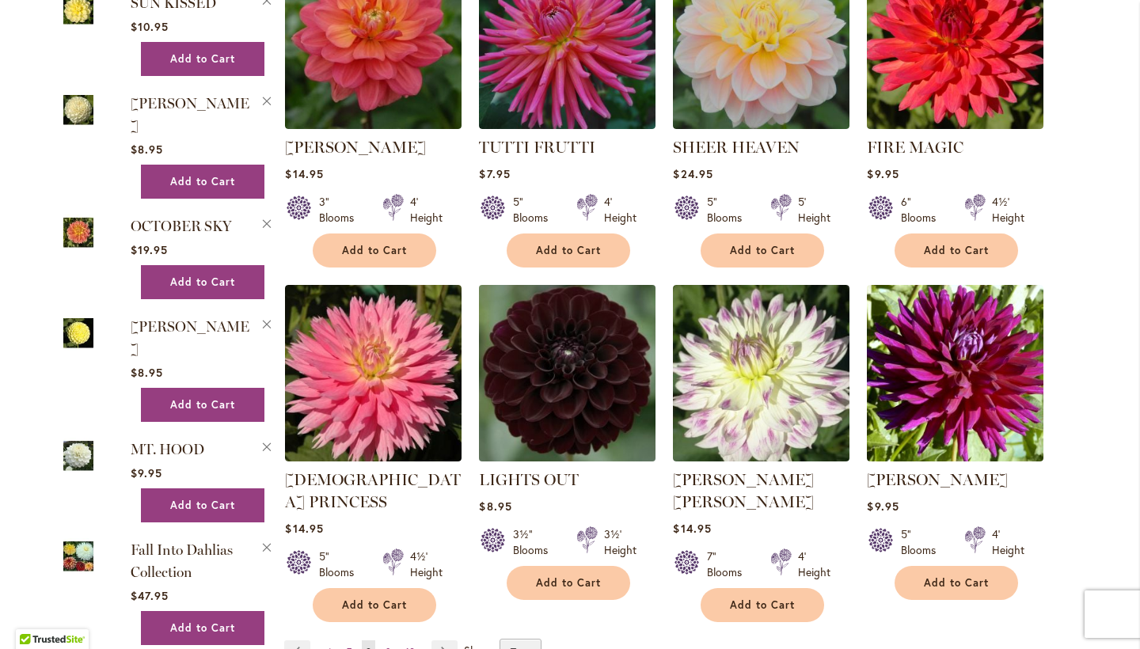
scroll to position [1259, 0]
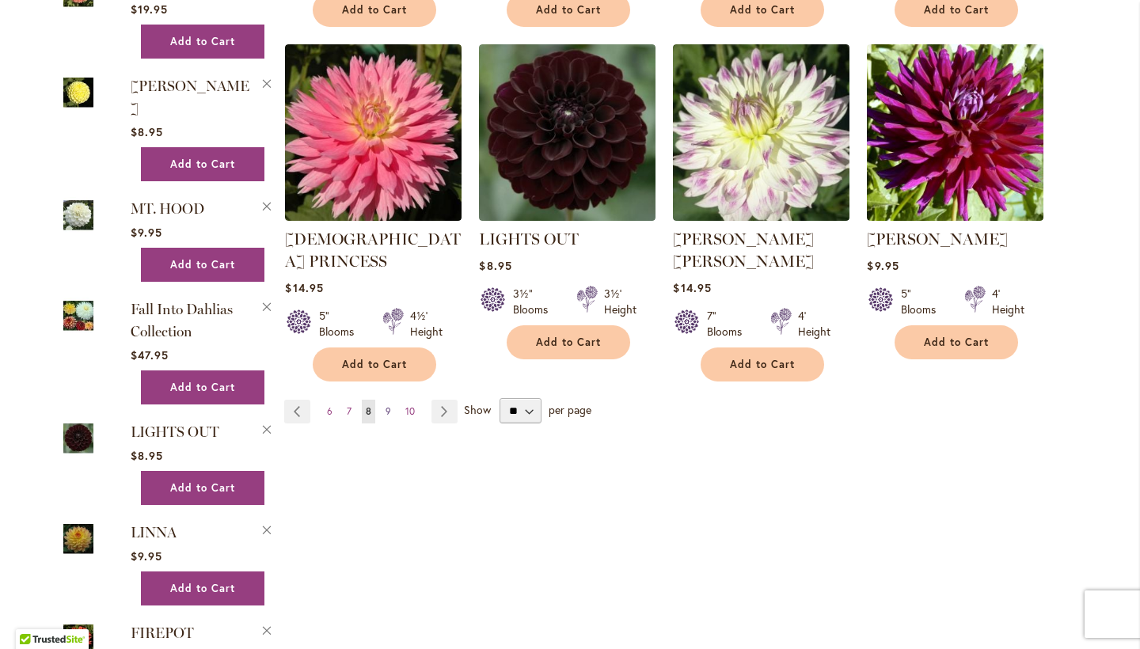
click at [385, 400] on link "Page 9" at bounding box center [388, 412] width 13 height 24
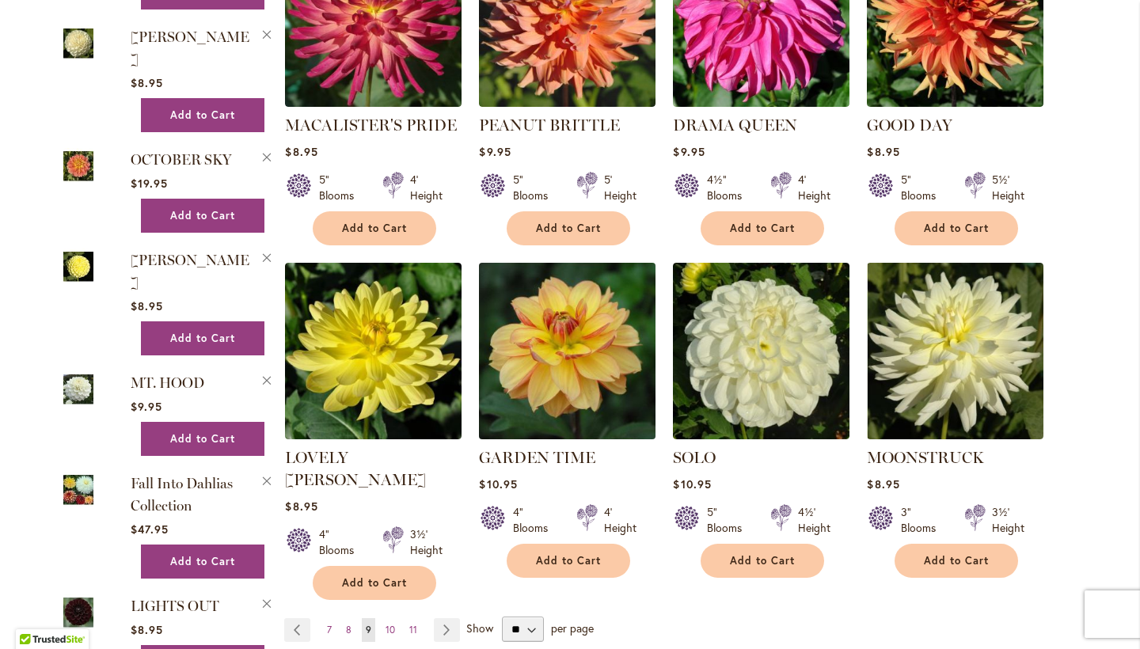
scroll to position [1105, 0]
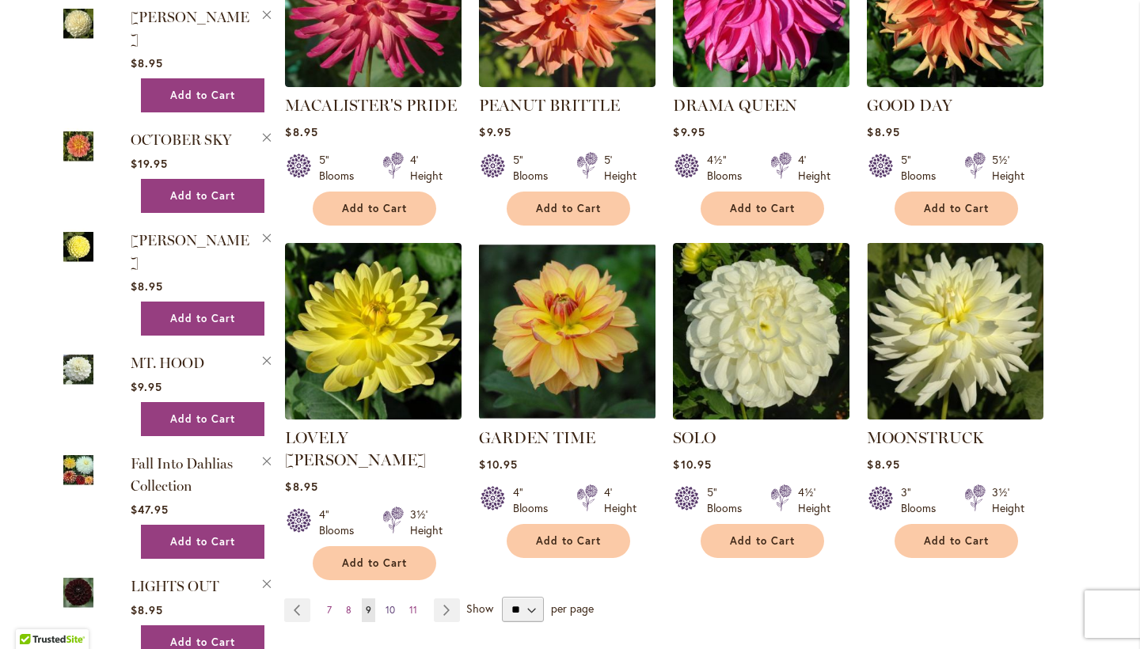
click at [386, 604] on span "10" at bounding box center [390, 610] width 9 height 12
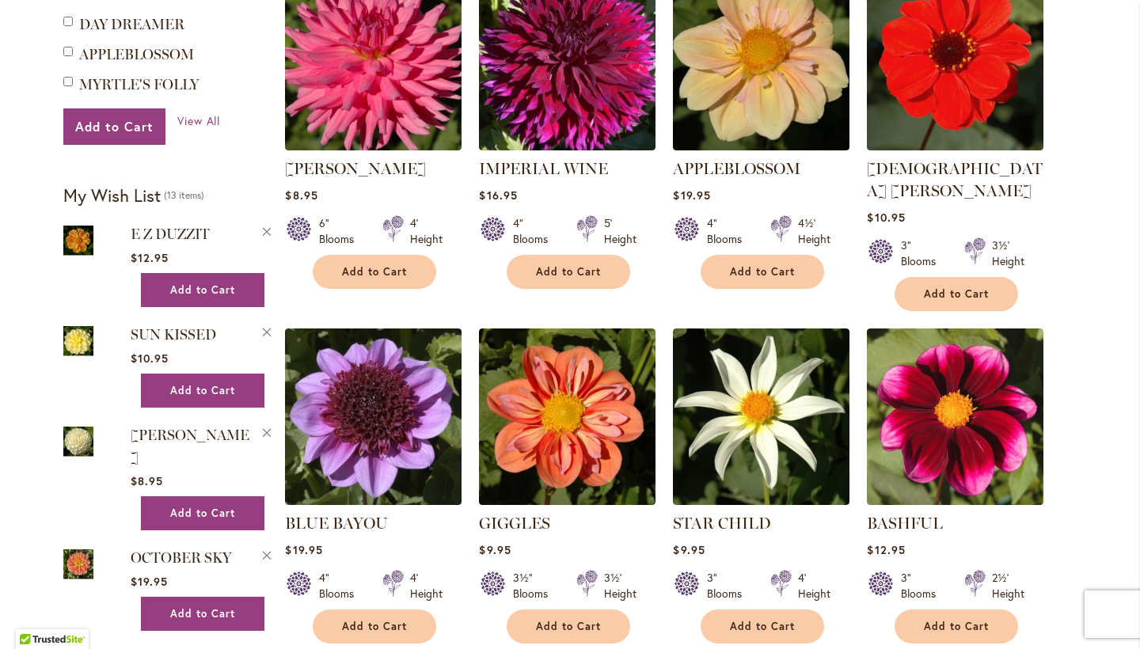
scroll to position [819, 0]
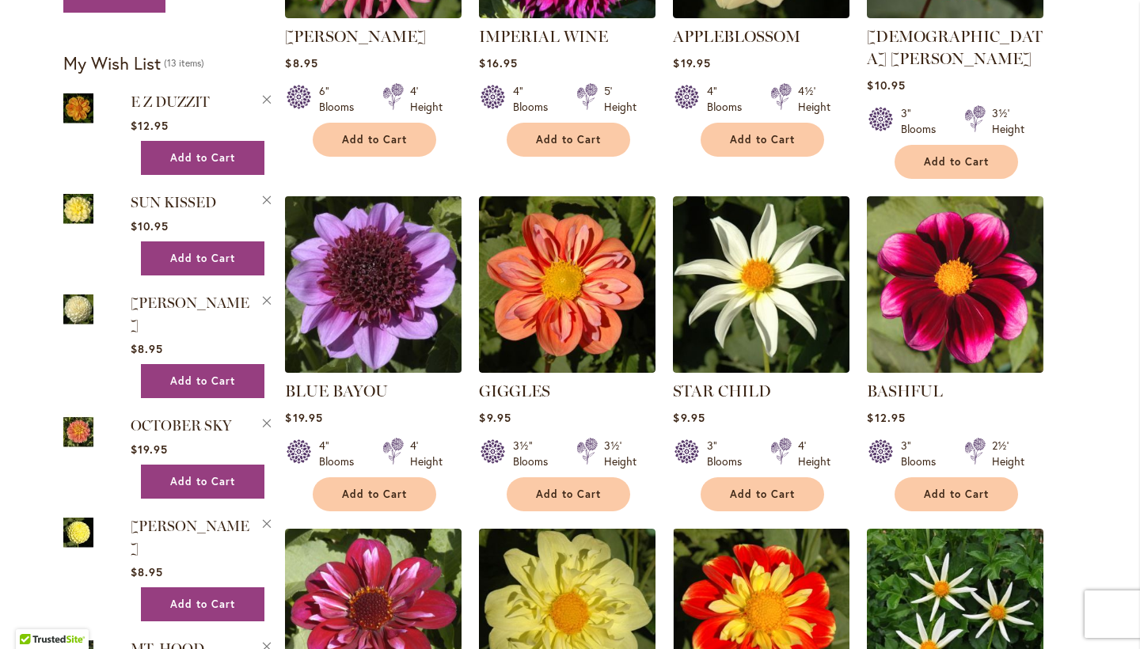
click at [367, 230] on img at bounding box center [373, 284] width 185 height 185
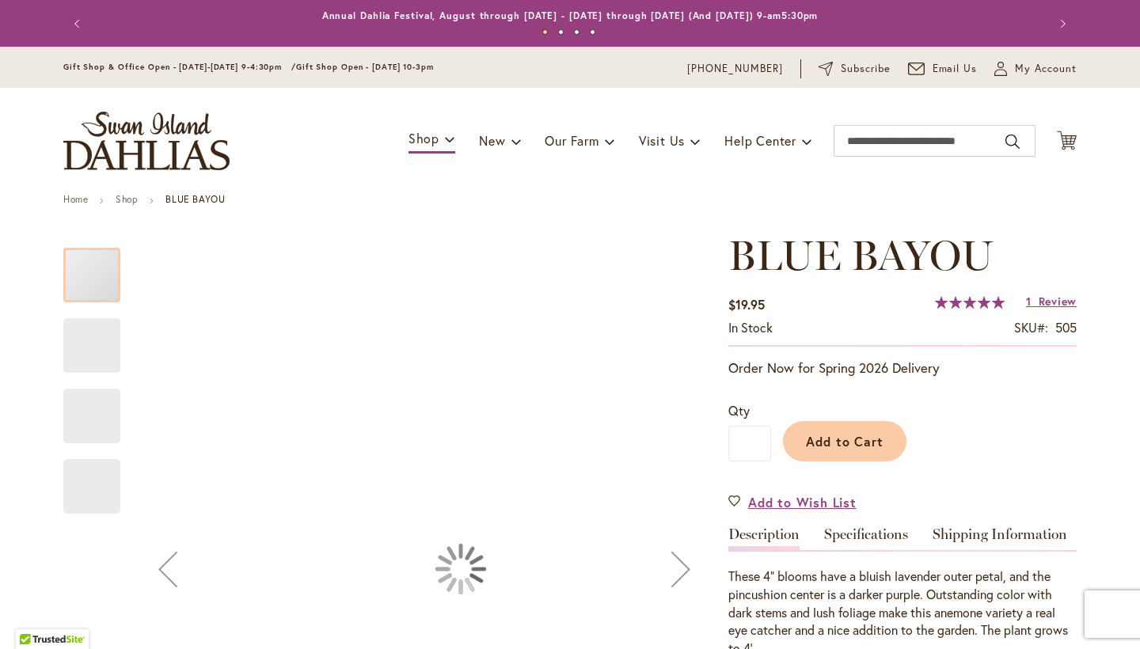
type input "*****"
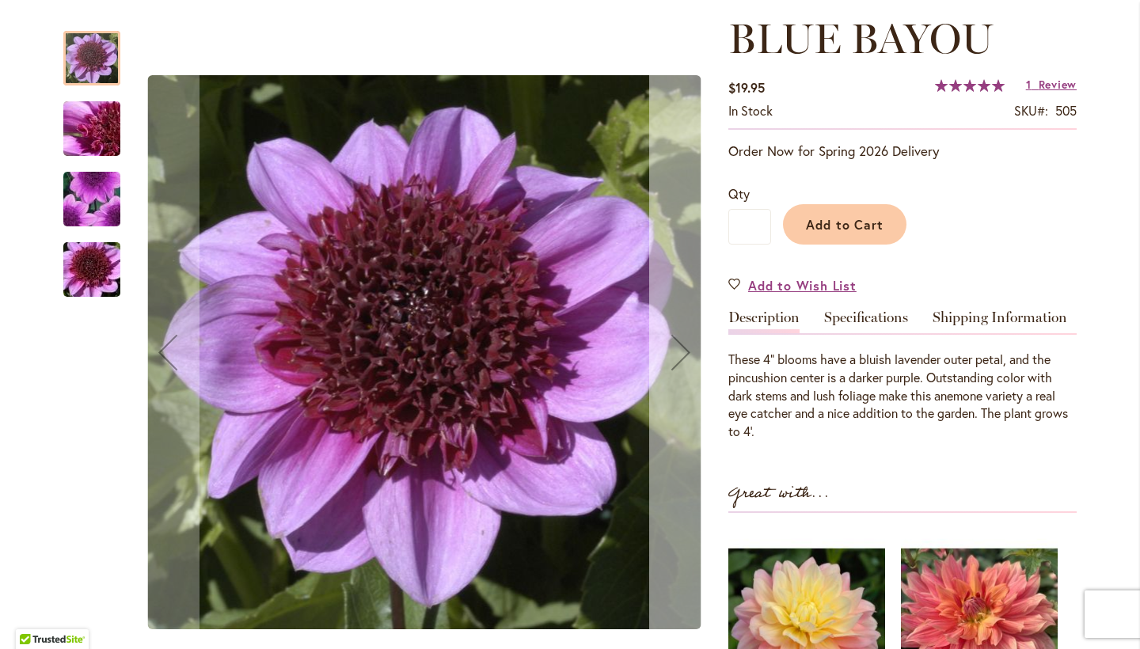
scroll to position [393, 0]
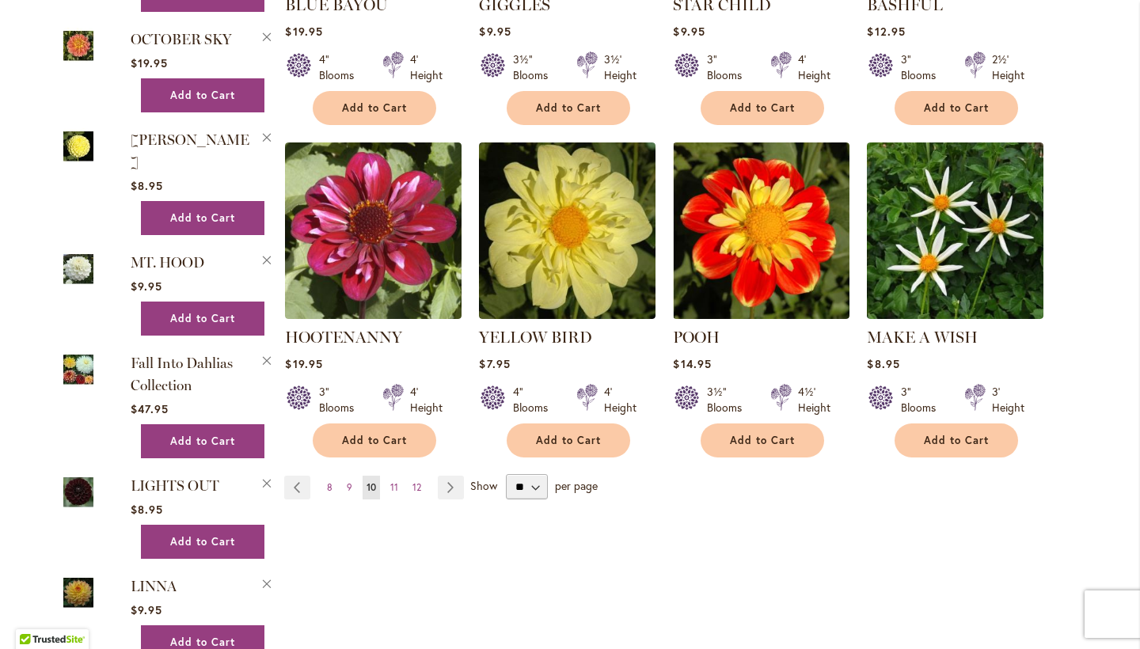
scroll to position [1202, 0]
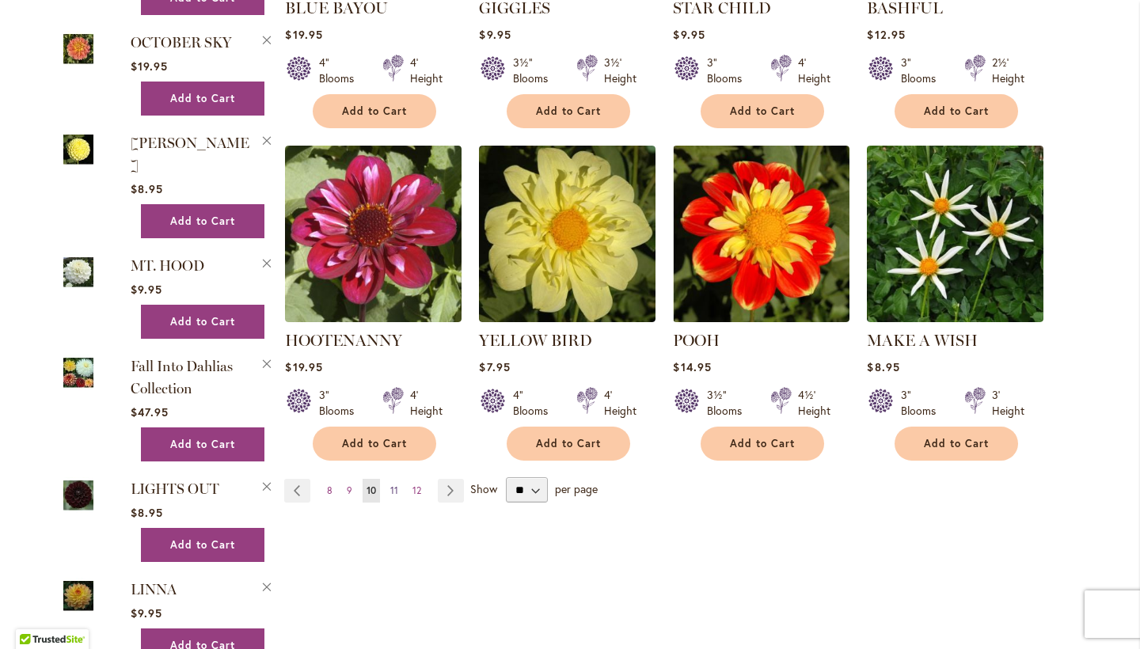
click at [390, 484] on span "11" at bounding box center [394, 490] width 8 height 12
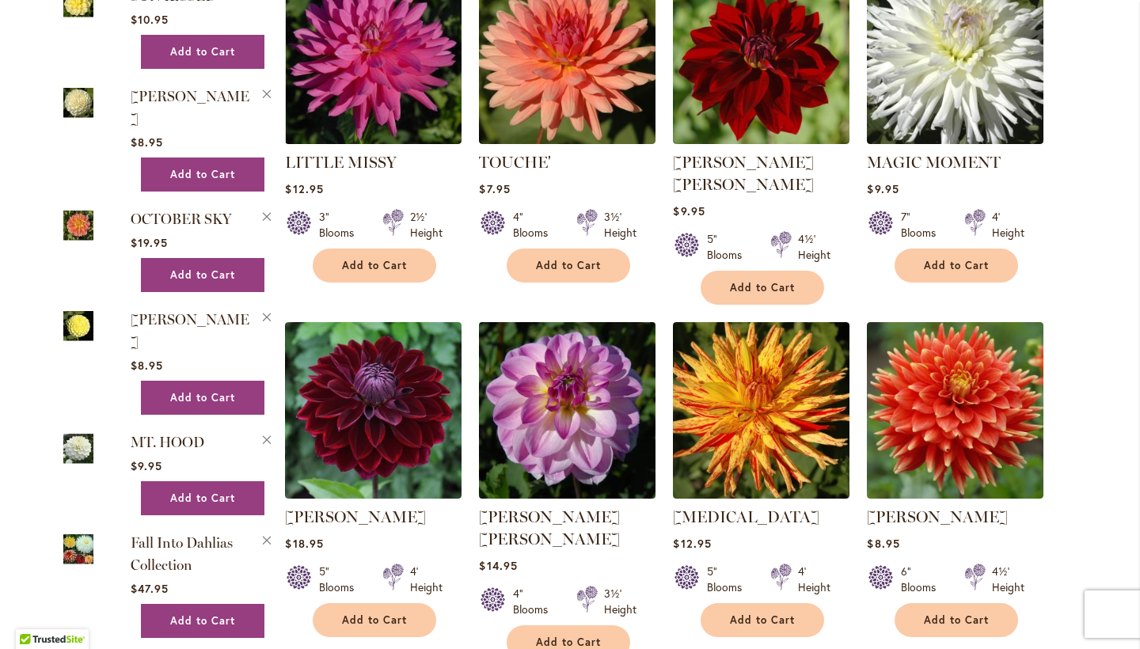
scroll to position [1042, 0]
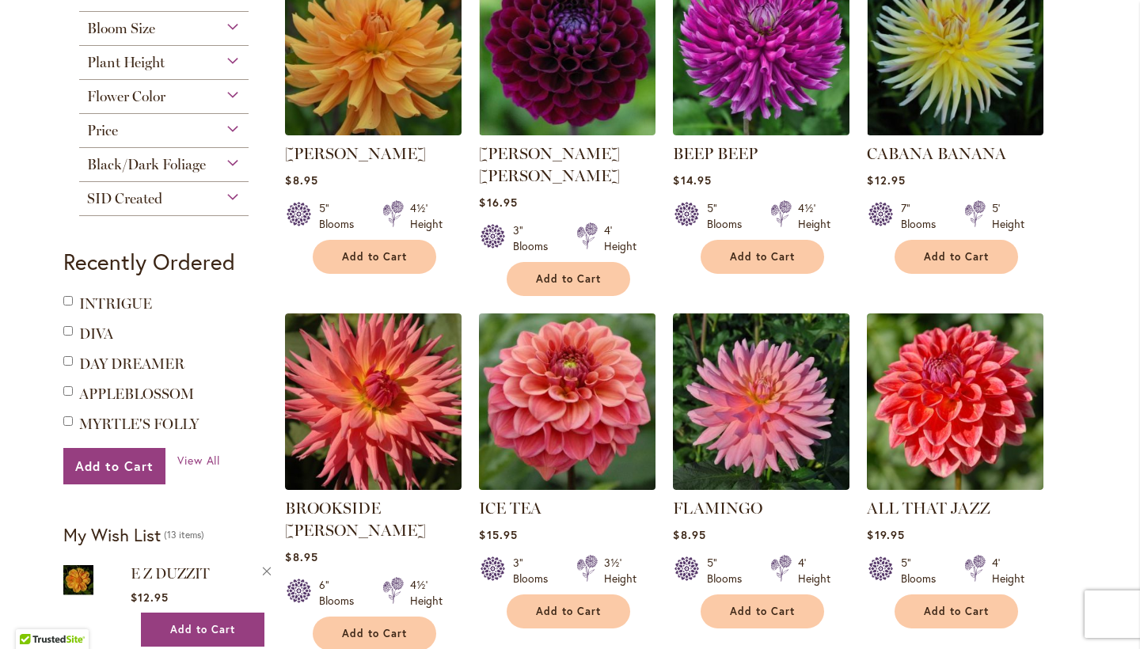
scroll to position [361, 0]
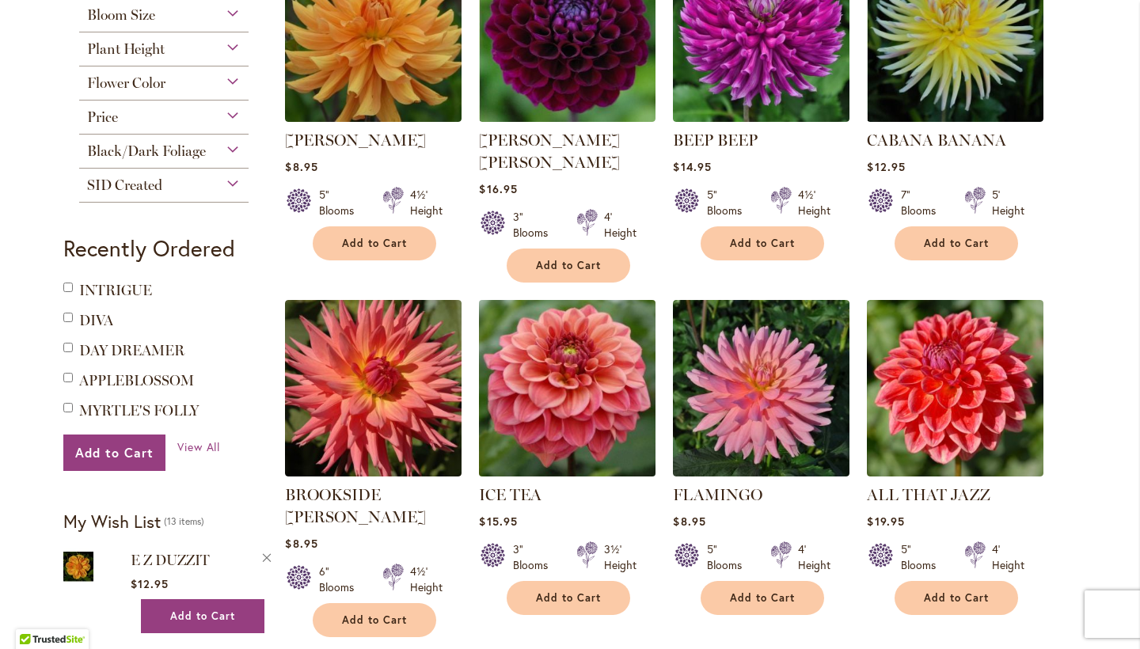
click at [555, 340] on img at bounding box center [567, 387] width 185 height 185
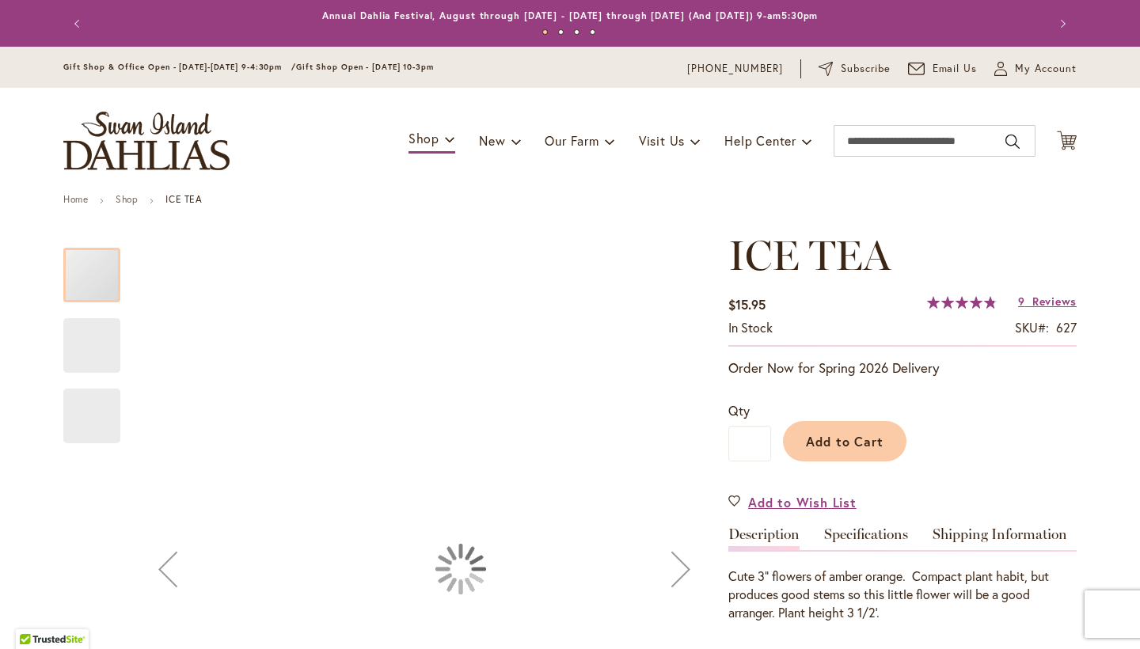
type input "*****"
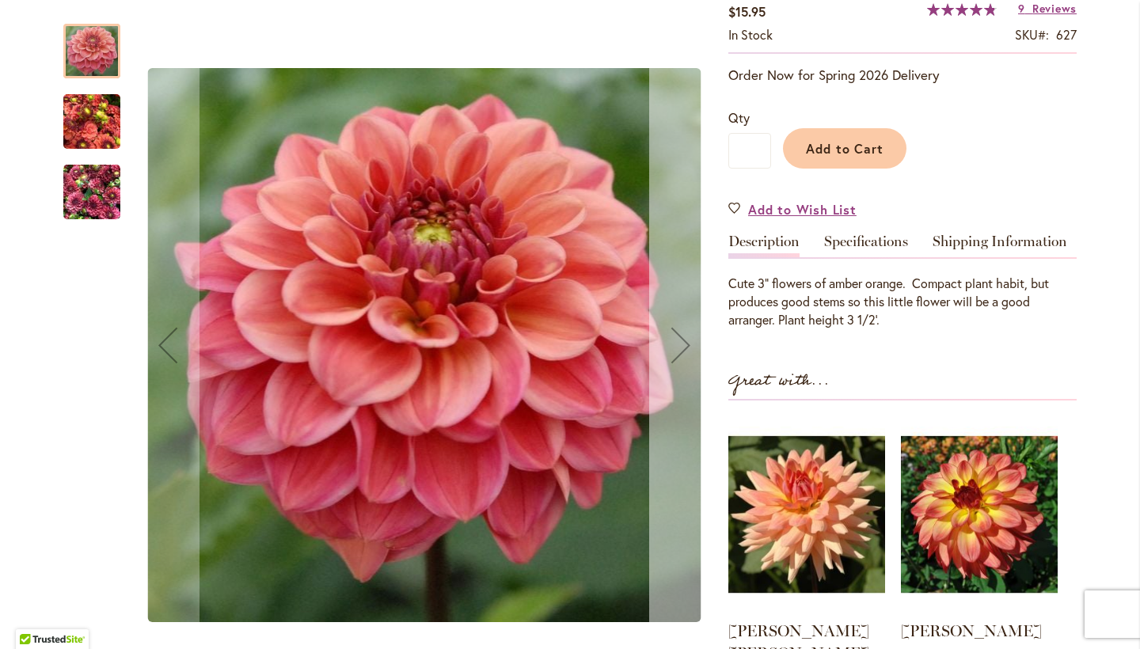
scroll to position [296, 0]
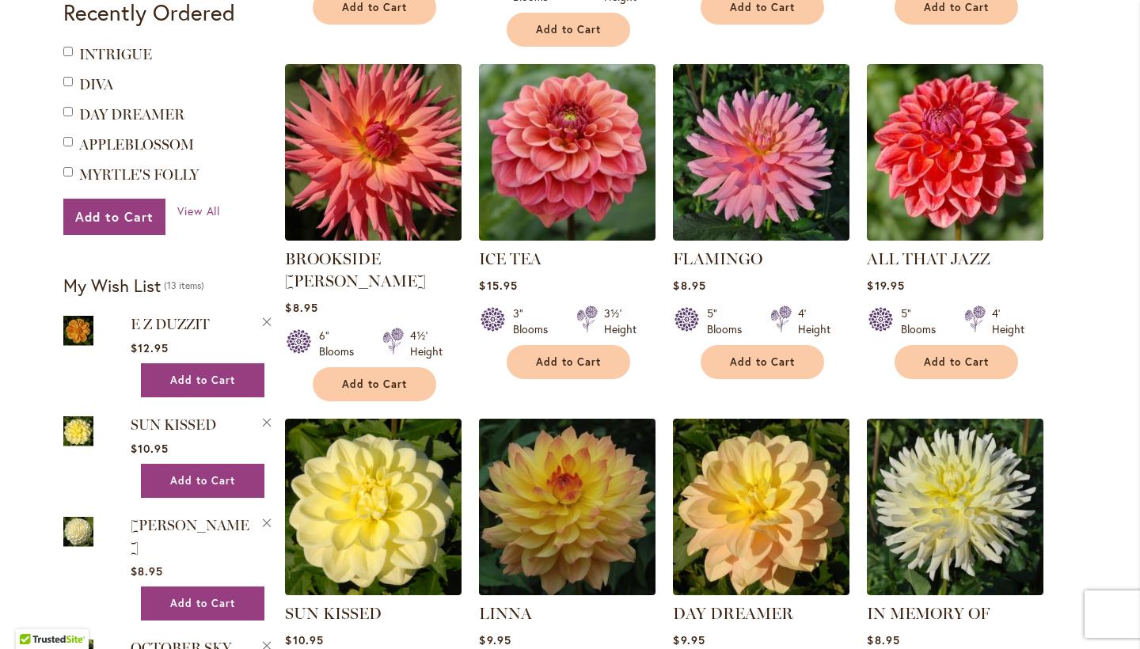
scroll to position [686, 0]
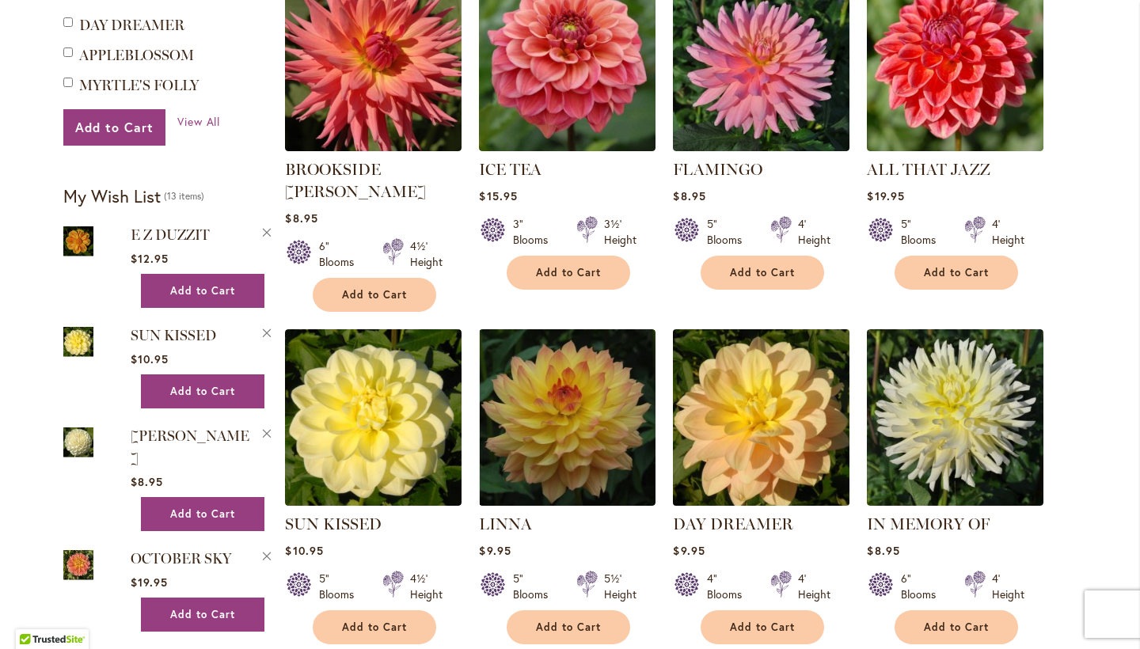
click at [756, 365] on img at bounding box center [761, 417] width 185 height 185
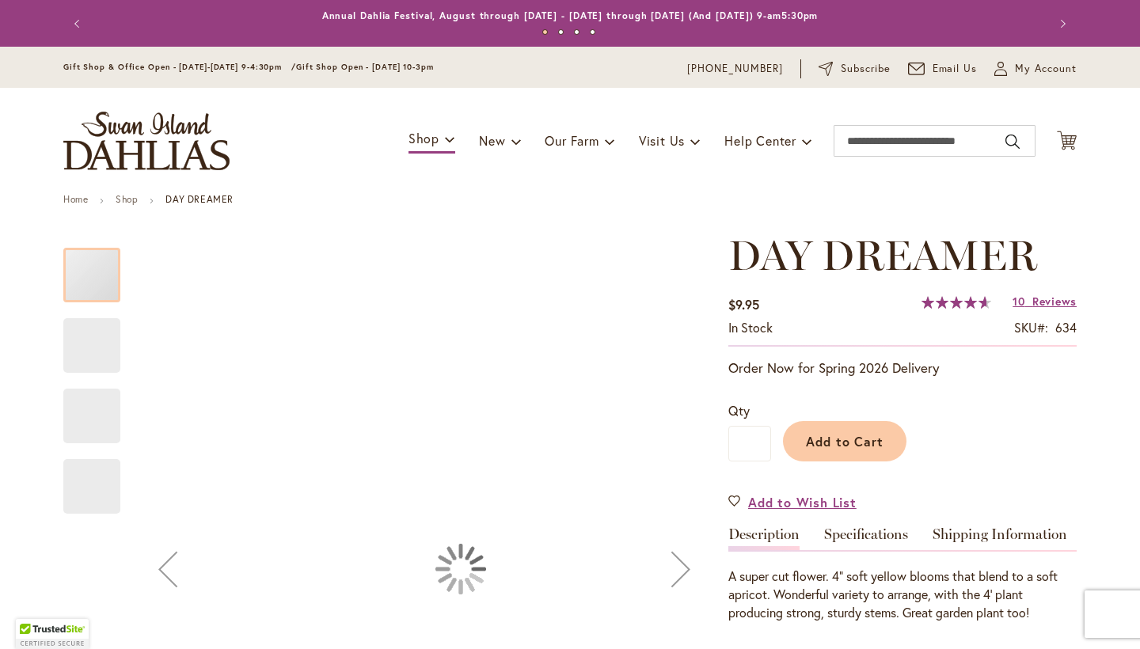
type input "*****"
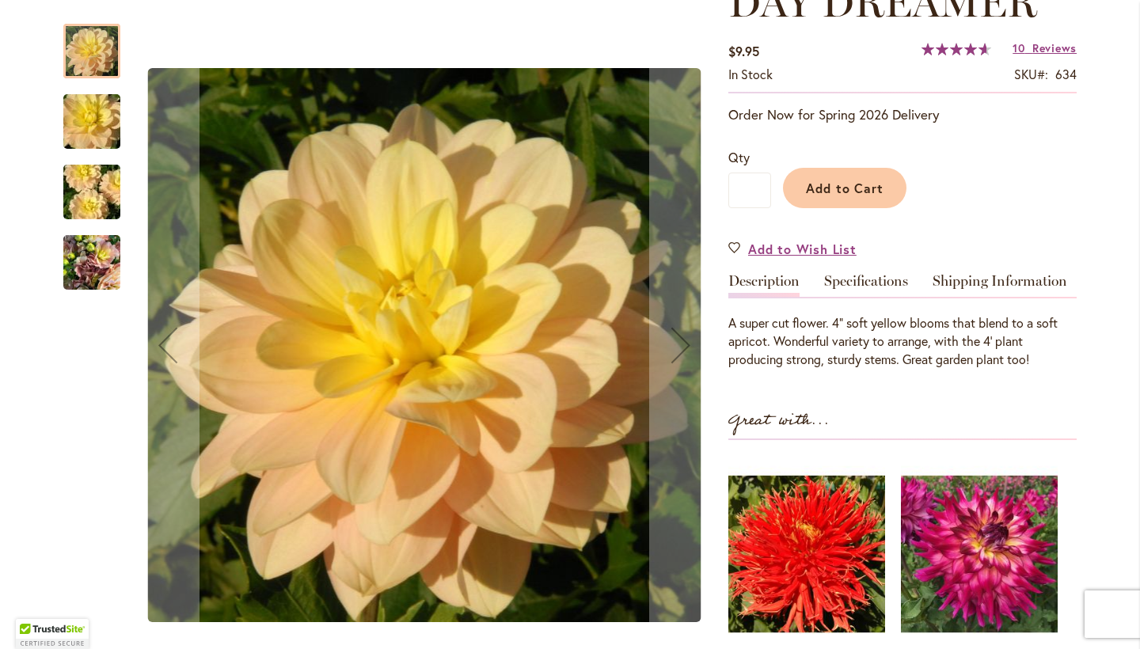
scroll to position [292, 0]
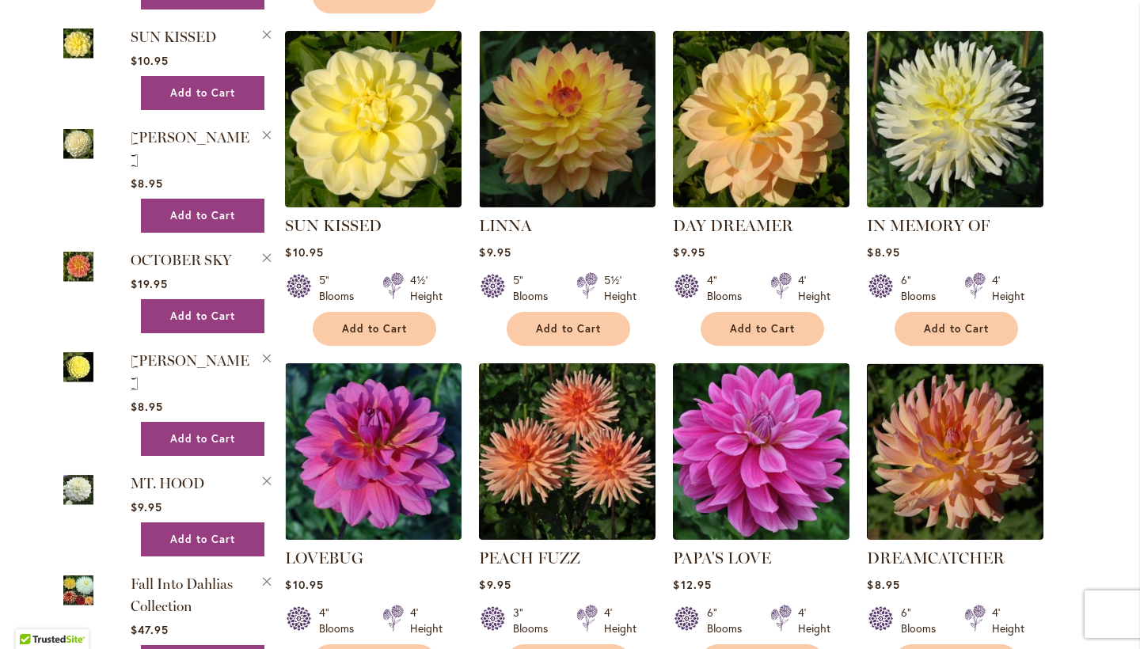
scroll to position [1045, 0]
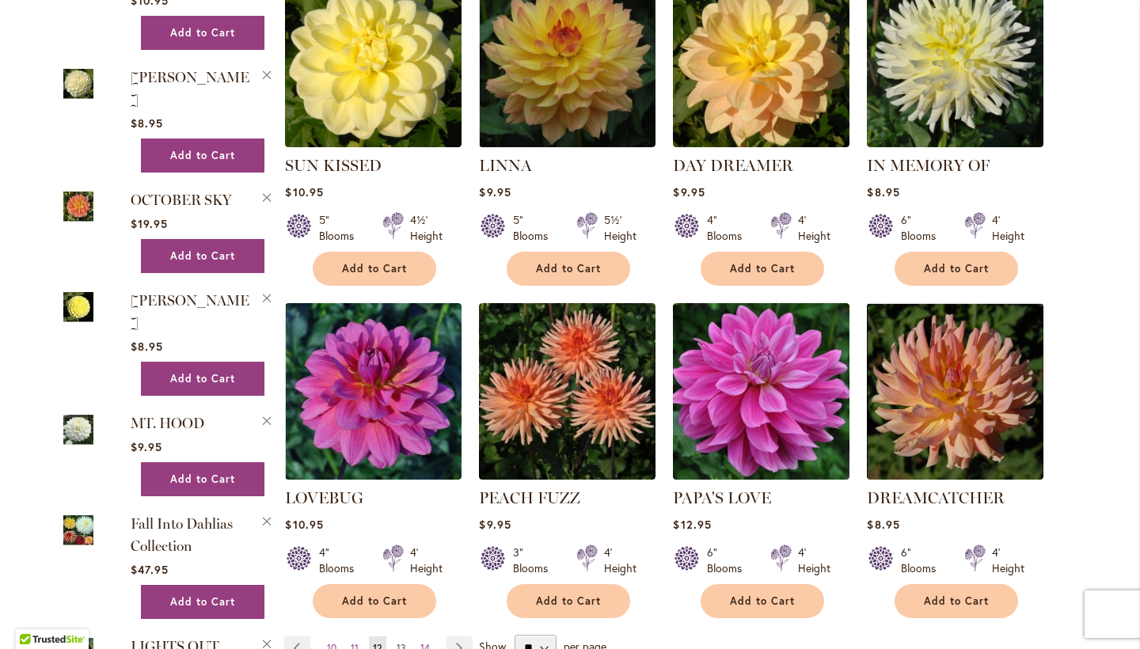
click at [393, 636] on link "Page 13" at bounding box center [401, 648] width 17 height 24
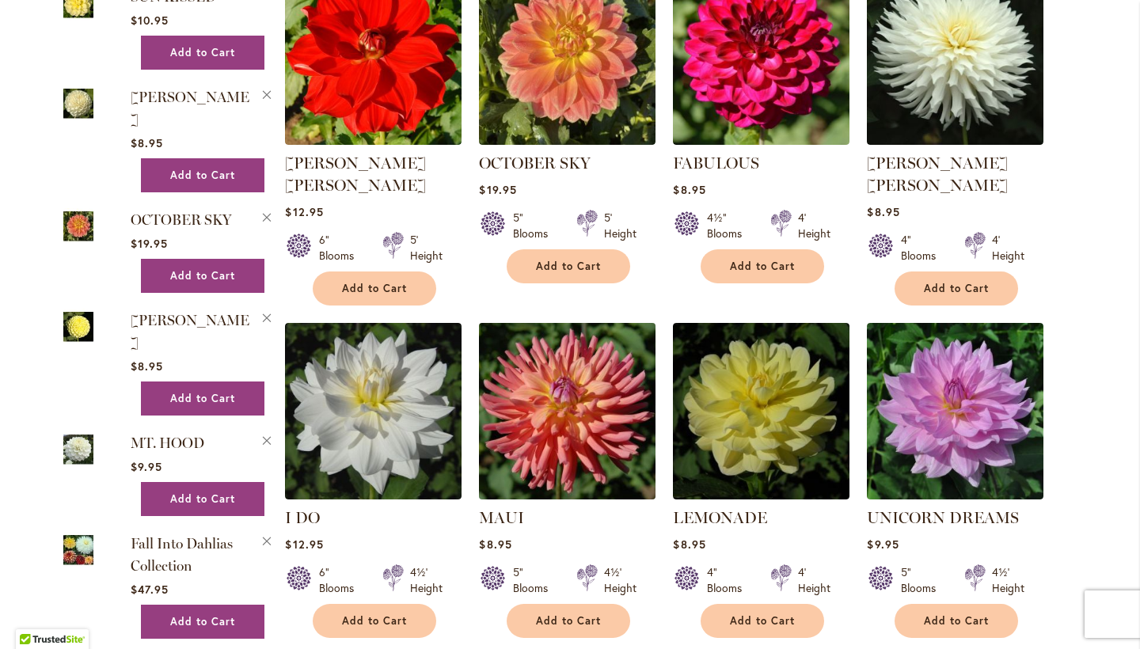
scroll to position [1076, 0]
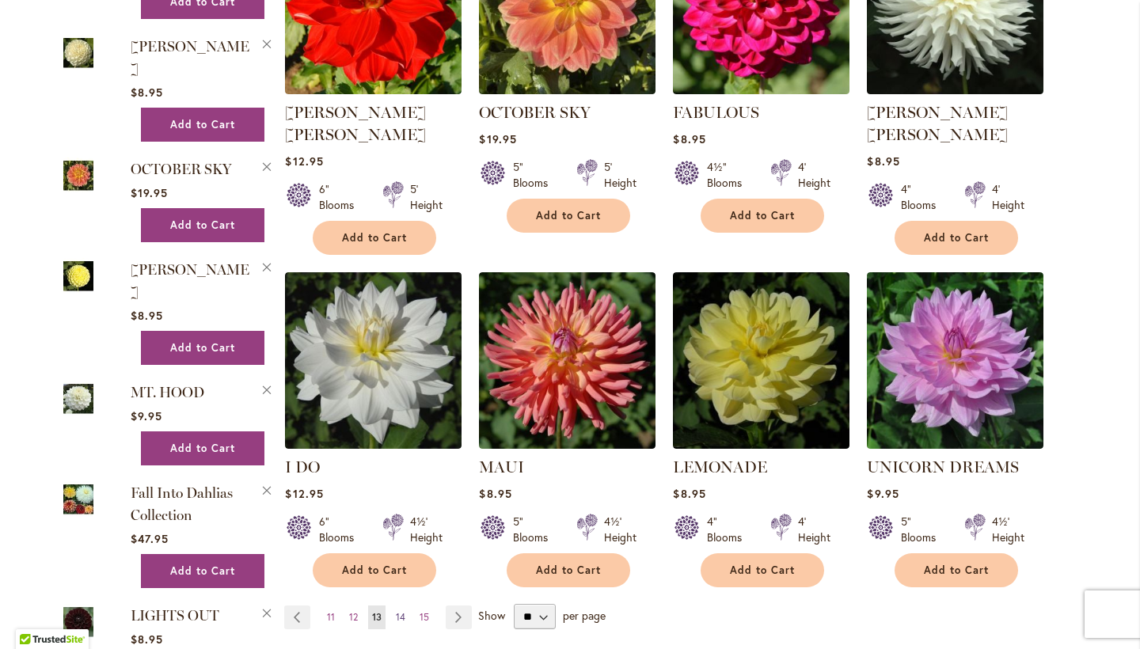
click at [398, 611] on span "14" at bounding box center [400, 617] width 9 height 12
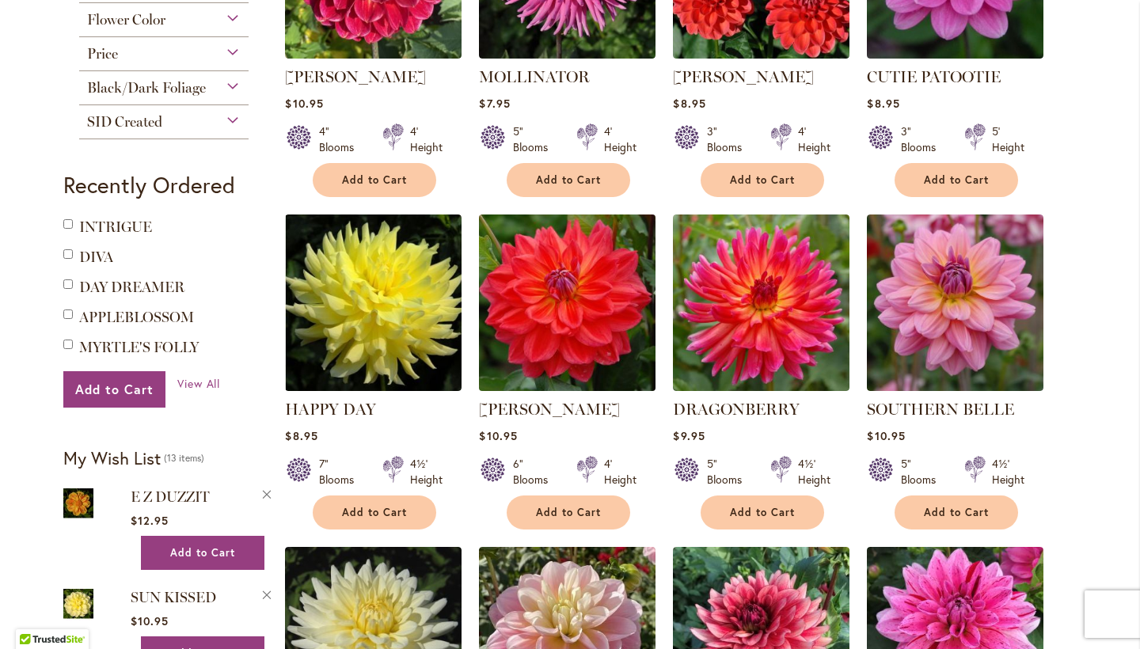
scroll to position [427, 0]
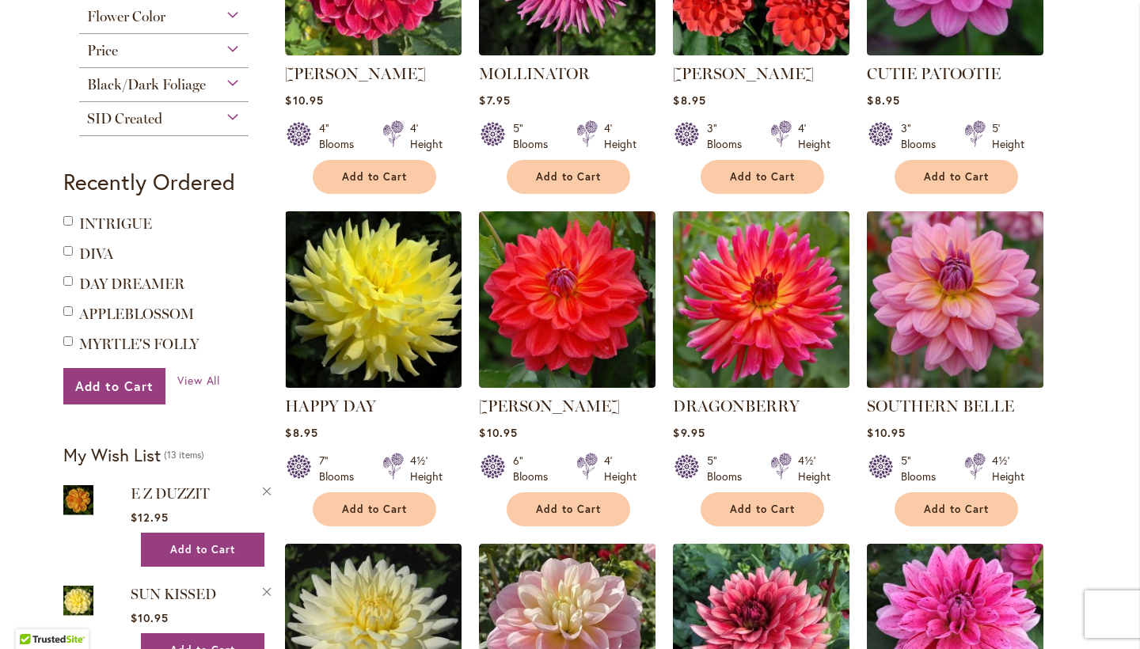
click at [940, 282] on img at bounding box center [955, 299] width 185 height 185
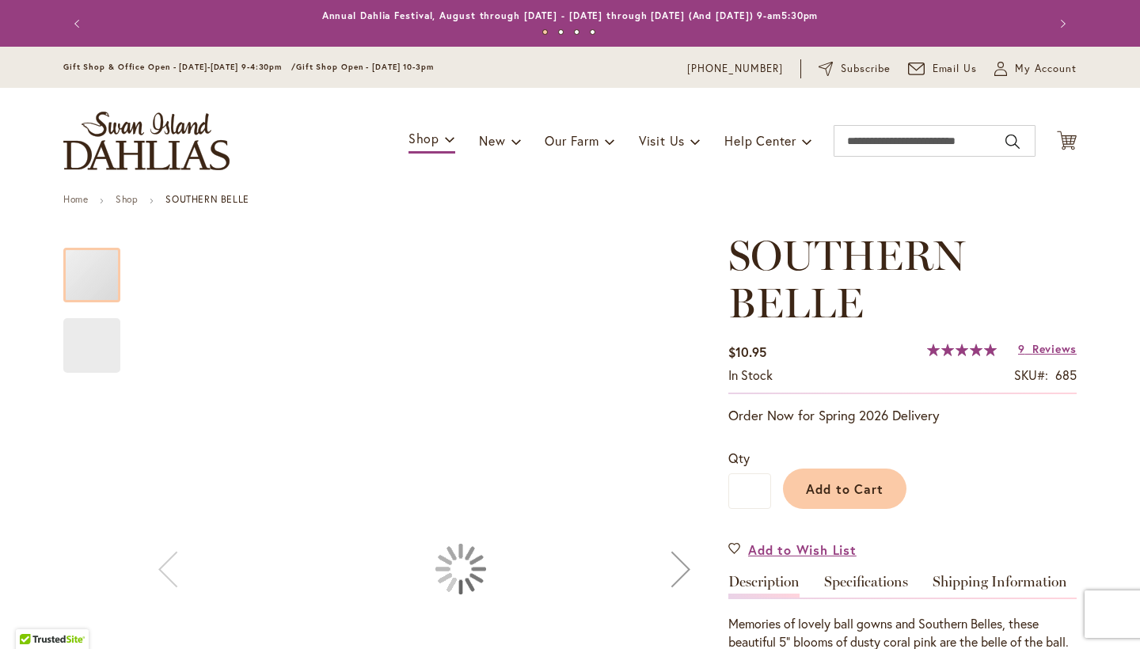
type input "*****"
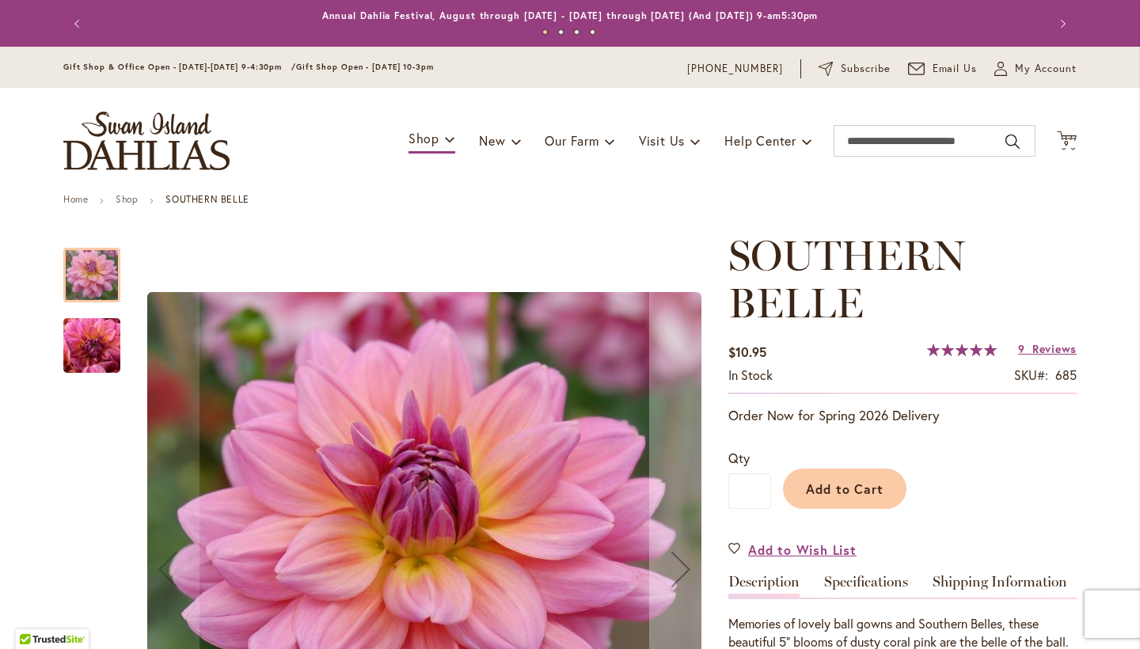
scroll to position [119, 0]
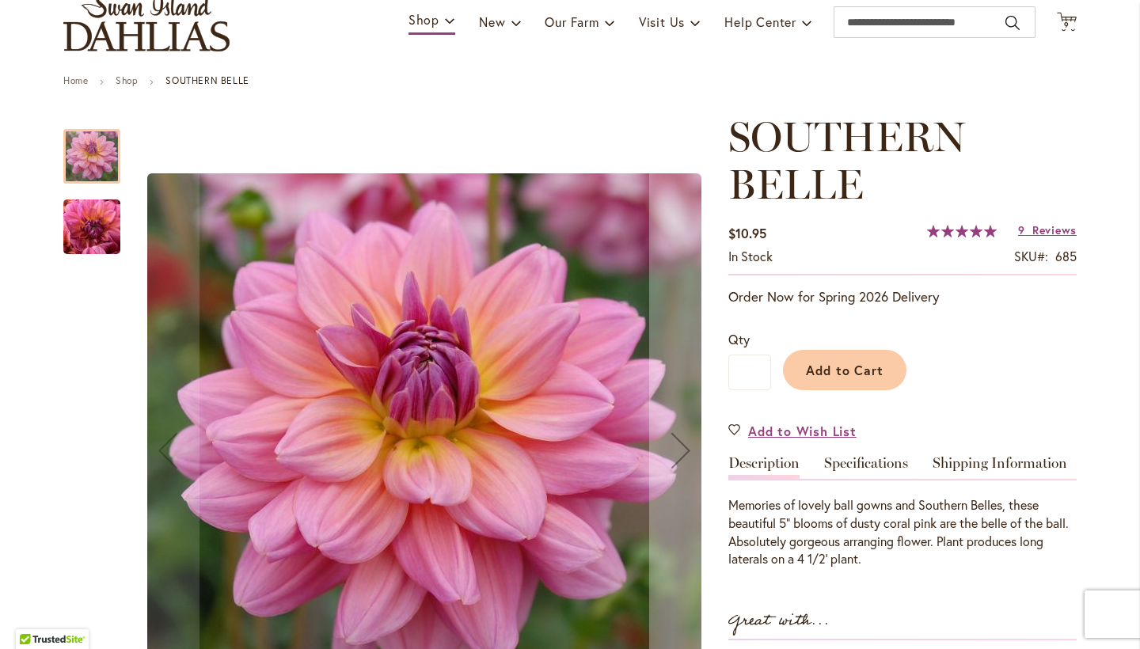
click at [93, 235] on img "SOUTHERN BELLE" at bounding box center [92, 226] width 114 height 85
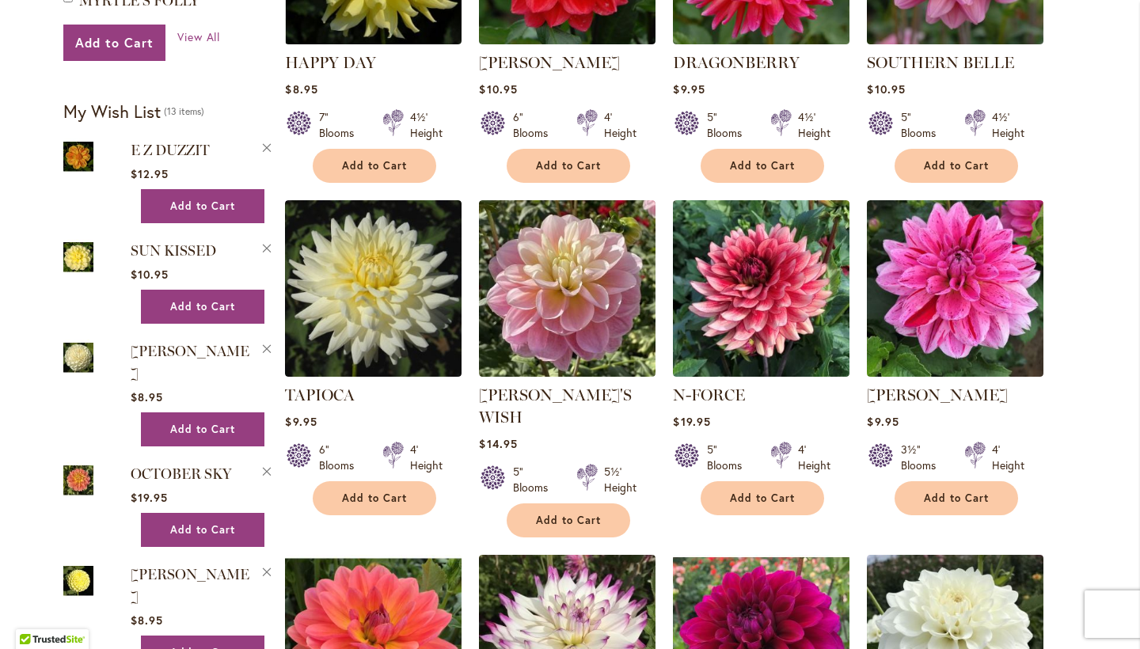
scroll to position [902, 0]
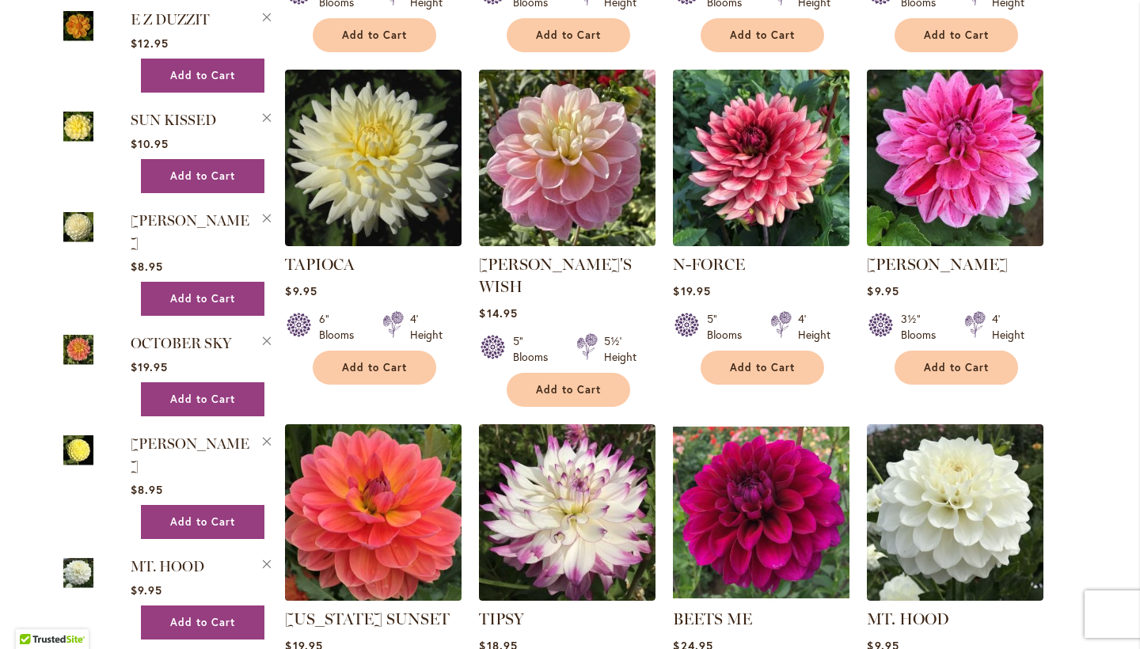
click at [351, 488] on img at bounding box center [373, 512] width 185 height 185
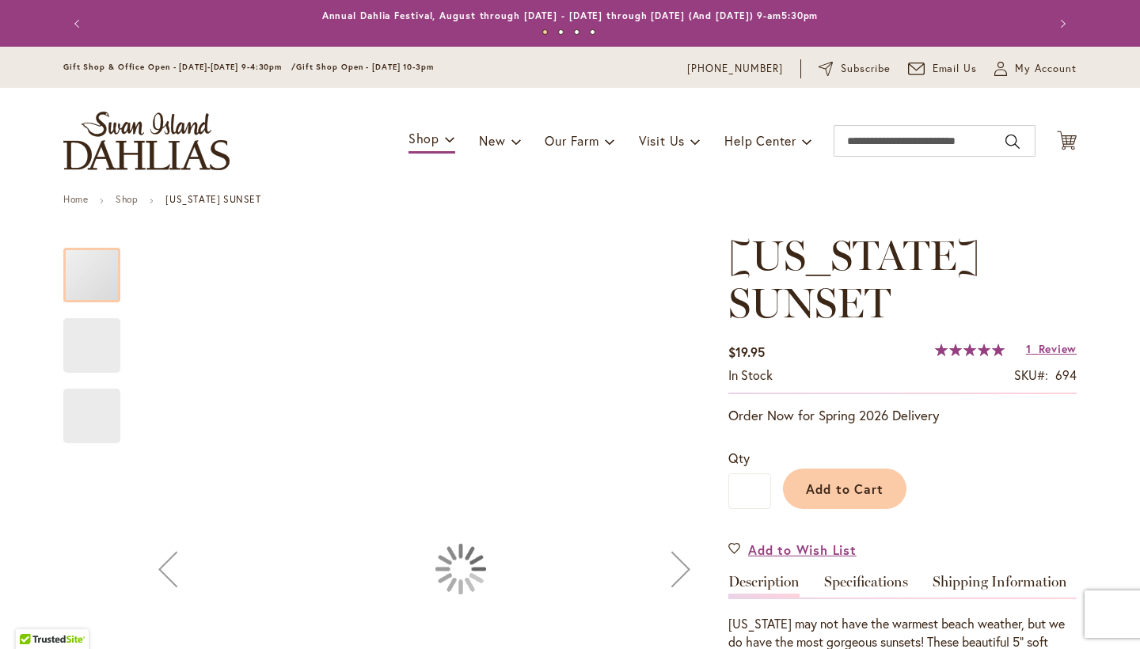
type input "*****"
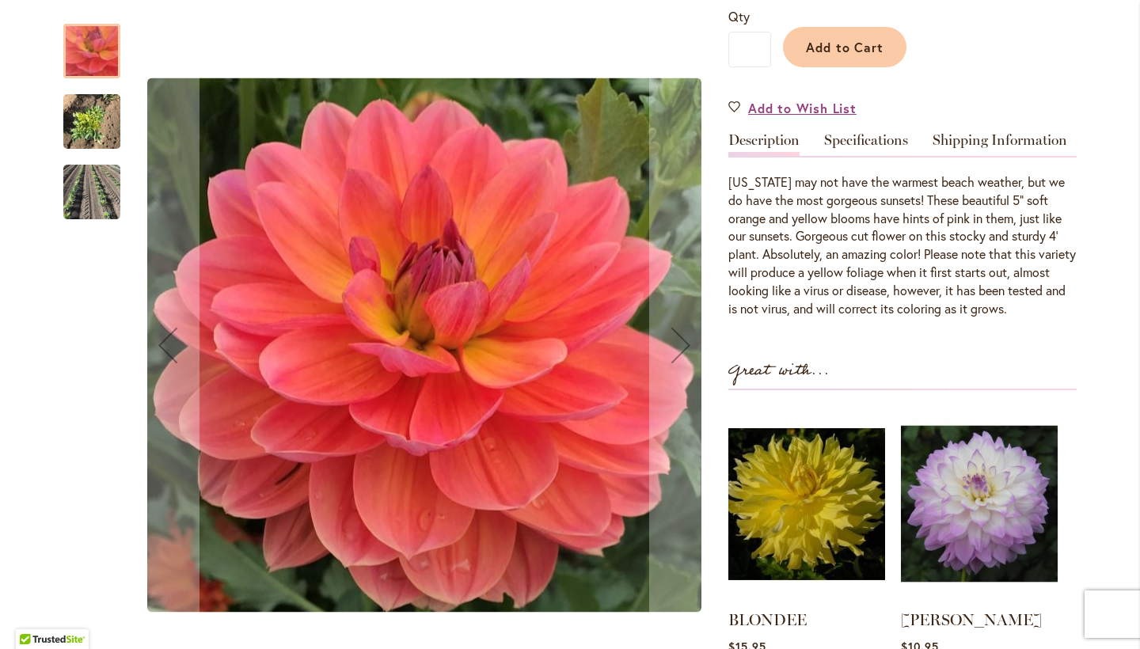
scroll to position [388, 0]
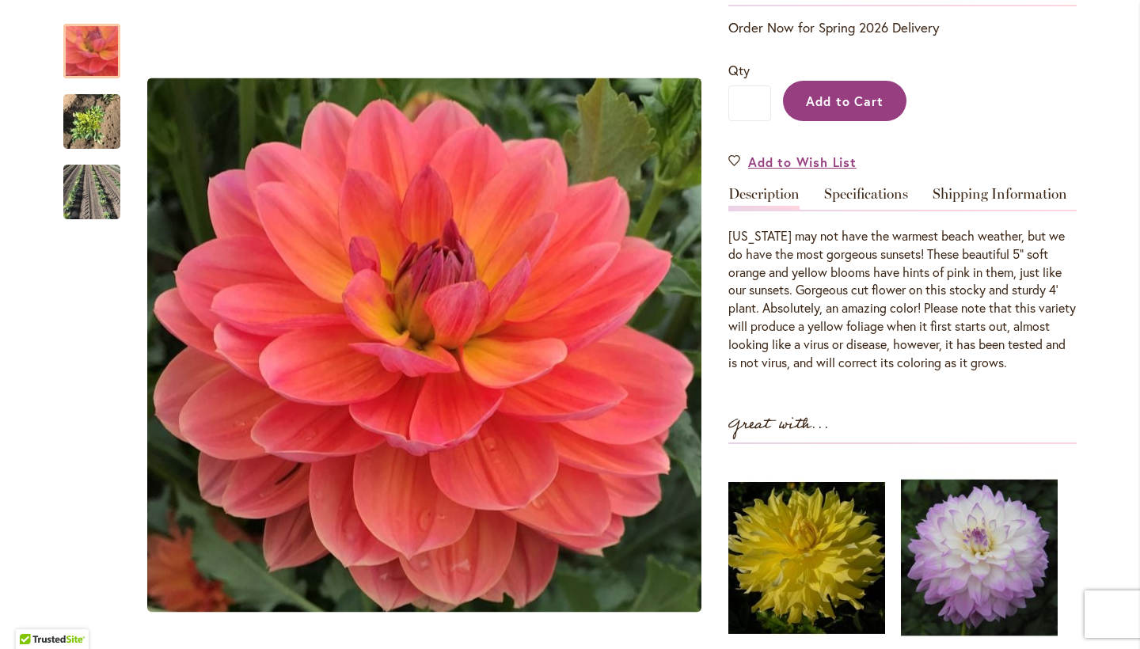
click at [864, 101] on span "Add to Cart" at bounding box center [845, 101] width 78 height 17
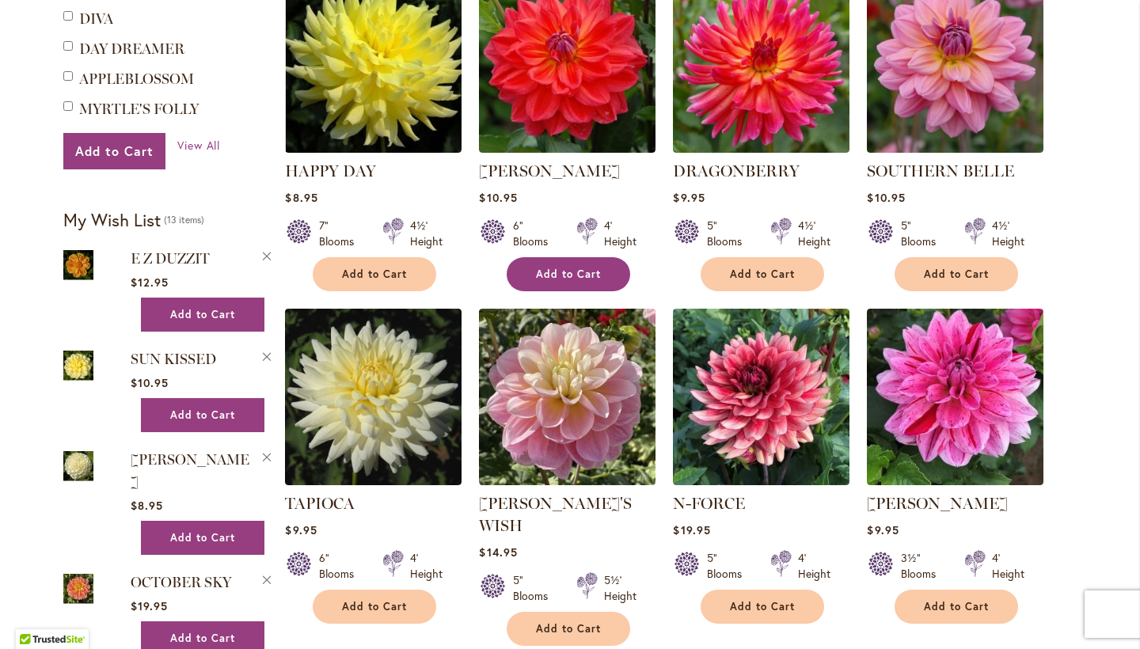
scroll to position [1070, 0]
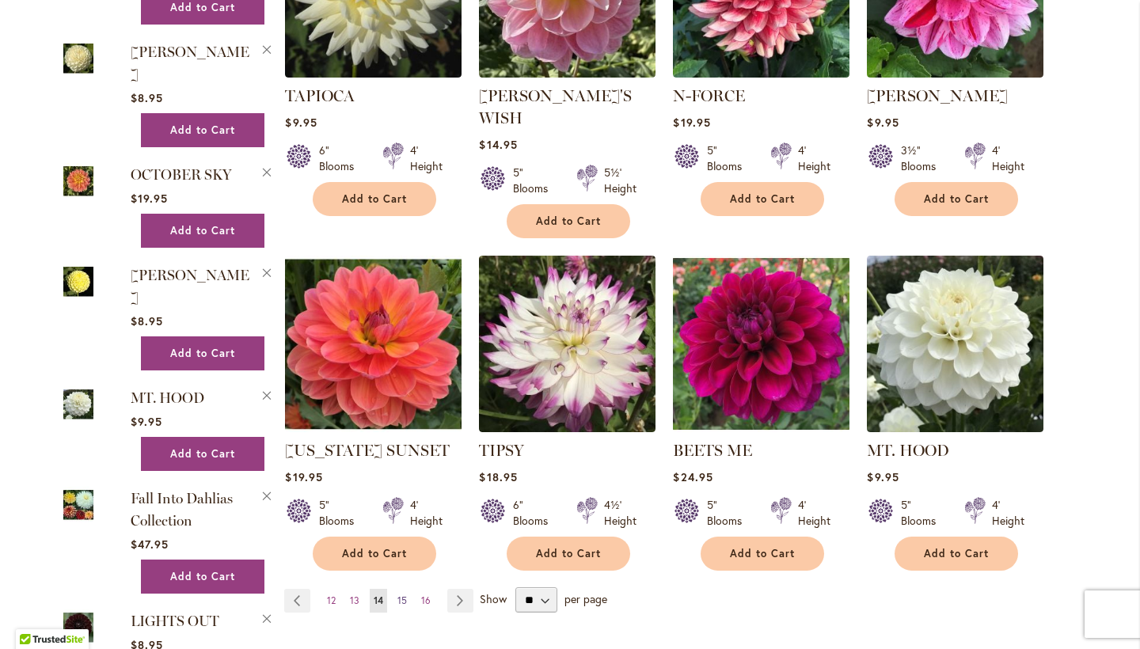
click at [400, 595] on span "15" at bounding box center [401, 601] width 9 height 12
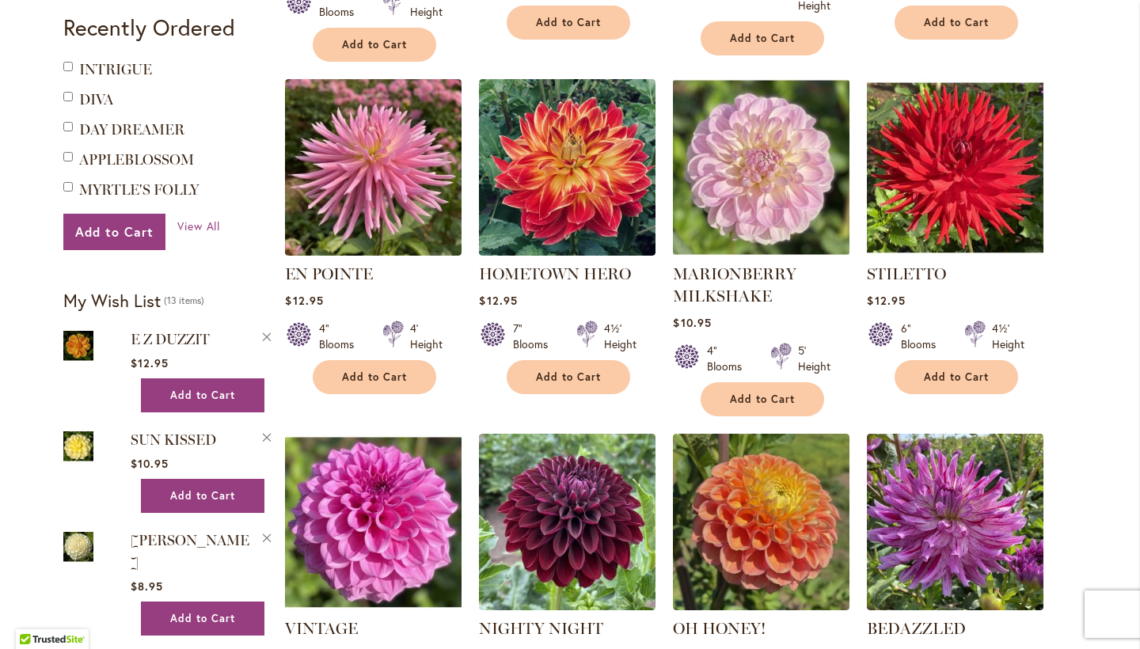
scroll to position [700, 0]
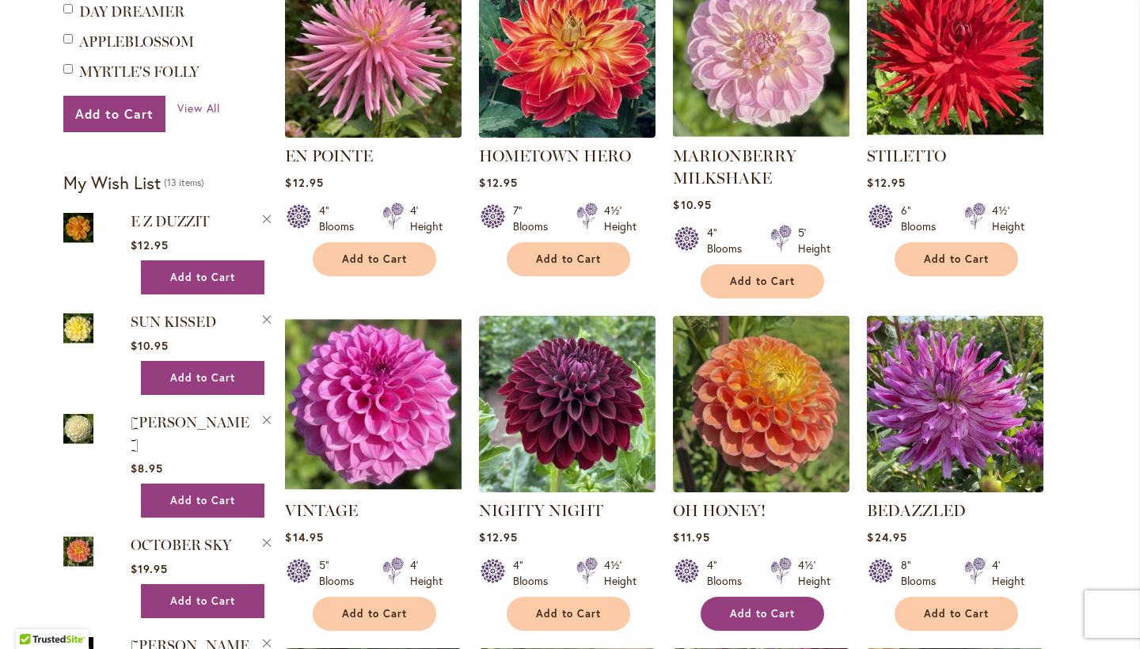
click at [750, 607] on span "Add to Cart" at bounding box center [762, 613] width 65 height 13
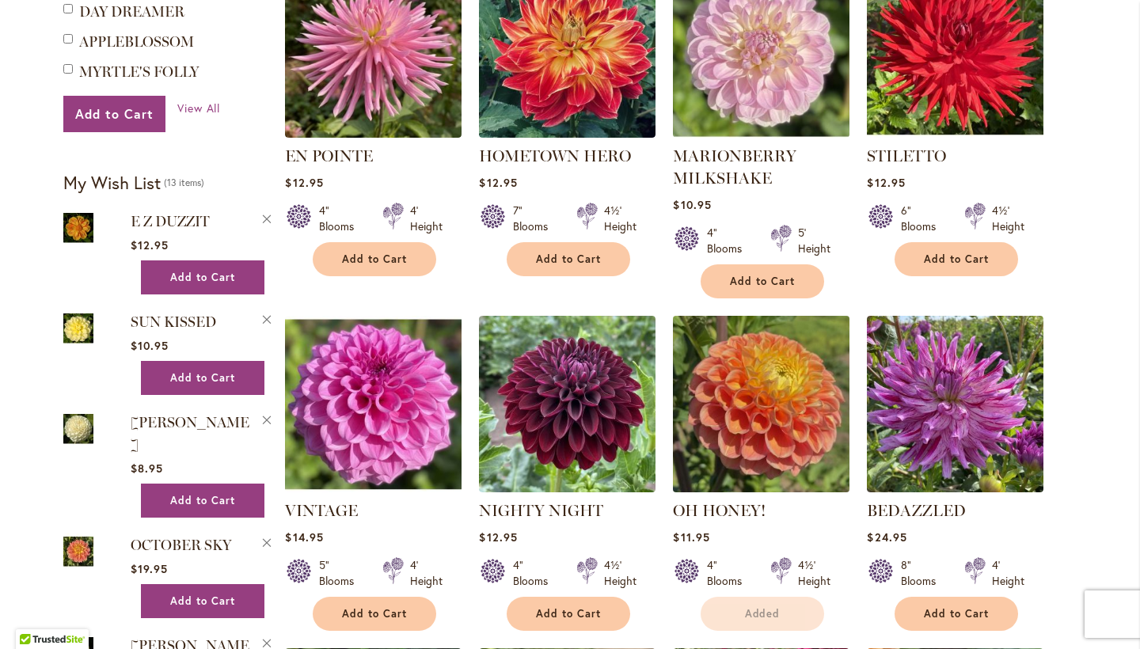
click at [711, 409] on img at bounding box center [761, 403] width 185 height 185
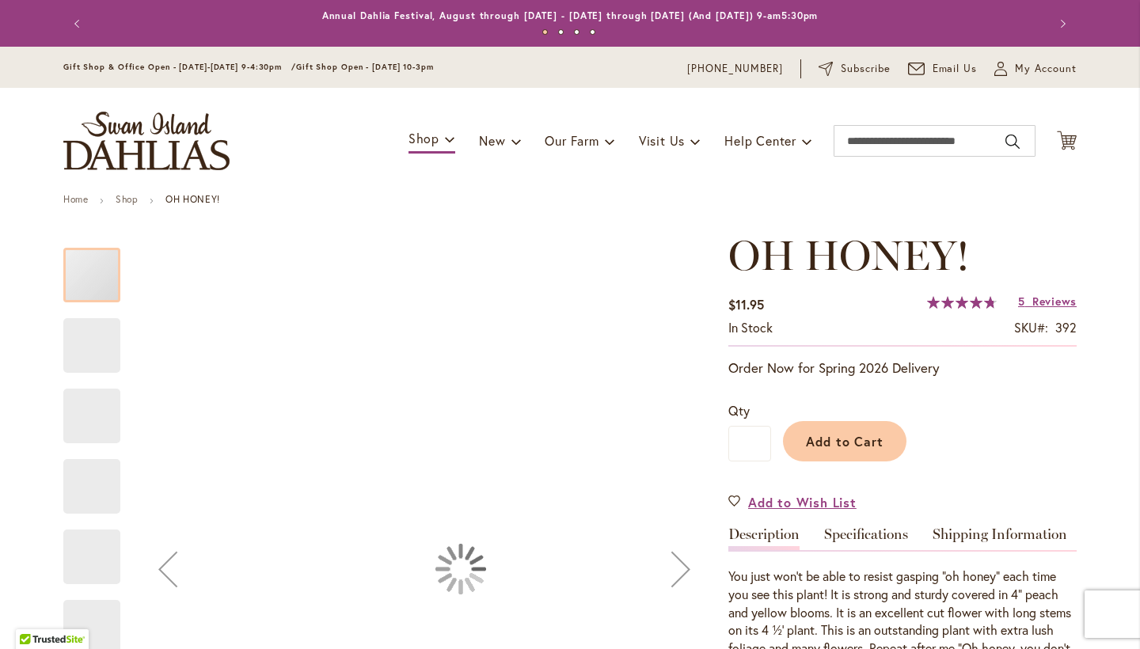
type input "*****"
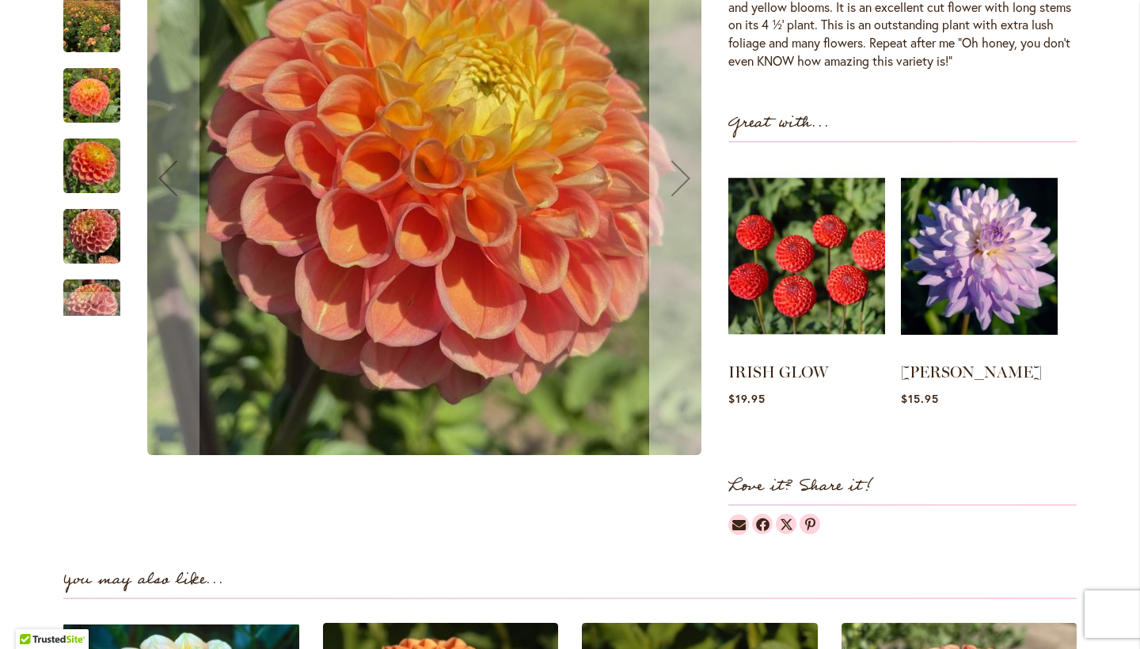
scroll to position [592, 0]
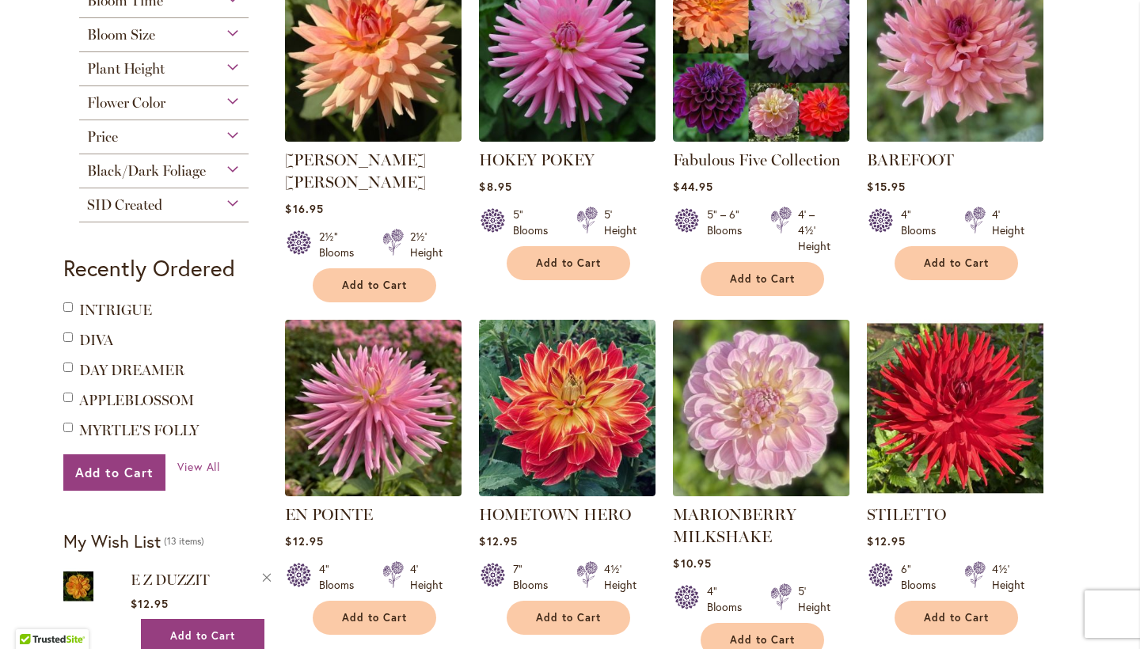
scroll to position [576, 0]
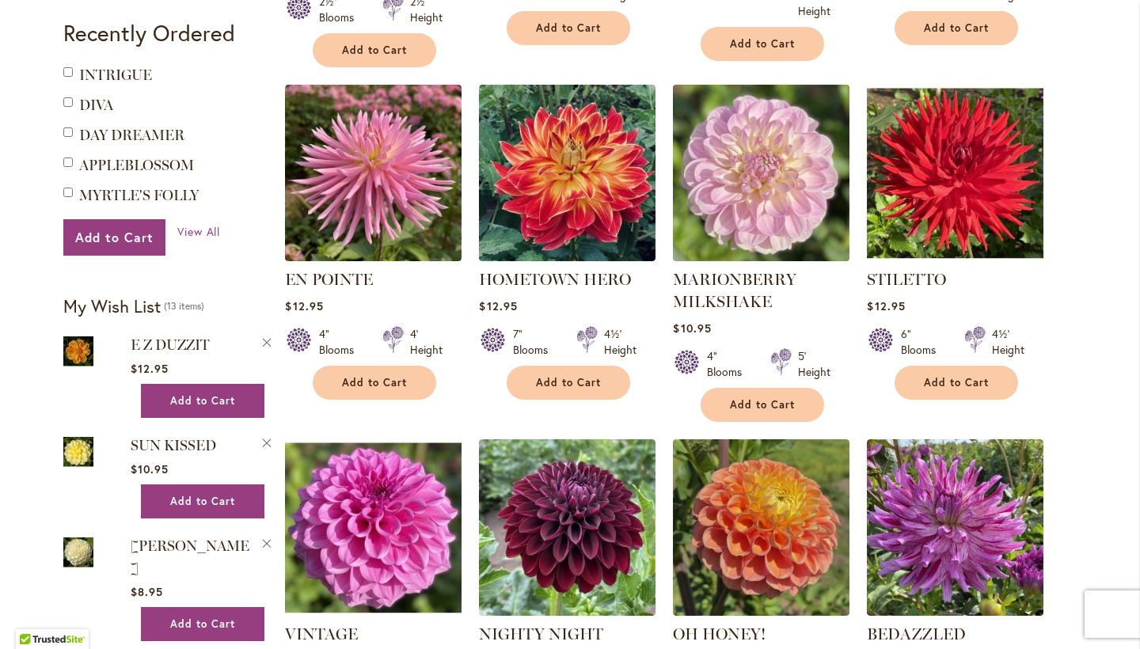
click at [733, 161] on img at bounding box center [761, 172] width 185 height 185
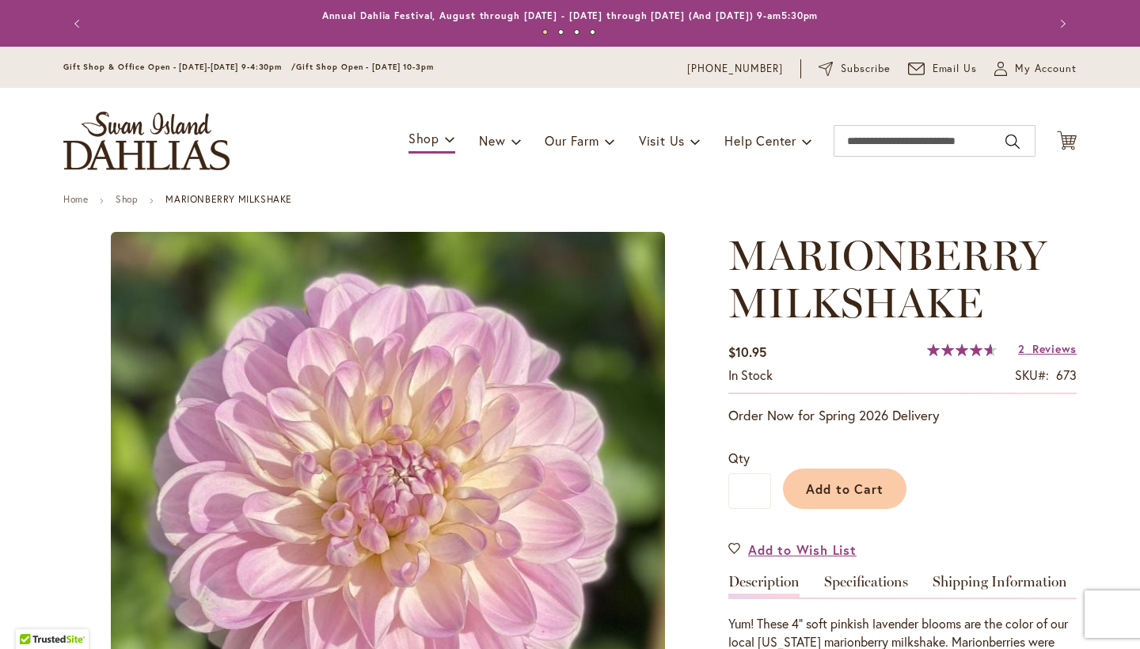
type input "*****"
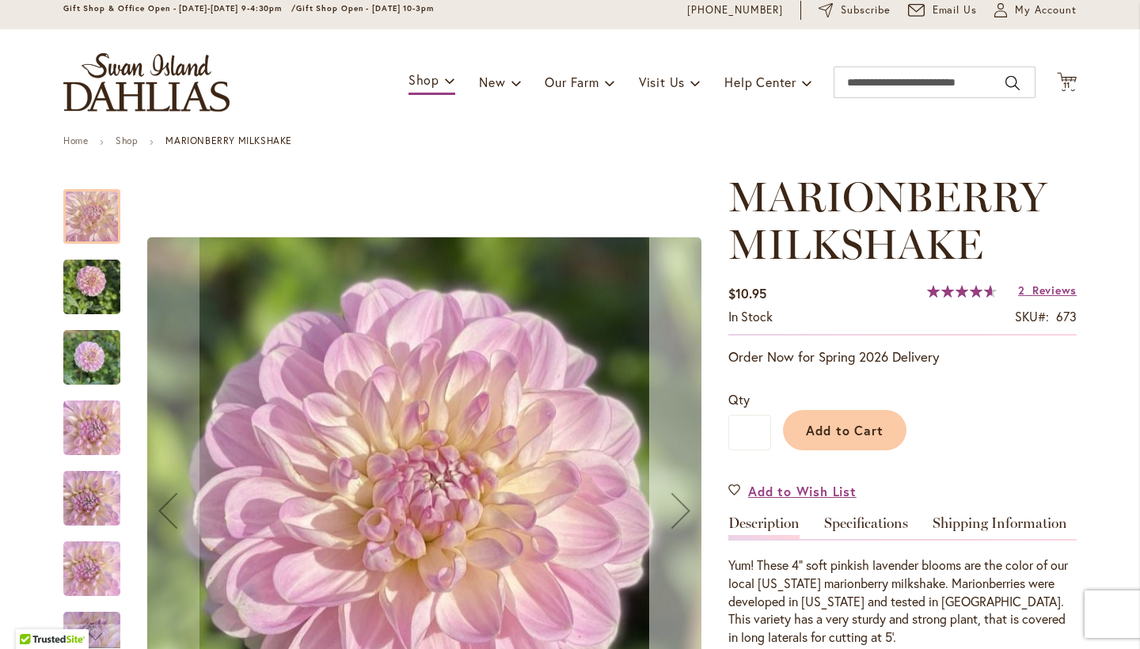
scroll to position [62, 0]
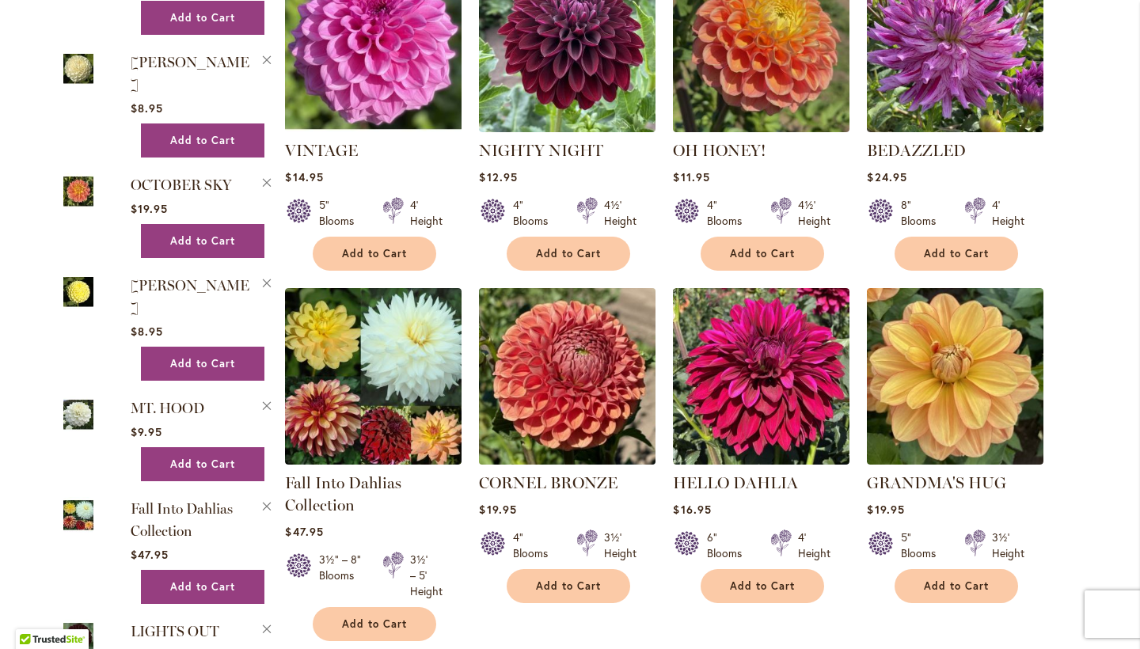
scroll to position [1290, 0]
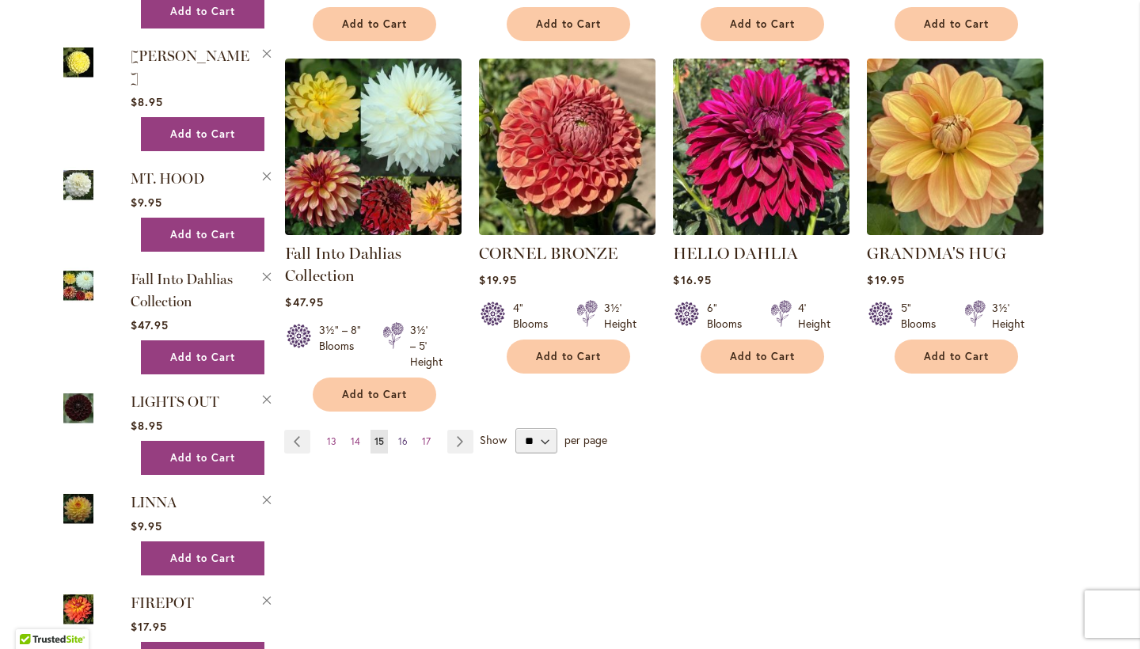
click at [398, 435] on span "16" at bounding box center [402, 441] width 9 height 12
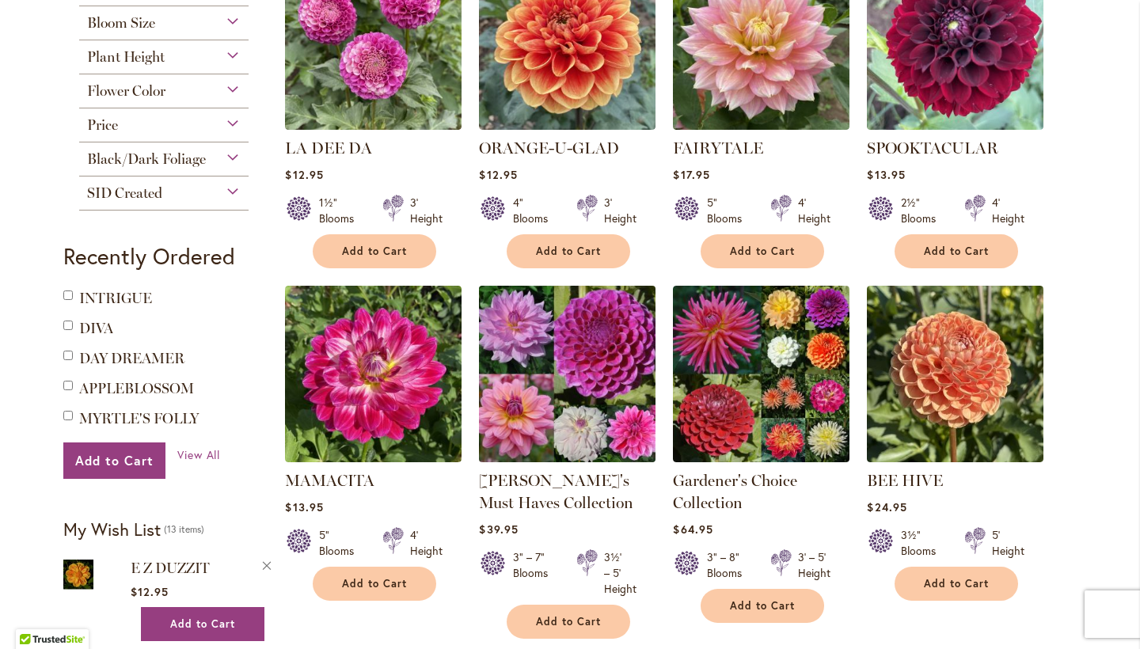
scroll to position [356, 0]
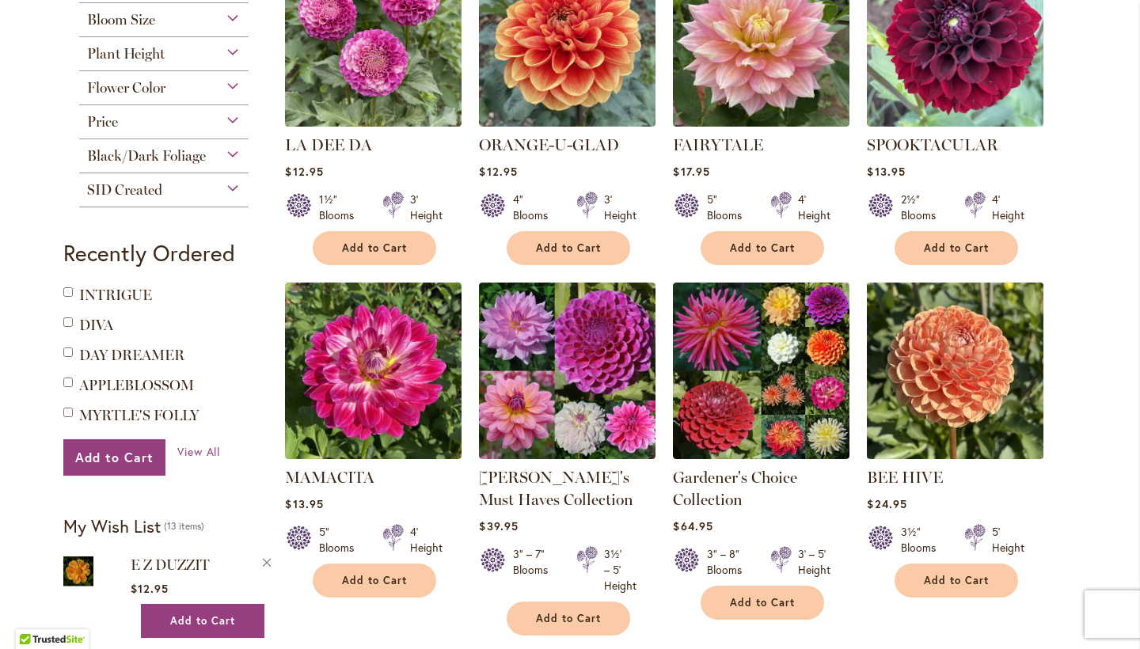
click at [962, 355] on img at bounding box center [955, 370] width 185 height 185
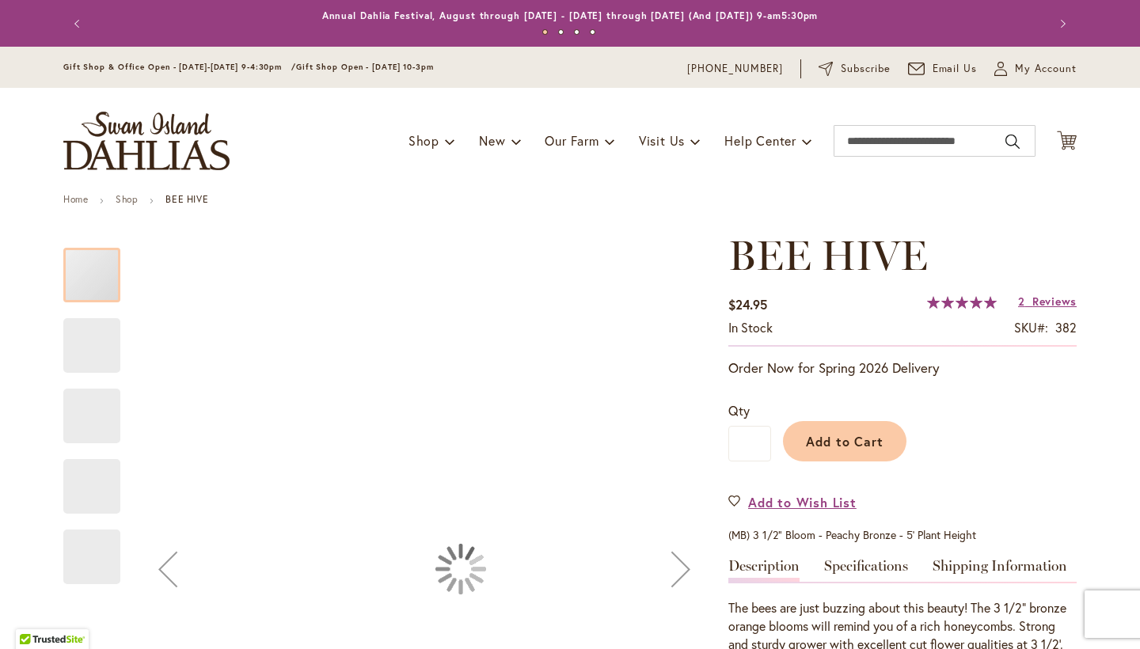
type input "*****"
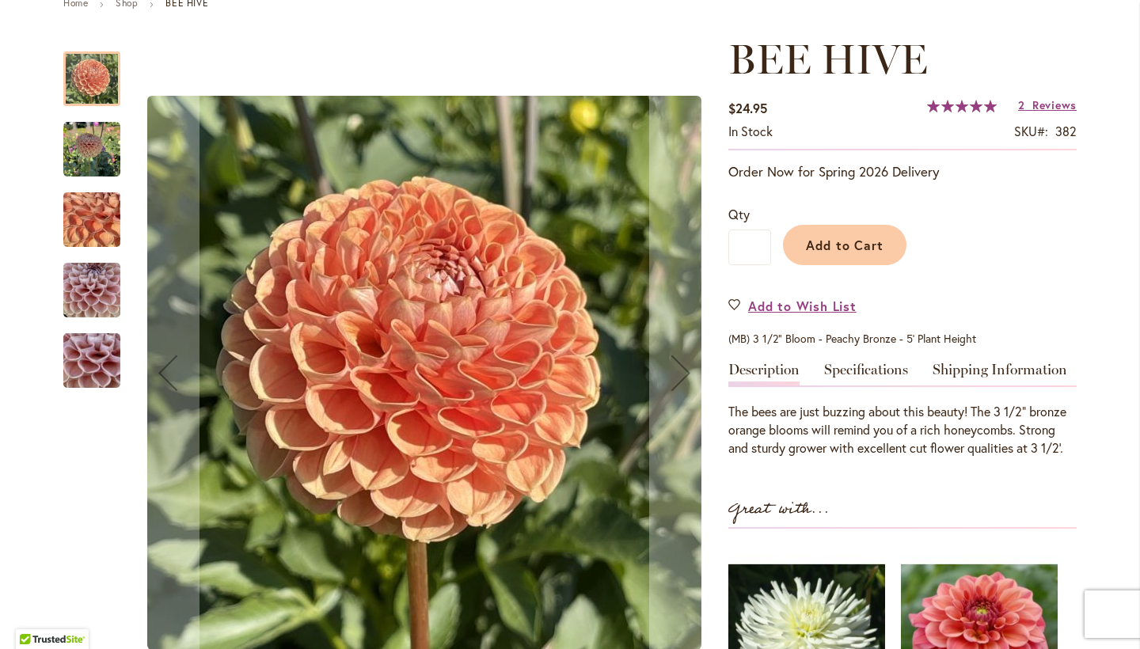
scroll to position [467, 0]
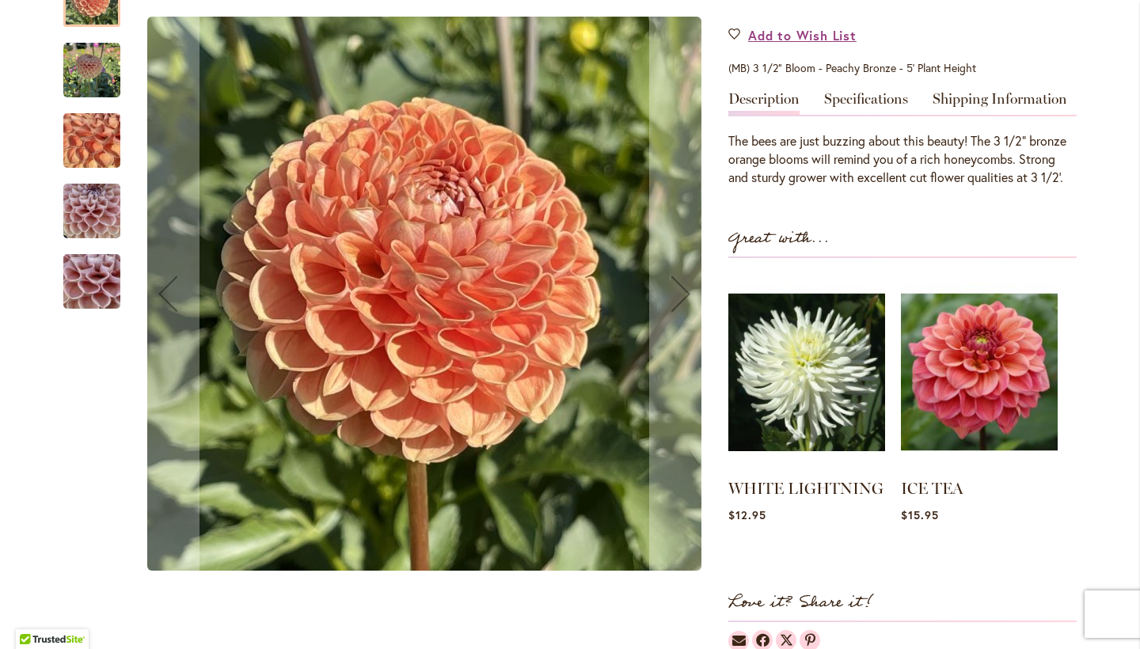
click at [88, 144] on img "BEE HIVE" at bounding box center [92, 140] width 114 height 85
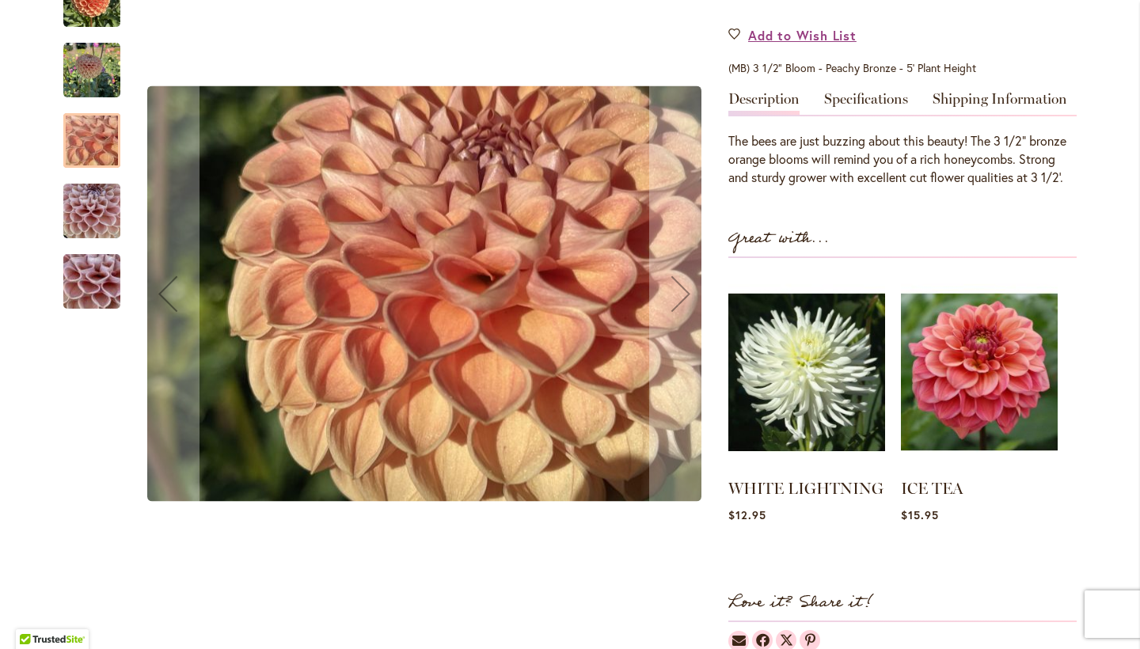
click at [94, 213] on img "BEE HIVE" at bounding box center [91, 211] width 57 height 76
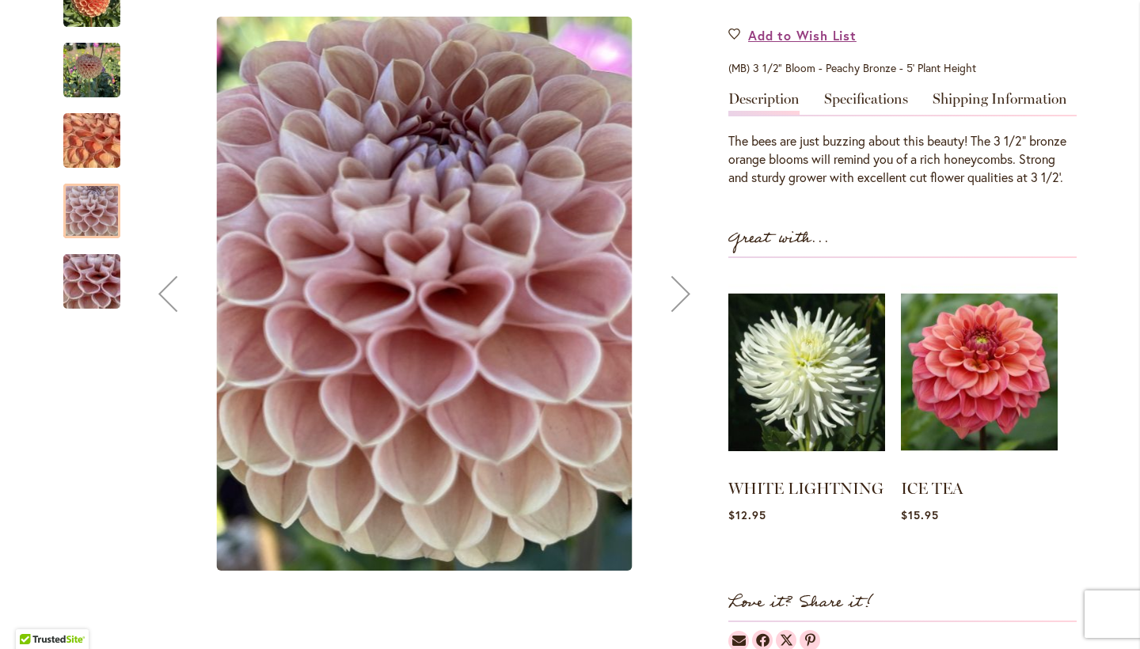
click at [98, 267] on img "BEE HIVE" at bounding box center [92, 281] width 114 height 85
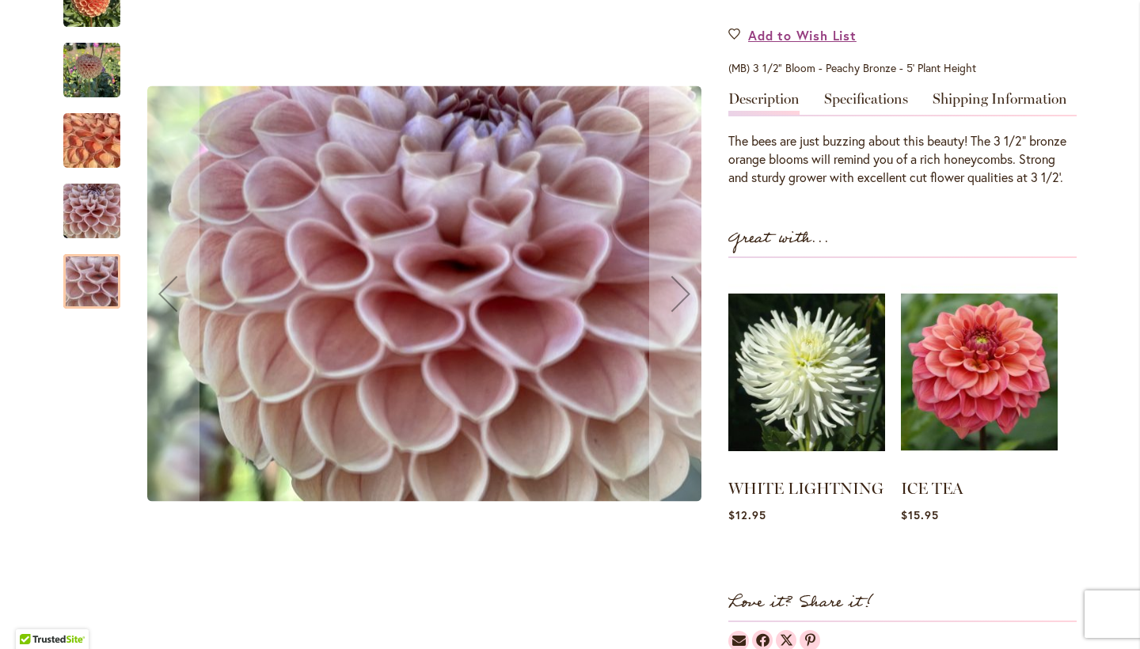
click at [99, 65] on img "BEE HIVE" at bounding box center [91, 70] width 57 height 57
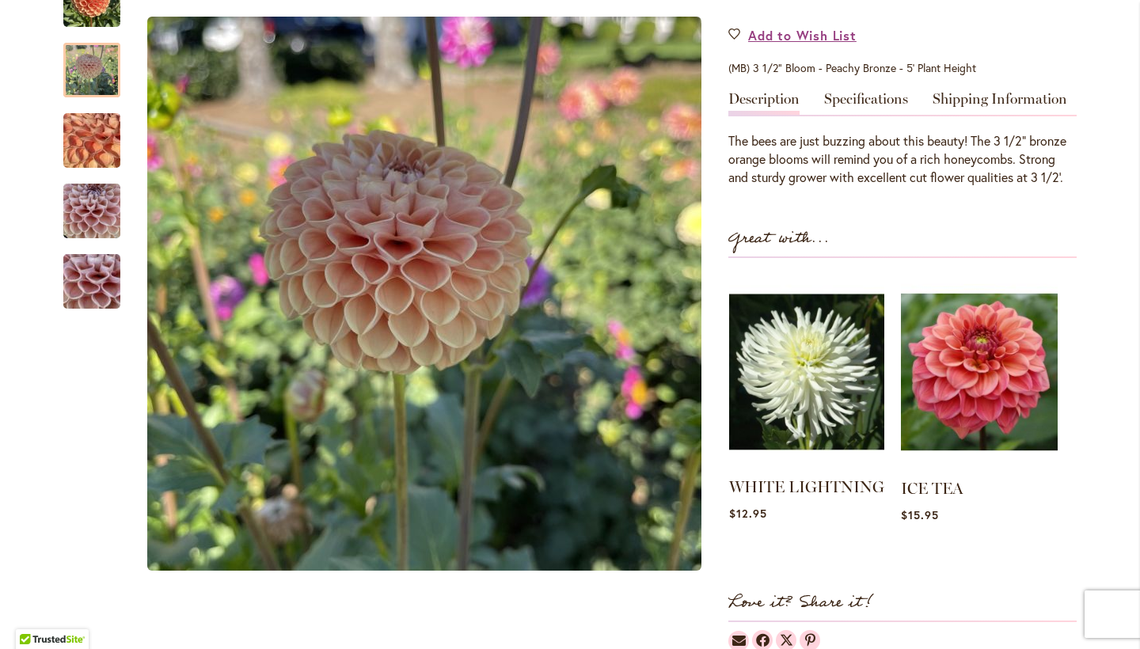
scroll to position [0, 0]
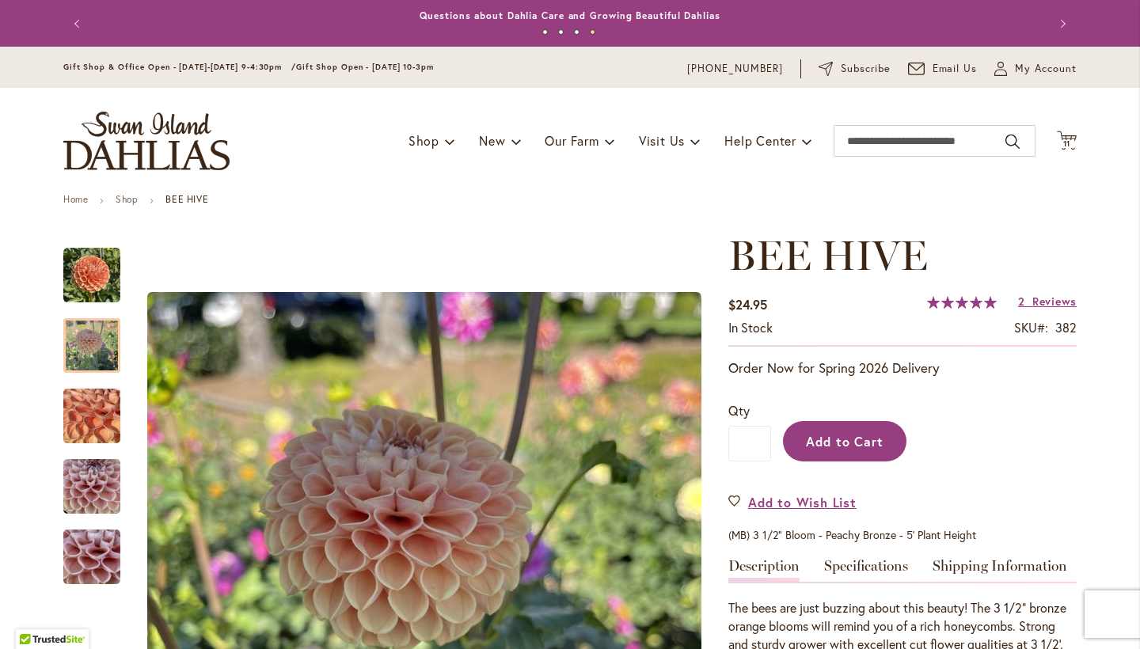
click at [846, 433] on span "Add to Cart" at bounding box center [845, 441] width 78 height 17
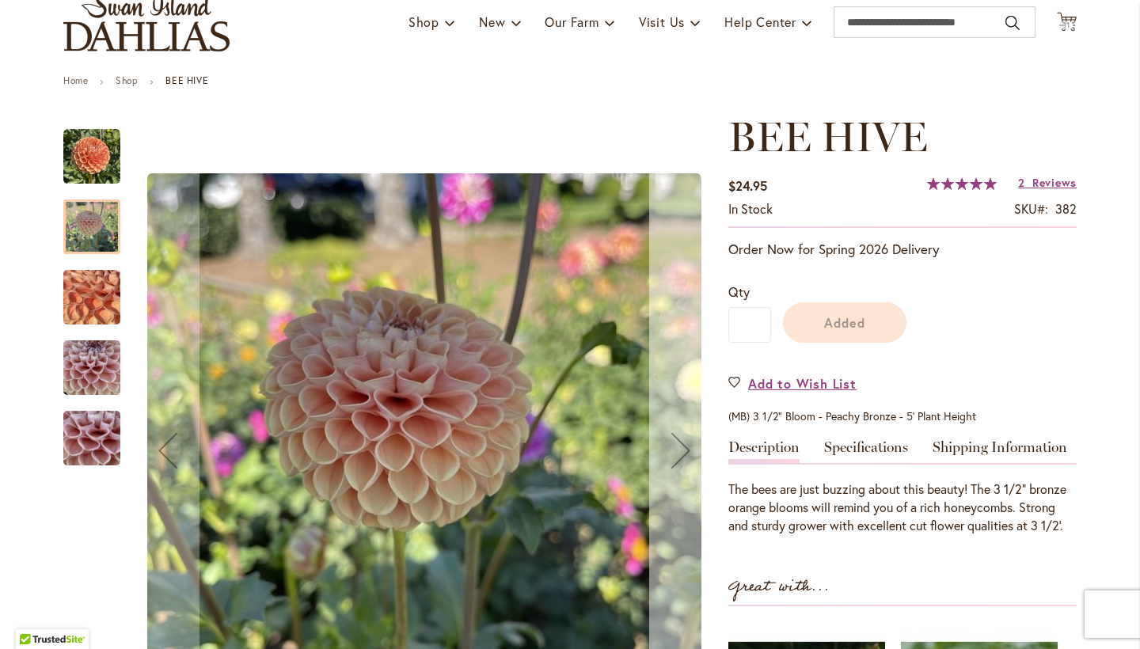
scroll to position [422, 0]
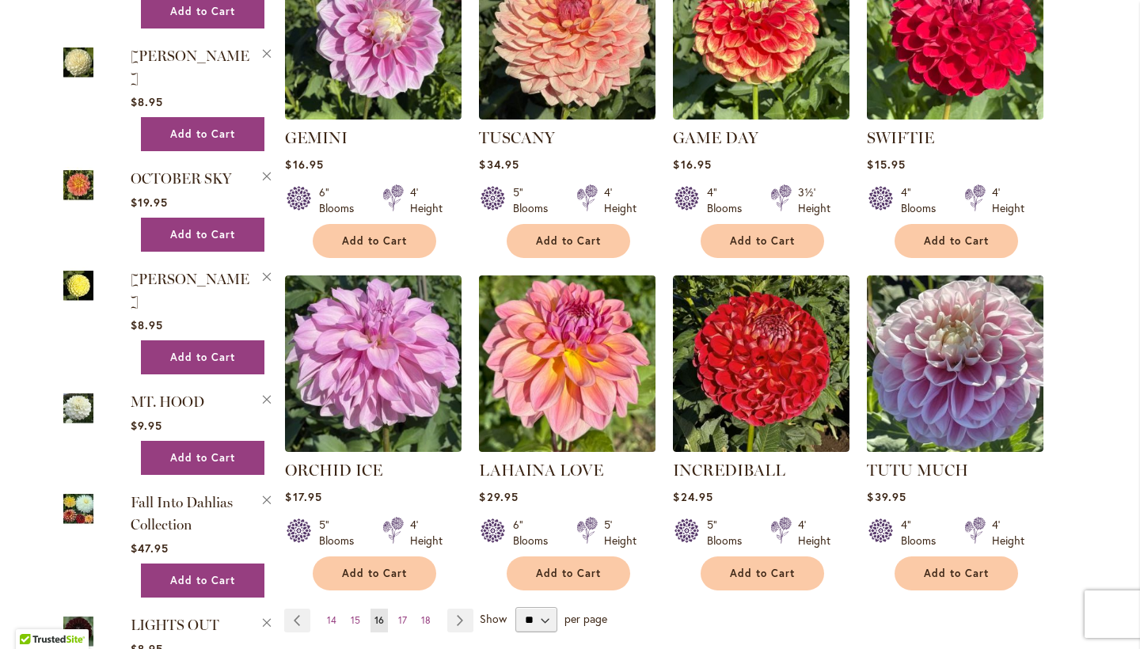
scroll to position [1115, 0]
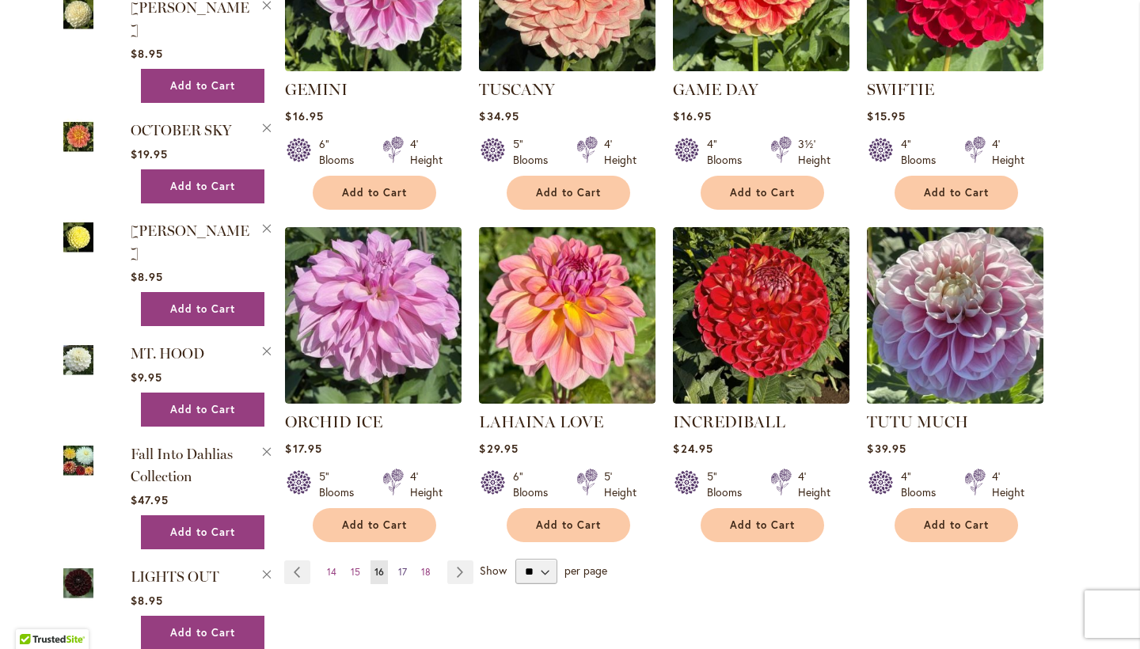
click at [398, 566] on span "17" at bounding box center [402, 572] width 9 height 12
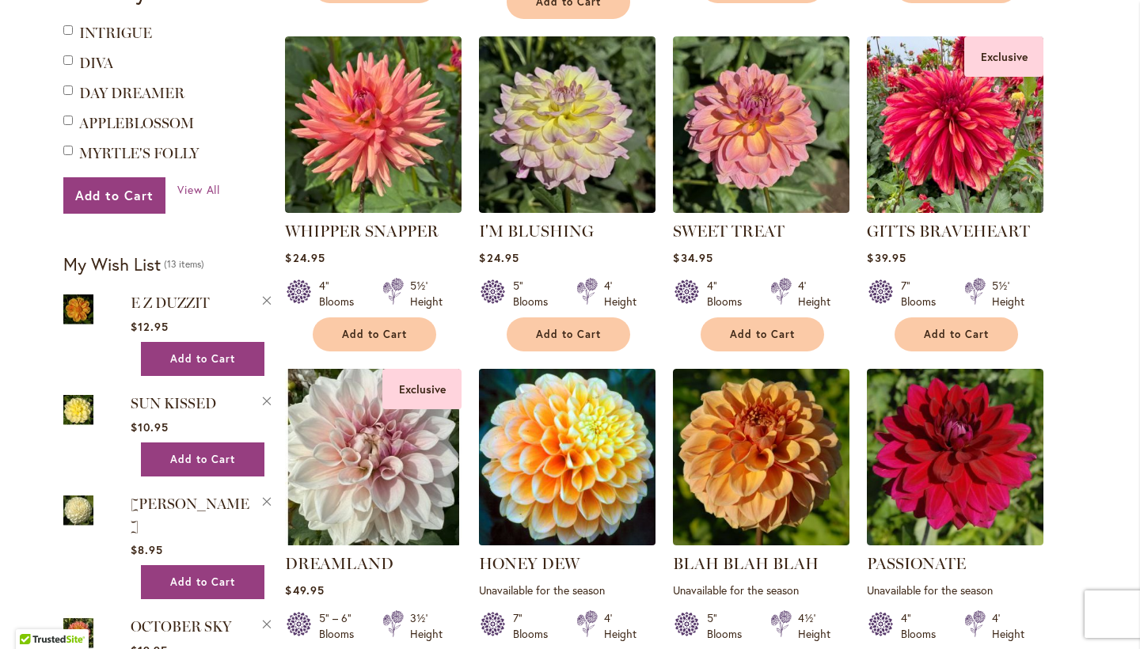
scroll to position [621, 0]
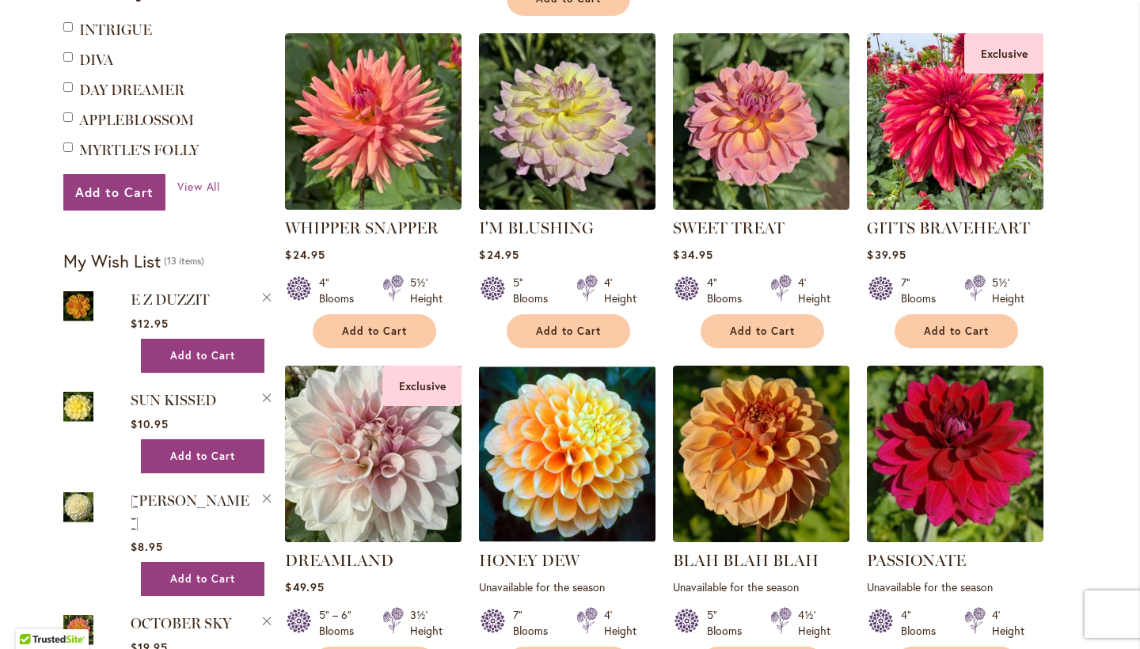
click at [355, 447] on img at bounding box center [373, 453] width 185 height 185
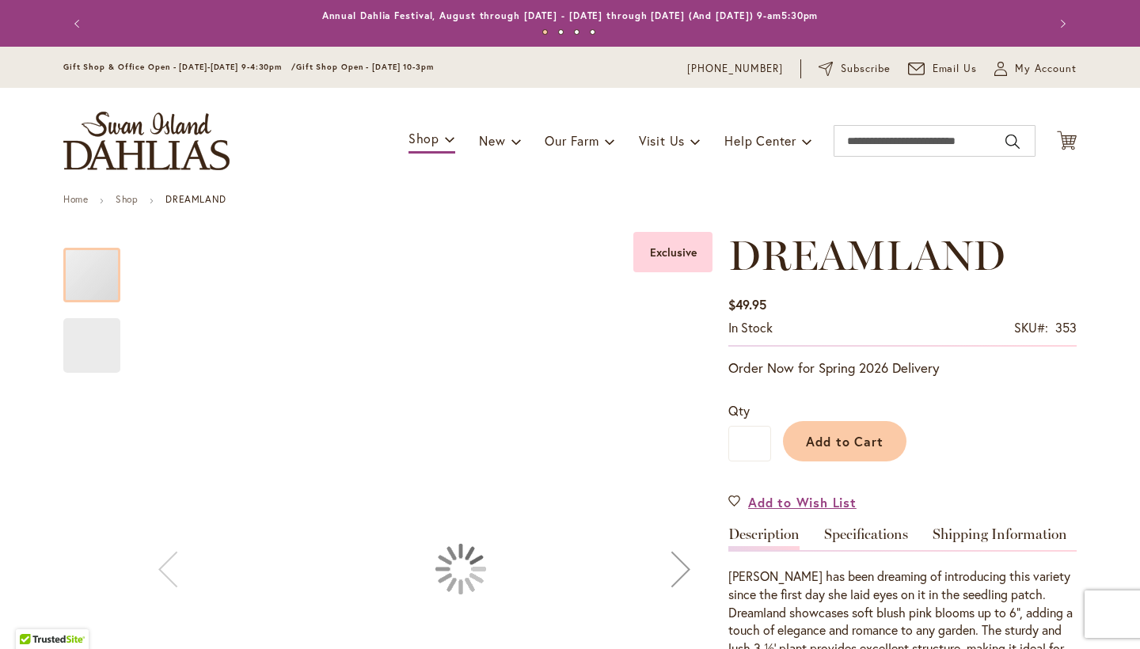
type input "*****"
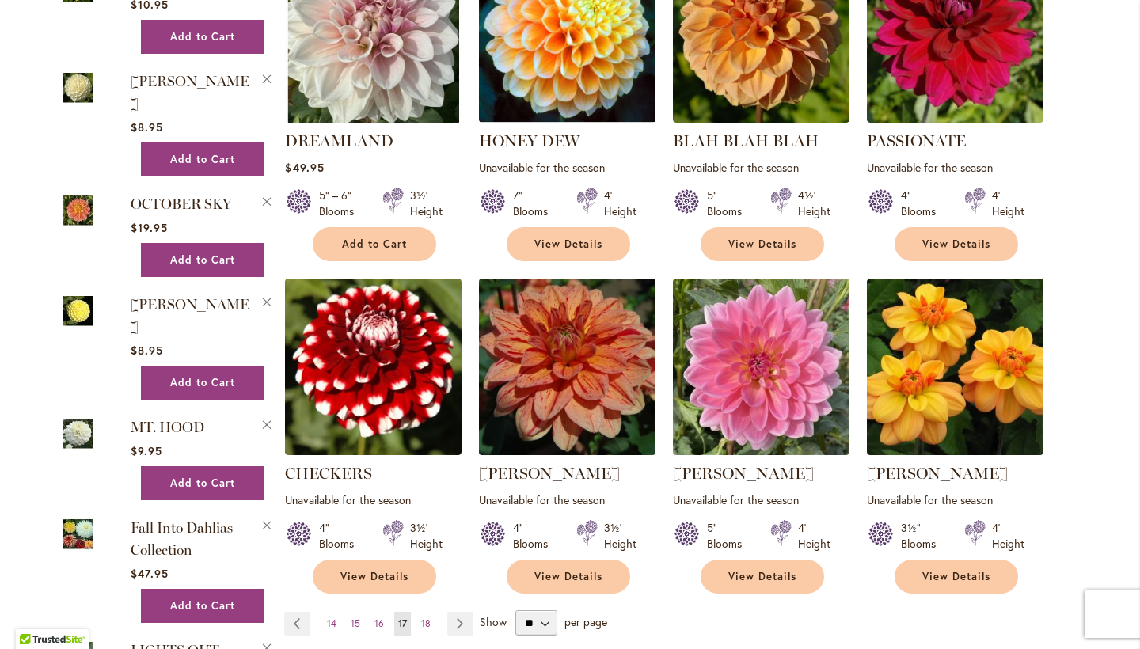
scroll to position [1152, 0]
